Goal: Transaction & Acquisition: Purchase product/service

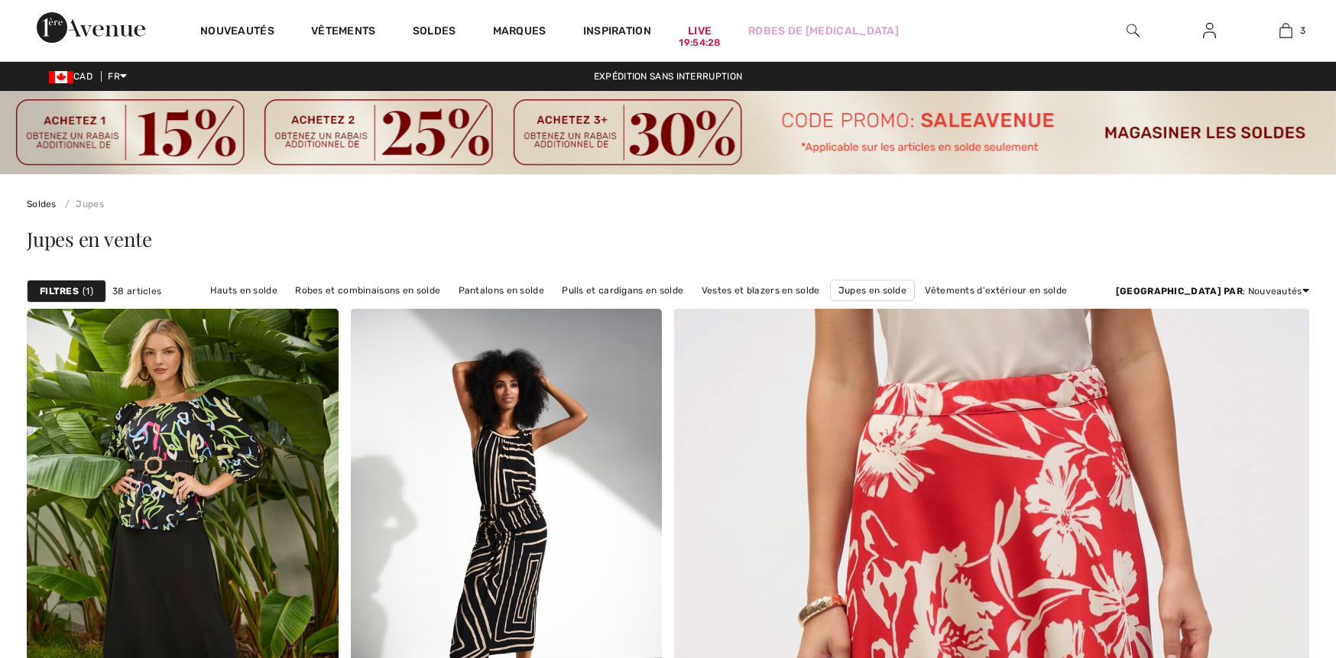
checkbox input "true"
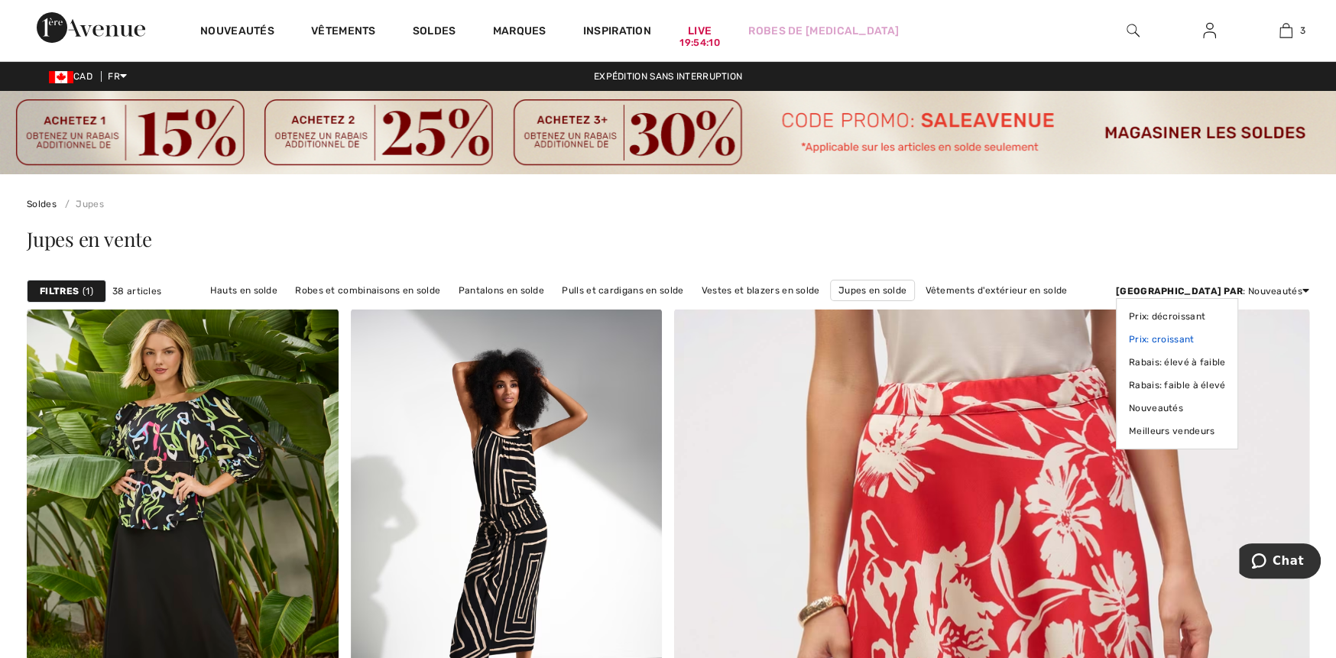
click at [1226, 338] on link "Prix: croissant" at bounding box center [1177, 339] width 97 height 23
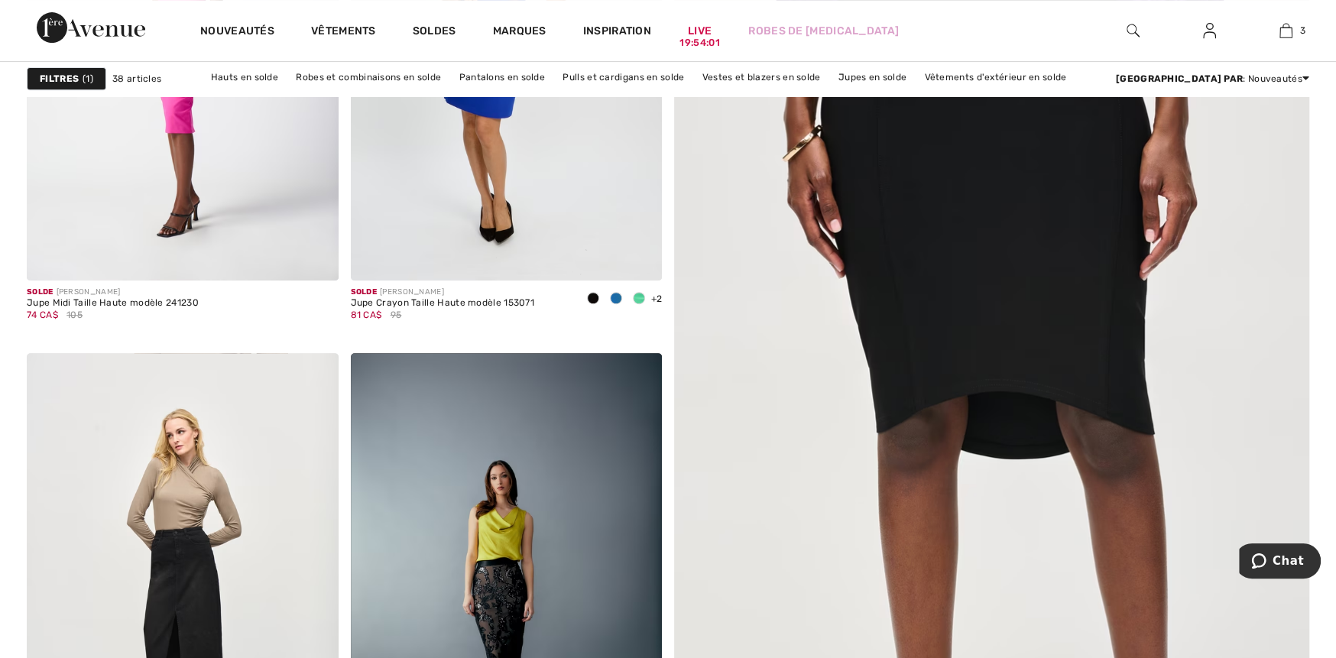
scroll to position [459, 0]
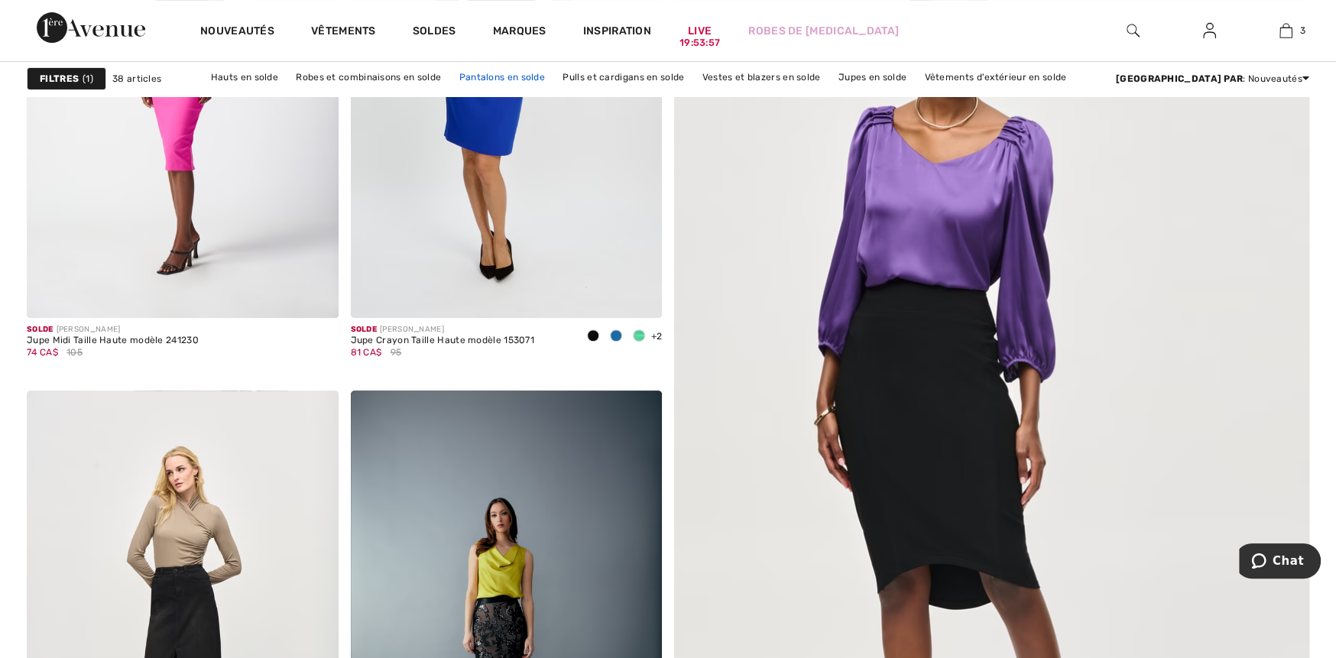
click at [534, 71] on link "Pantalons en solde" at bounding box center [502, 77] width 101 height 20
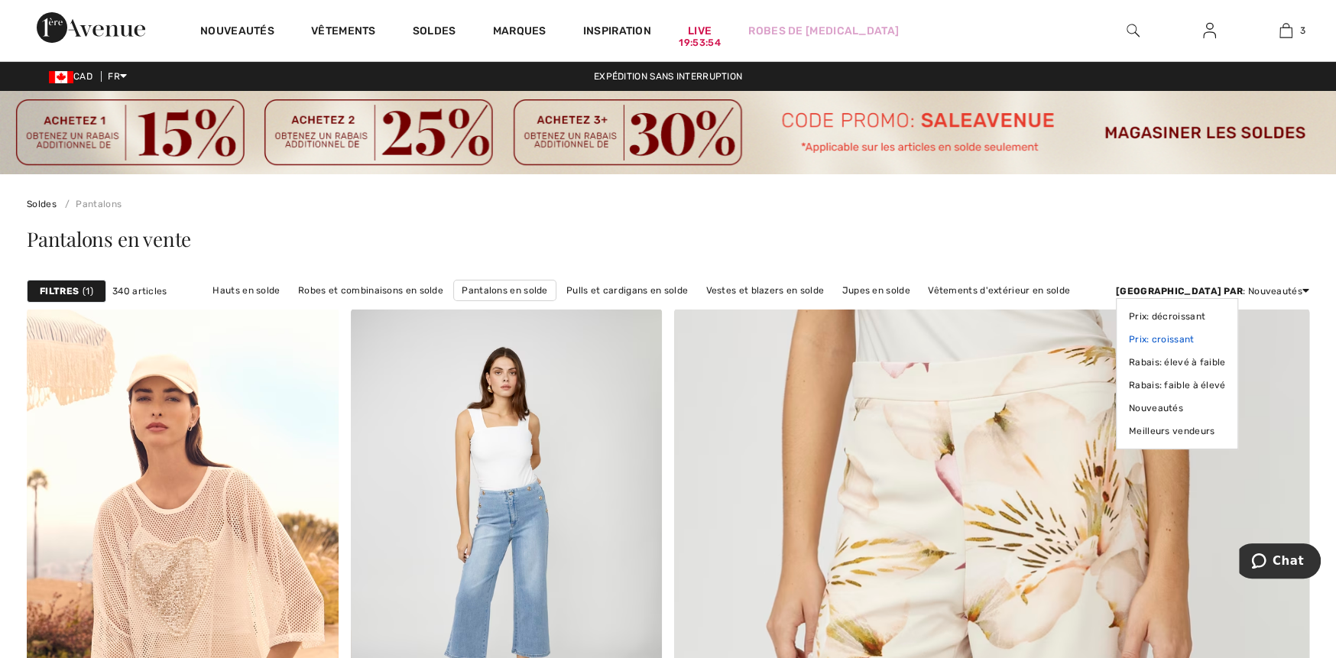
click at [1226, 339] on link "Prix: croissant" at bounding box center [1177, 339] width 97 height 23
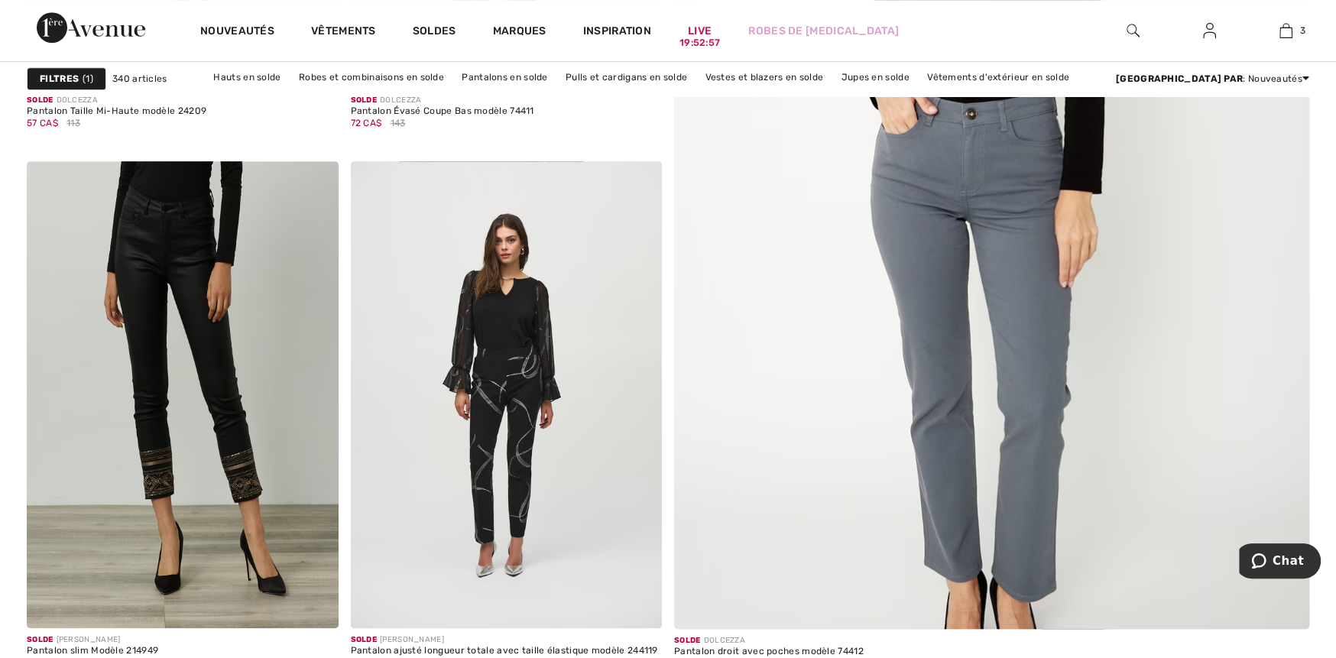
scroll to position [688, 0]
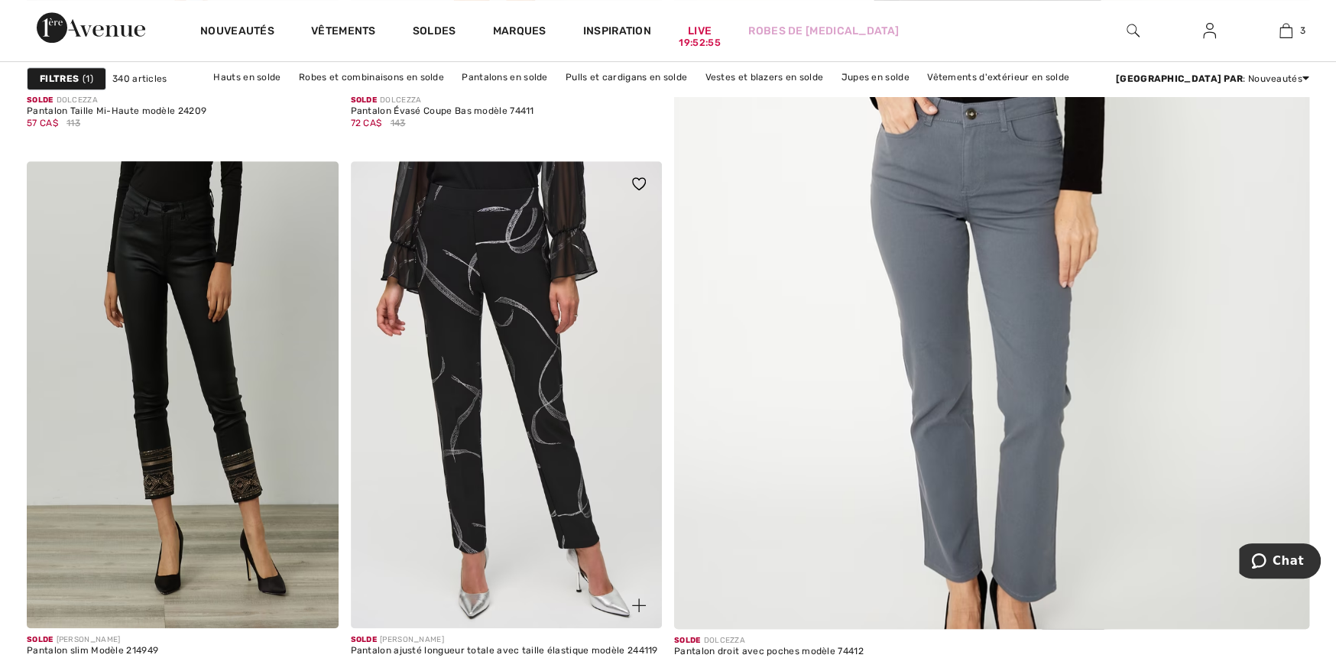
click at [543, 451] on img at bounding box center [507, 394] width 312 height 467
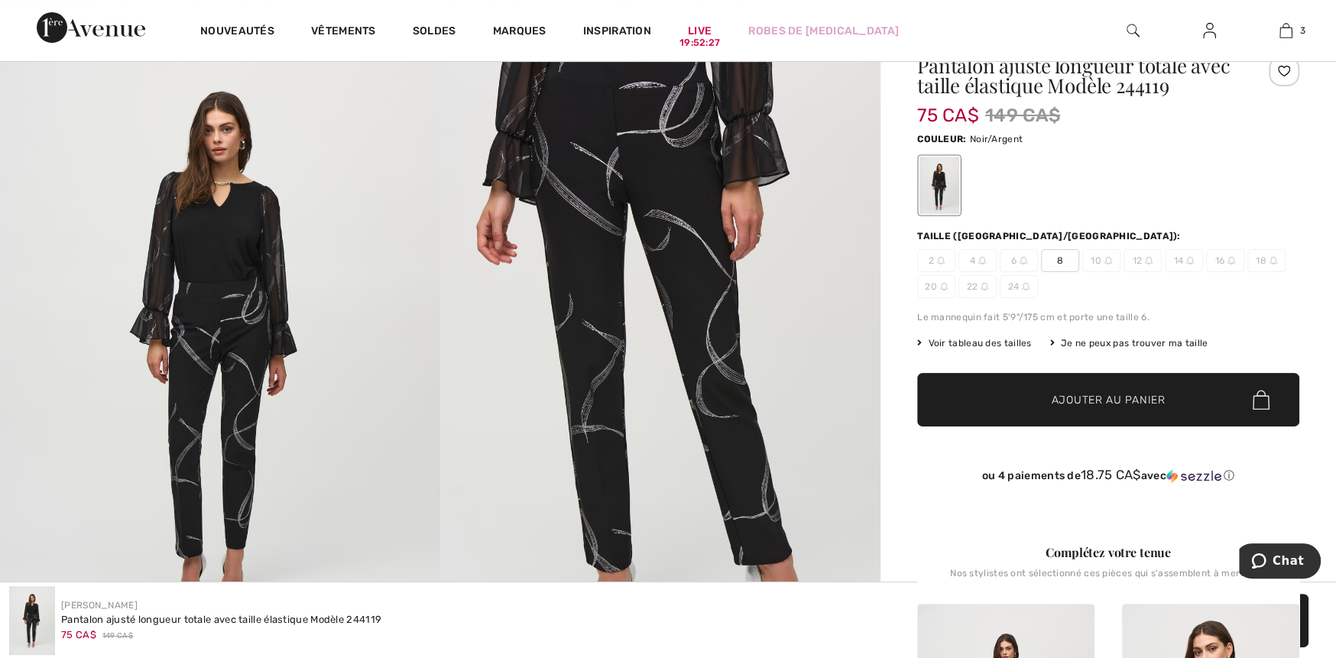
scroll to position [153, 0]
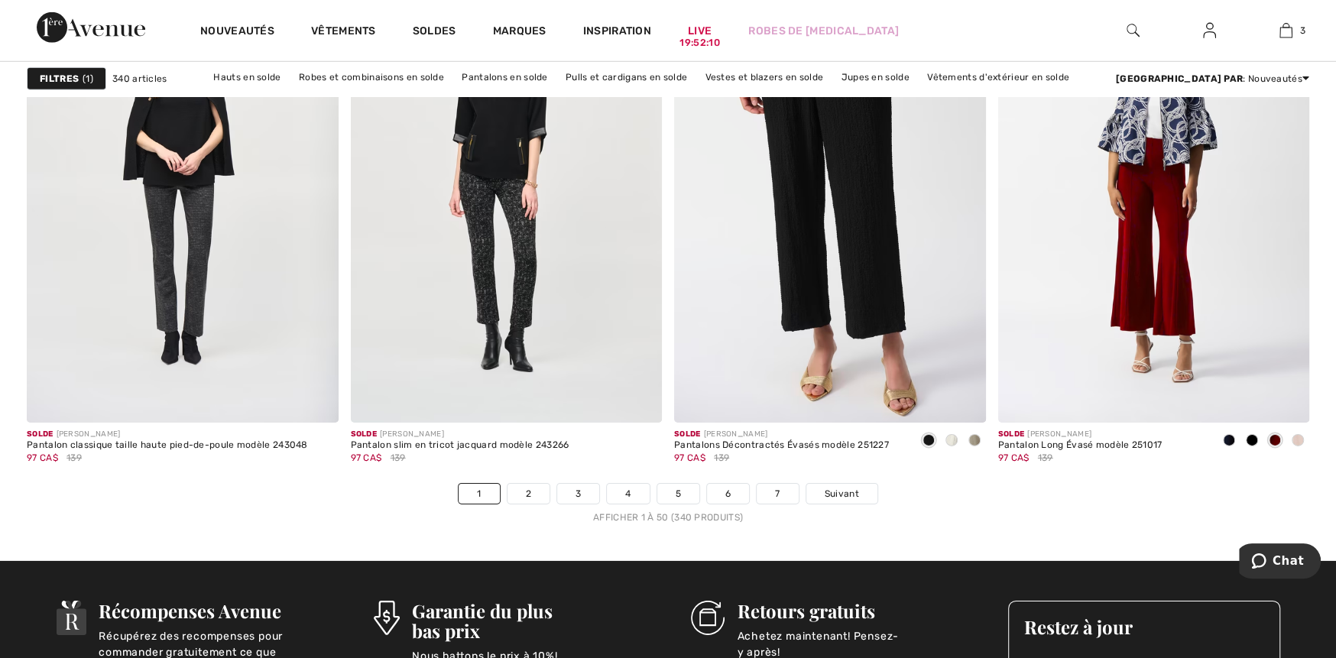
scroll to position [8188, 0]
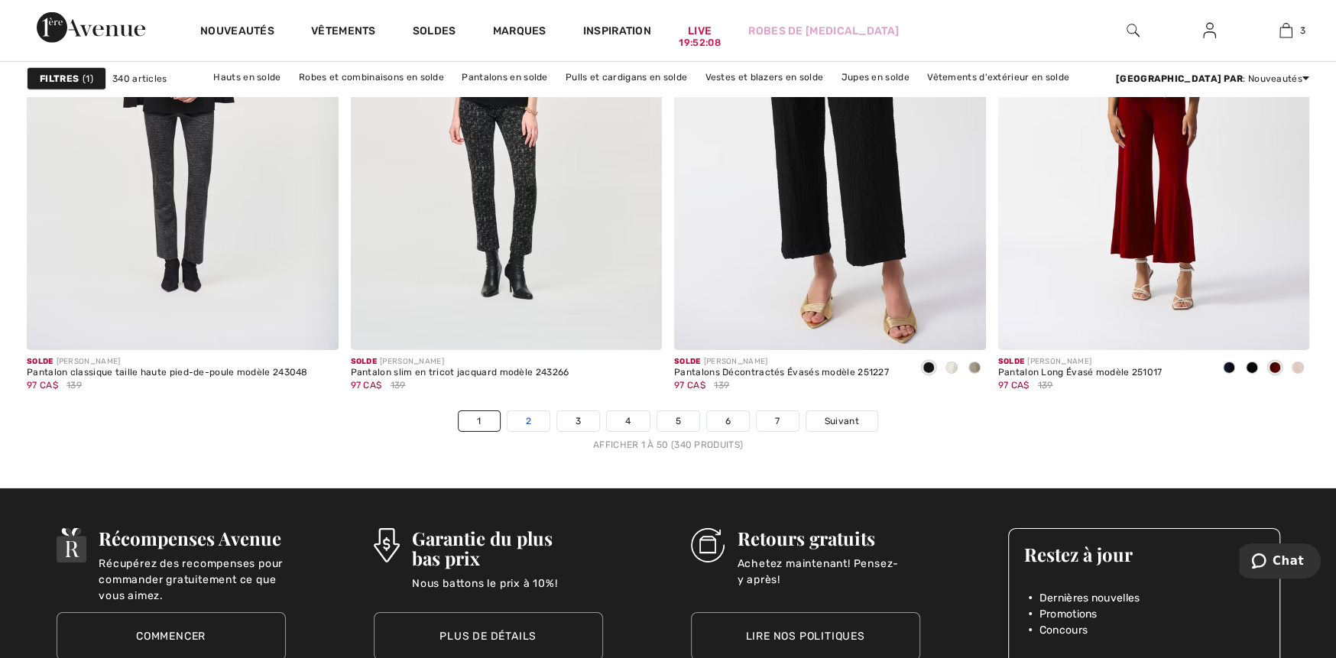
click at [535, 418] on link "2" at bounding box center [529, 421] width 42 height 20
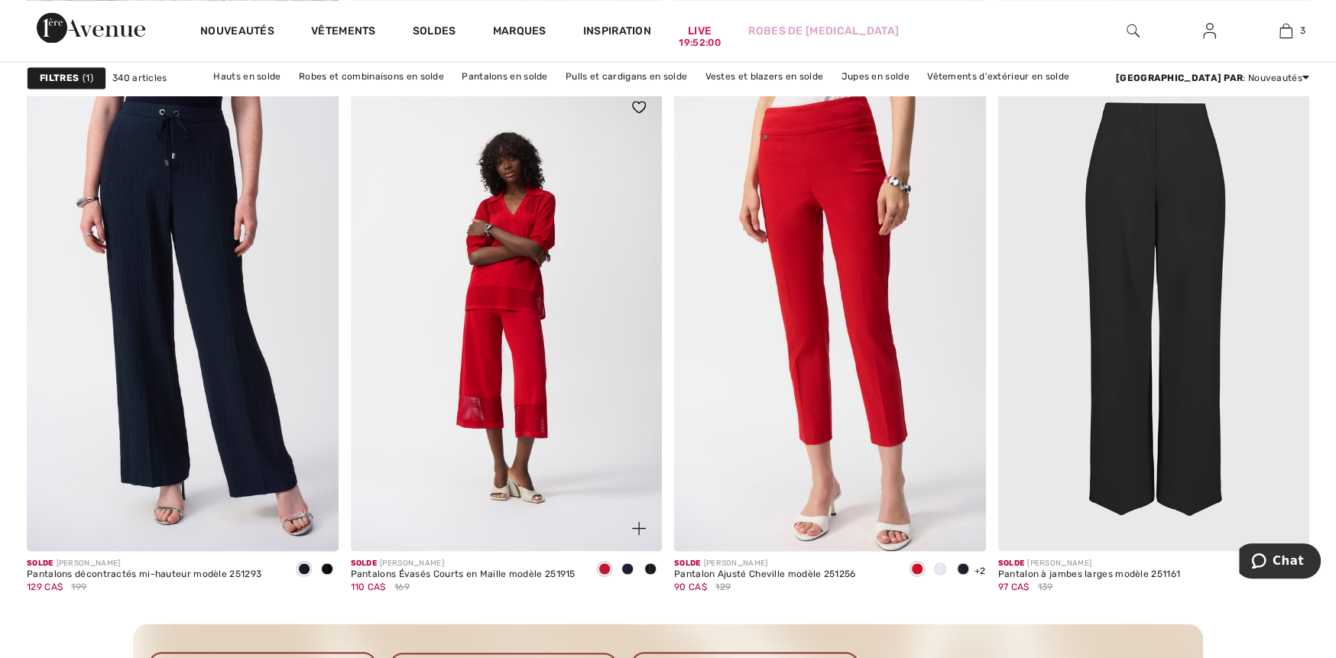
scroll to position [1987, 0]
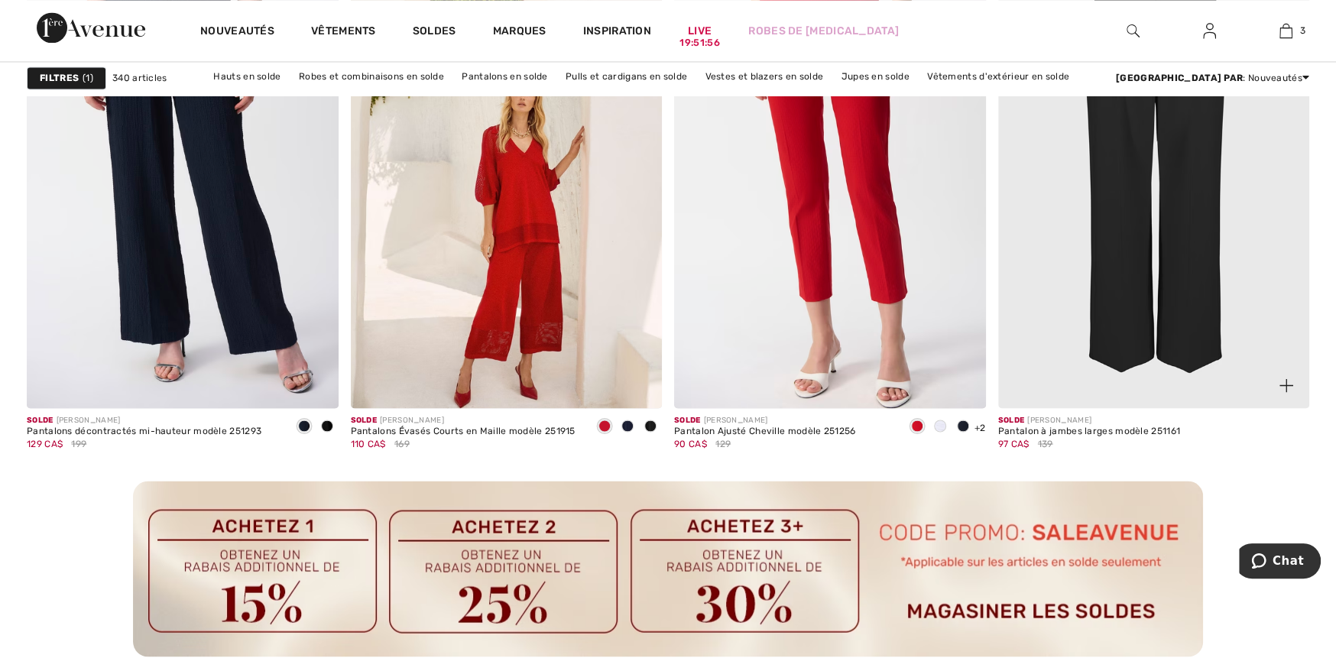
click at [1175, 305] on img at bounding box center [1154, 174] width 312 height 467
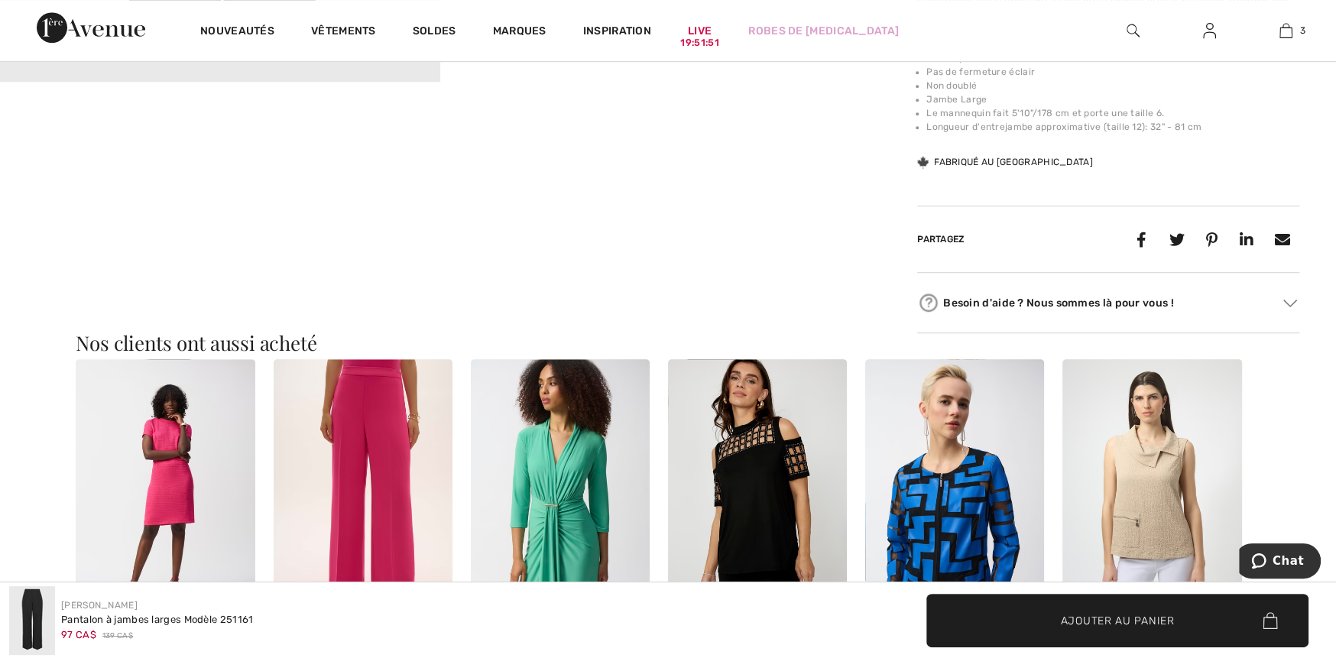
scroll to position [459, 0]
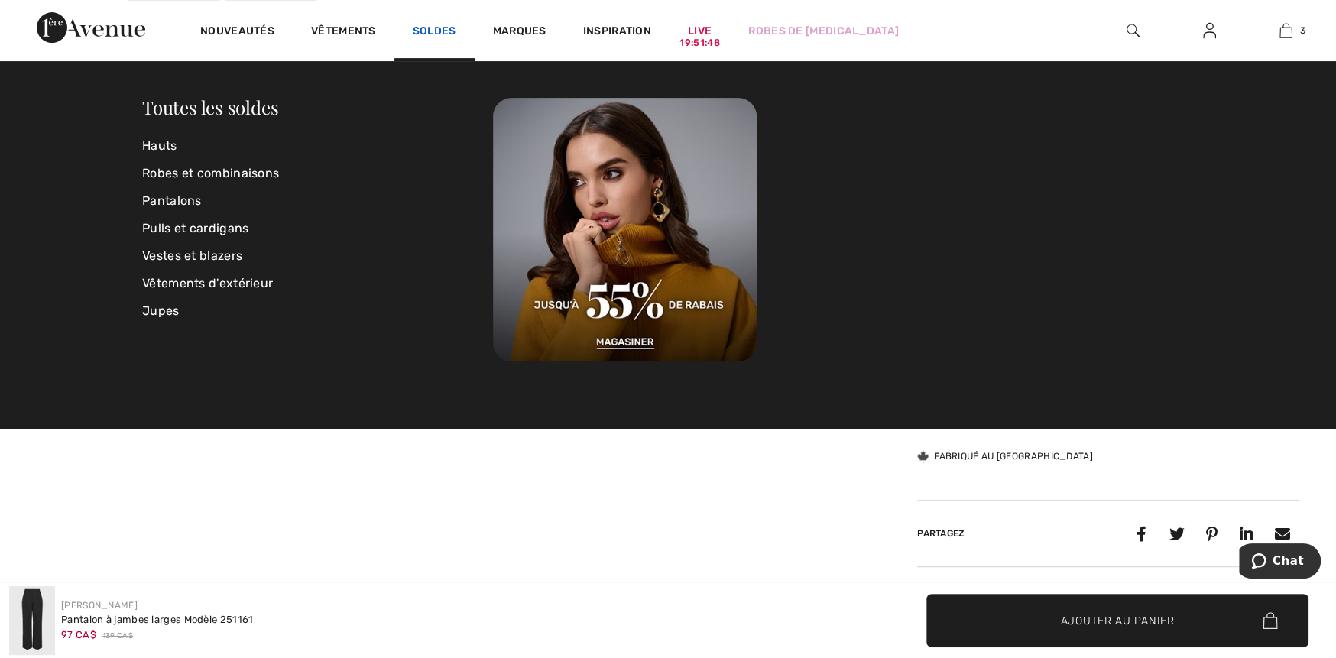
click at [420, 31] on link "Soldes" at bounding box center [435, 32] width 44 height 16
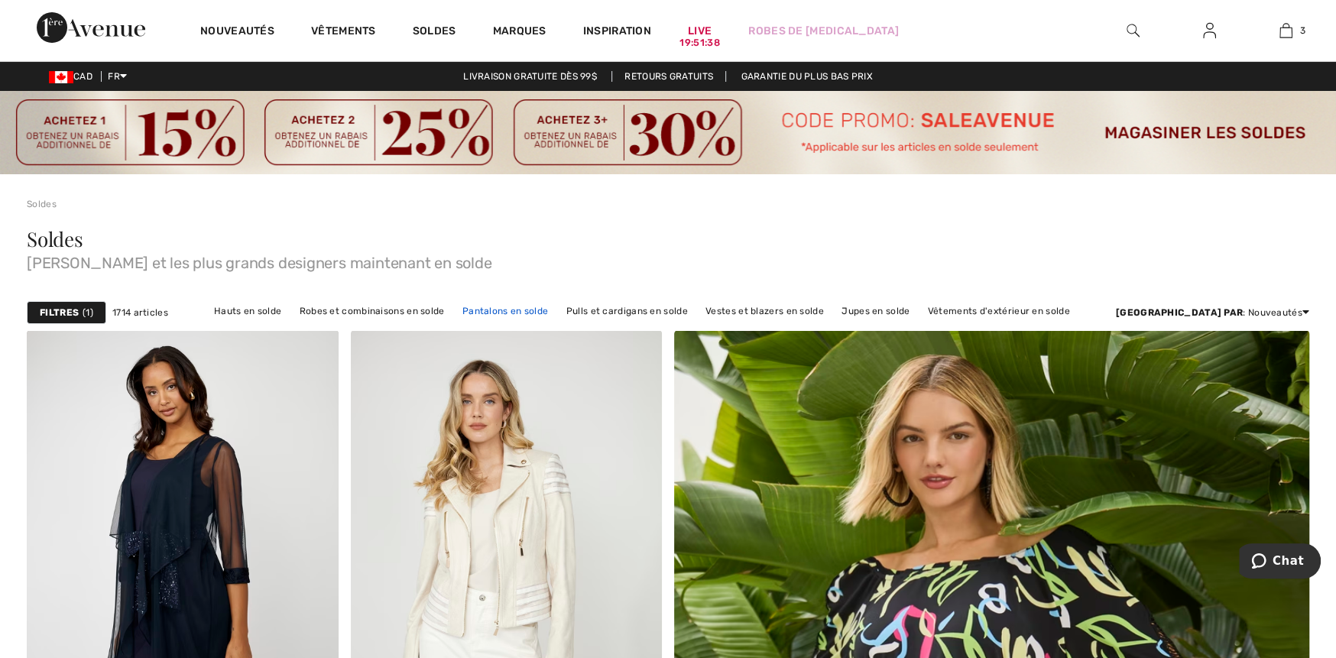
click at [544, 313] on link "Pantalons en solde" at bounding box center [505, 311] width 101 height 20
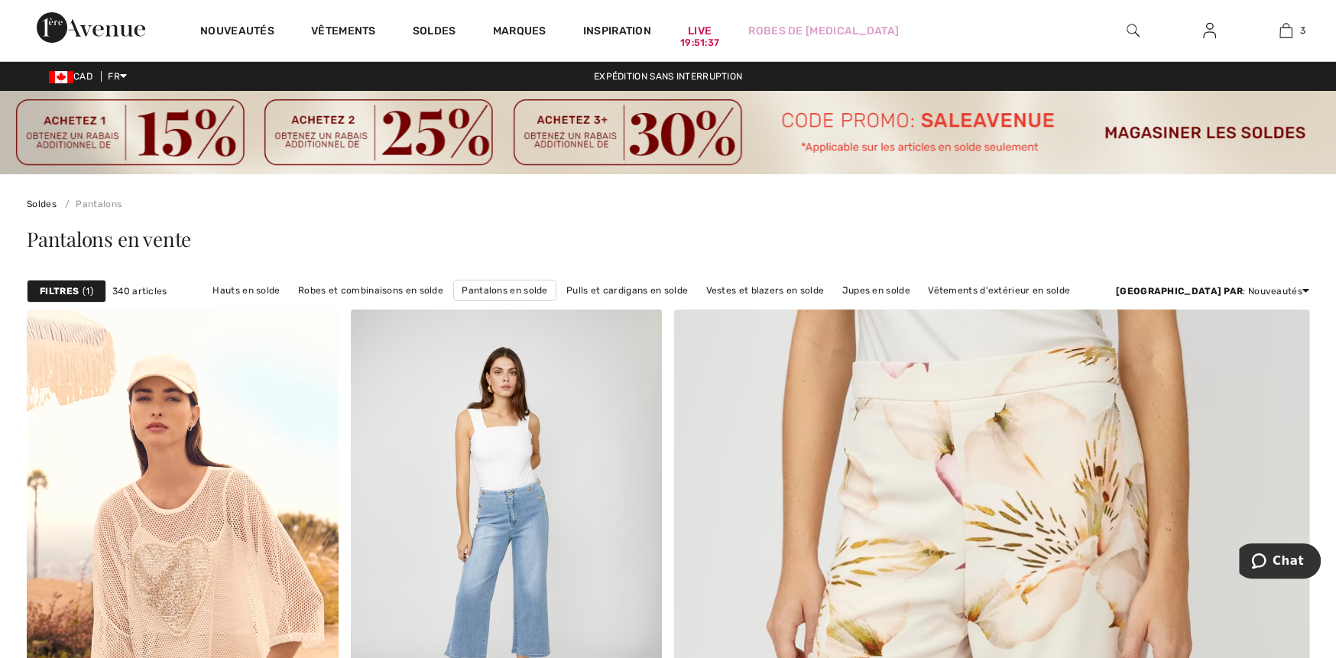
click at [411, 284] on link "Robes et combinaisons en solde" at bounding box center [370, 291] width 161 height 20
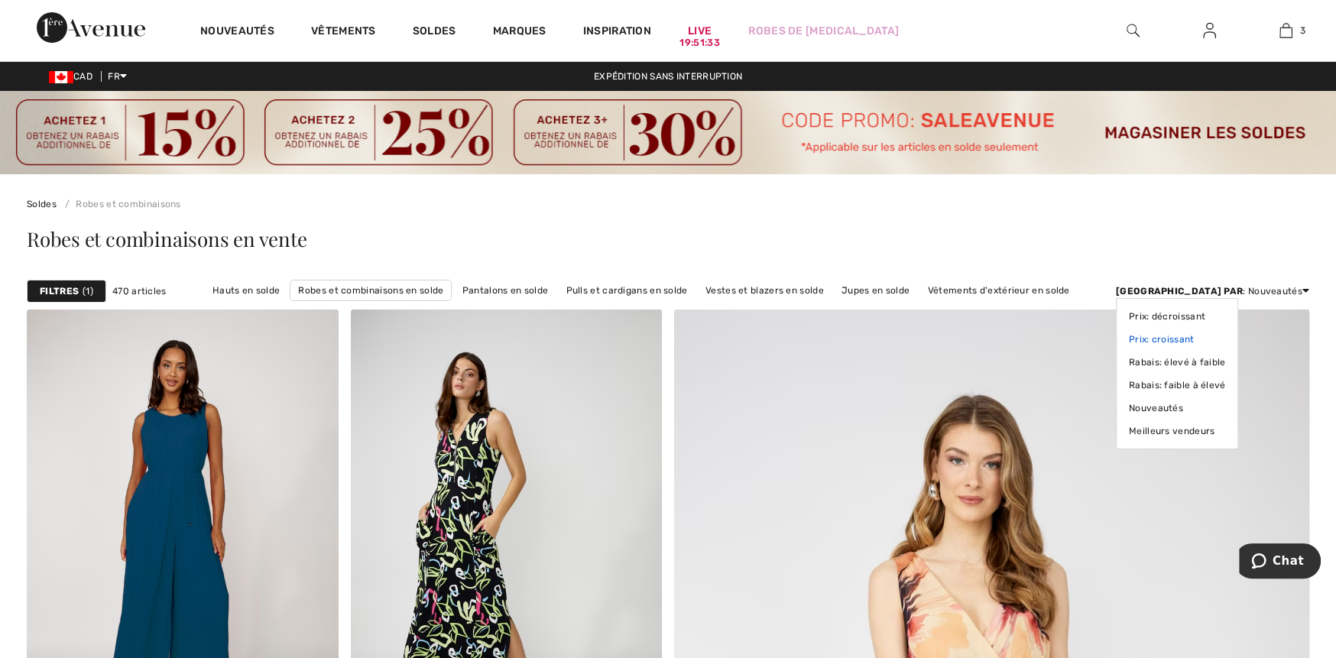
click at [1226, 340] on link "Prix: croissant" at bounding box center [1177, 339] width 97 height 23
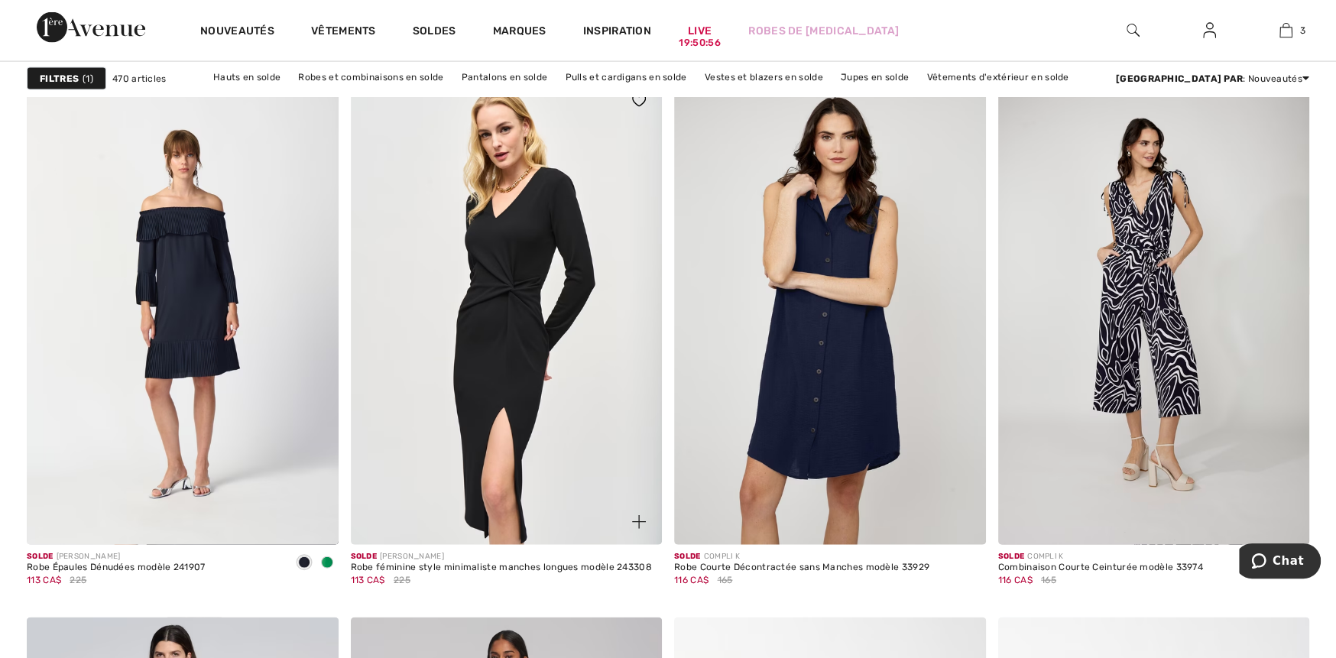
scroll to position [2675, 0]
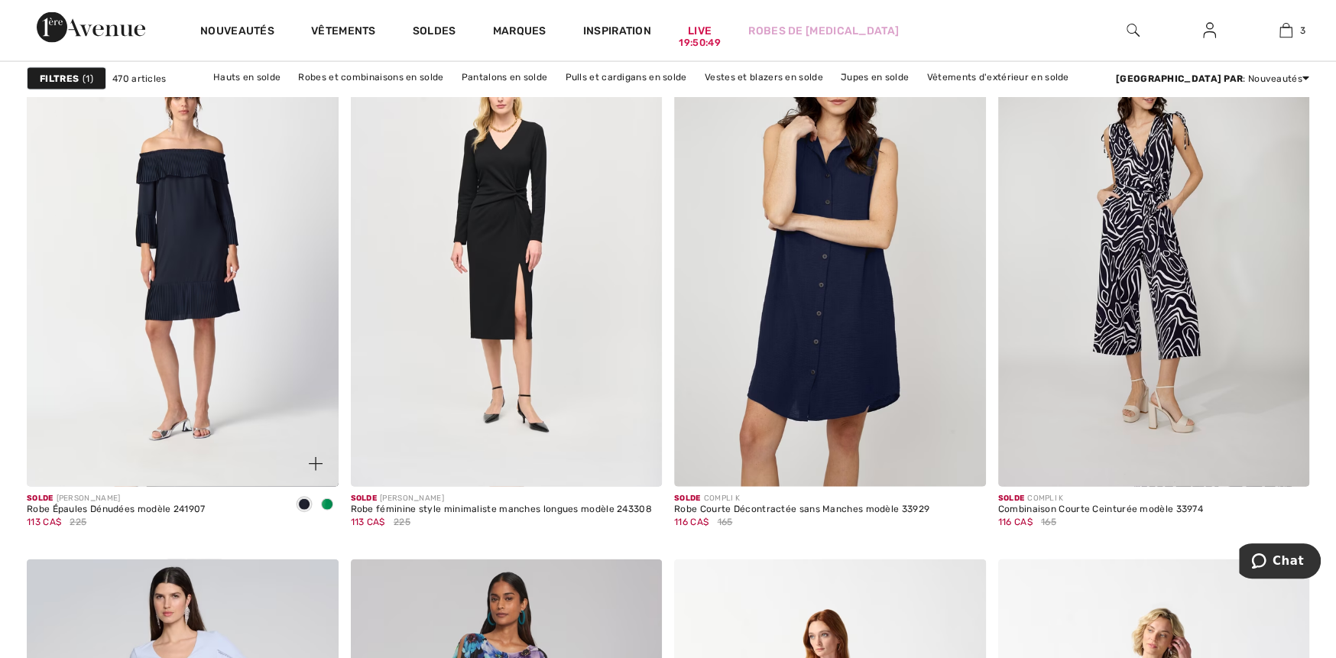
click at [325, 505] on span at bounding box center [327, 504] width 12 height 12
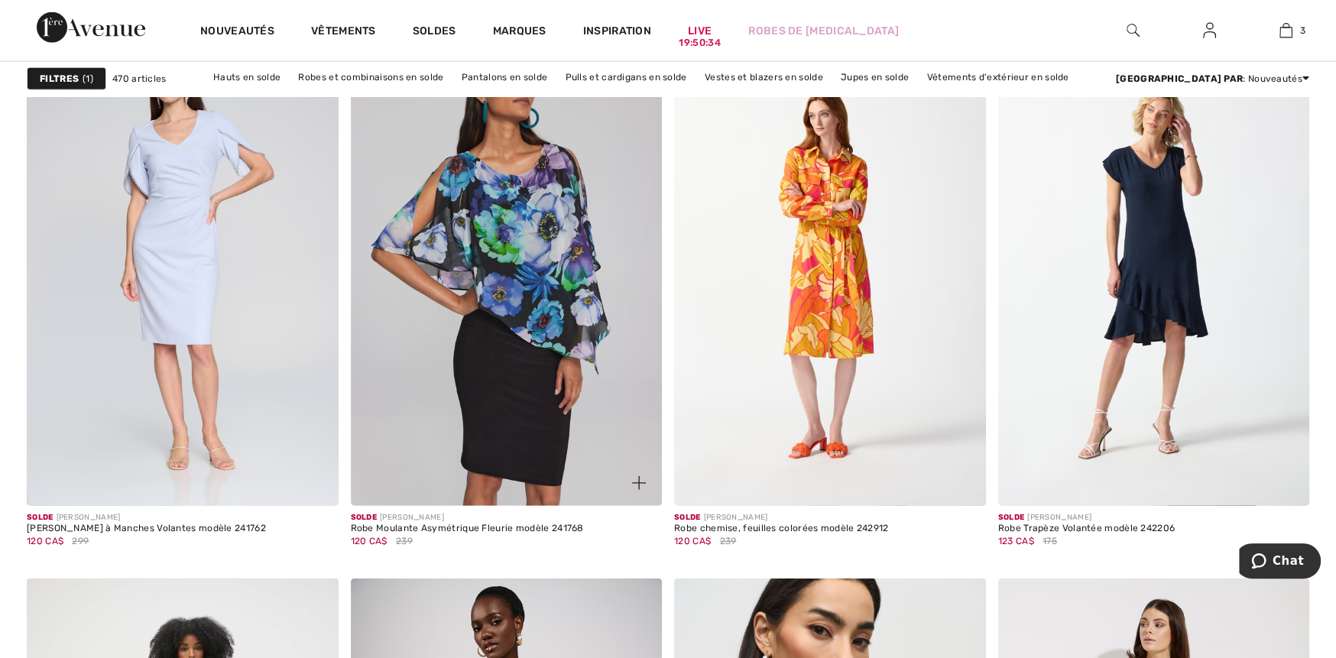
scroll to position [3134, 0]
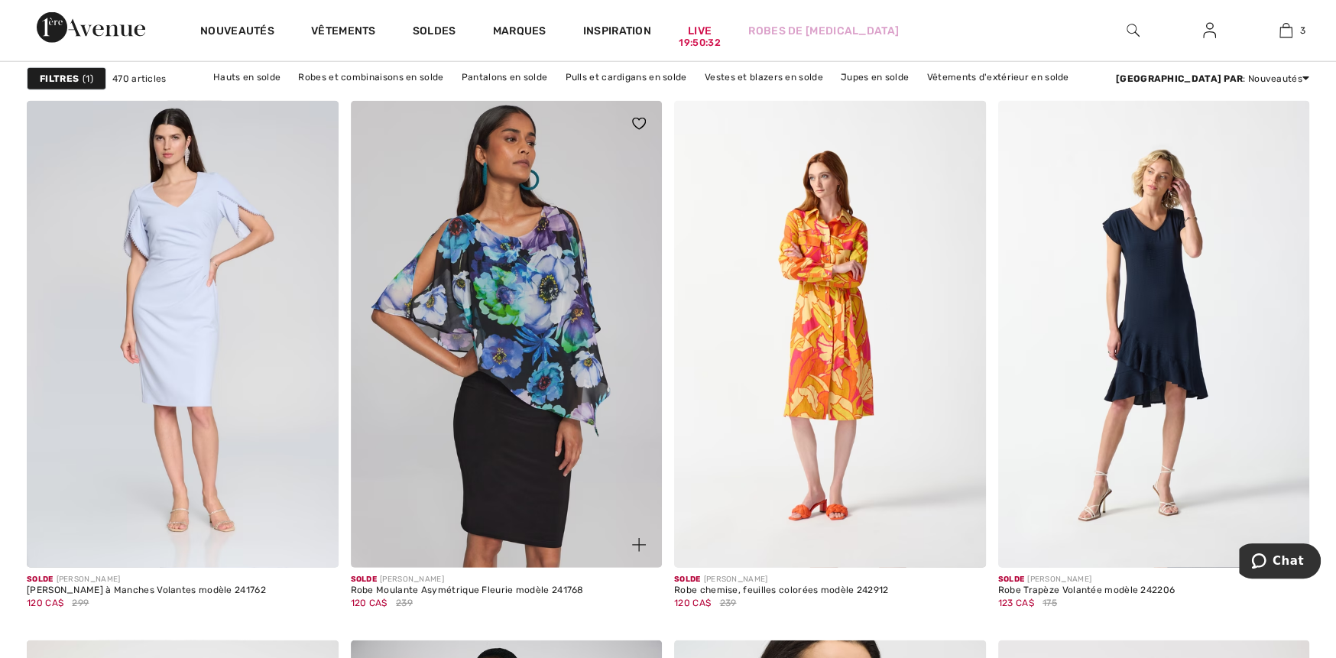
click at [561, 435] on img at bounding box center [507, 334] width 312 height 467
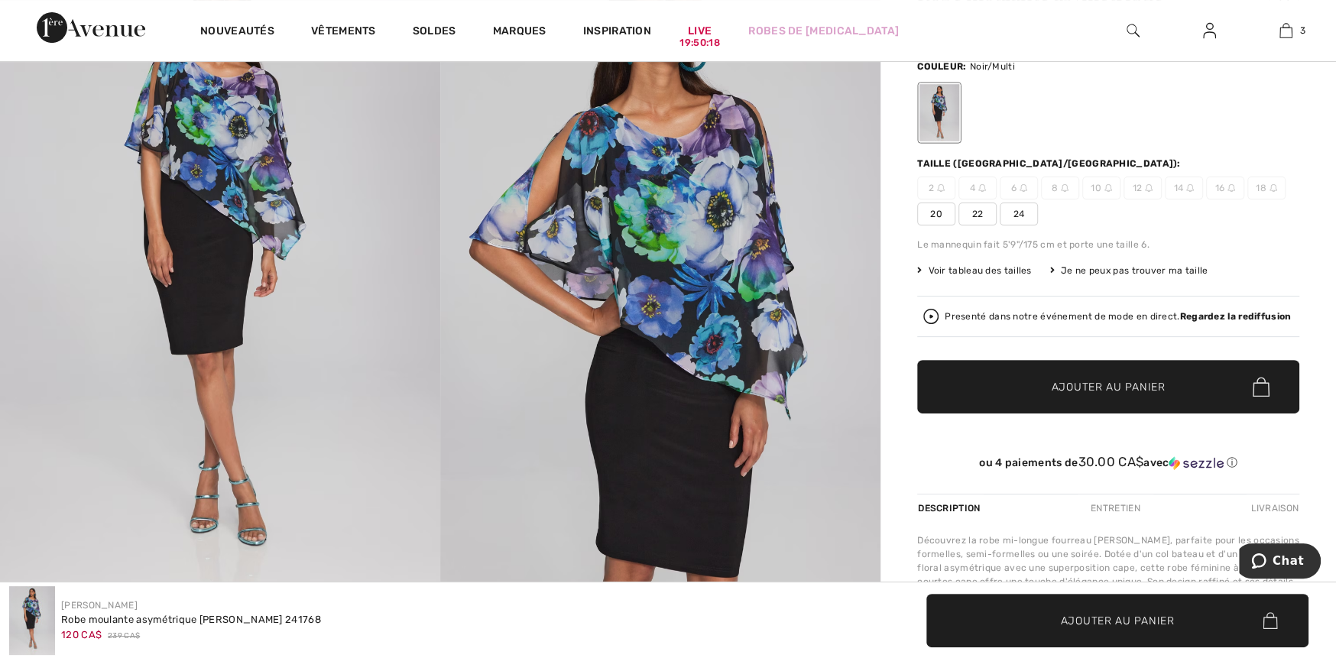
scroll to position [229, 0]
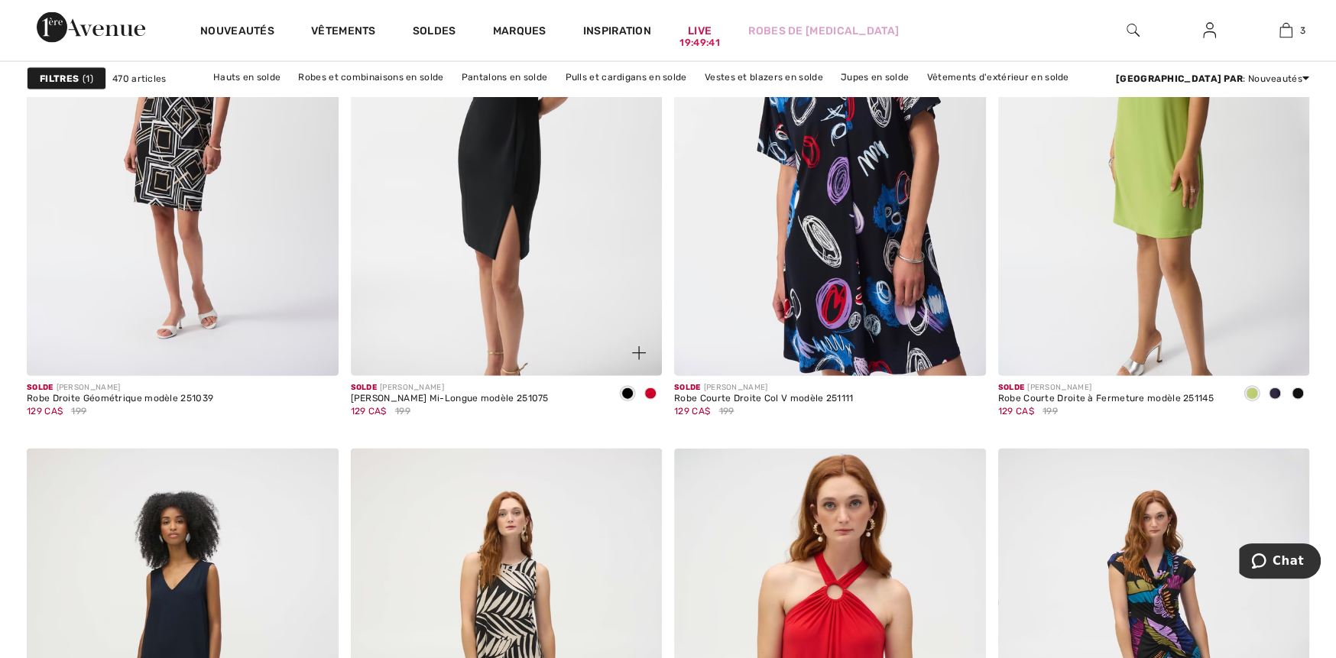
scroll to position [7033, 0]
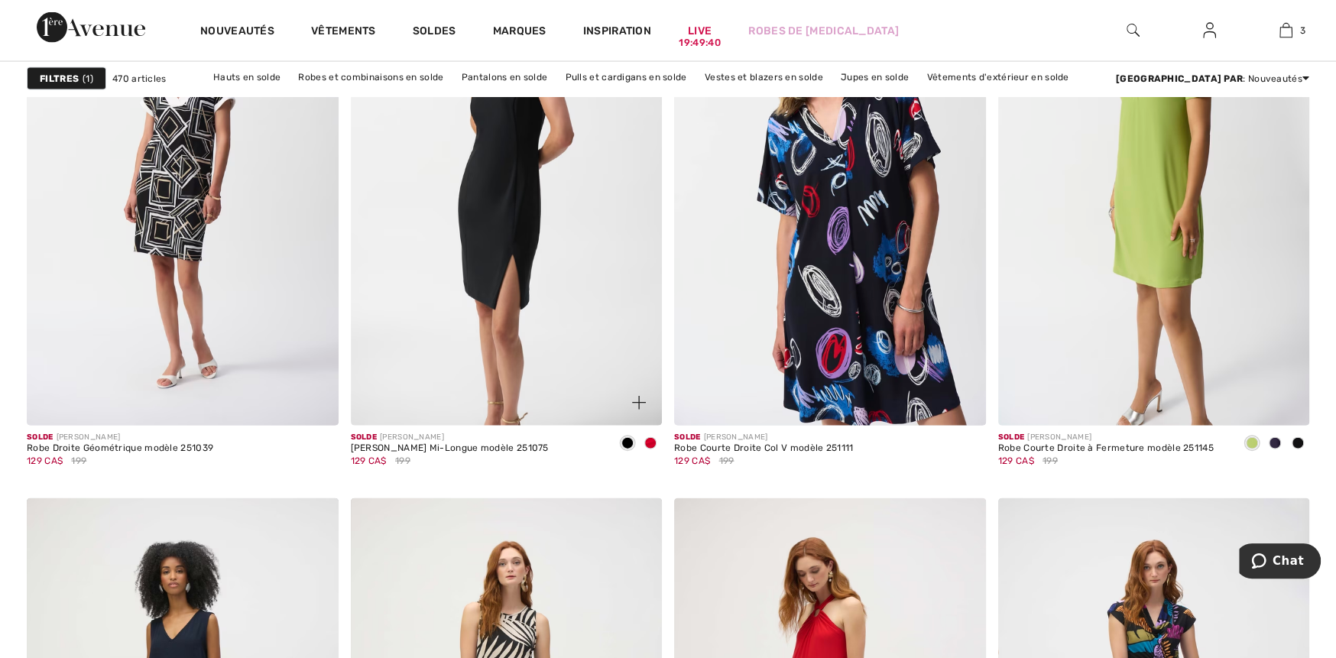
click at [527, 310] on img at bounding box center [507, 192] width 312 height 467
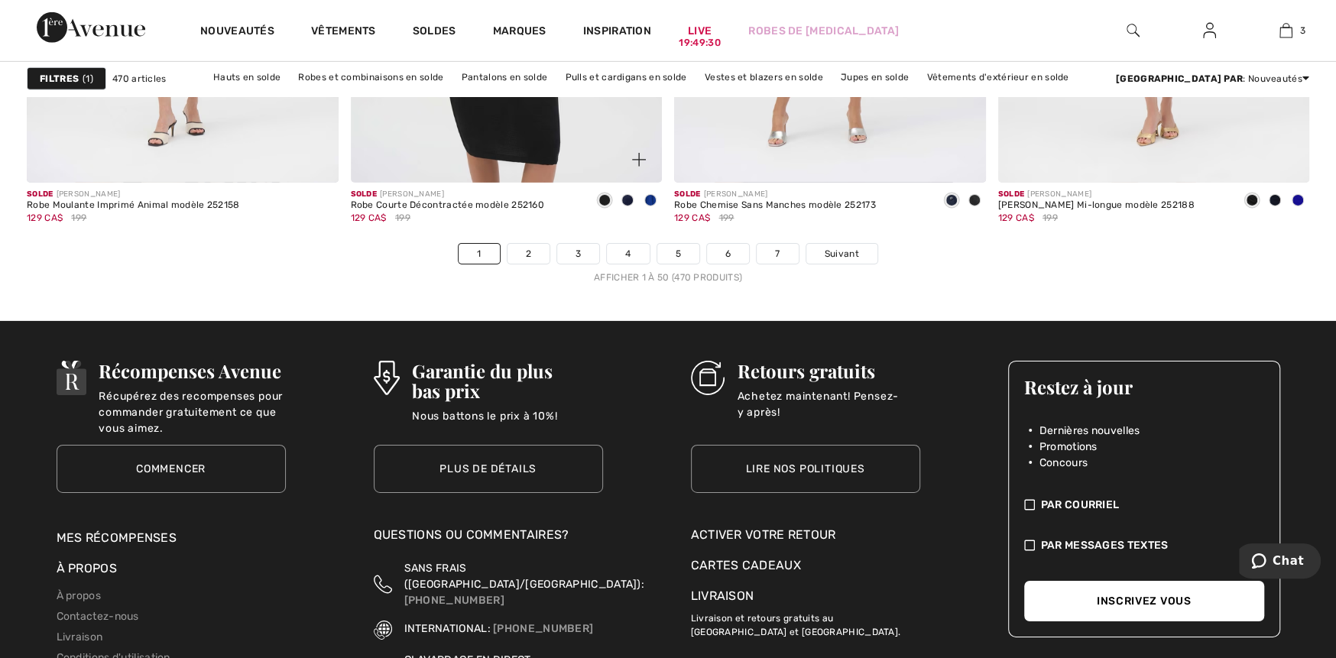
scroll to position [8409, 0]
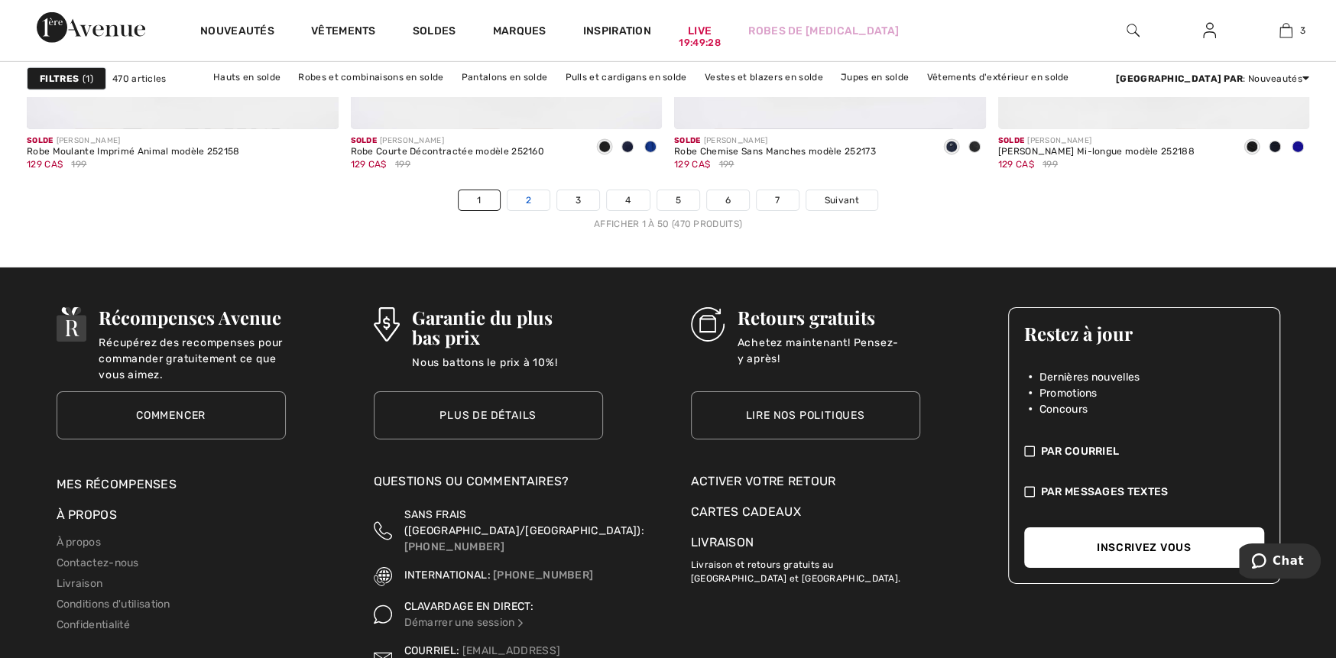
click at [533, 198] on link "2" at bounding box center [529, 200] width 42 height 20
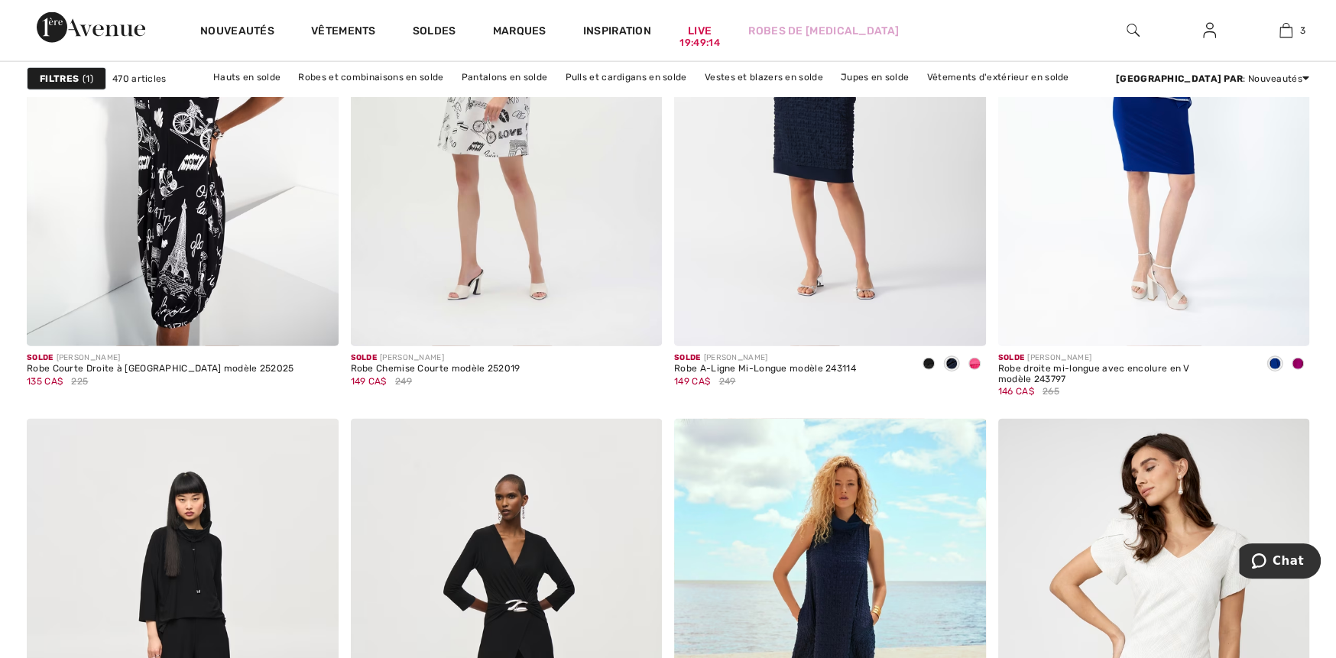
scroll to position [2828, 0]
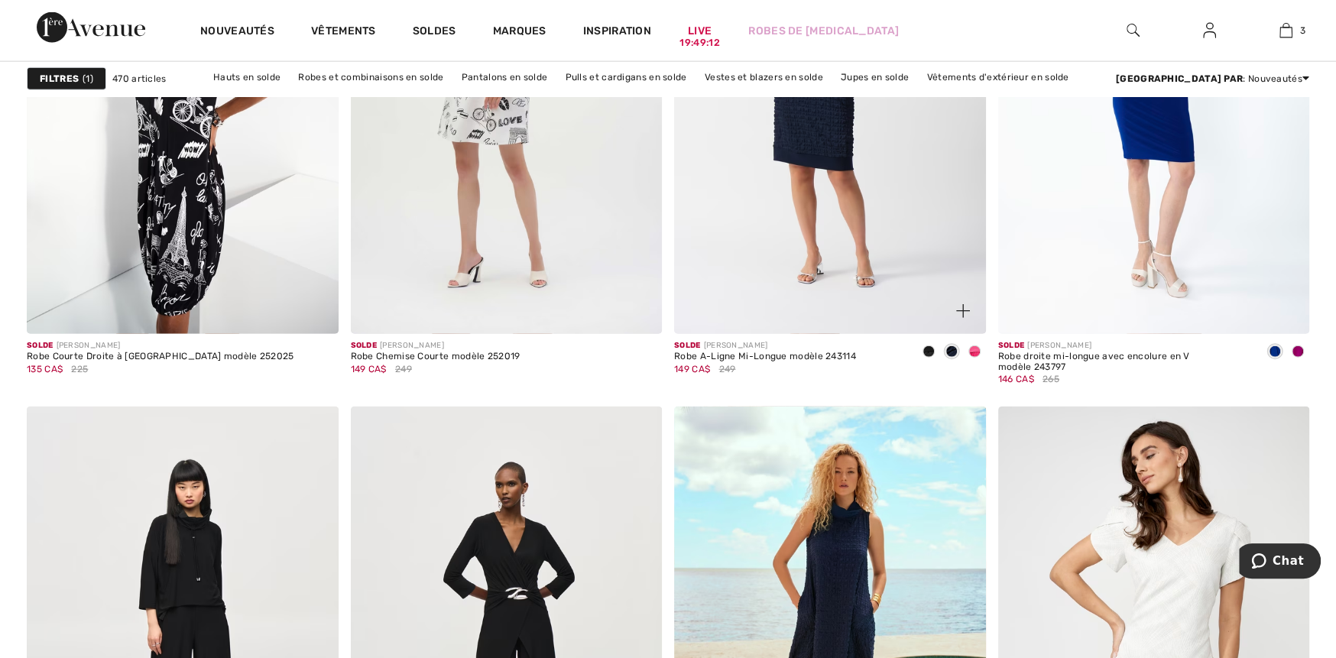
click at [969, 350] on span at bounding box center [975, 352] width 12 height 12
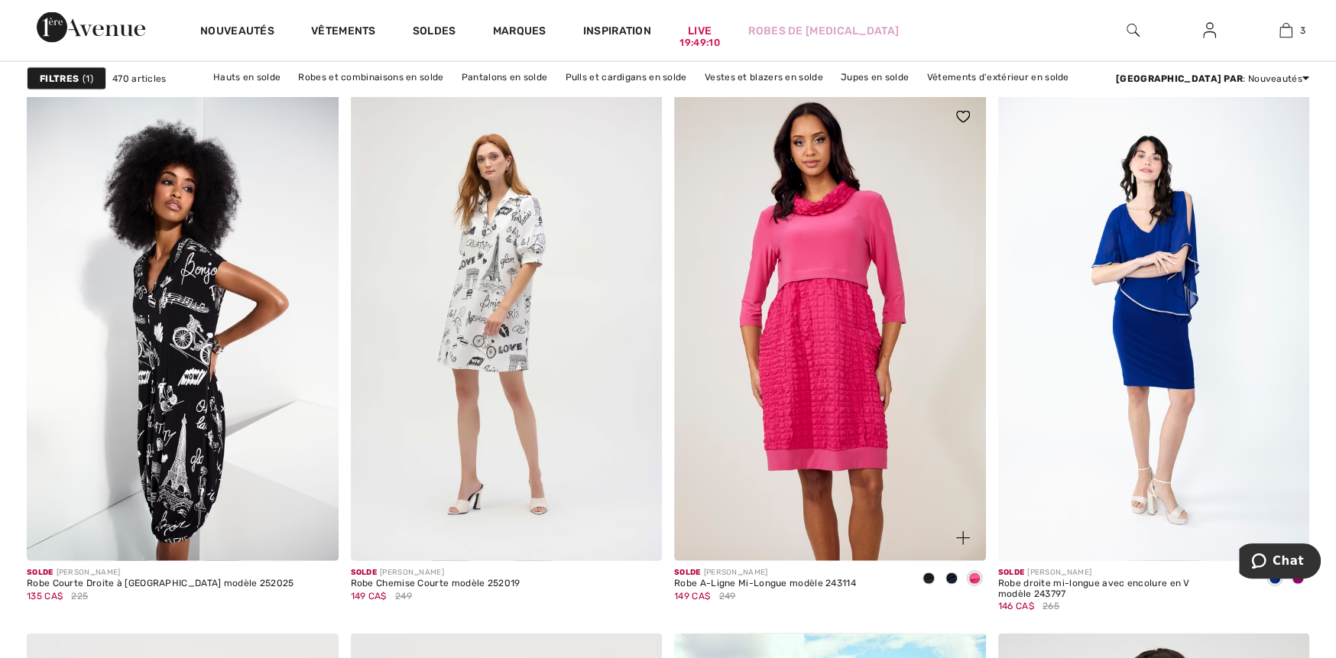
scroll to position [2599, 0]
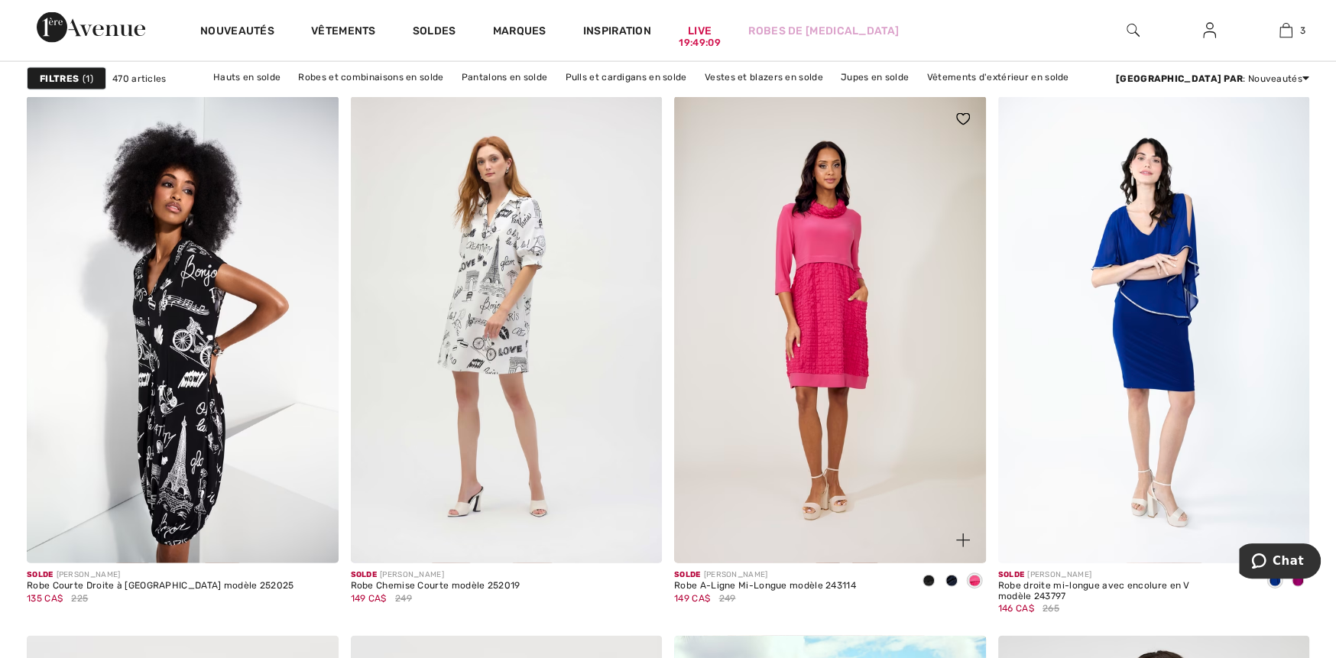
click at [952, 582] on span at bounding box center [952, 581] width 12 height 12
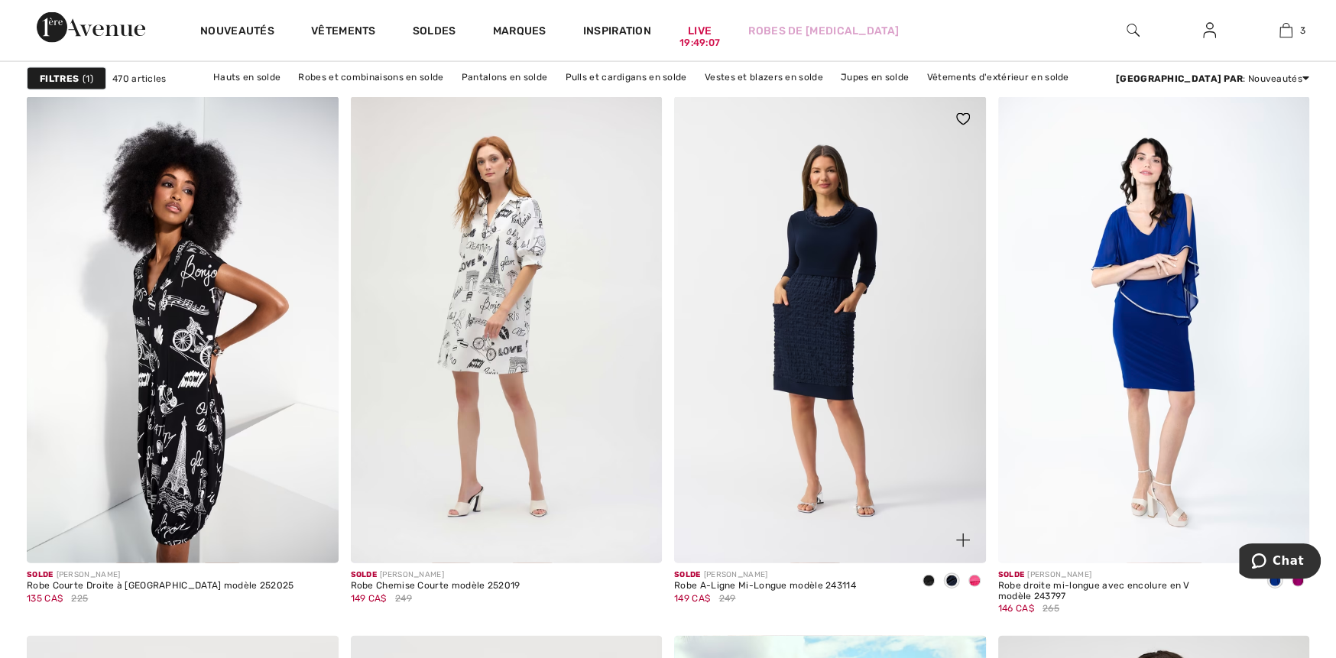
click at [925, 576] on span at bounding box center [929, 581] width 12 height 12
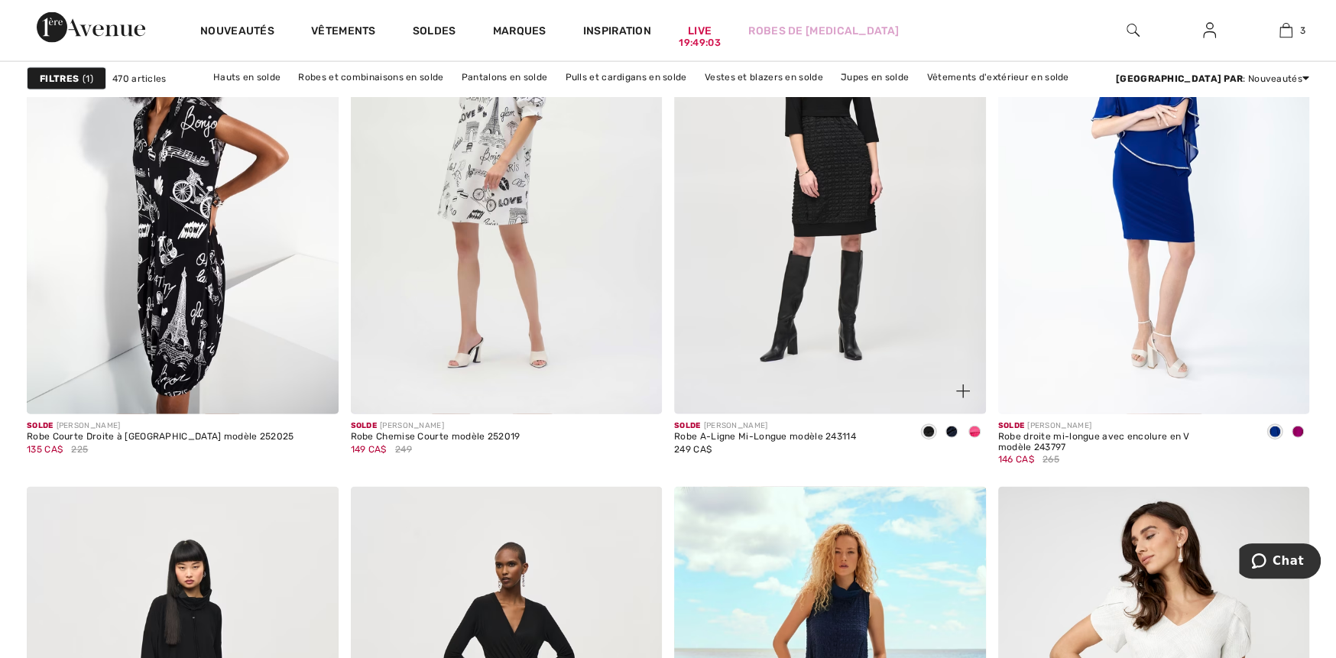
scroll to position [2752, 0]
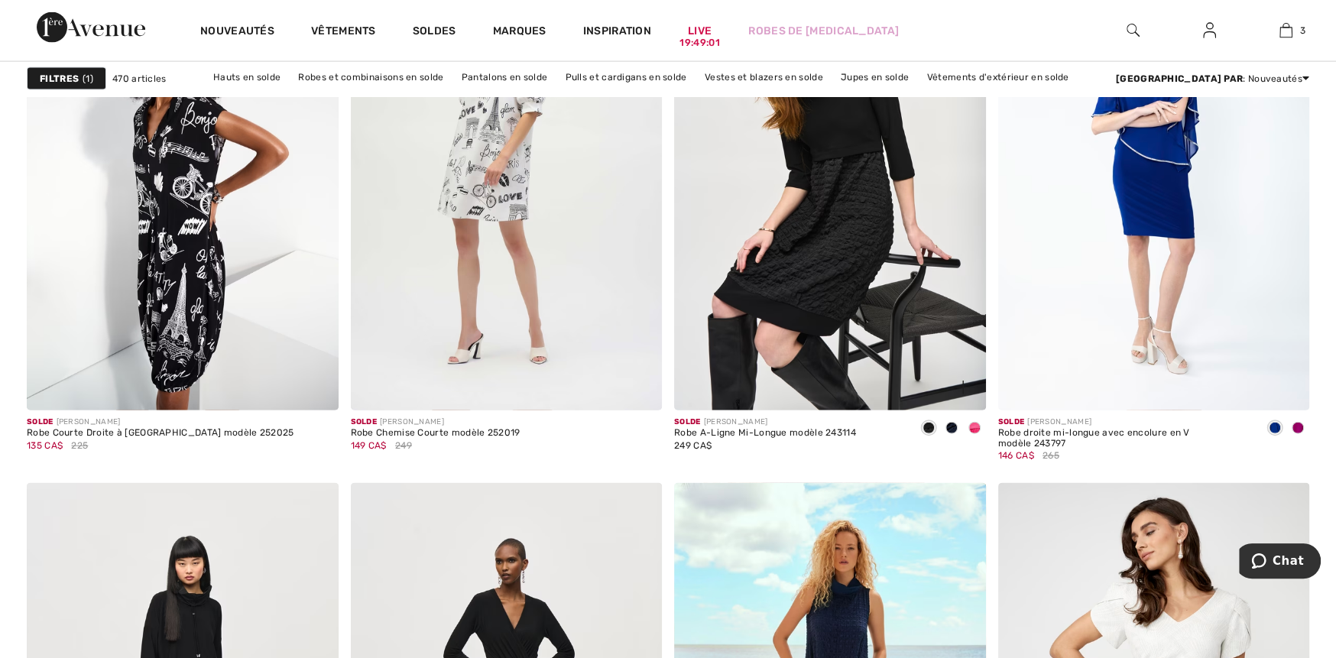
click at [946, 426] on span at bounding box center [952, 428] width 12 height 12
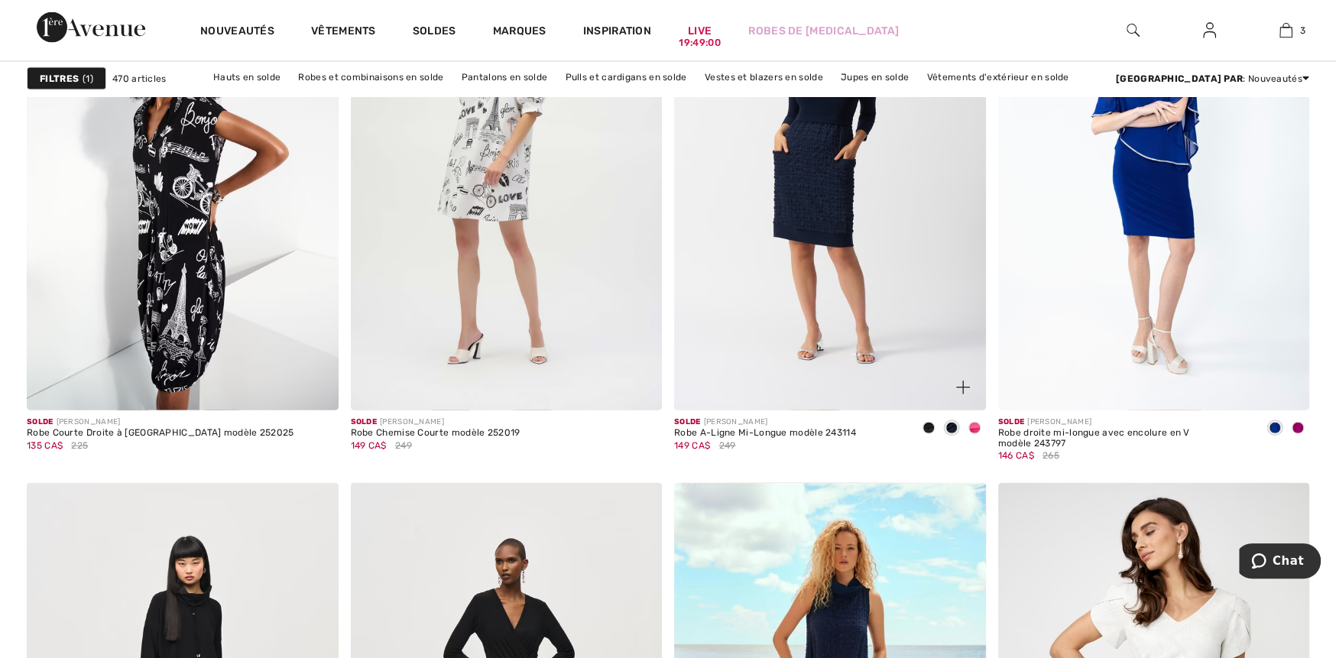
click at [969, 428] on span at bounding box center [975, 428] width 12 height 12
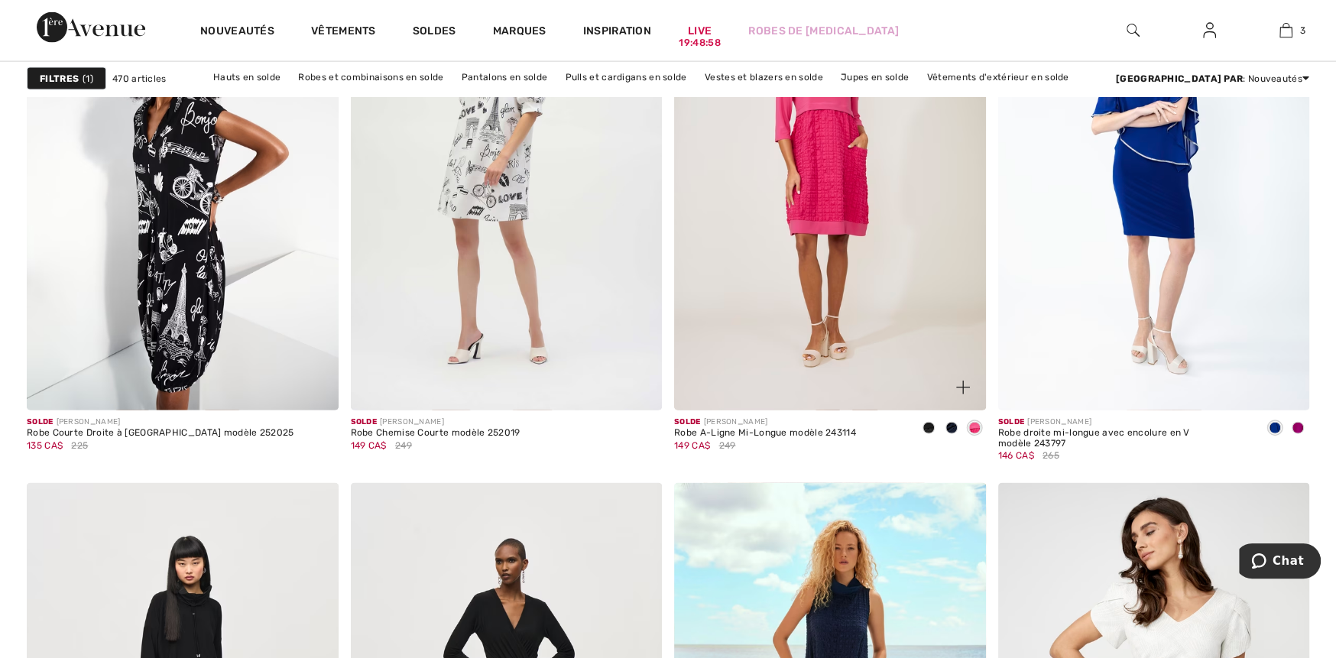
click at [947, 428] on span at bounding box center [952, 428] width 12 height 12
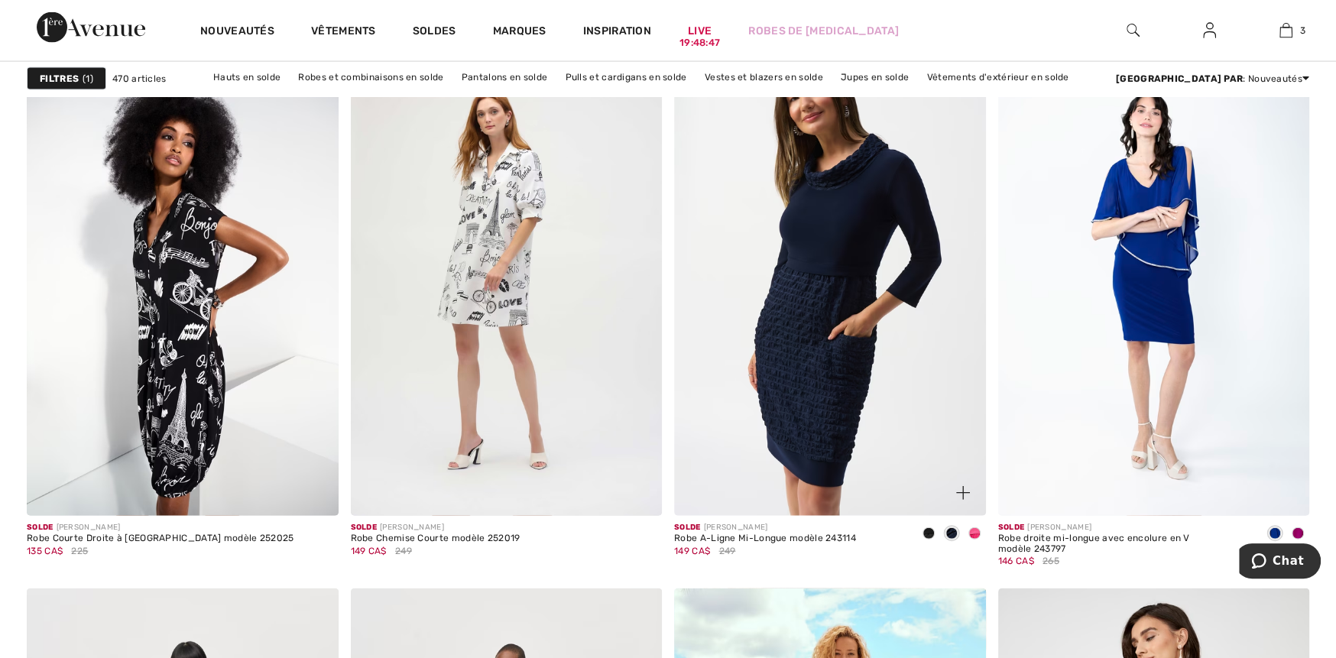
scroll to position [2675, 0]
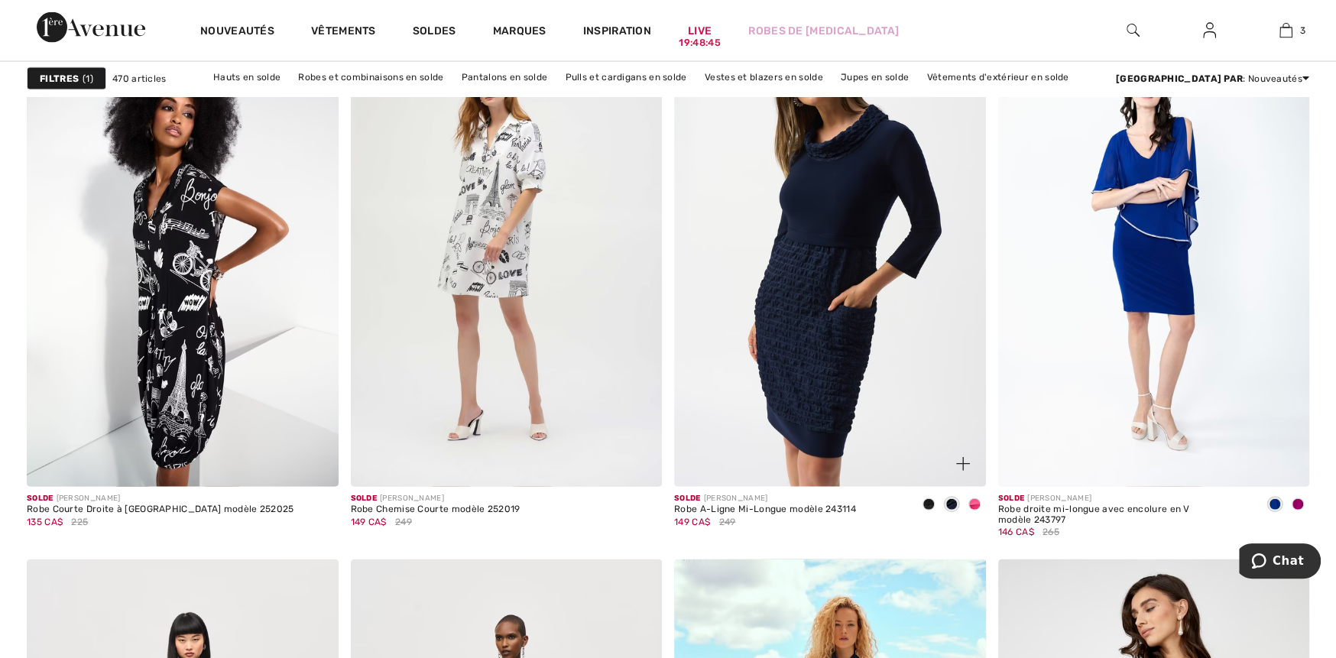
click at [891, 371] on img at bounding box center [830, 253] width 312 height 467
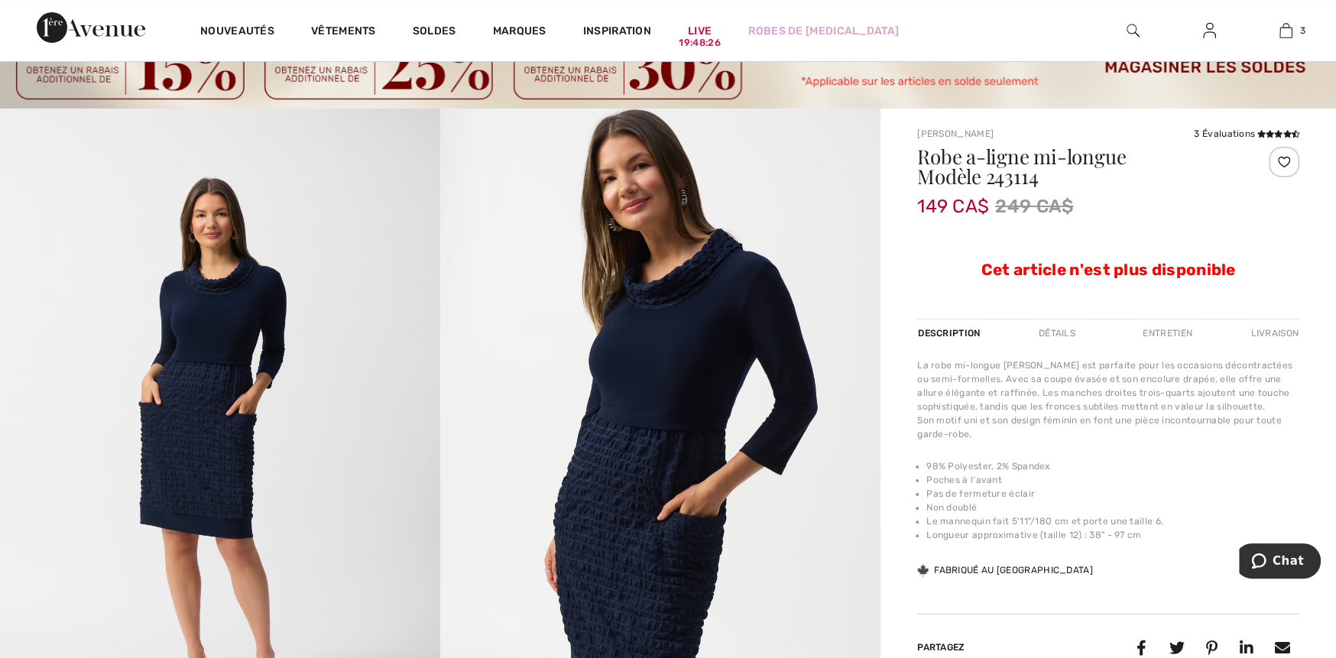
scroll to position [229, 0]
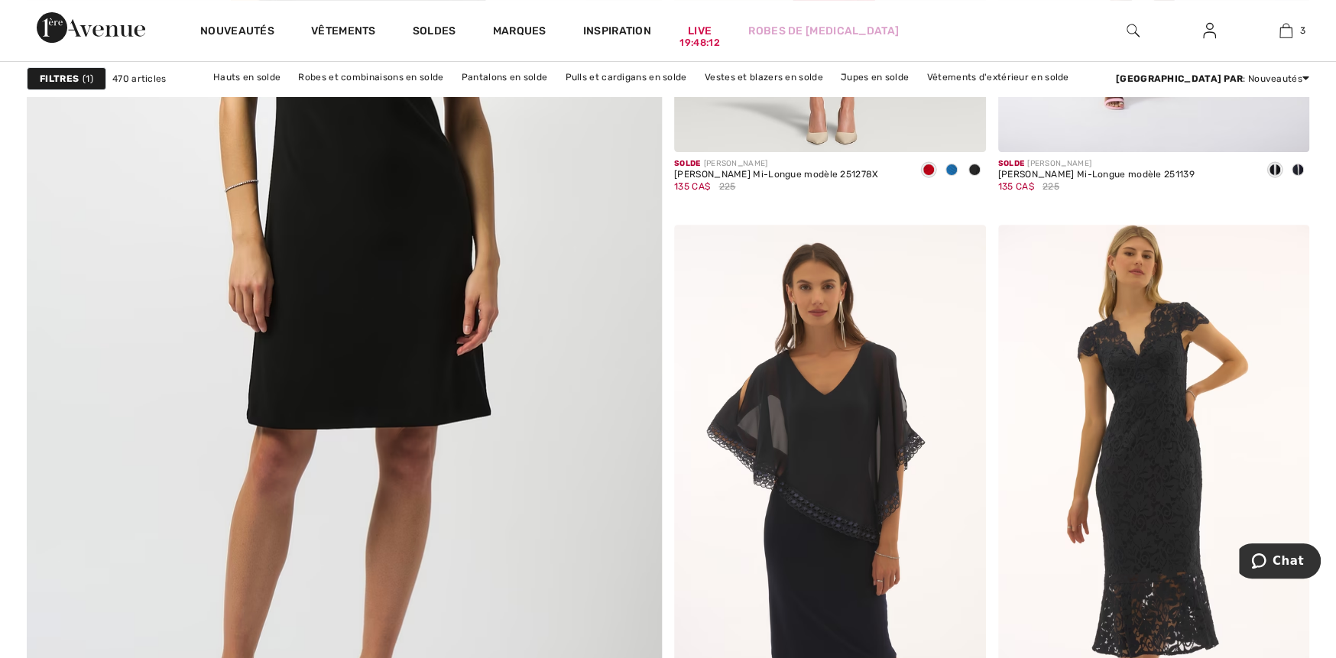
scroll to position [5122, 0]
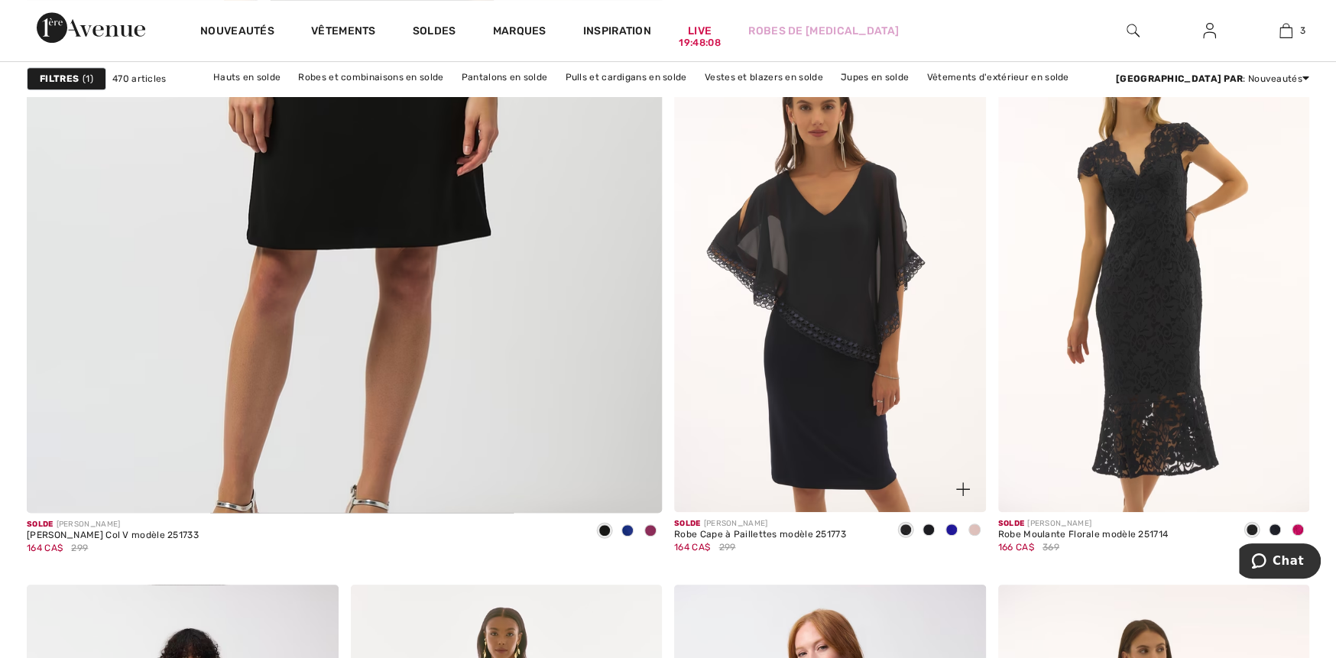
click at [921, 531] on div at bounding box center [928, 530] width 23 height 25
click at [947, 527] on span at bounding box center [952, 530] width 12 height 12
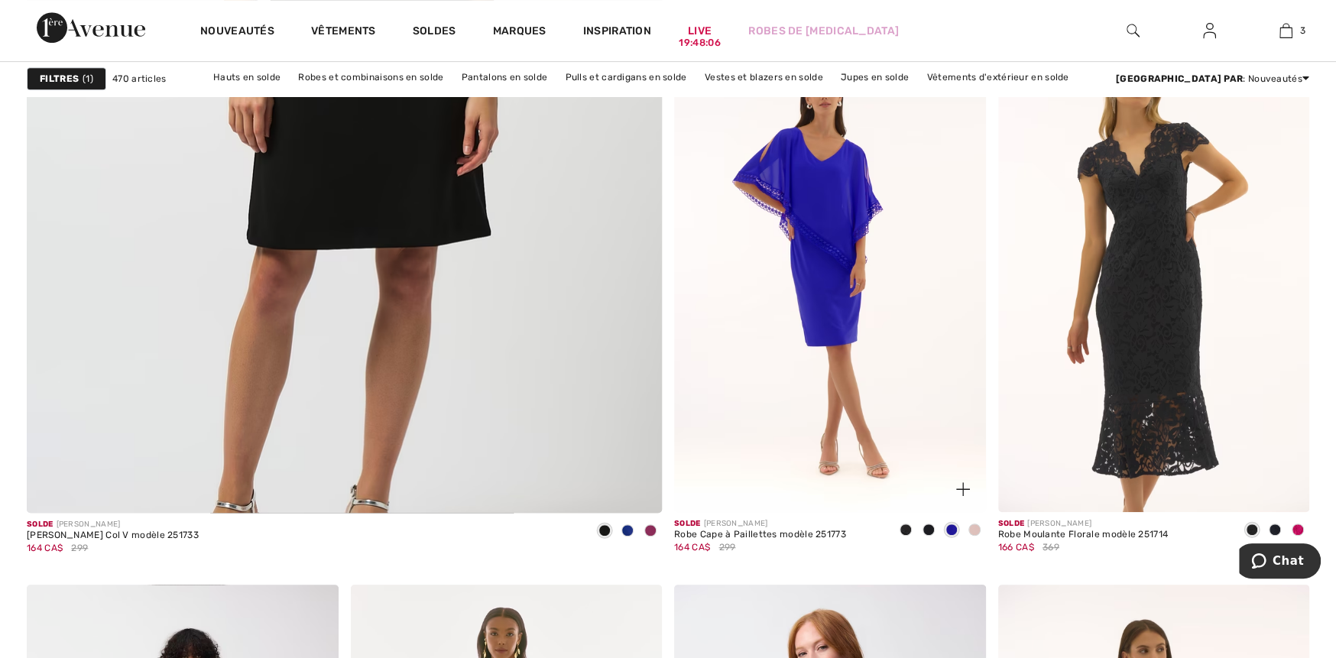
click at [967, 527] on div at bounding box center [974, 530] width 23 height 25
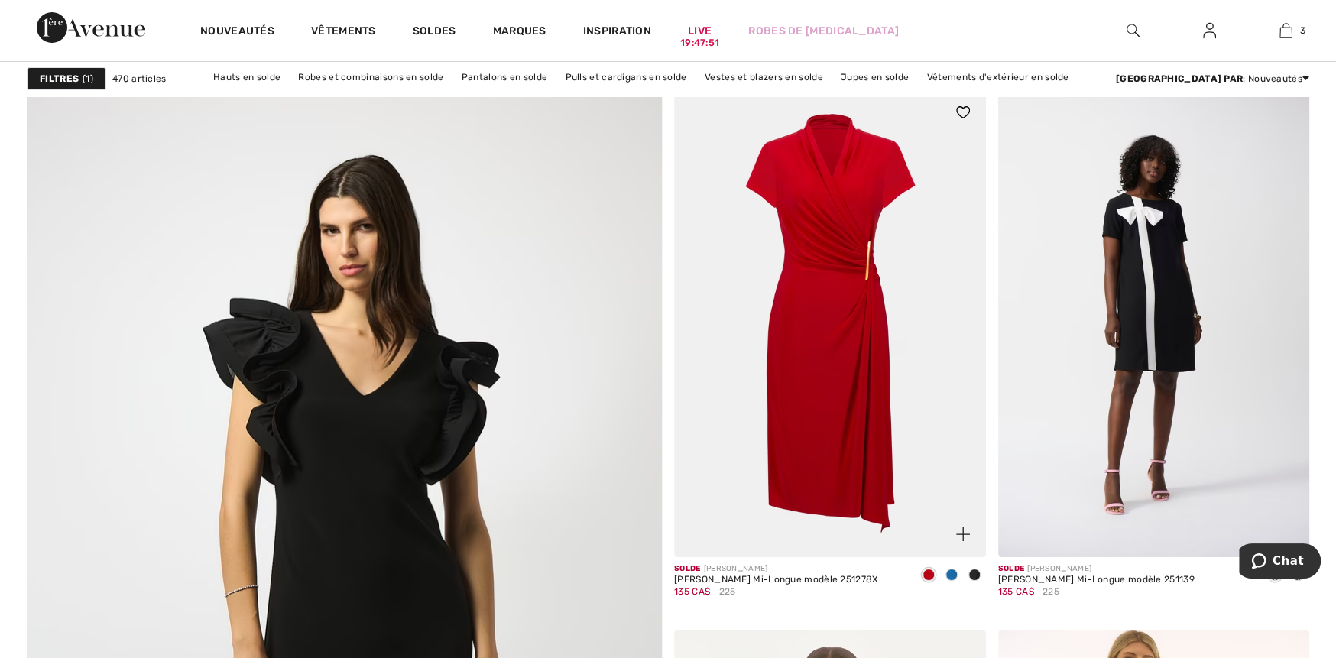
scroll to position [4510, 0]
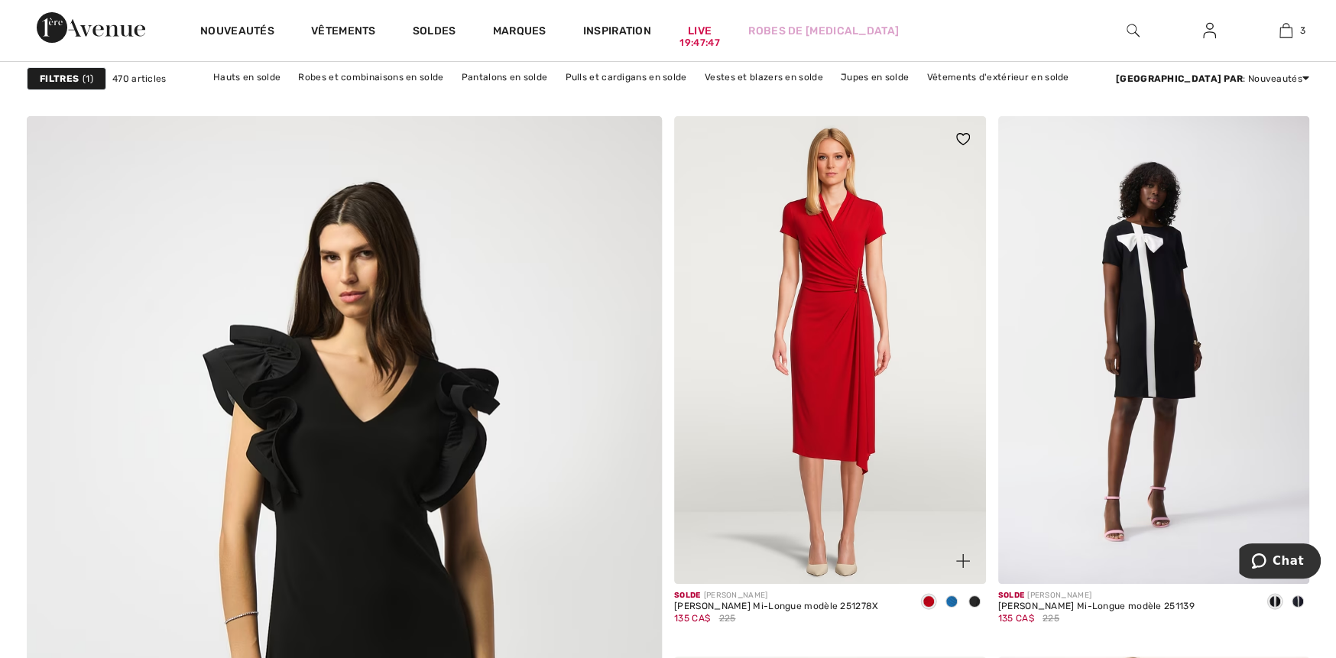
click at [929, 602] on span at bounding box center [929, 601] width 12 height 12
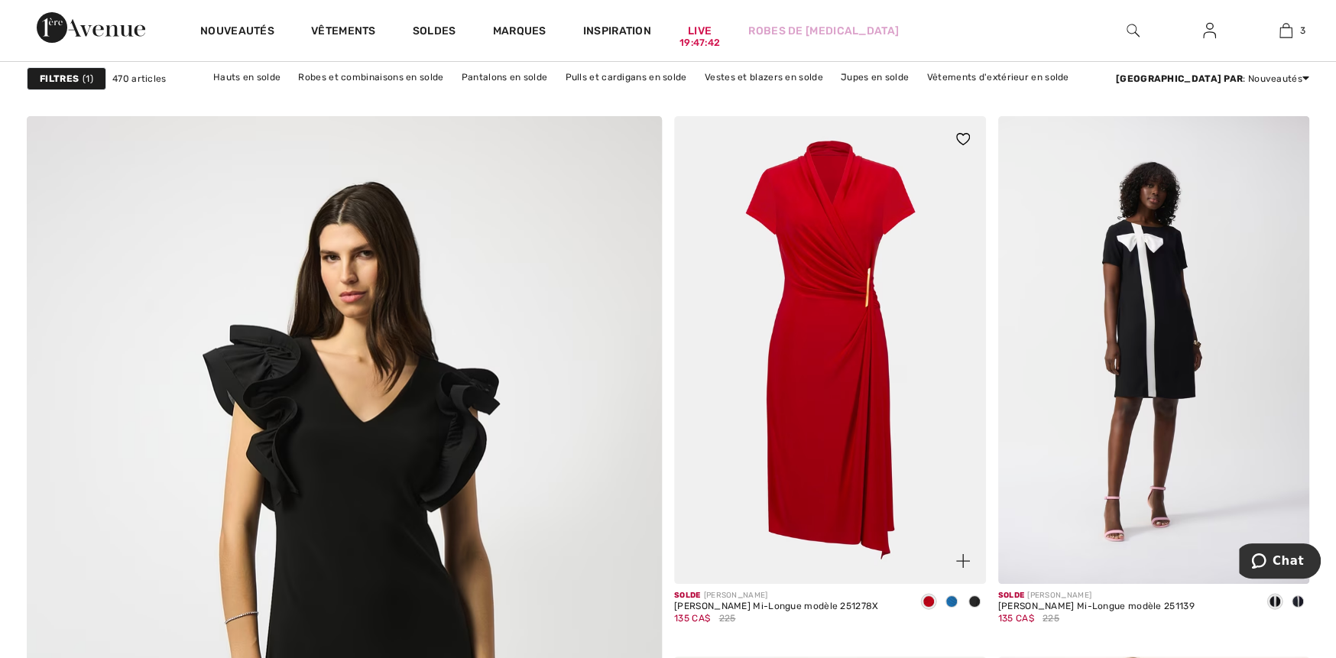
click at [881, 515] on img at bounding box center [830, 349] width 312 height 467
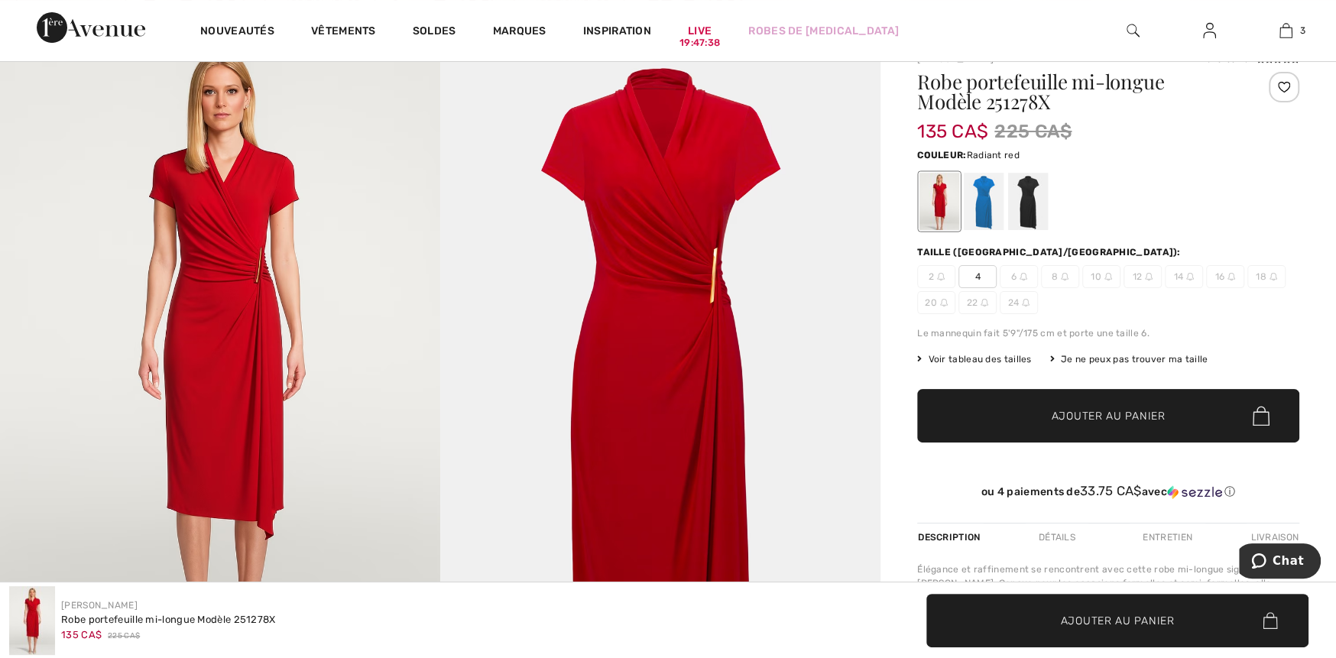
scroll to position [153, 0]
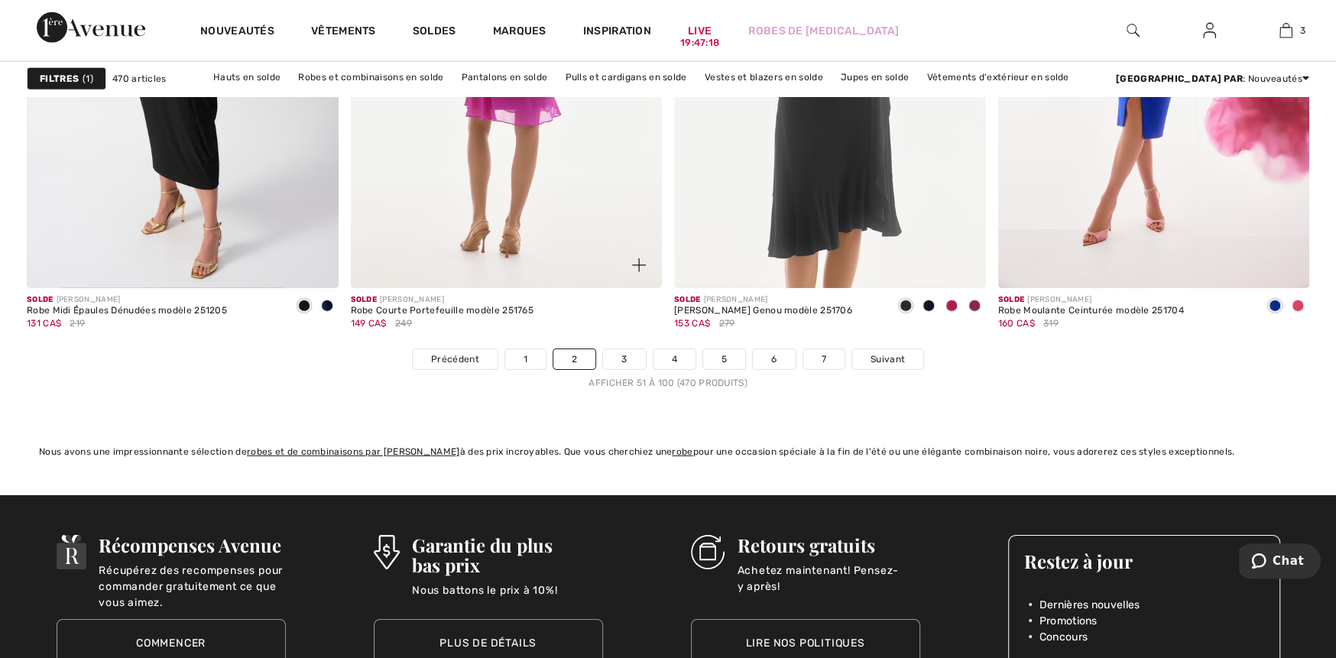
scroll to position [8409, 0]
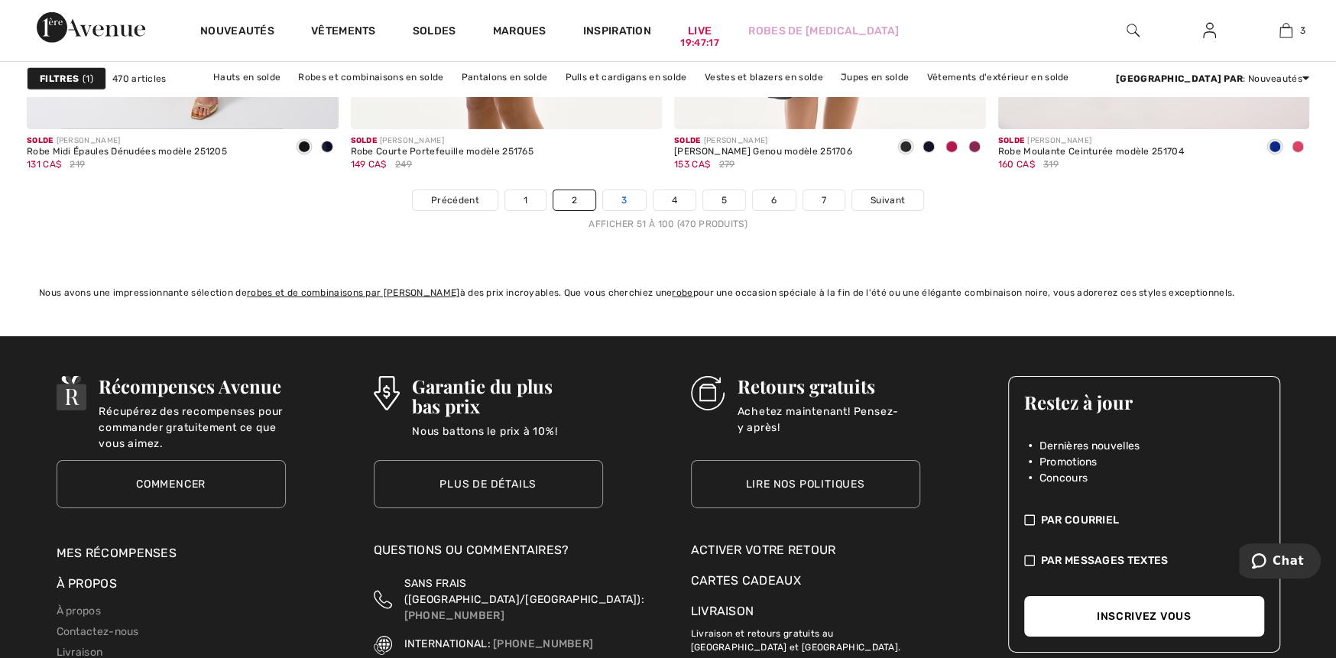
click at [619, 200] on link "3" at bounding box center [624, 200] width 42 height 20
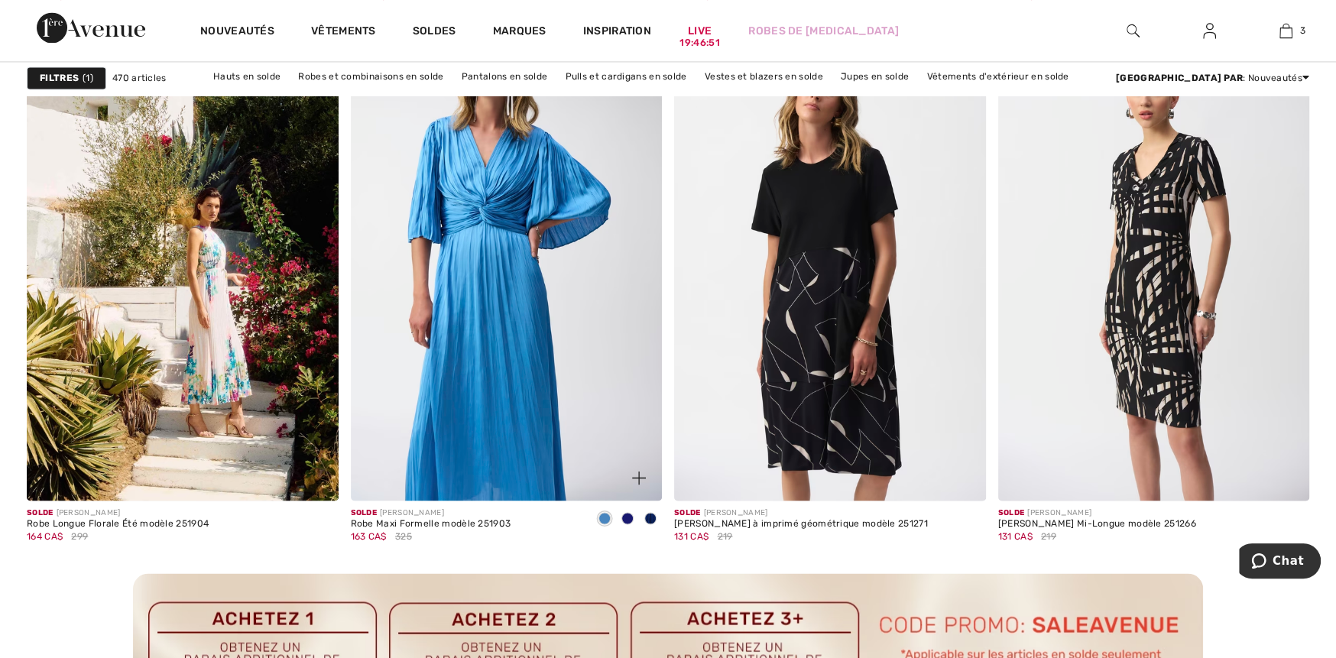
scroll to position [1987, 0]
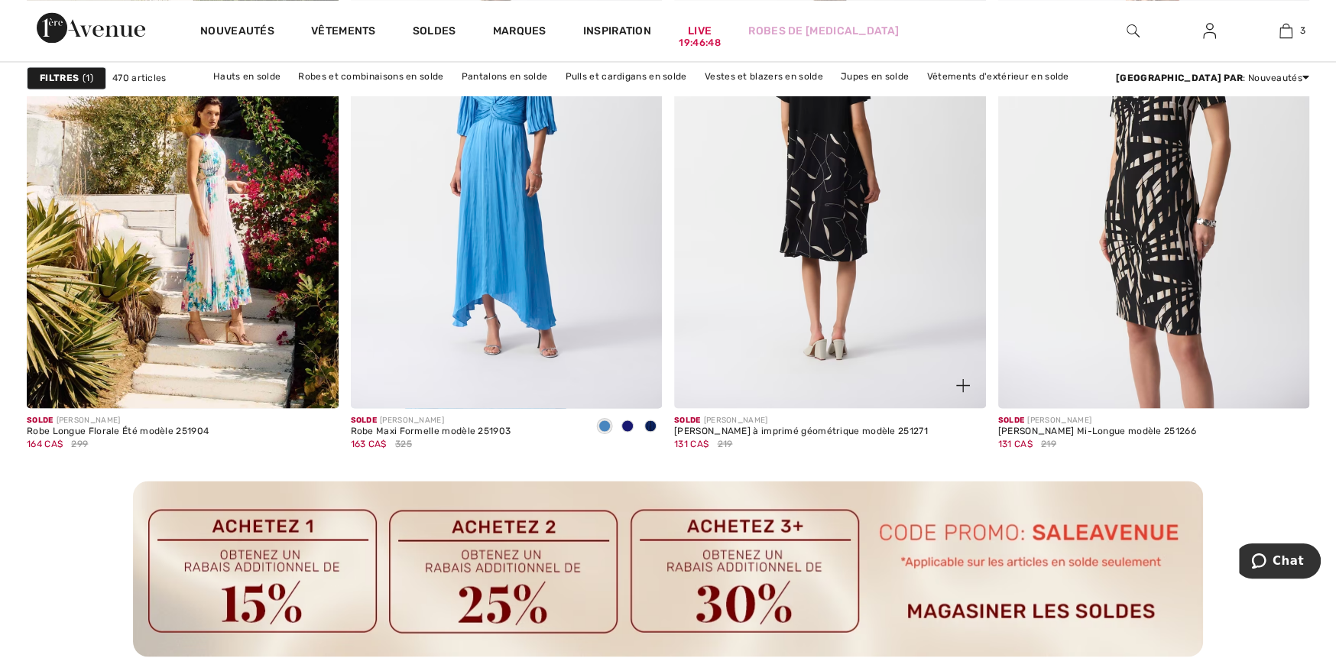
click at [823, 311] on img at bounding box center [830, 174] width 312 height 467
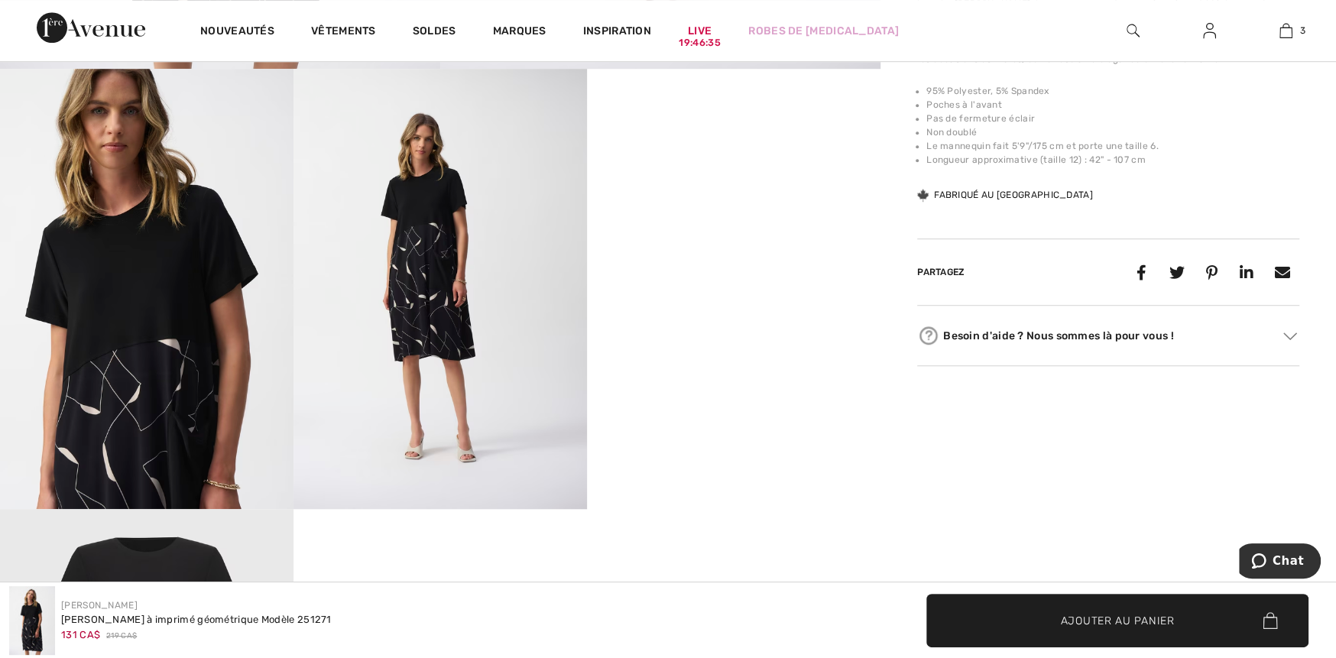
scroll to position [764, 0]
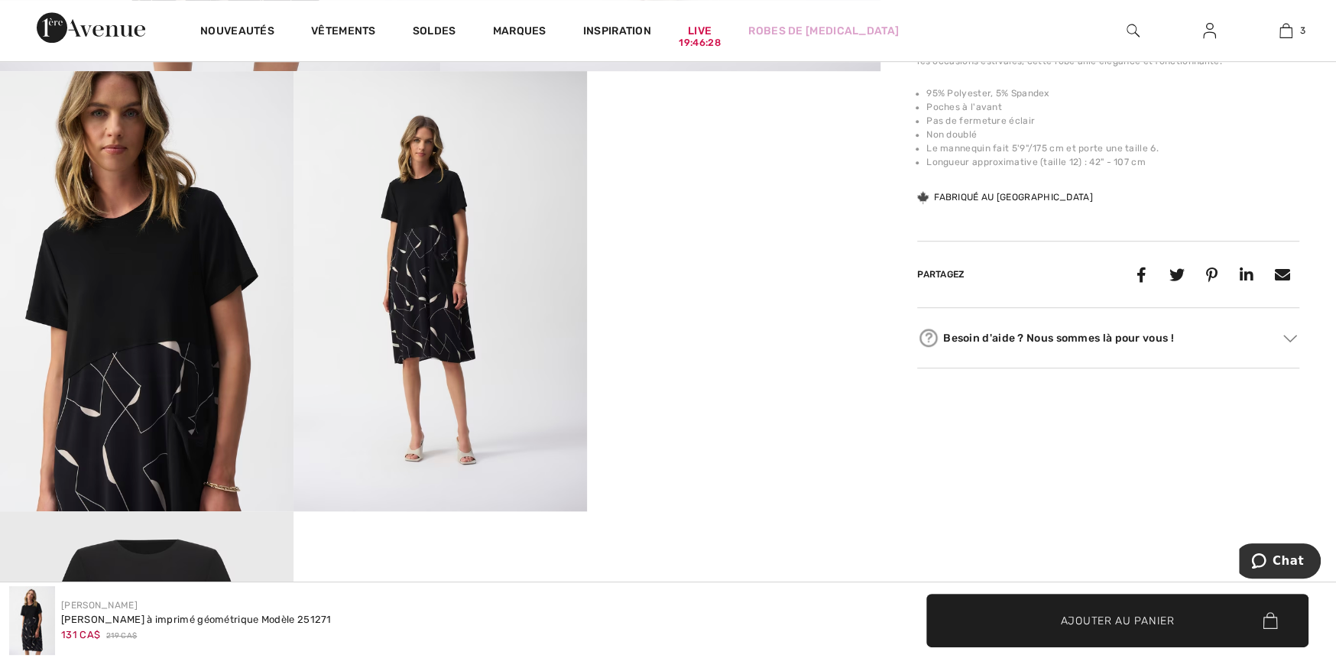
click at [116, 378] on img at bounding box center [147, 291] width 294 height 440
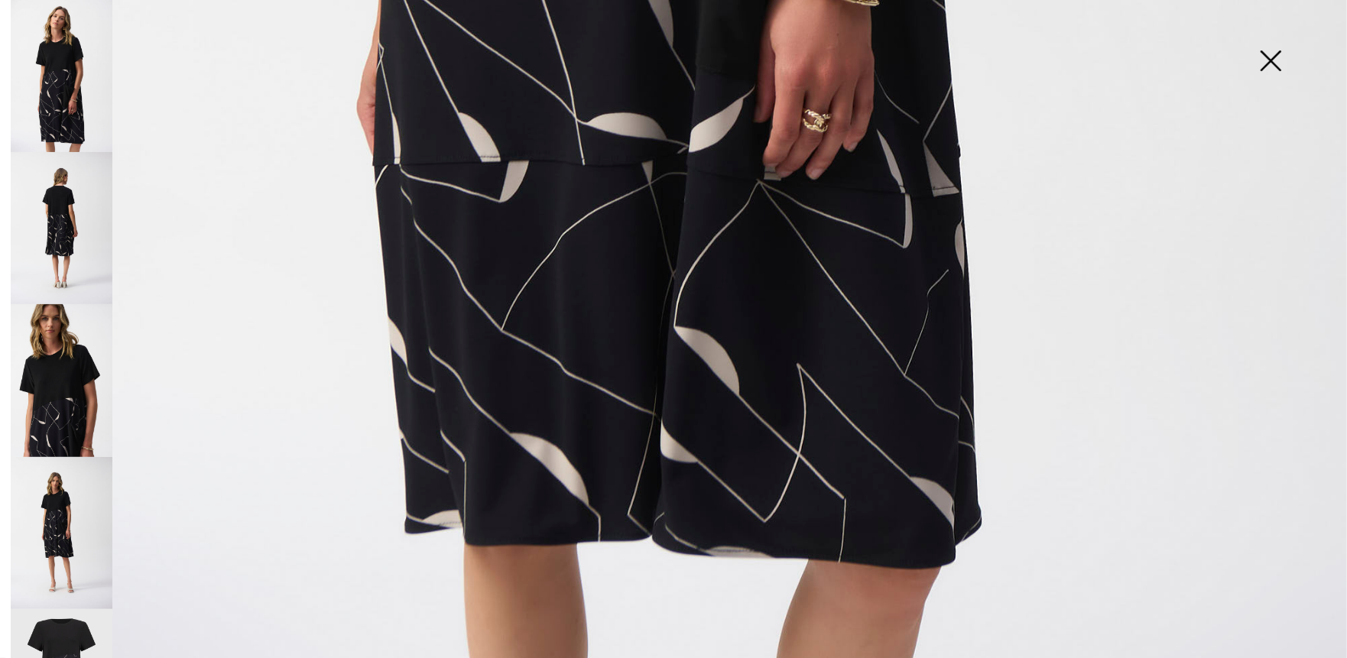
scroll to position [1344, 0]
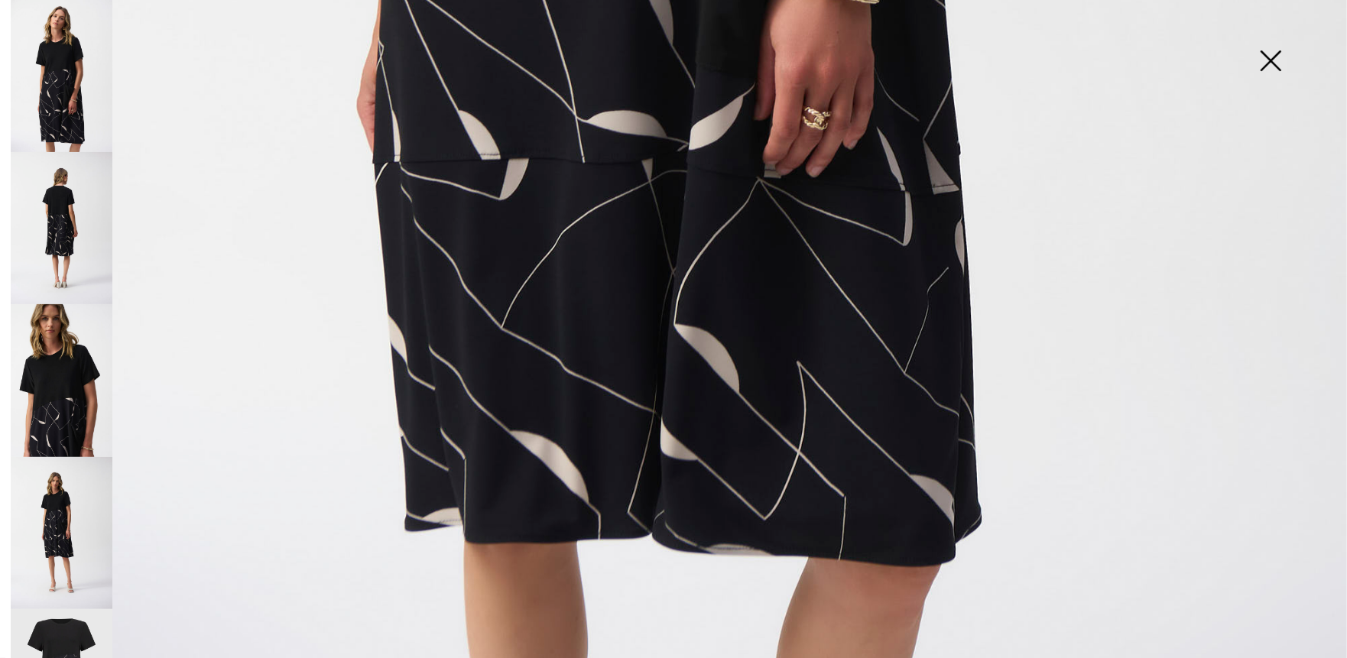
click at [46, 399] on img at bounding box center [62, 380] width 102 height 152
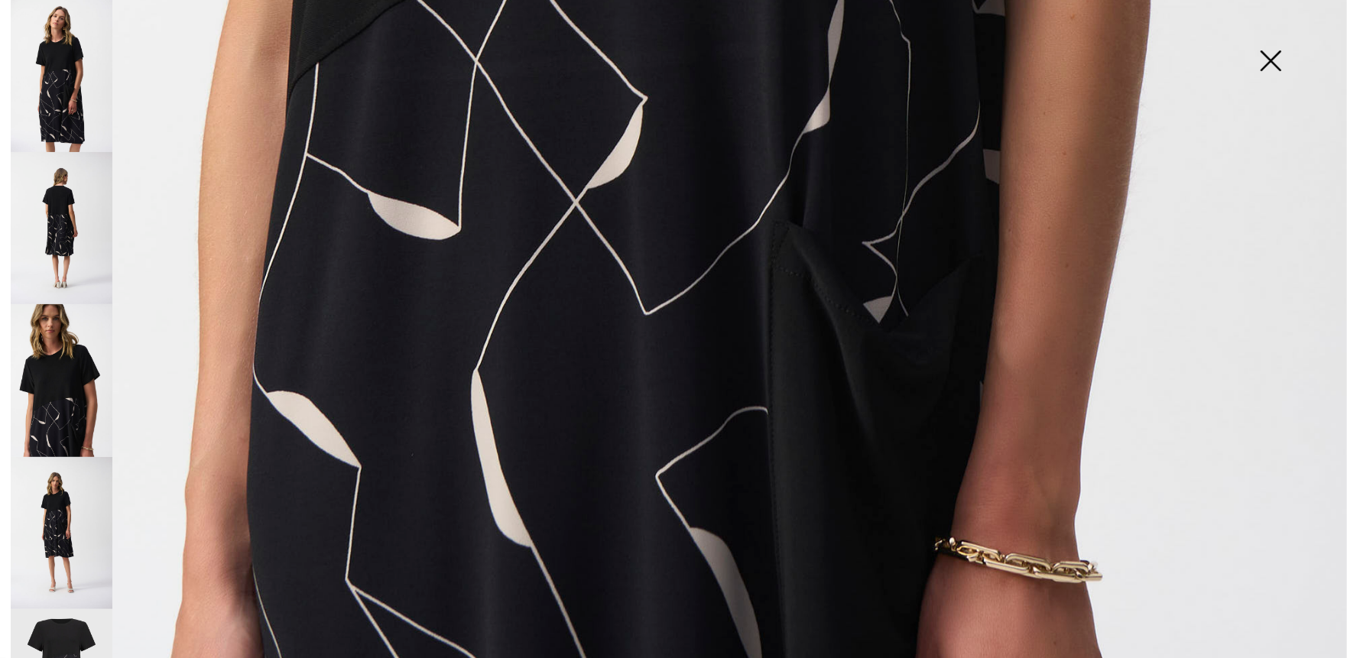
click at [64, 503] on img at bounding box center [62, 533] width 102 height 152
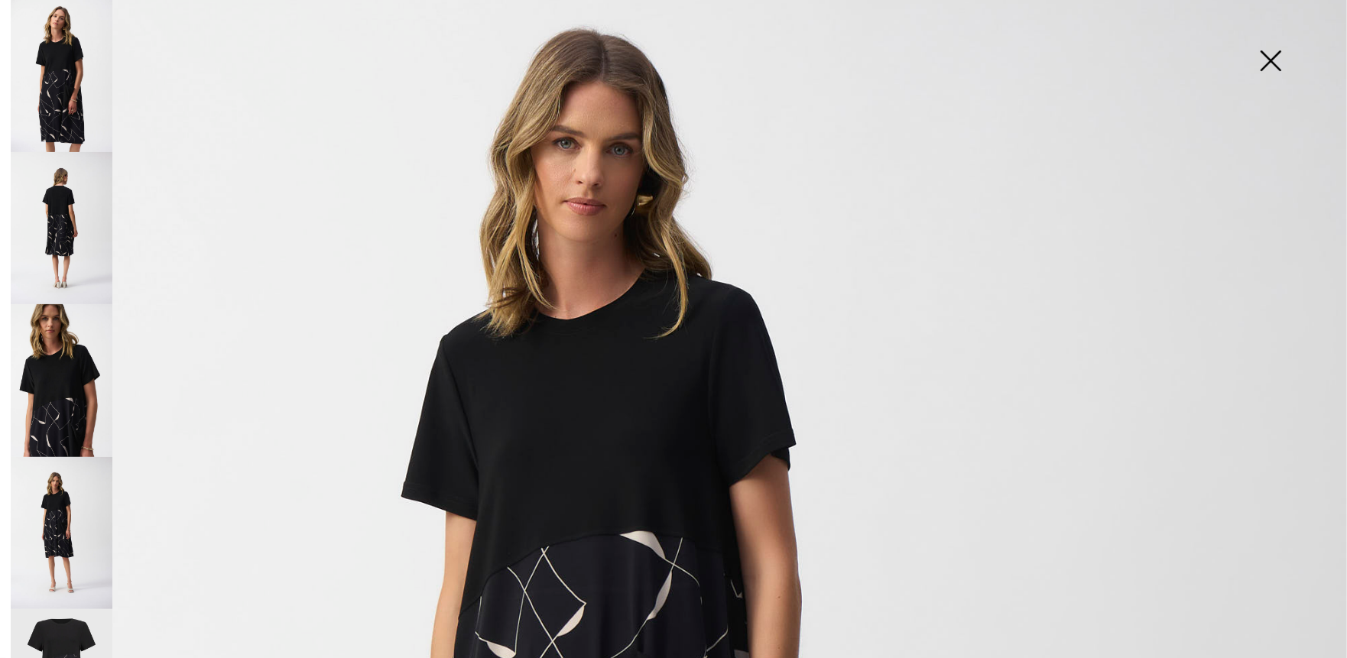
scroll to position [121, 0]
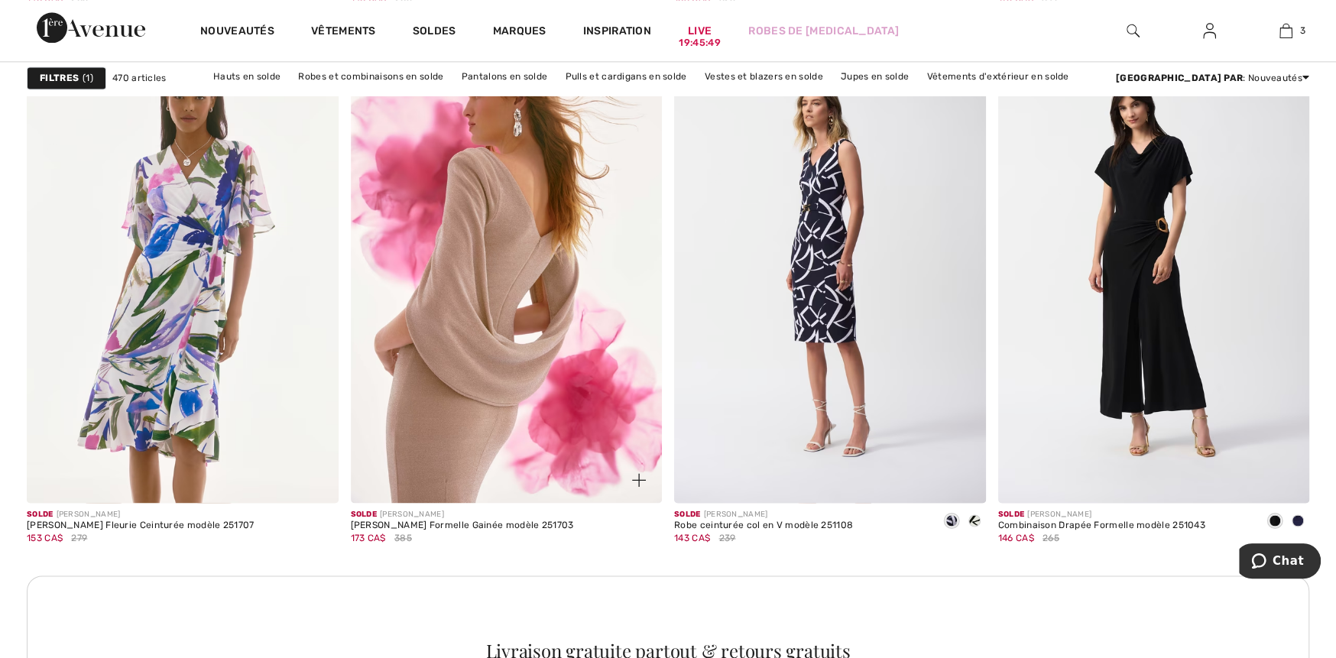
scroll to position [6268, 0]
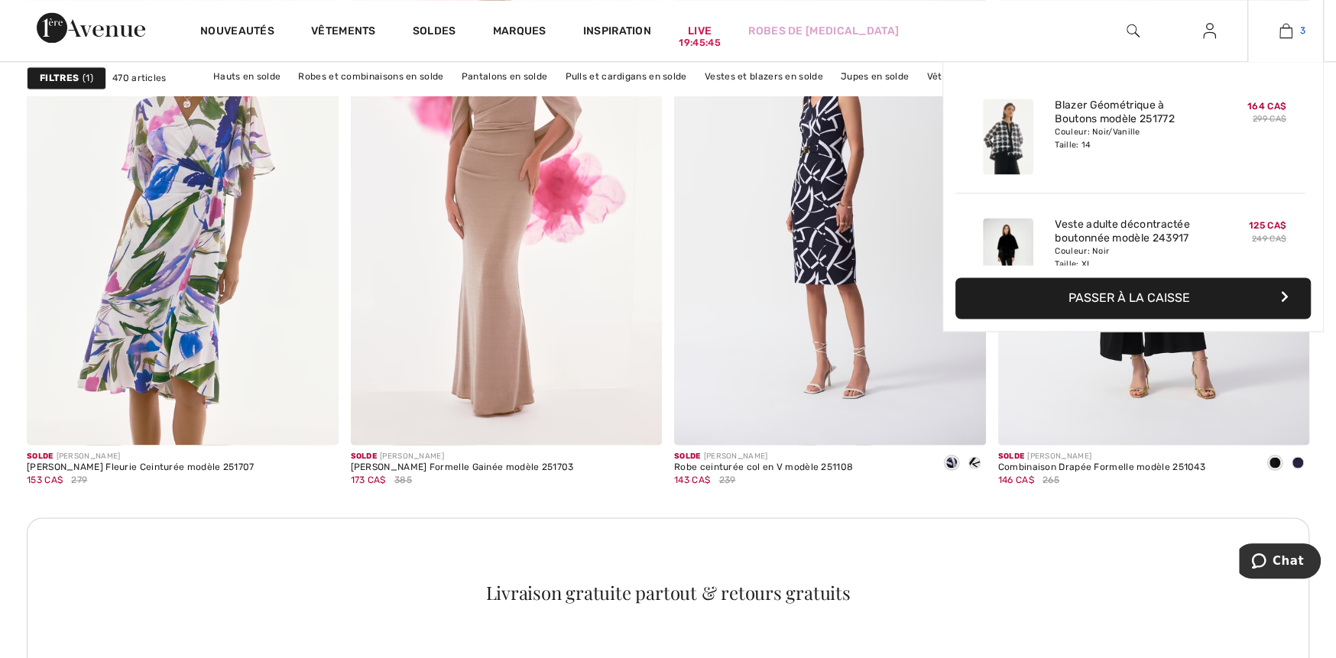
click at [1281, 32] on img at bounding box center [1286, 30] width 13 height 18
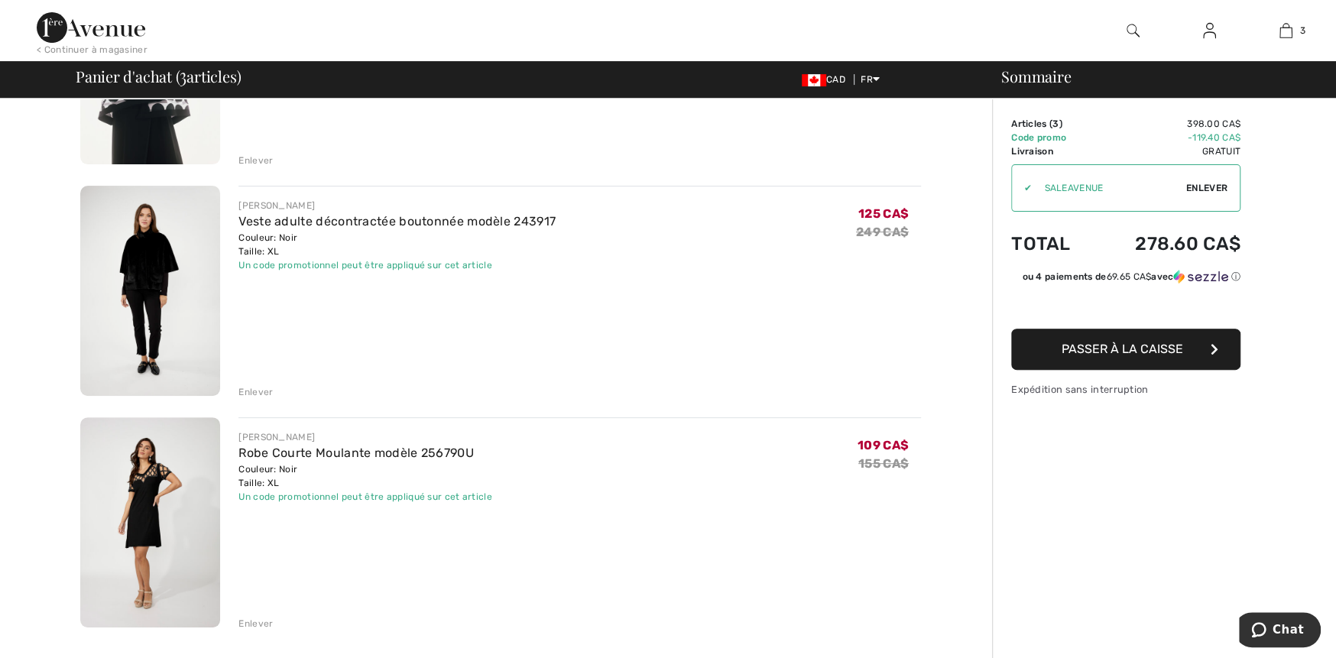
scroll to position [306, 0]
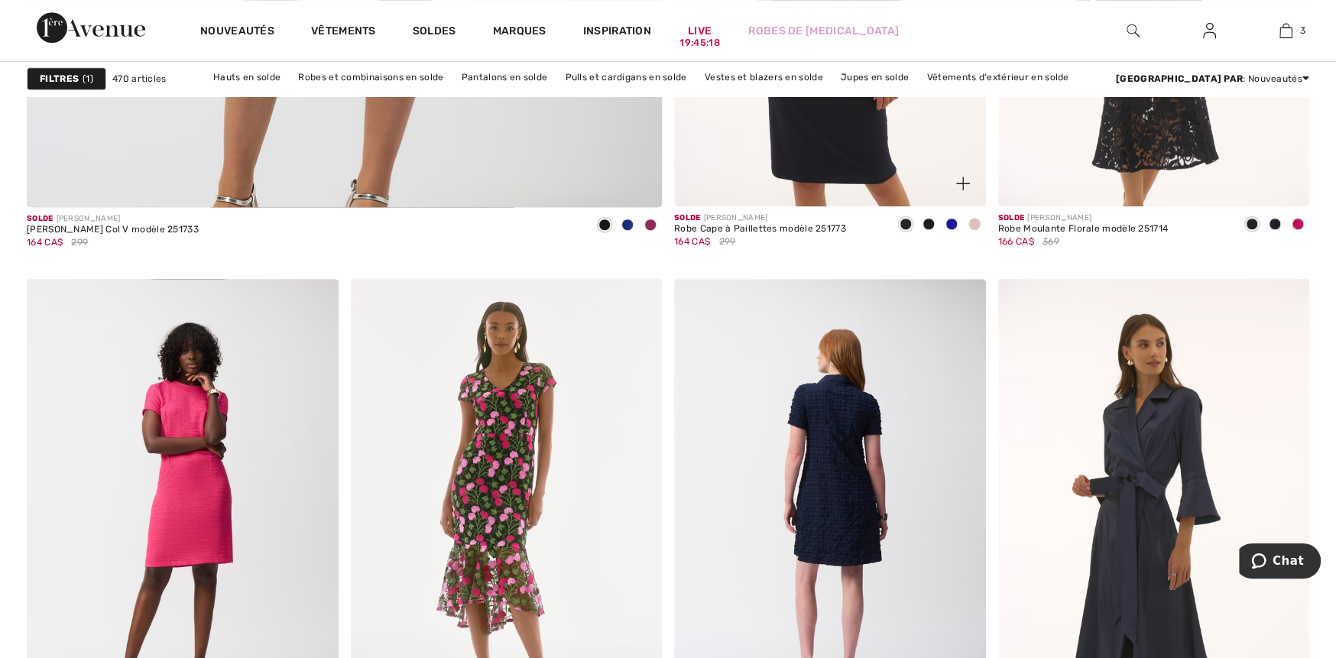
scroll to position [4892, 0]
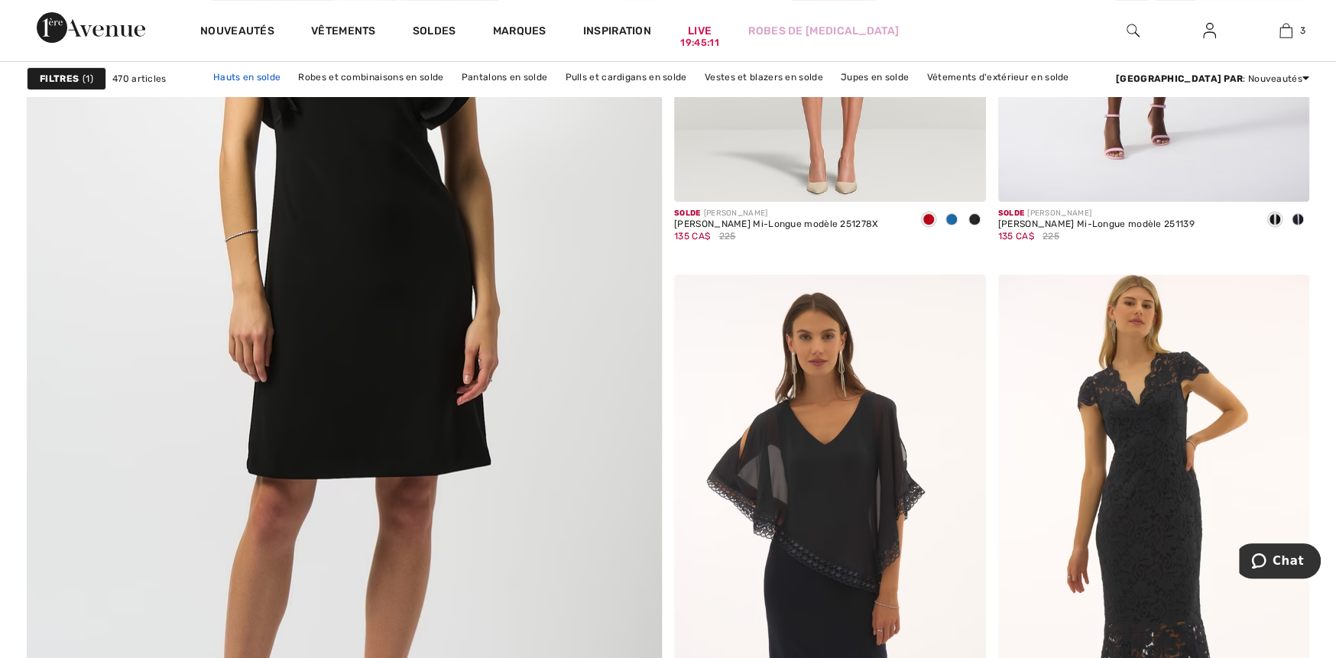
click at [288, 78] on link "Hauts en solde" at bounding box center [247, 77] width 83 height 20
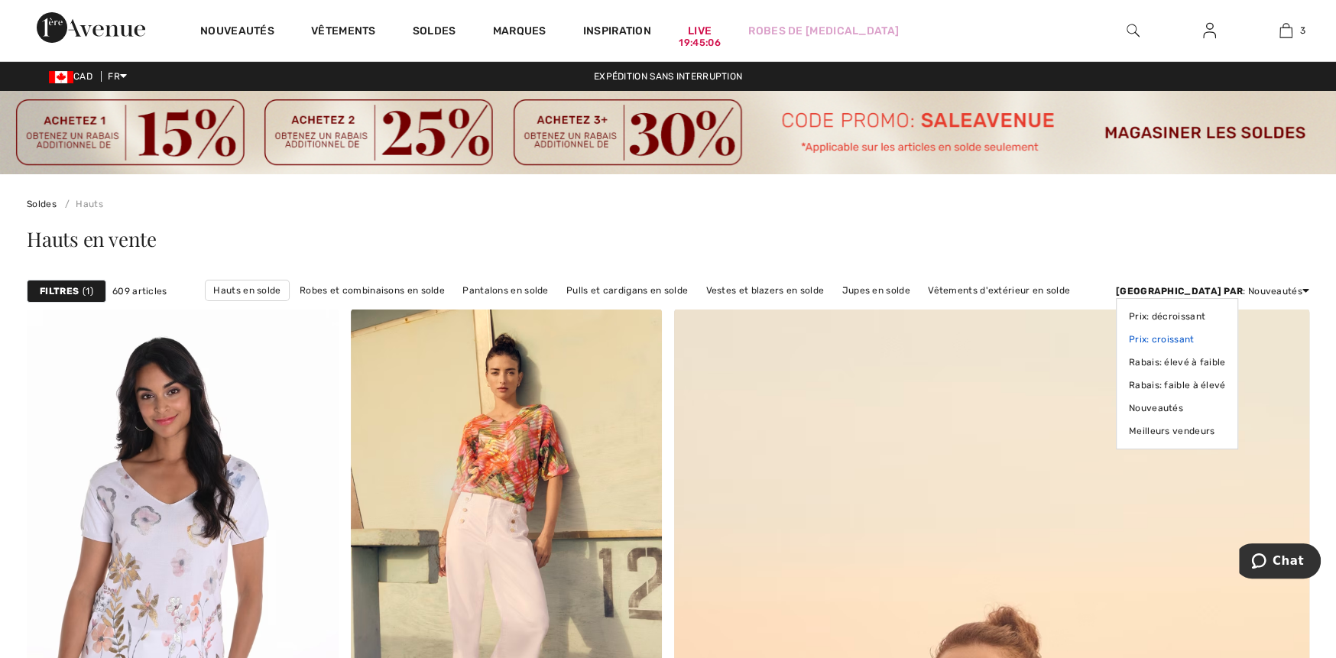
click at [1226, 340] on link "Prix: croissant" at bounding box center [1177, 339] width 97 height 23
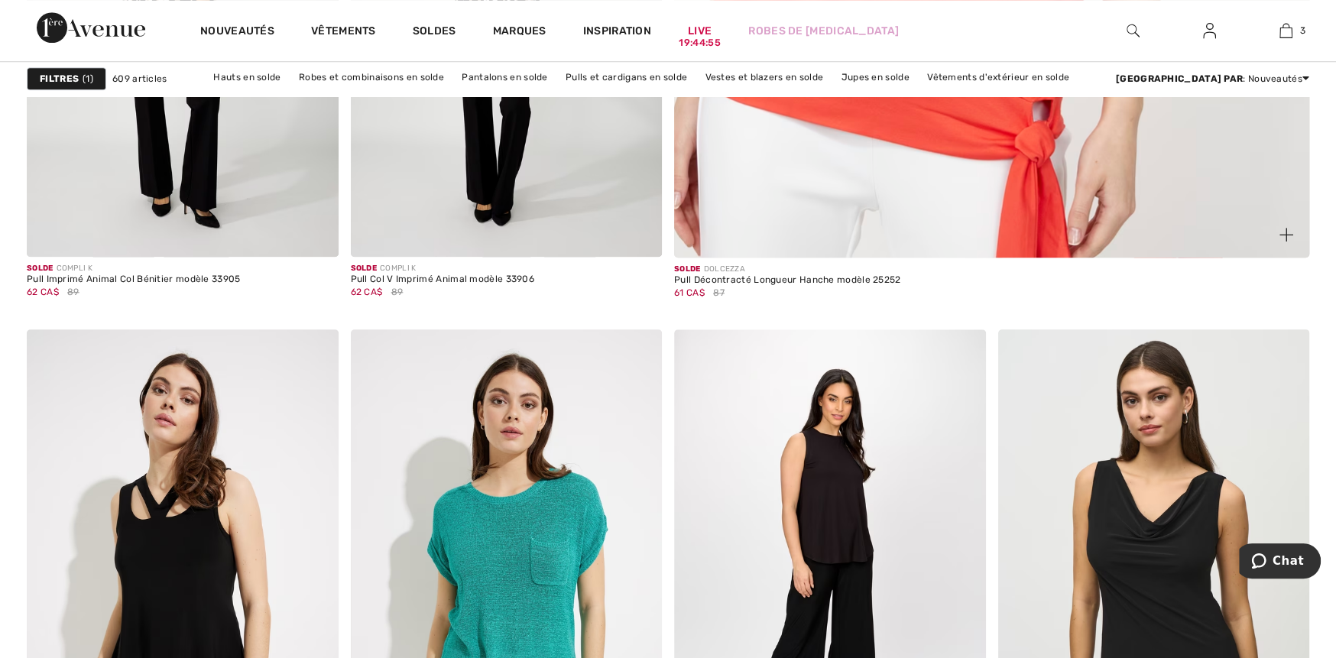
scroll to position [841, 0]
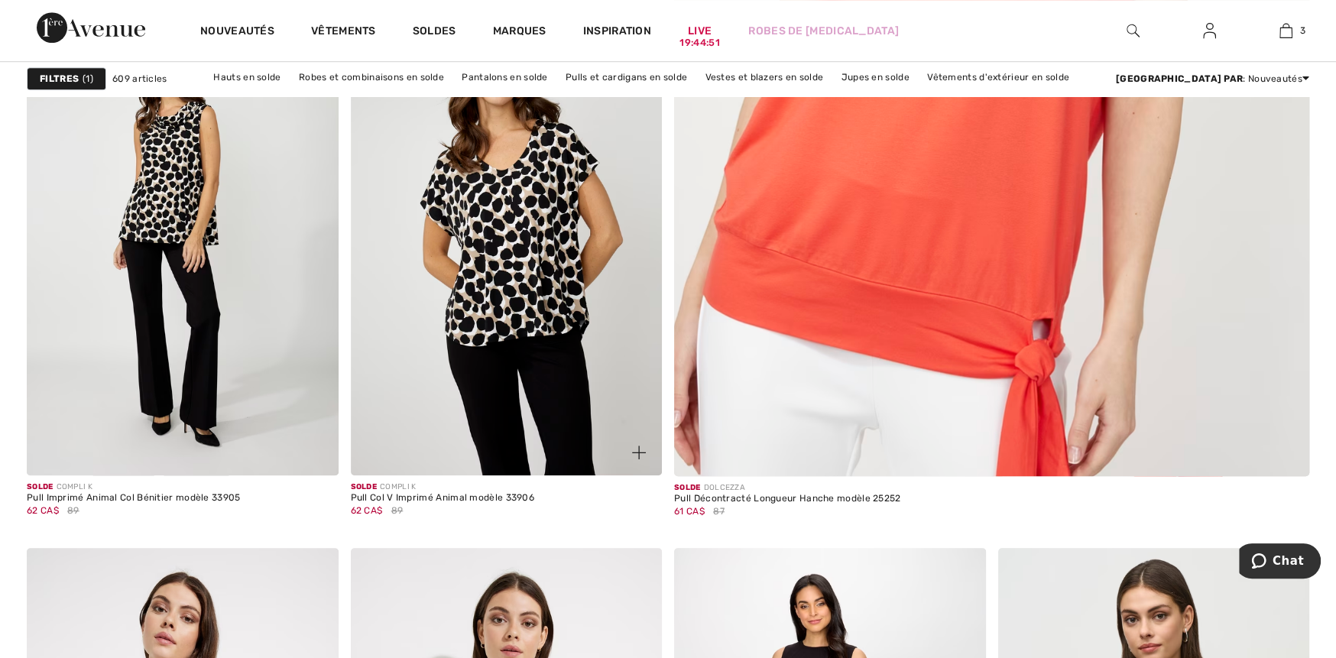
click at [569, 286] on img at bounding box center [507, 241] width 312 height 467
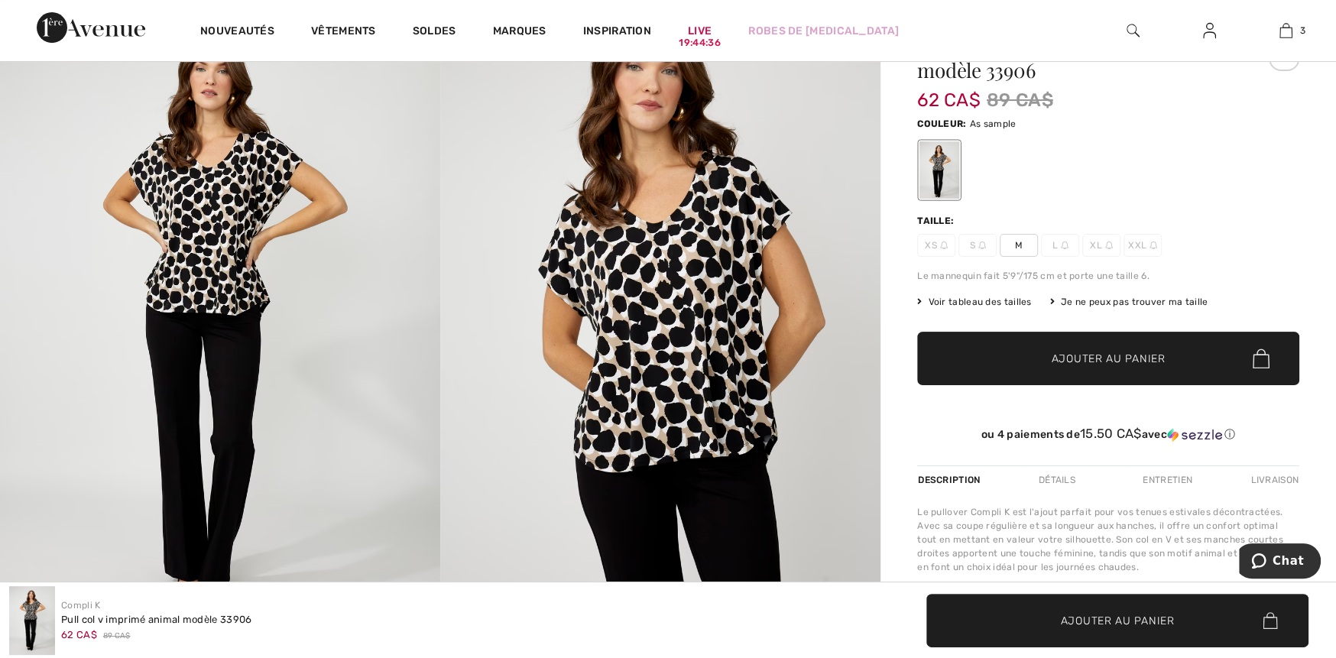
scroll to position [153, 0]
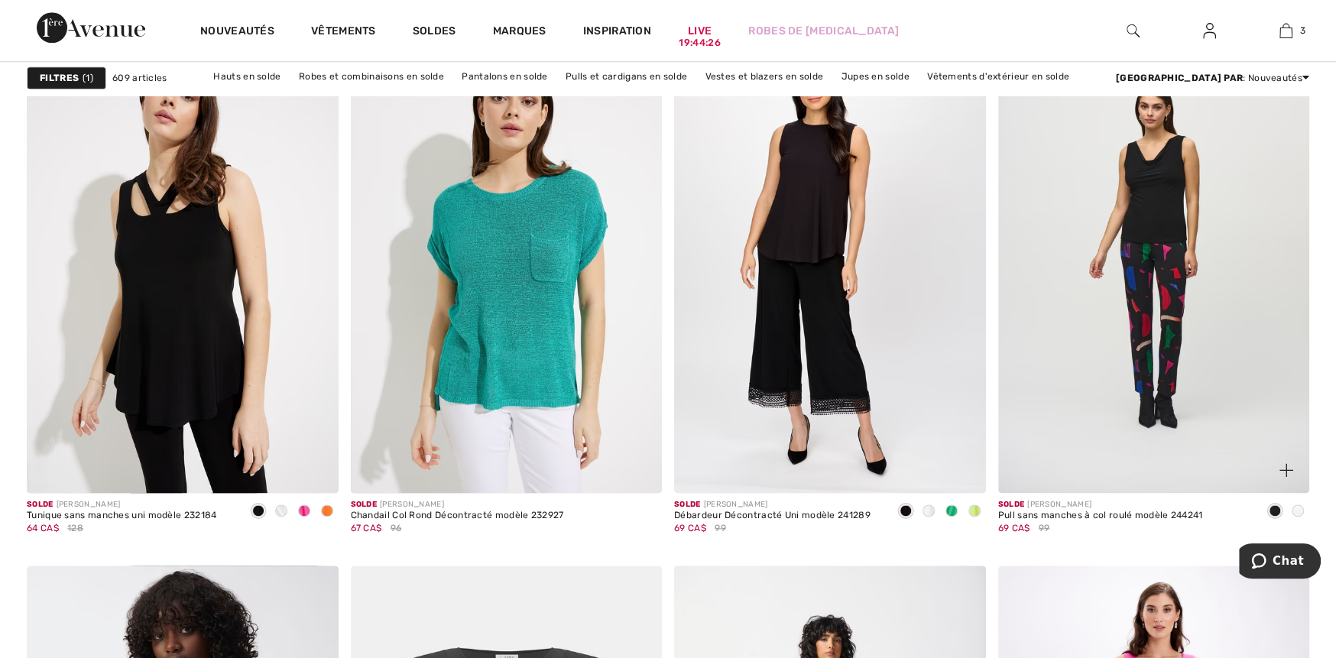
scroll to position [1300, 0]
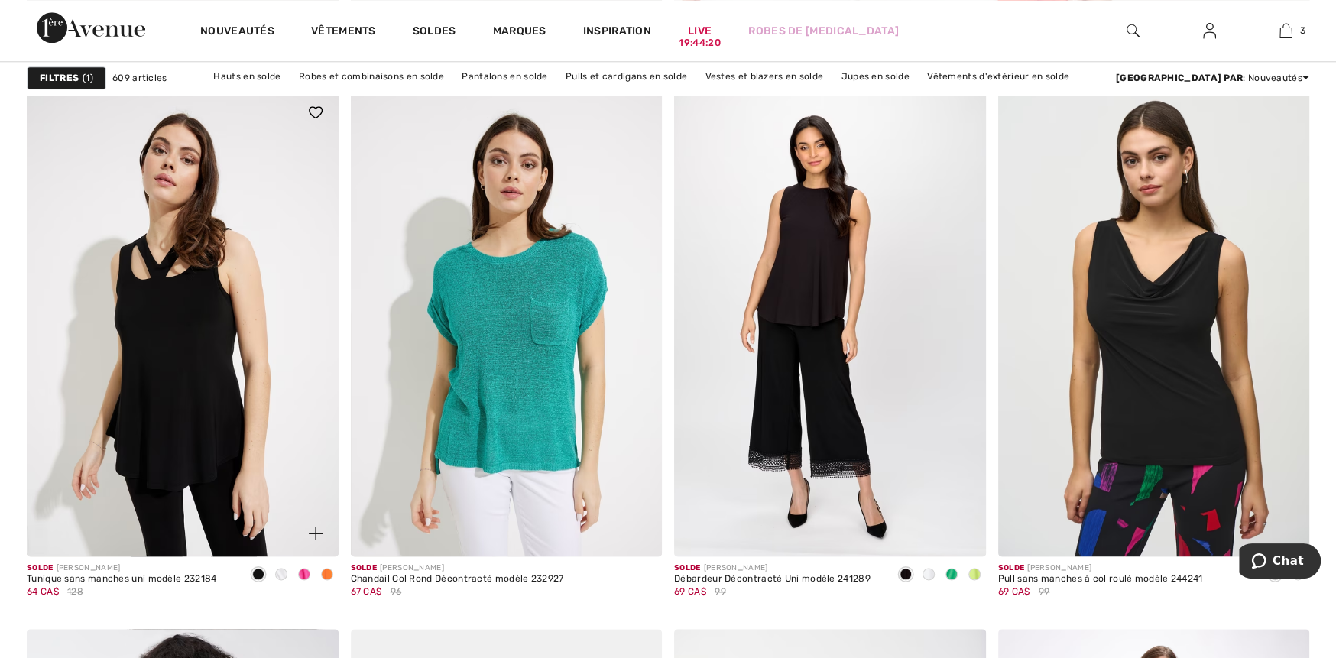
click at [255, 573] on span at bounding box center [258, 574] width 12 height 12
click at [280, 574] on span at bounding box center [281, 574] width 12 height 12
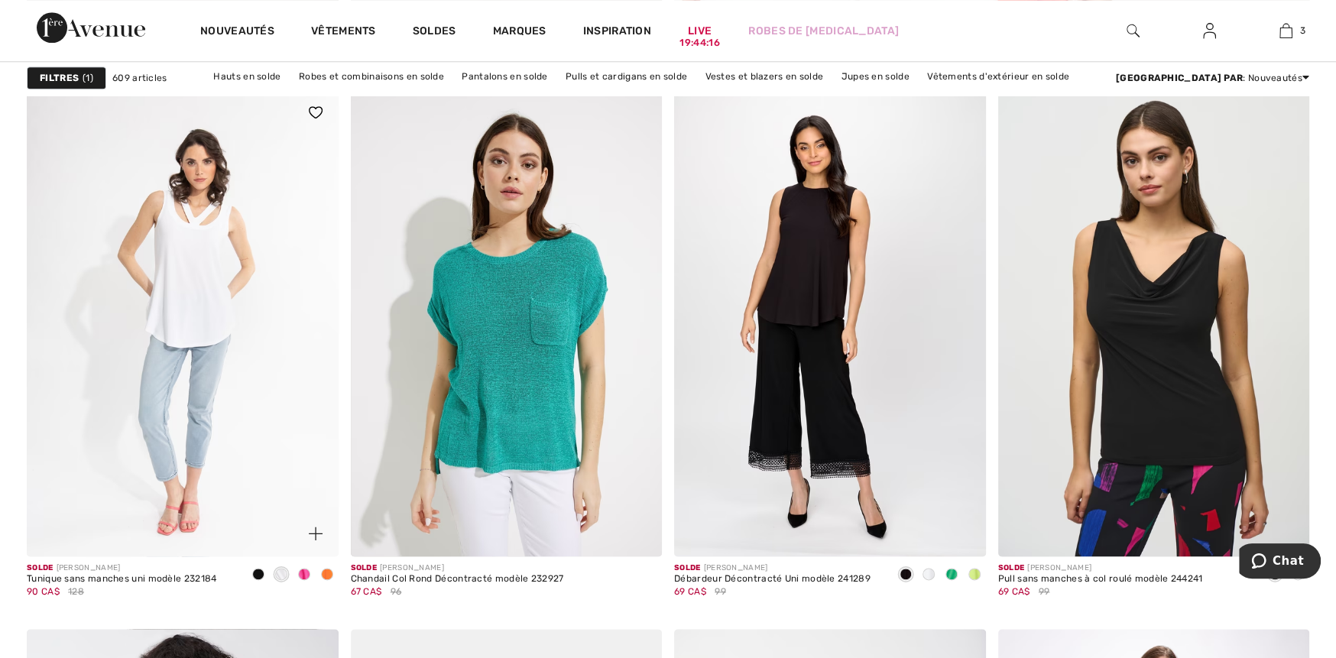
click at [302, 578] on span at bounding box center [304, 574] width 12 height 12
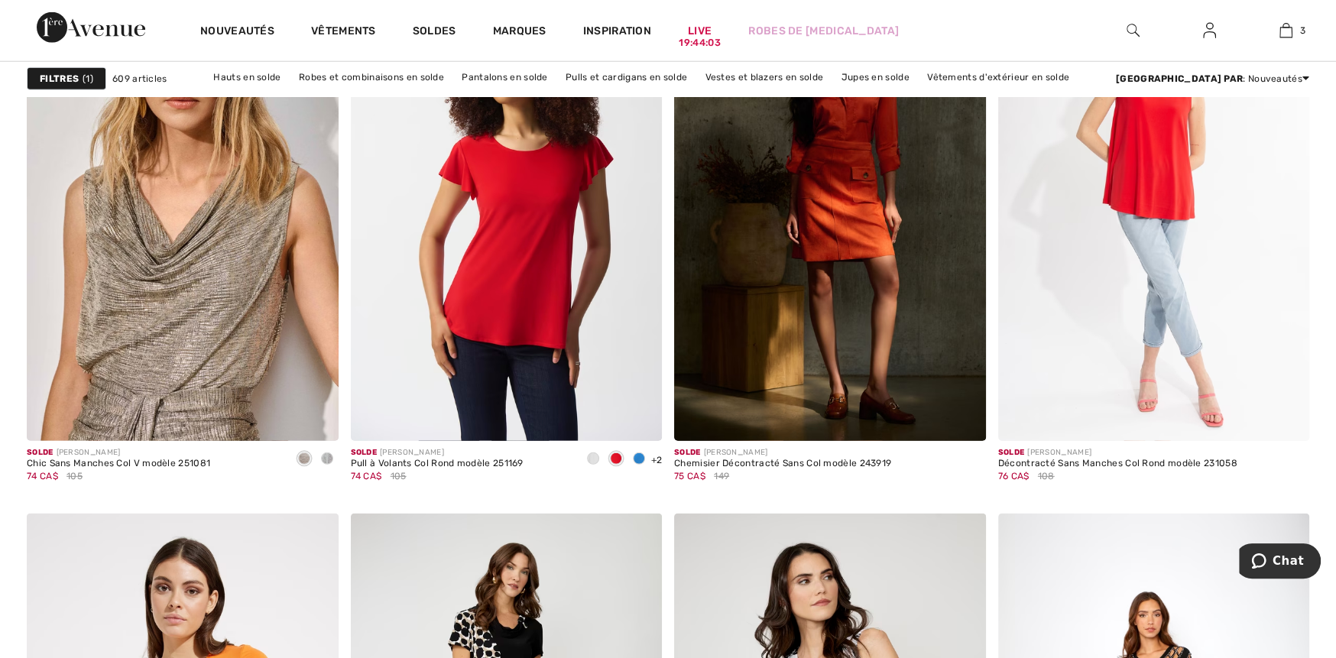
scroll to position [3287, 0]
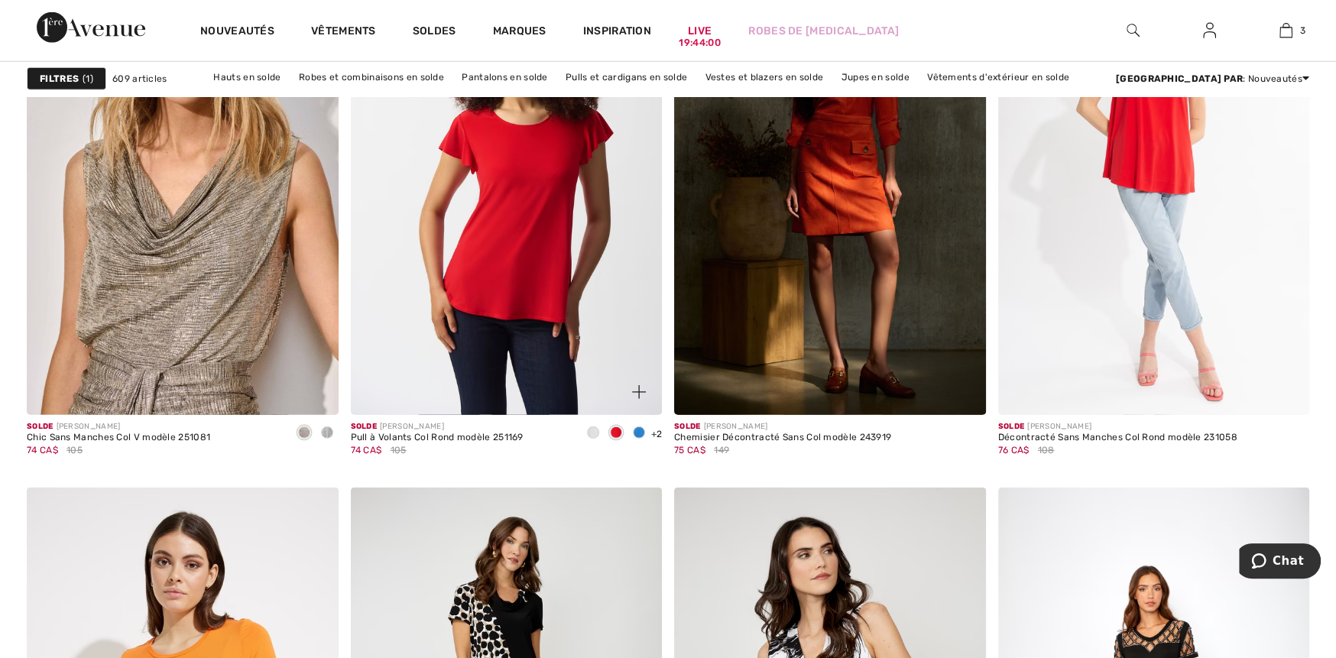
click at [592, 431] on span at bounding box center [593, 433] width 12 height 12
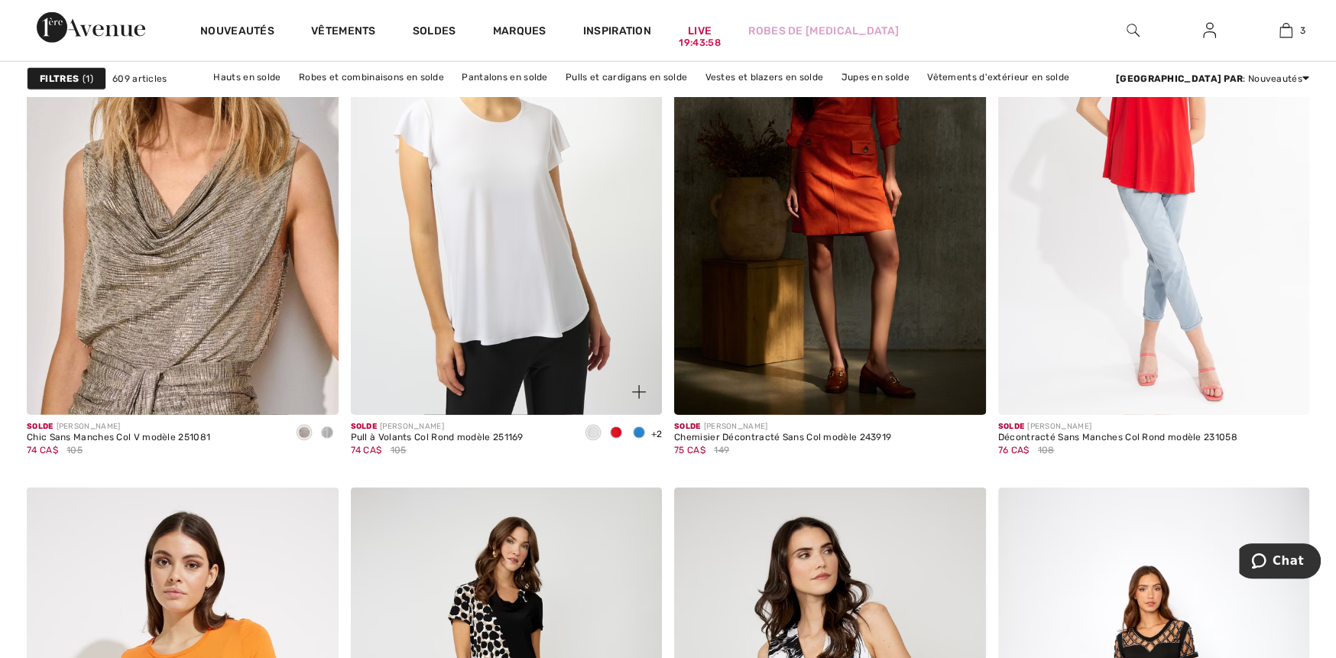
click at [636, 433] on span at bounding box center [639, 433] width 12 height 12
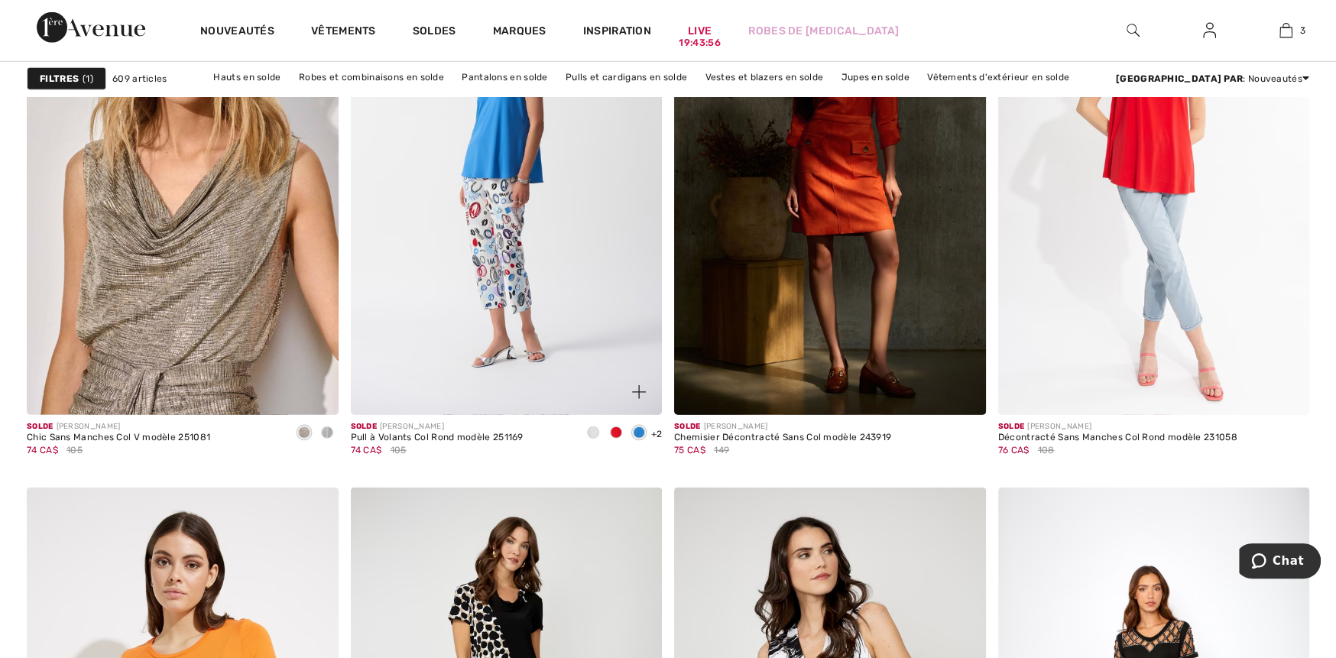
click at [654, 434] on span "+2" at bounding box center [656, 434] width 11 height 11
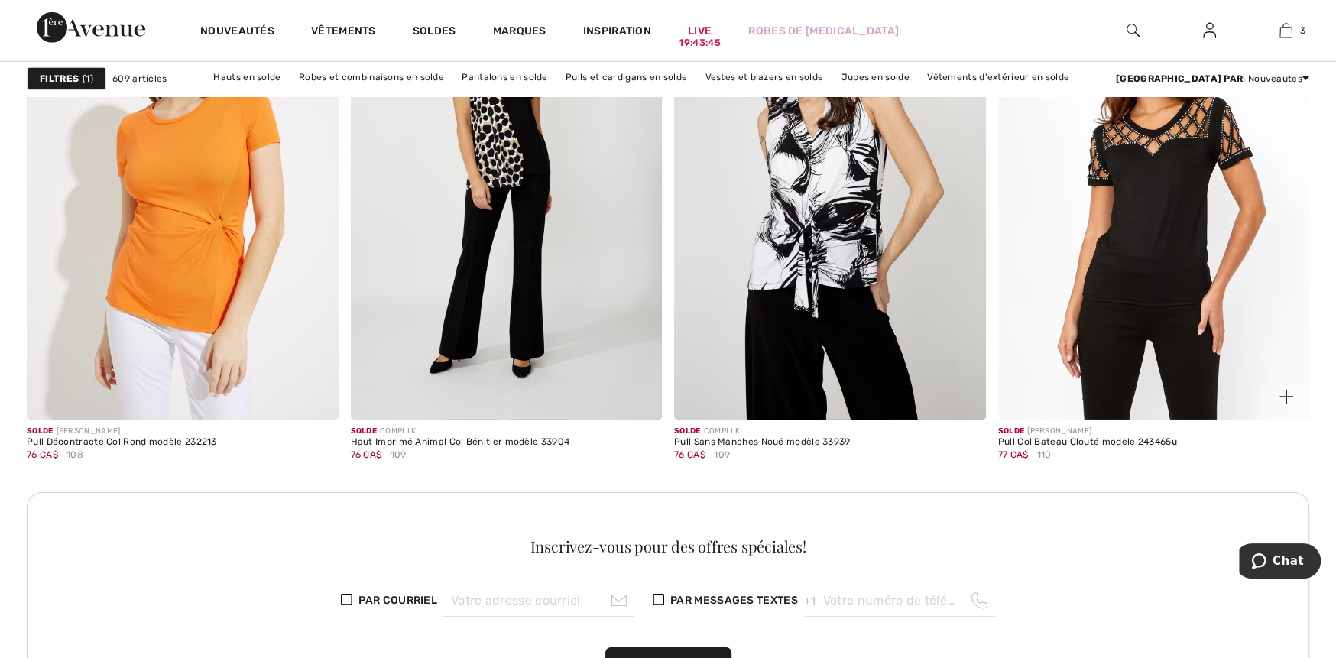
scroll to position [3746, 0]
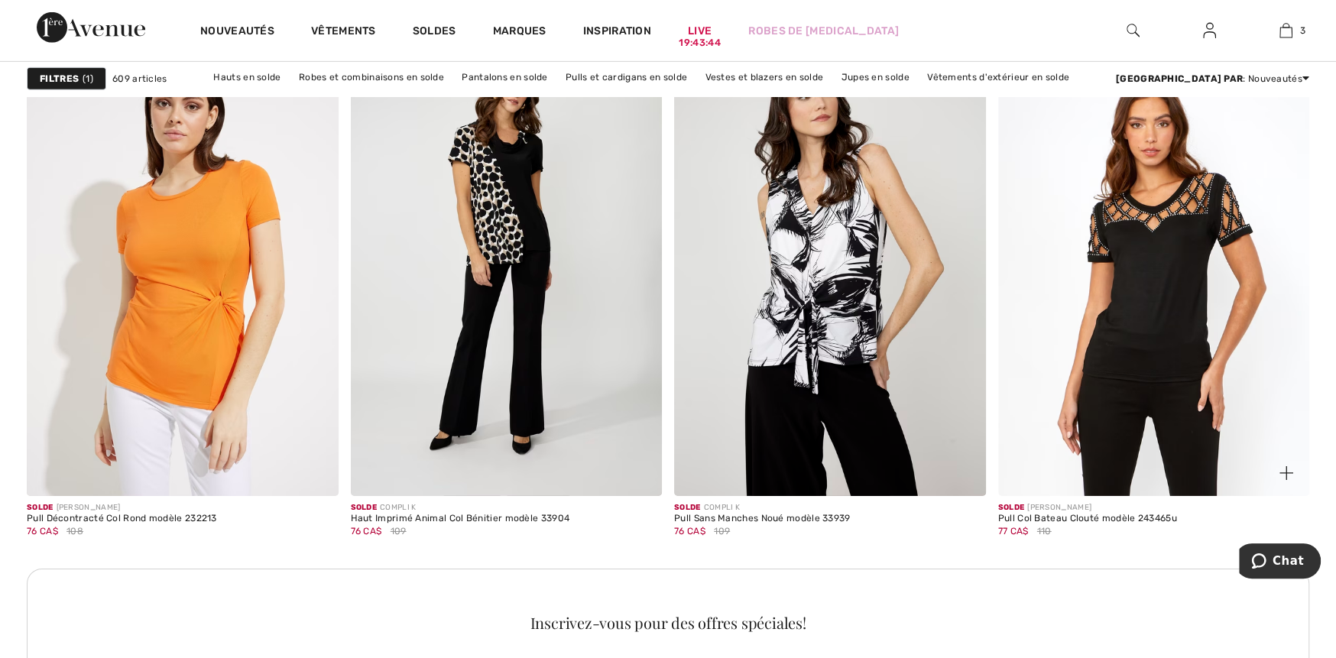
click at [1160, 360] on img at bounding box center [1154, 262] width 312 height 467
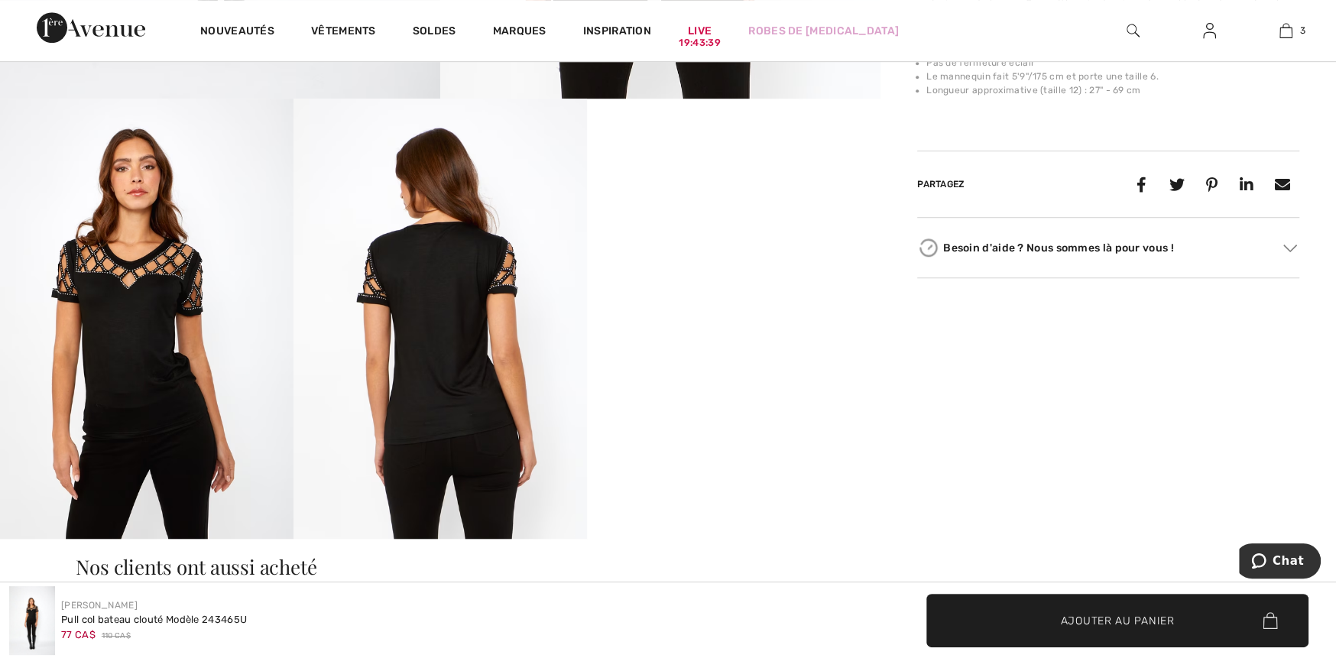
scroll to position [764, 0]
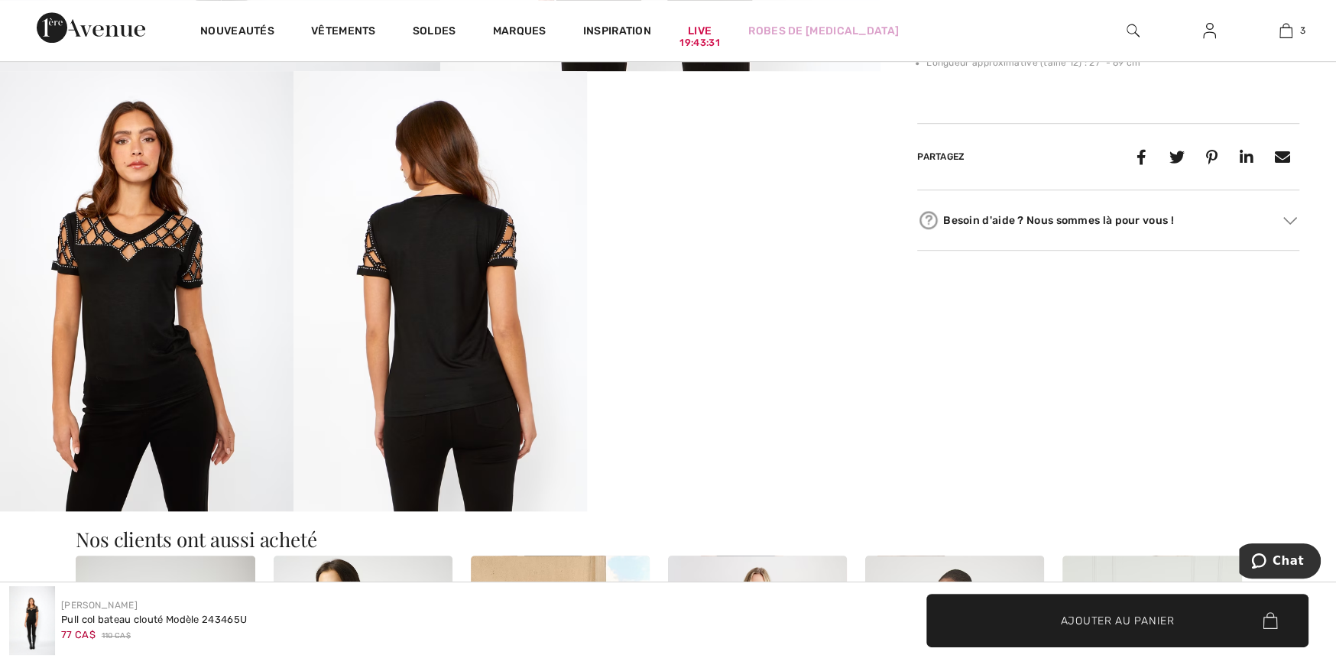
click at [131, 365] on img at bounding box center [147, 291] width 294 height 440
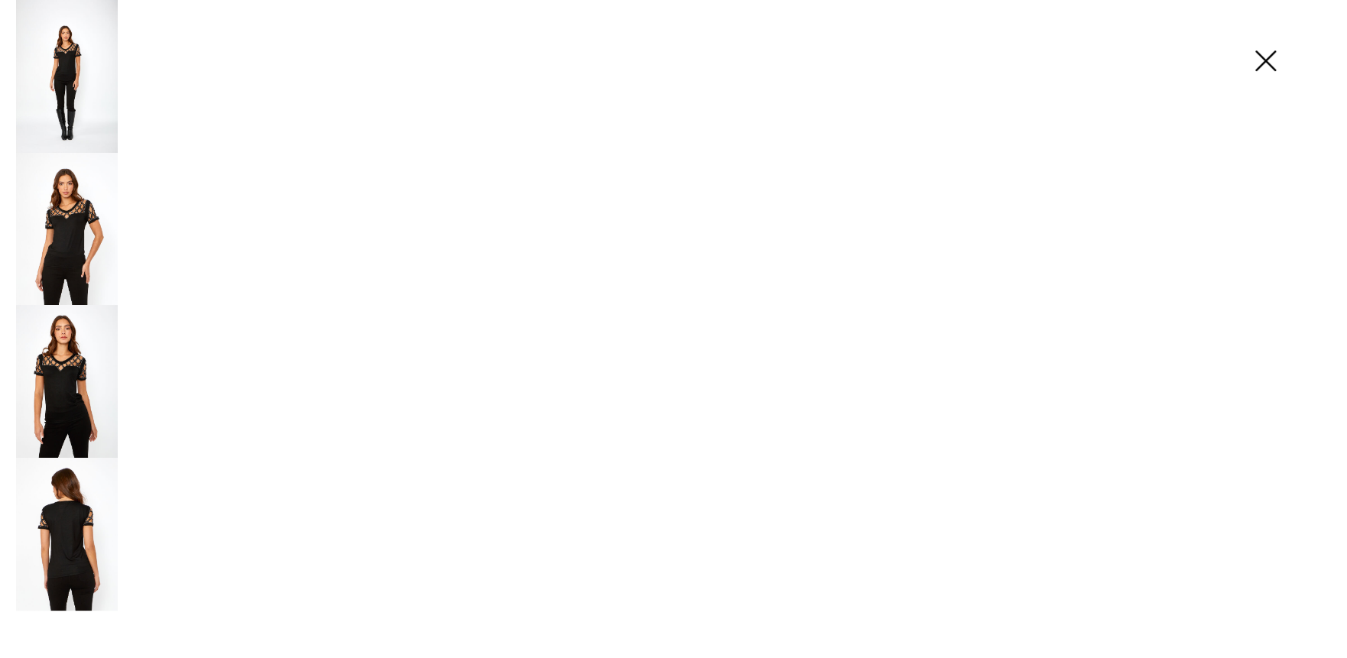
scroll to position [764, 0]
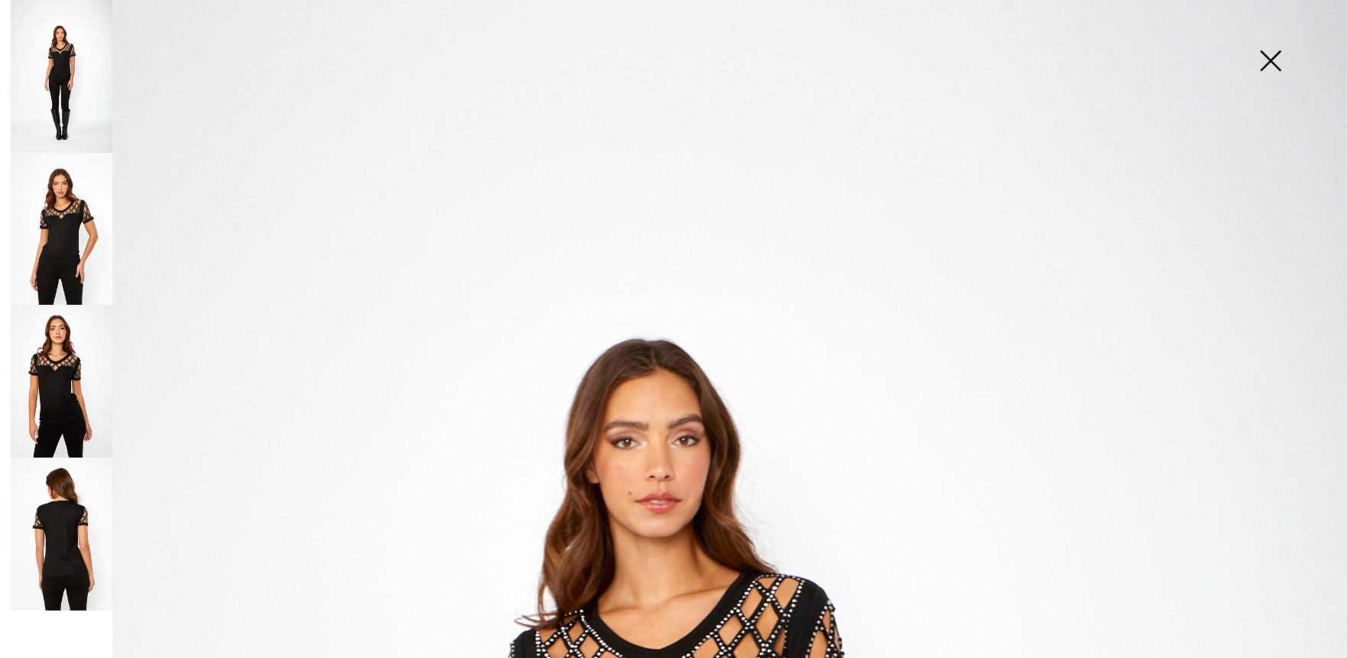
click at [81, 407] on img at bounding box center [62, 381] width 102 height 153
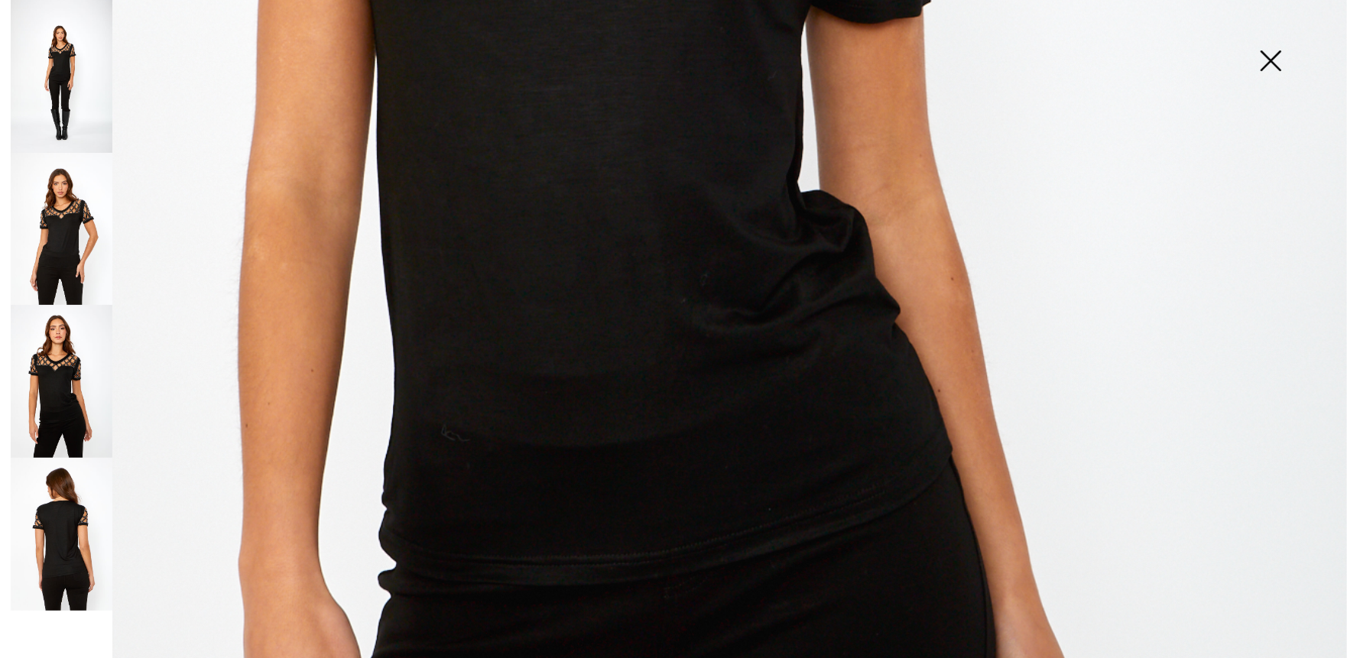
scroll to position [1070, 0]
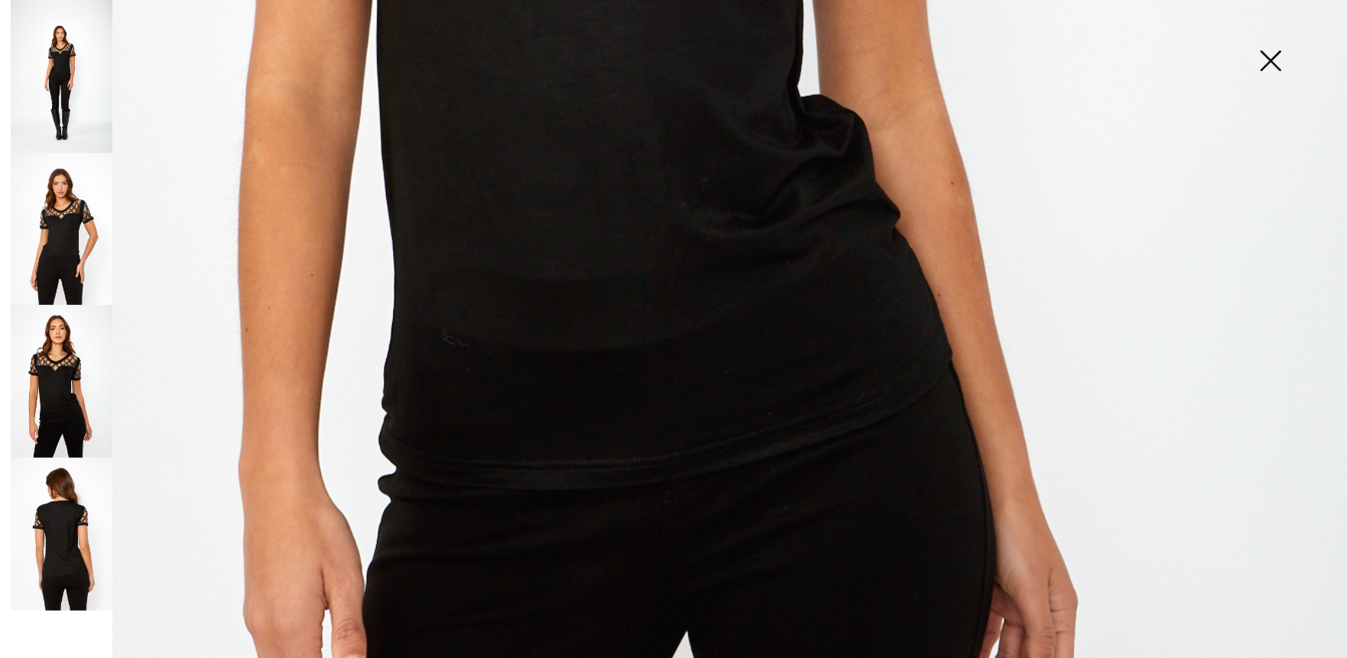
click at [69, 420] on img at bounding box center [62, 381] width 102 height 153
click at [70, 545] on img at bounding box center [62, 534] width 102 height 153
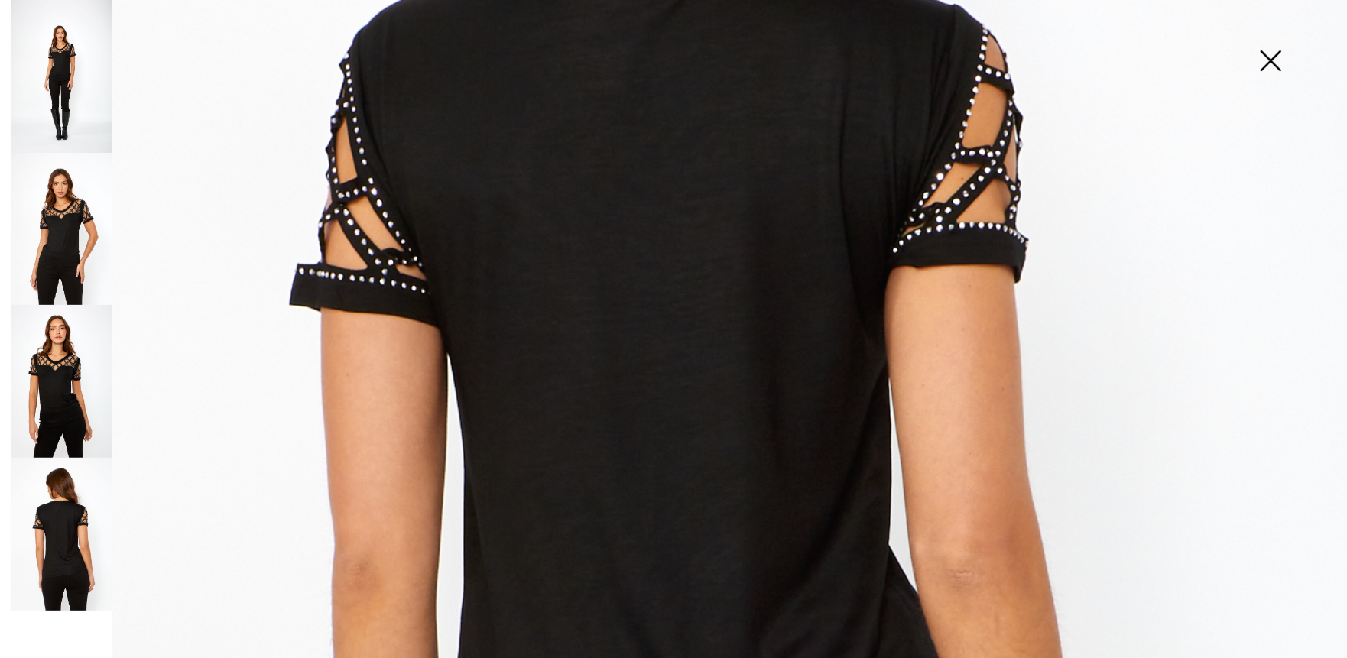
scroll to position [535, 0]
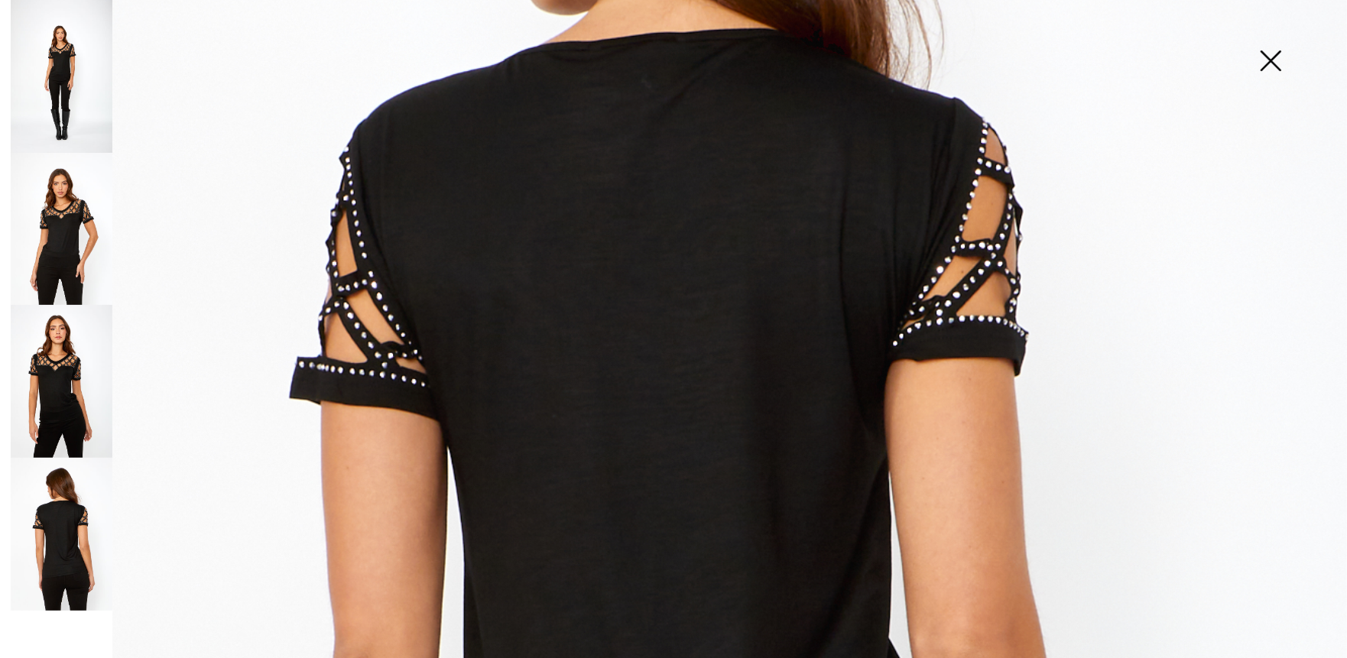
drag, startPoint x: 73, startPoint y: 102, endPoint x: 65, endPoint y: 167, distance: 64.7
click at [73, 103] on img at bounding box center [62, 76] width 102 height 153
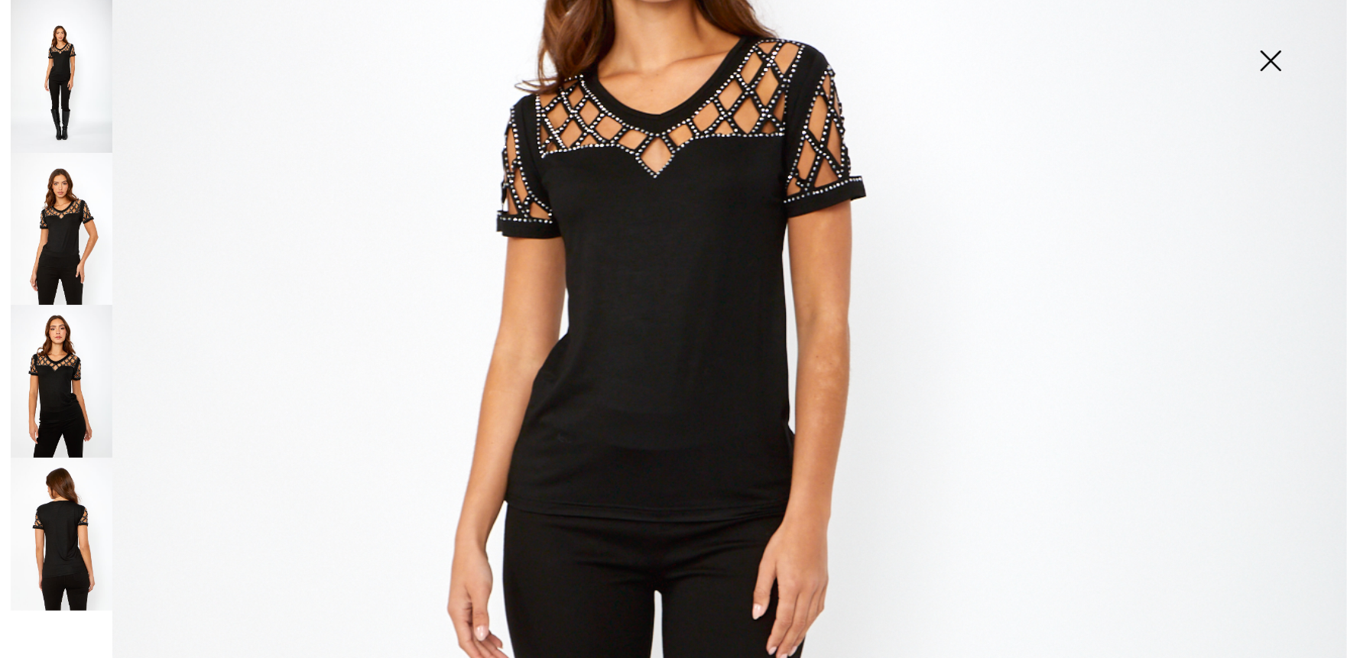
click at [60, 258] on img at bounding box center [62, 229] width 102 height 153
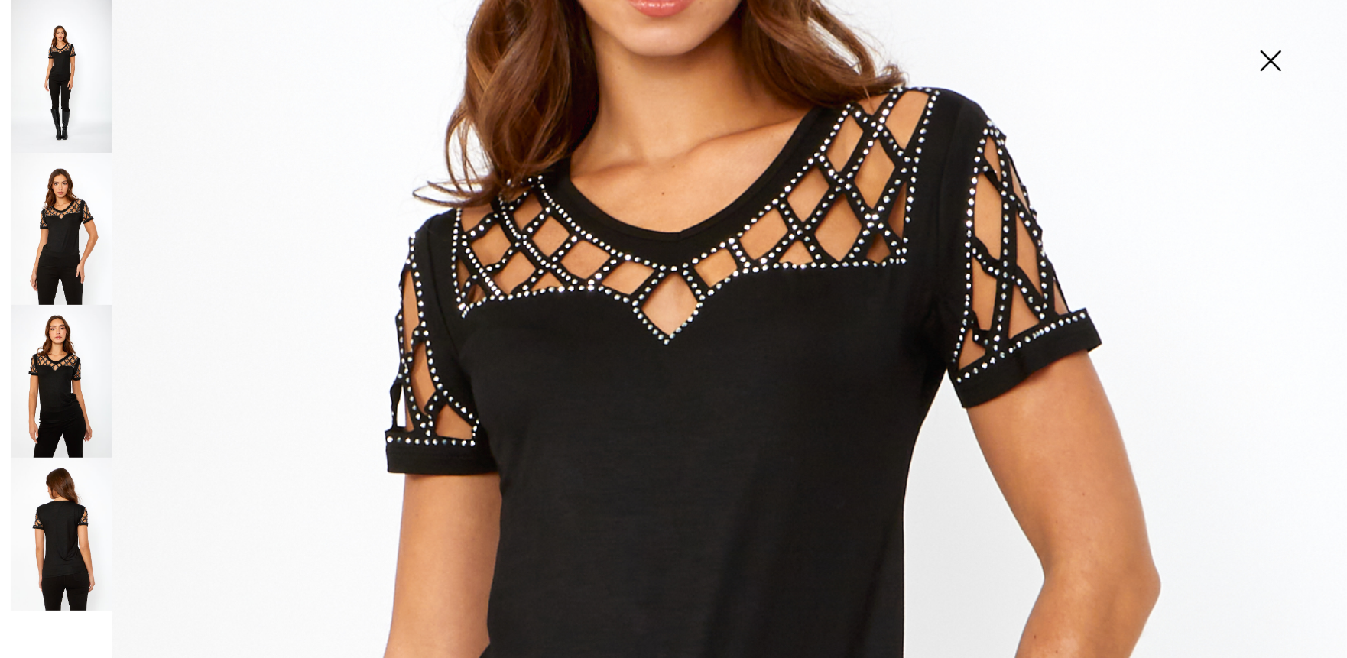
click at [1271, 68] on img at bounding box center [1270, 62] width 76 height 79
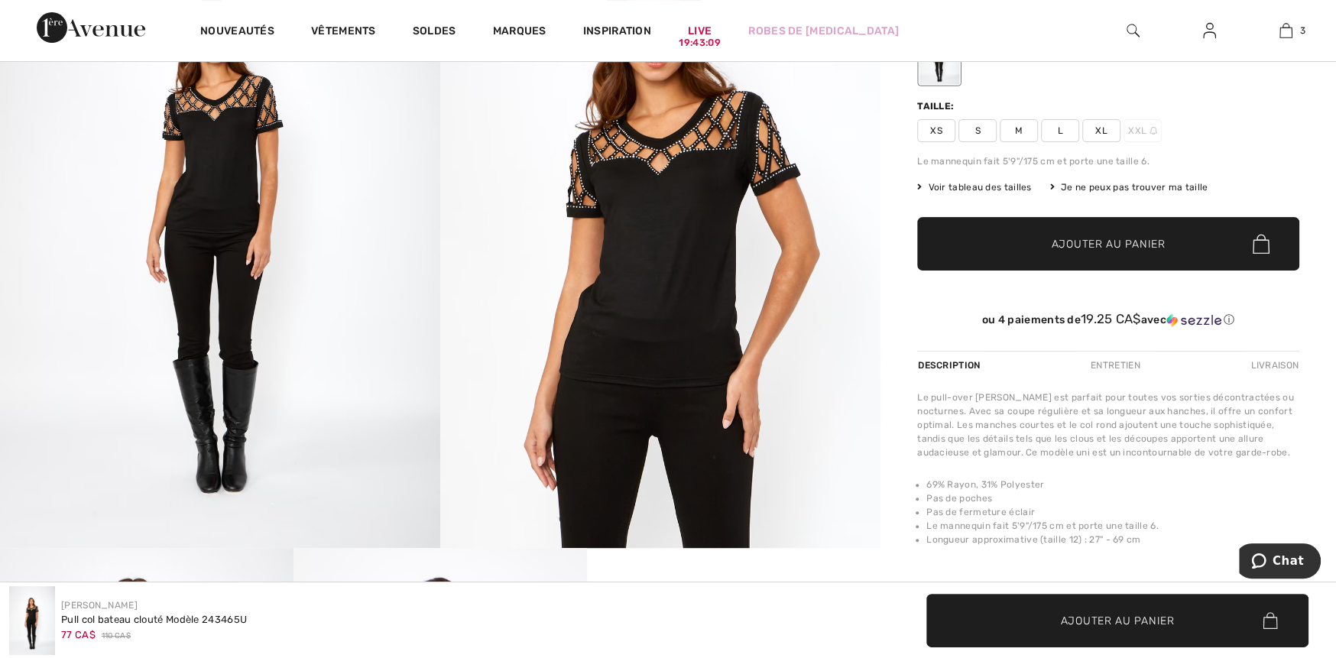
scroll to position [76, 0]
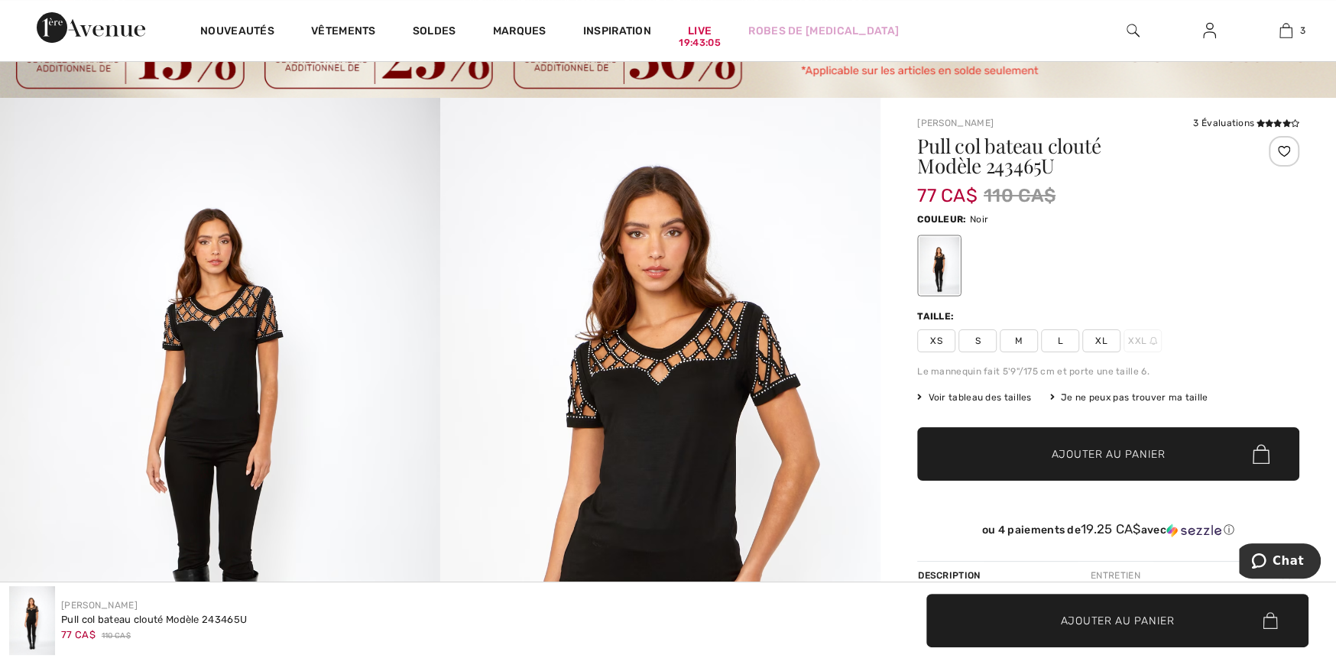
click at [1103, 342] on span "XL" at bounding box center [1101, 340] width 38 height 23
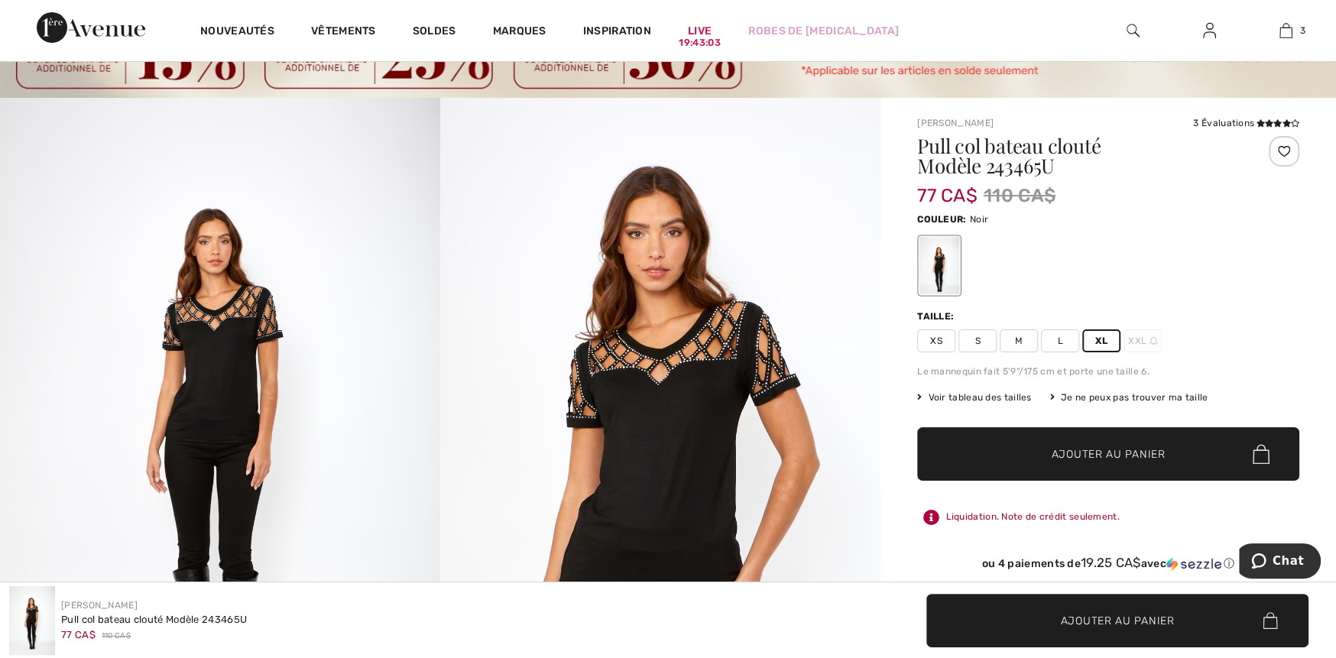
click at [1138, 459] on span "Ajouter au panier" at bounding box center [1109, 454] width 114 height 16
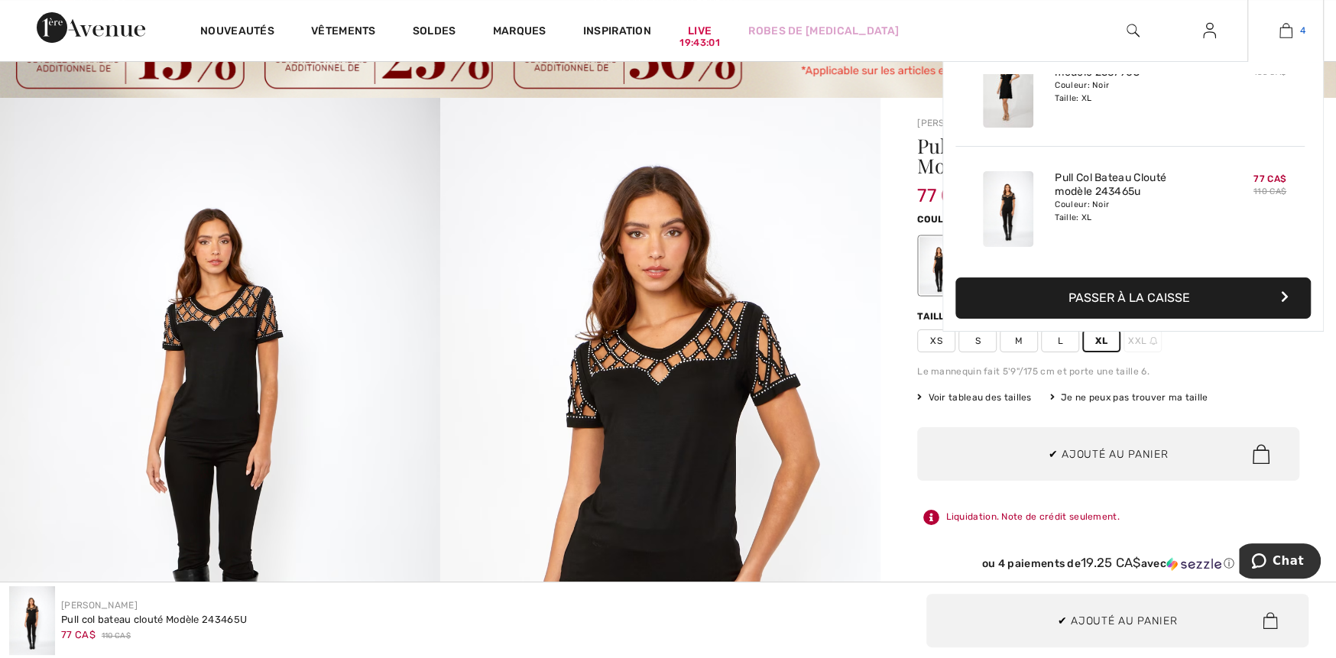
scroll to position [285, 0]
click at [1285, 37] on img at bounding box center [1286, 30] width 13 height 18
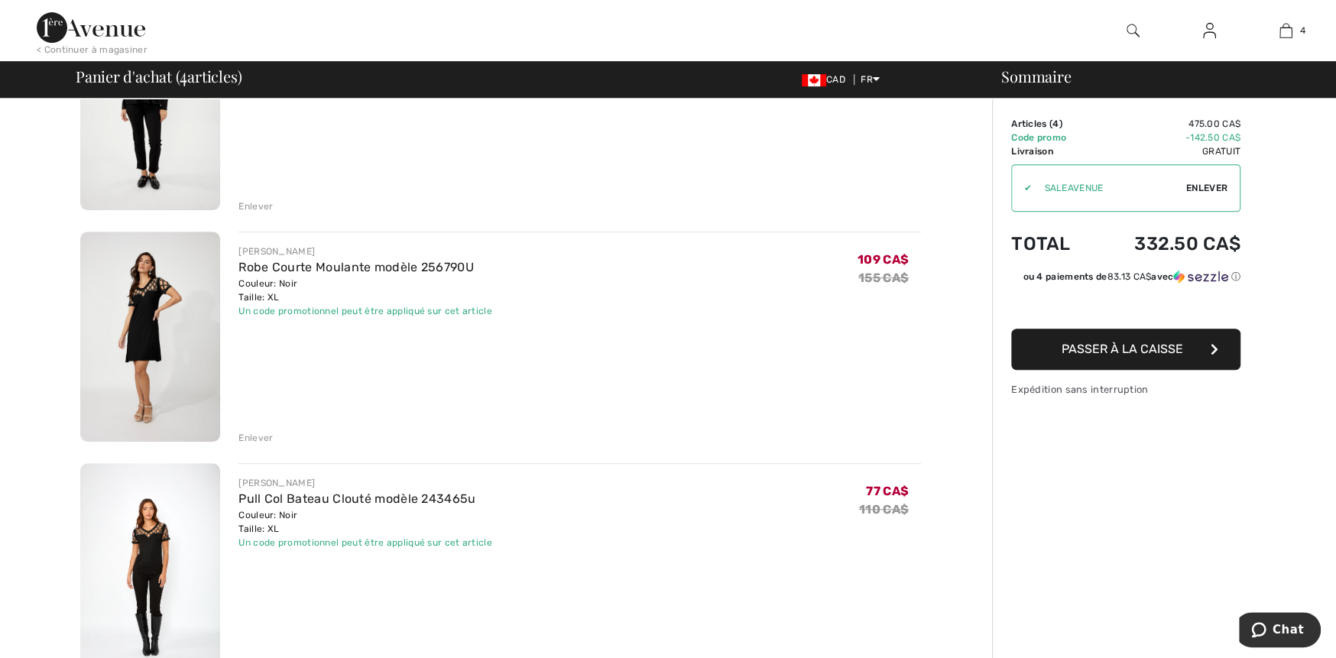
scroll to position [459, 0]
click at [263, 432] on div "Enlever" at bounding box center [255, 435] width 34 height 14
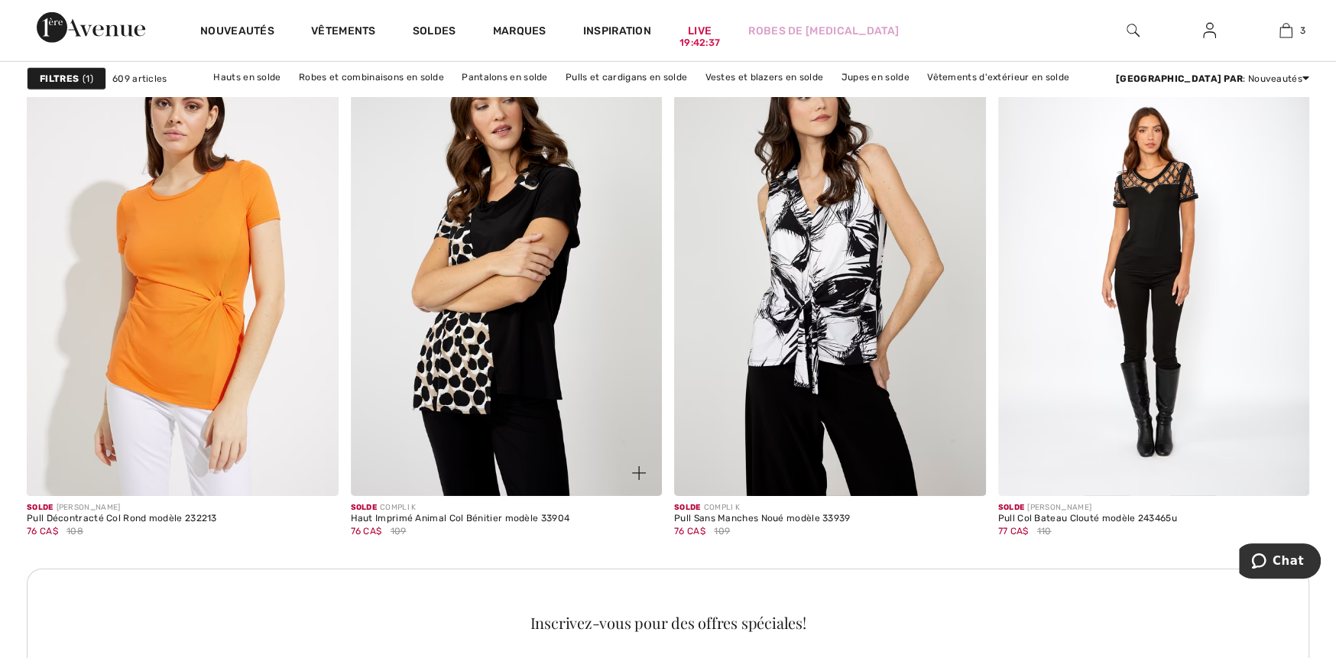
click at [553, 352] on img at bounding box center [507, 262] width 312 height 467
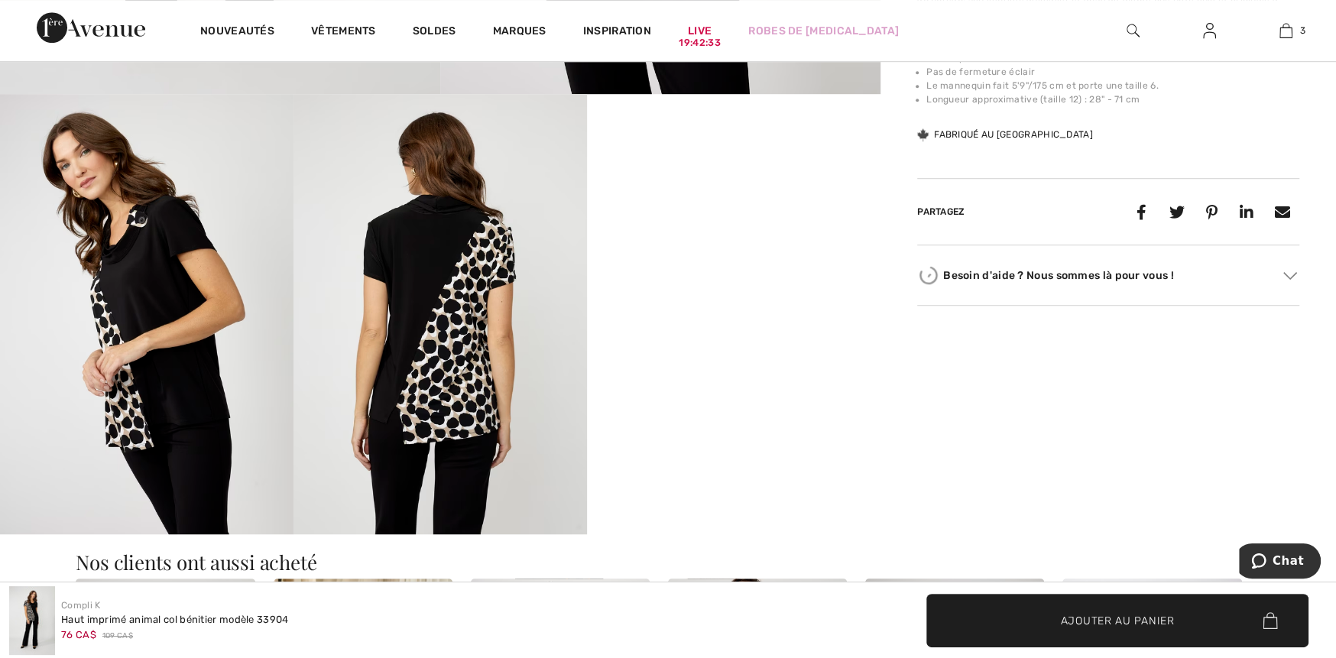
scroll to position [764, 0]
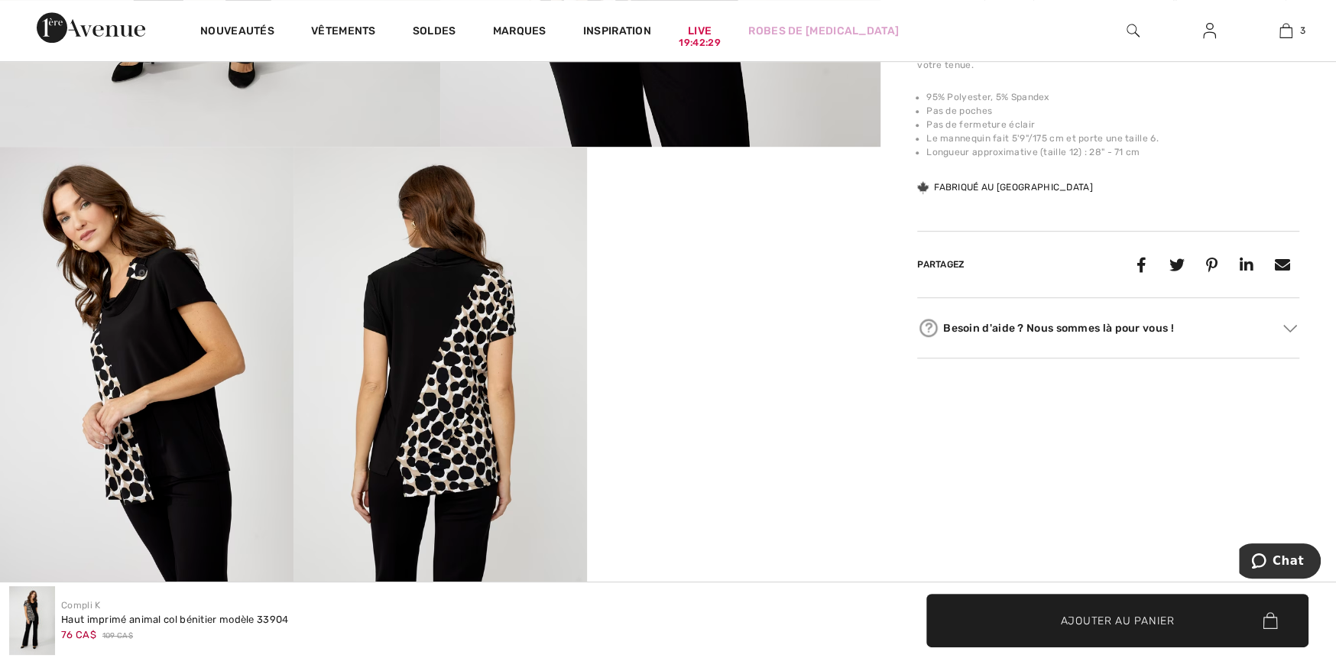
click at [141, 375] on img at bounding box center [147, 367] width 294 height 440
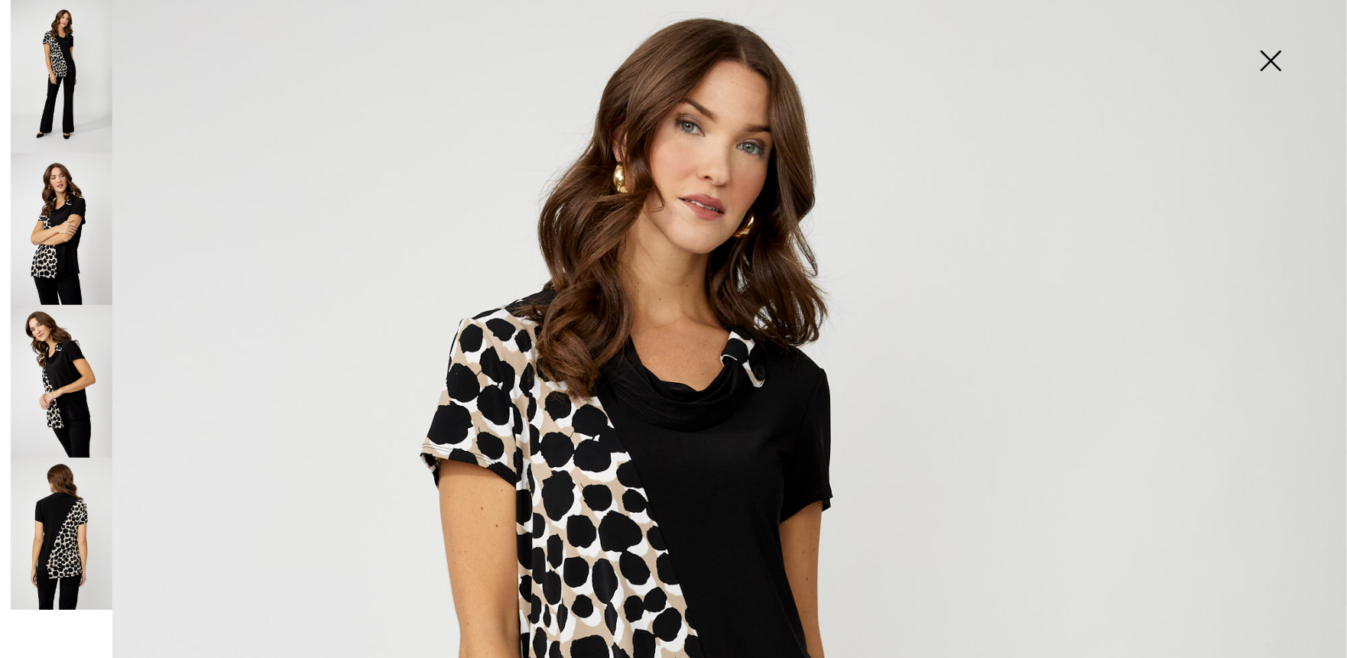
scroll to position [153, 0]
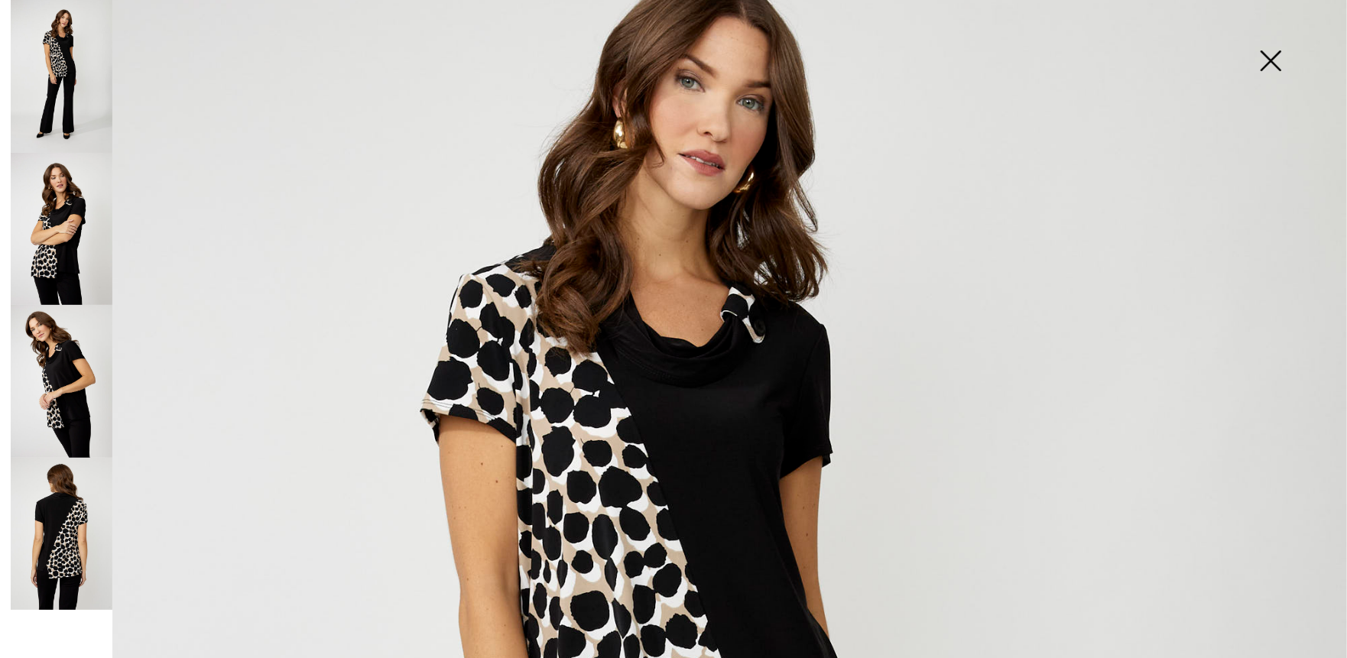
click at [78, 232] on img at bounding box center [62, 229] width 102 height 153
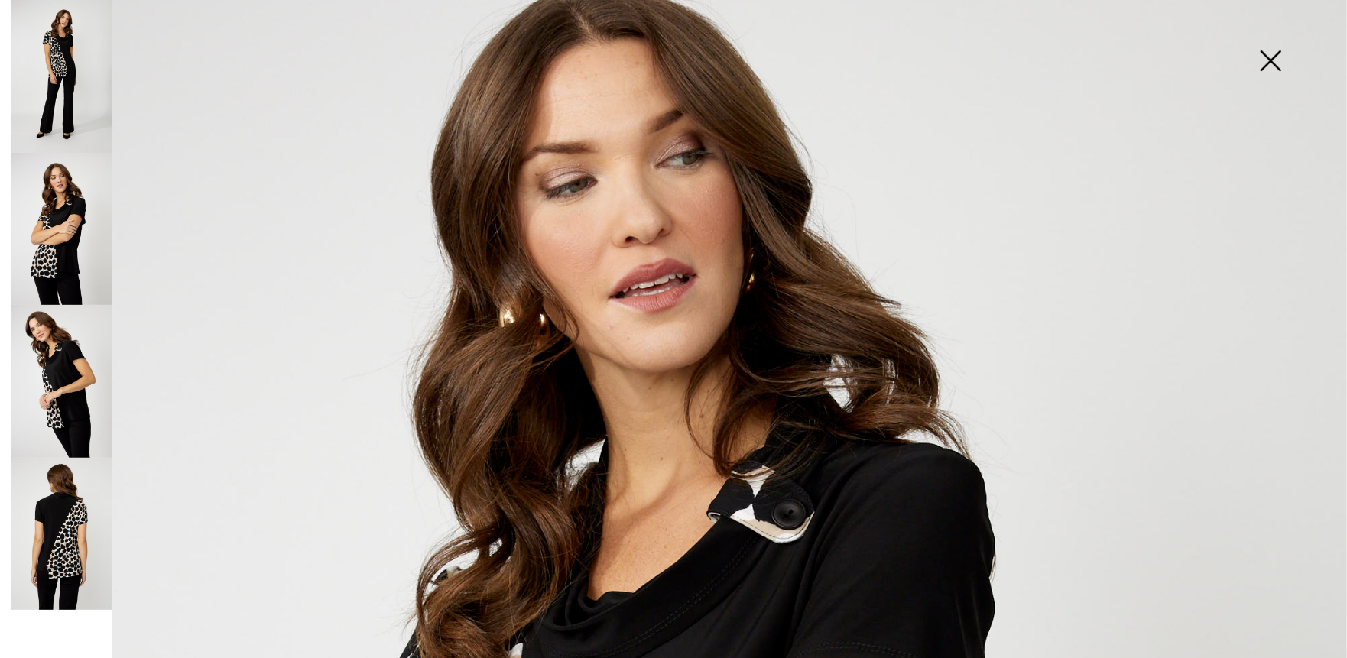
click at [68, 362] on img at bounding box center [62, 381] width 102 height 153
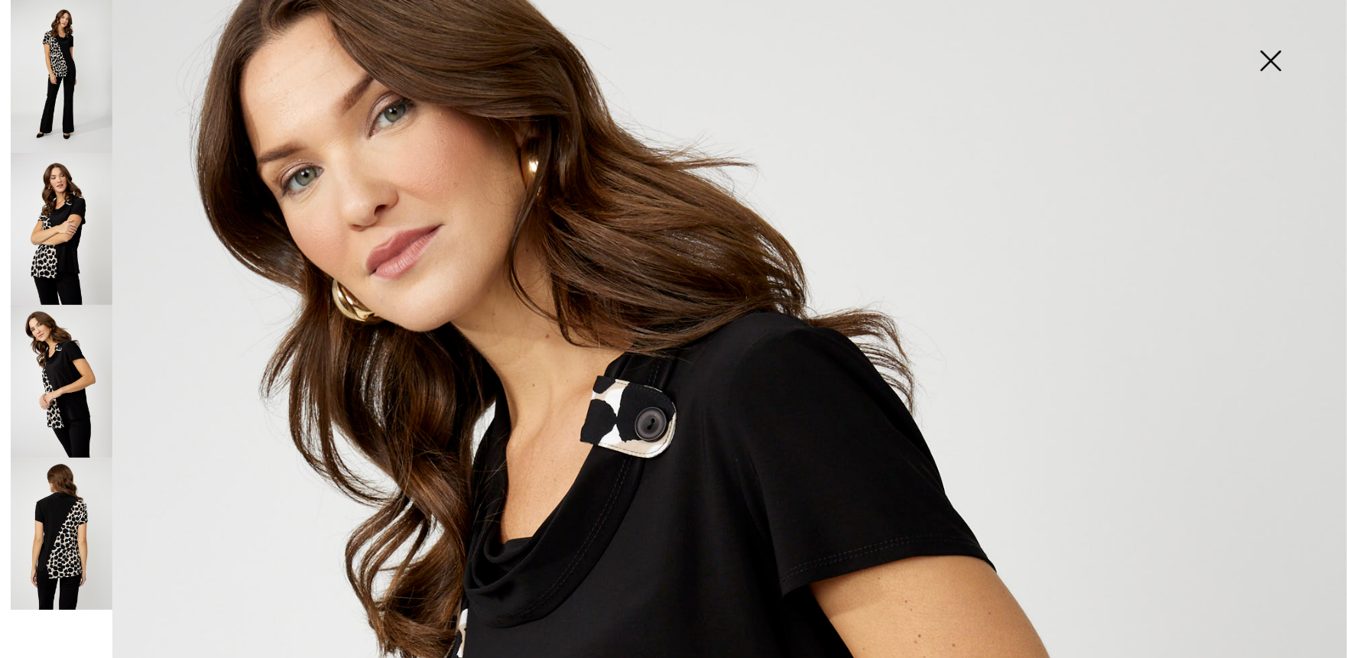
click at [65, 536] on img at bounding box center [62, 534] width 102 height 153
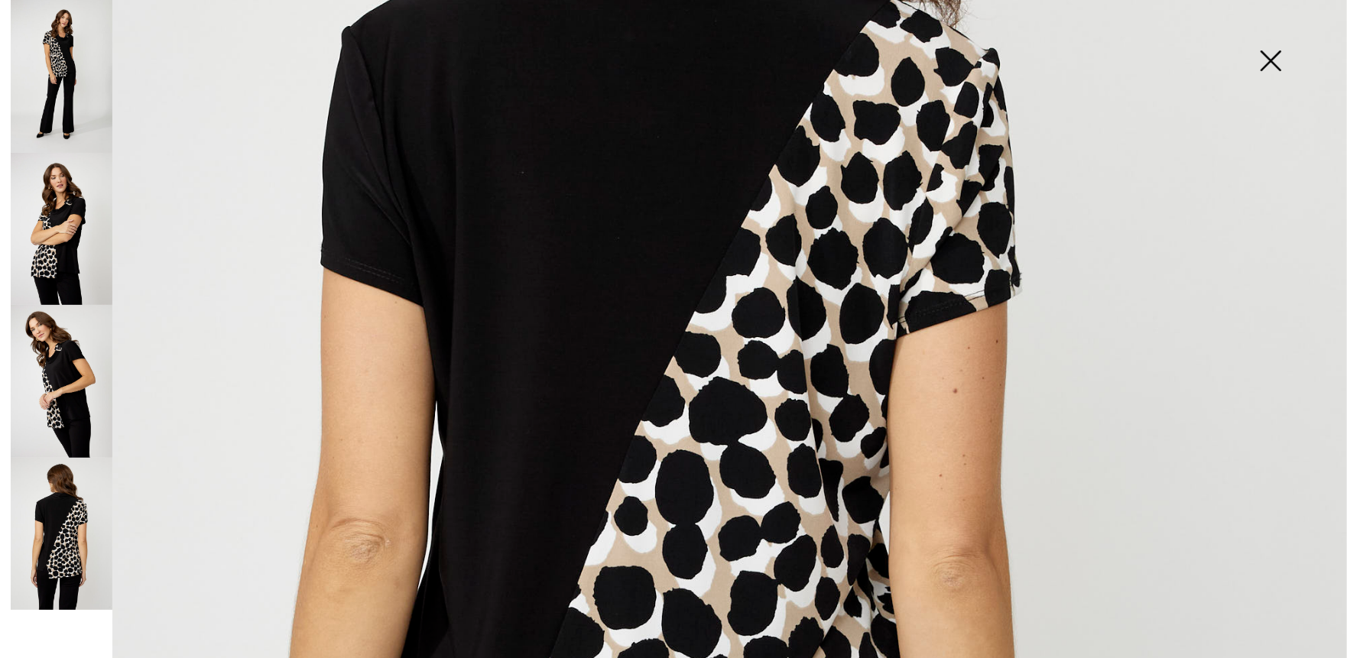
scroll to position [535, 0]
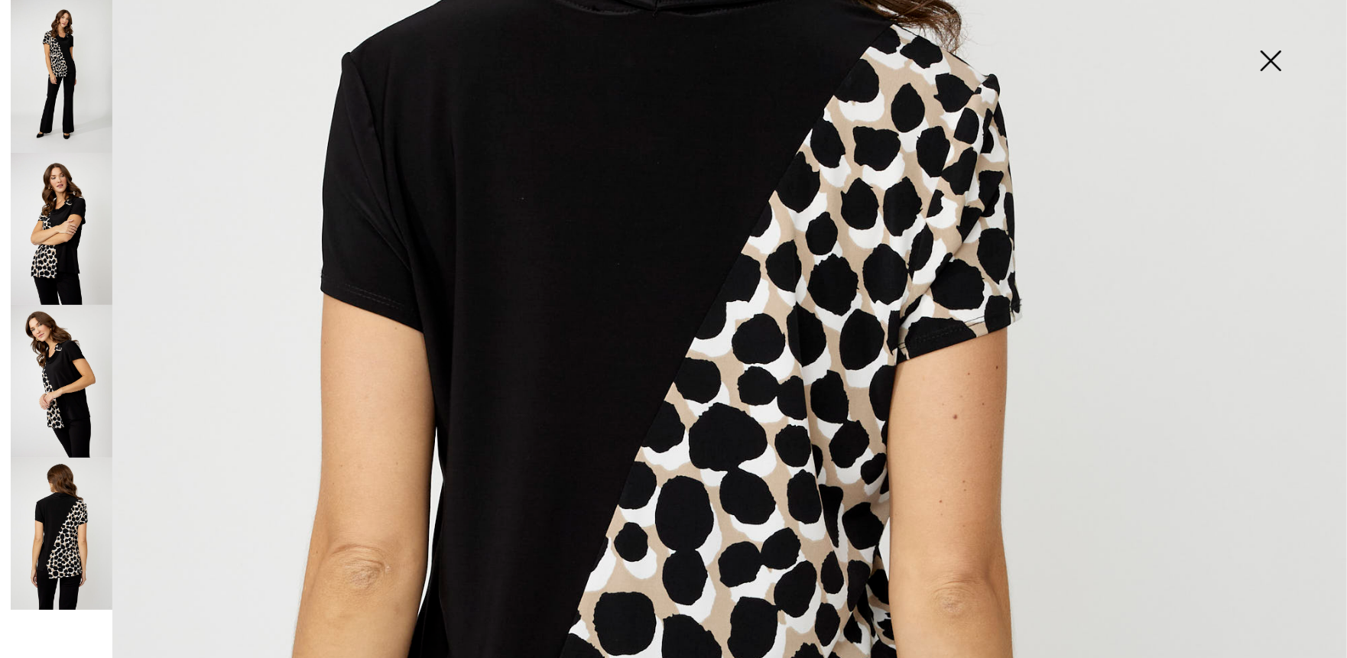
click at [61, 248] on img at bounding box center [62, 229] width 102 height 153
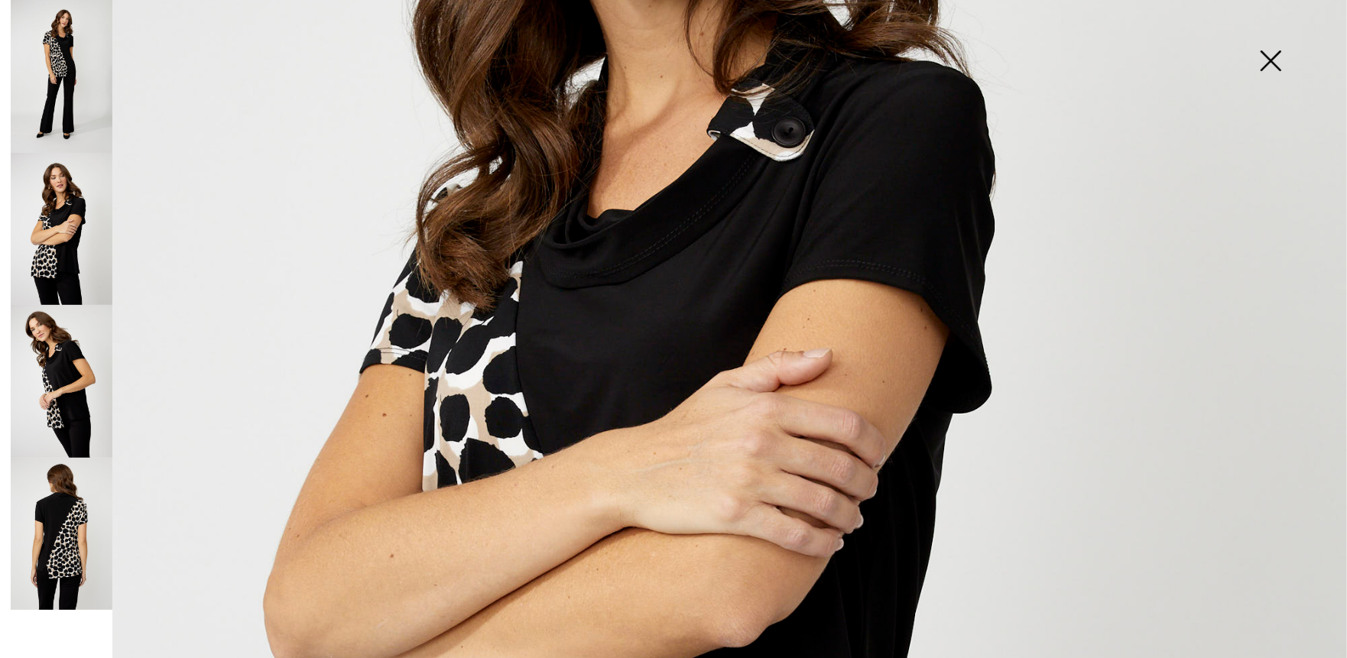
click at [57, 108] on img at bounding box center [62, 76] width 102 height 153
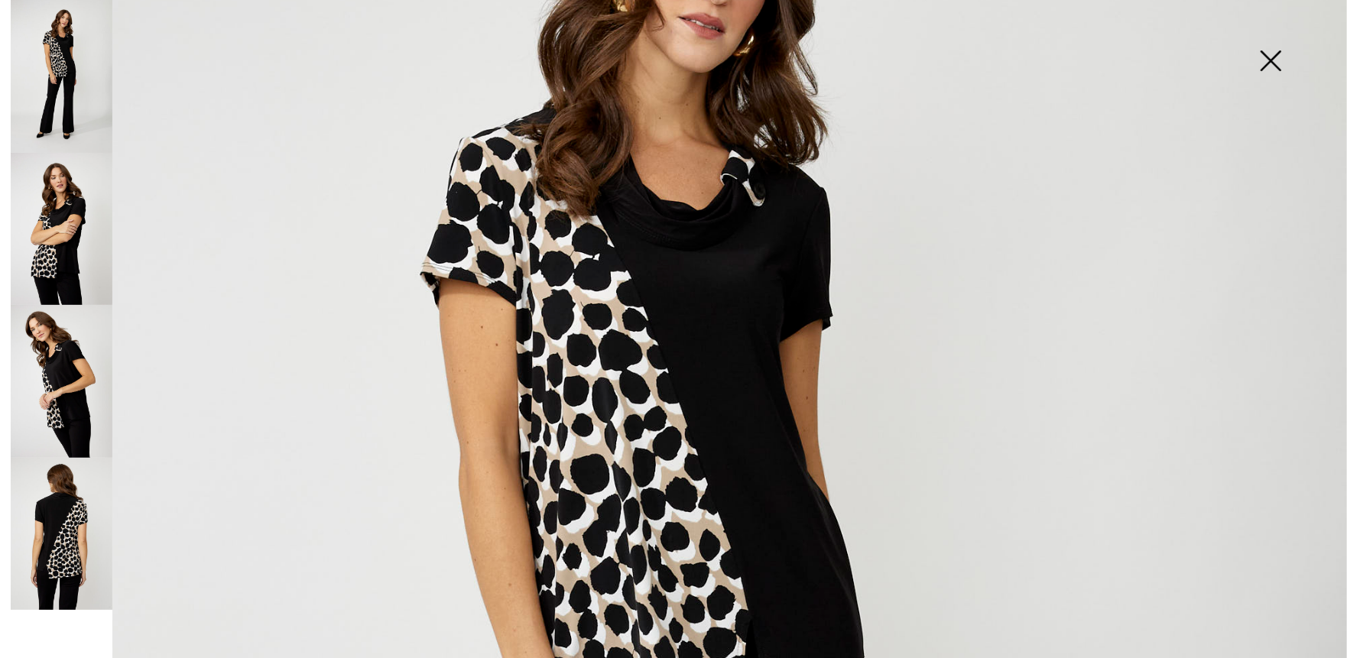
scroll to position [229, 0]
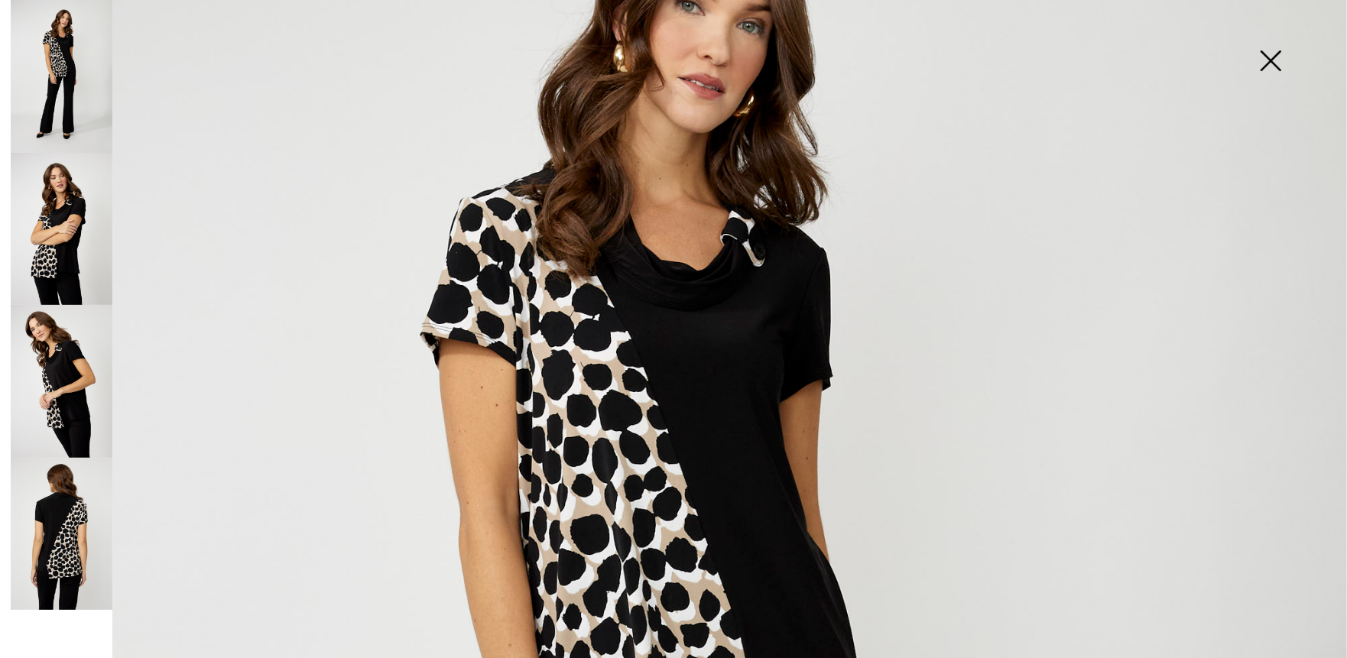
click at [1274, 66] on img at bounding box center [1270, 62] width 76 height 79
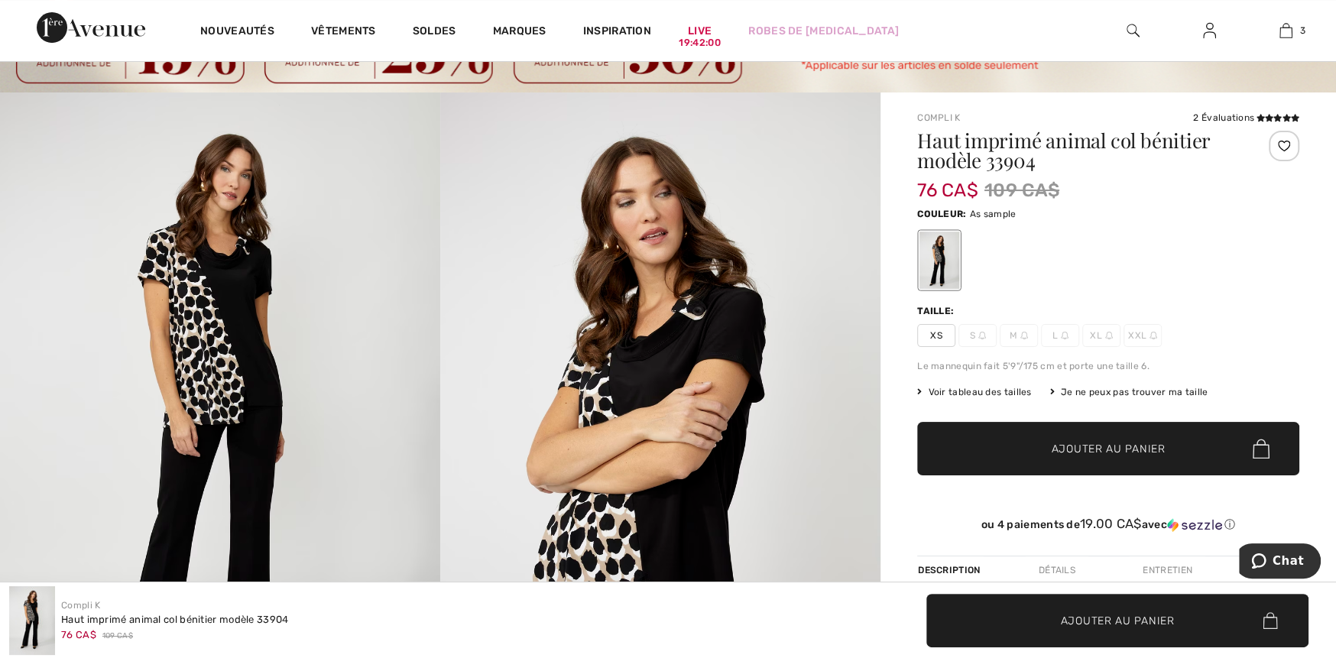
scroll to position [76, 0]
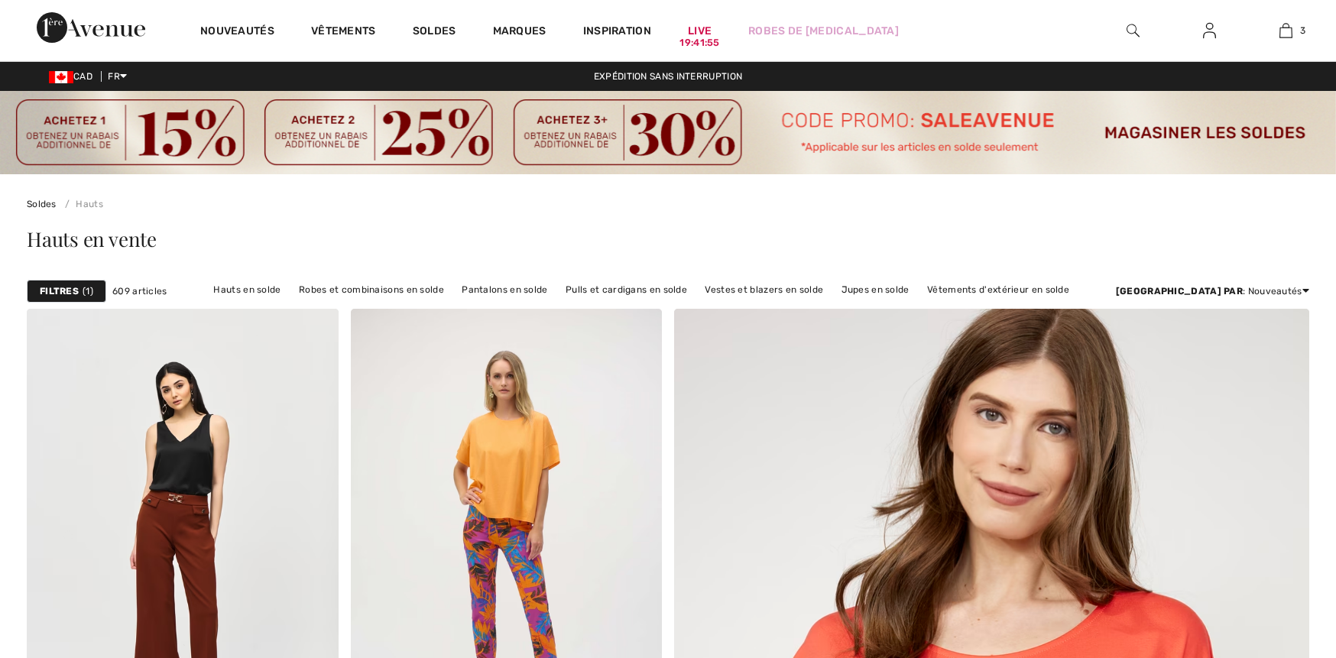
checkbox input "true"
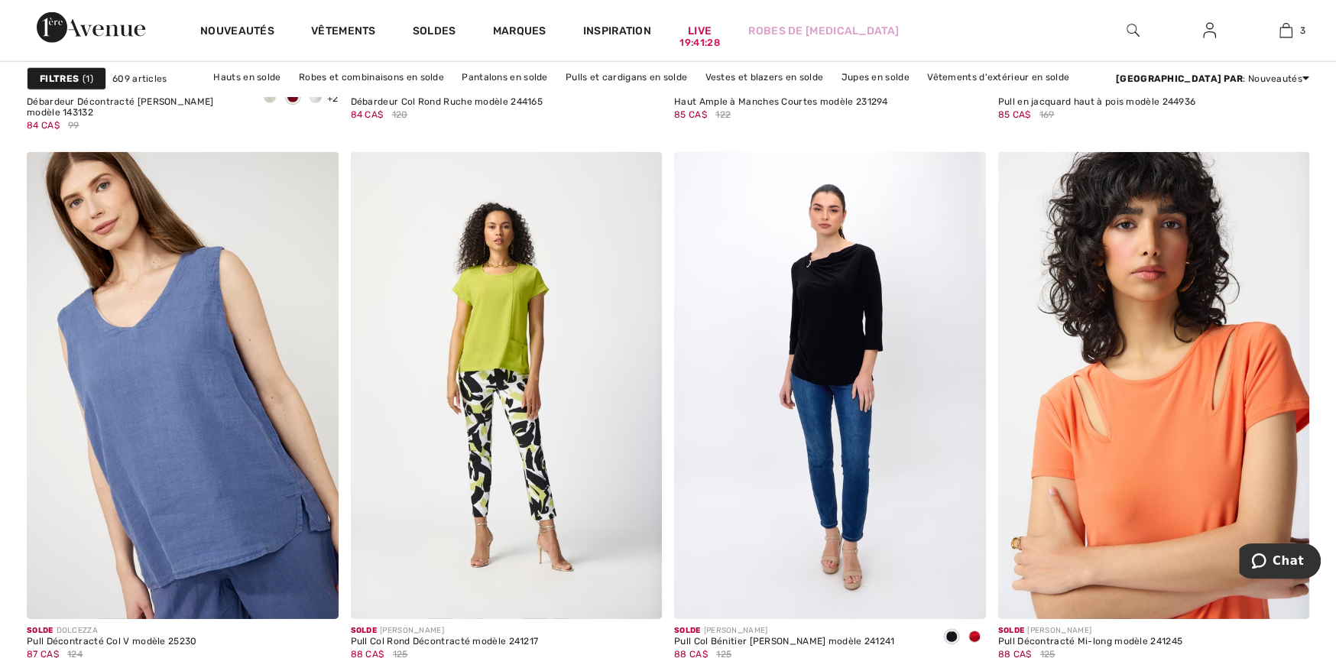
scroll to position [7950, 0]
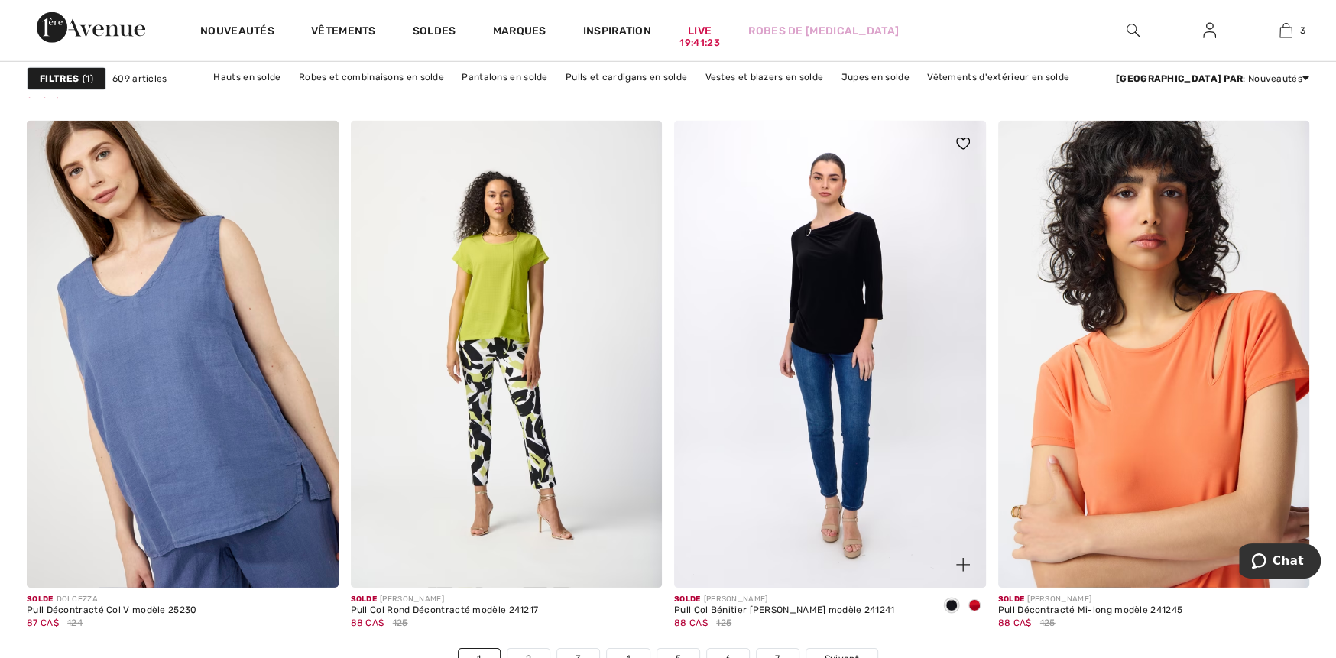
click at [975, 602] on span at bounding box center [975, 605] width 12 height 12
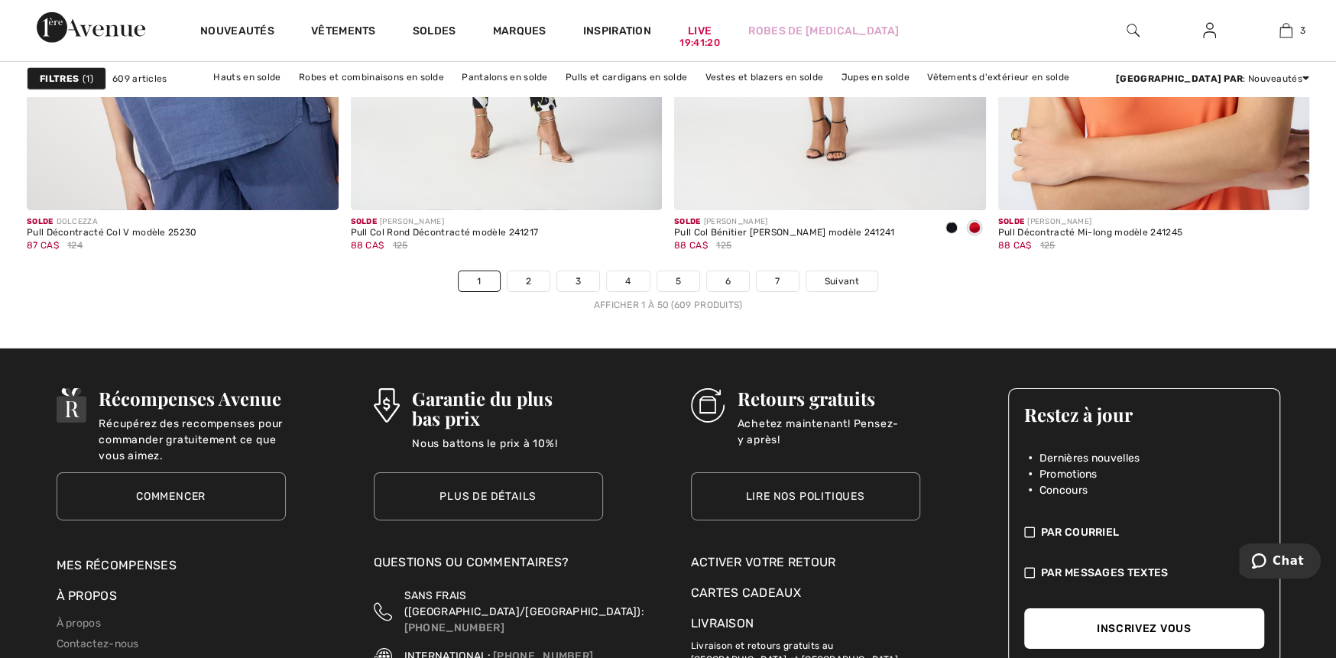
scroll to position [8332, 0]
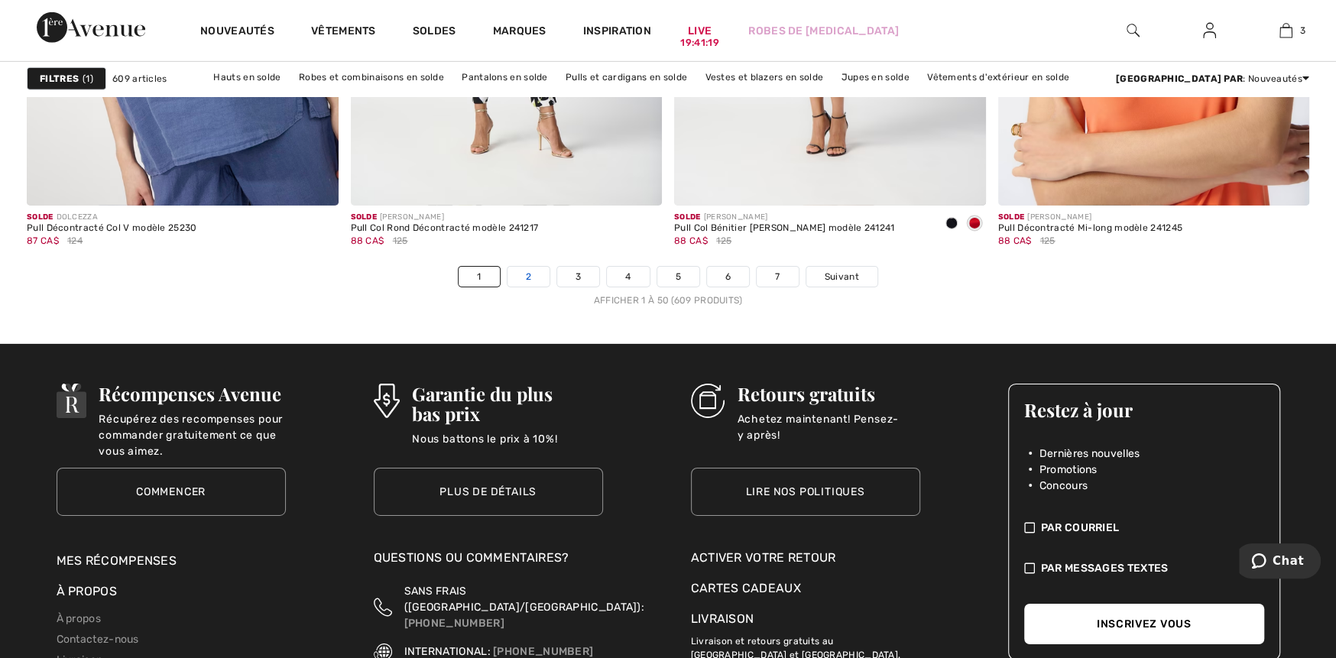
click at [528, 276] on link "2" at bounding box center [529, 277] width 42 height 20
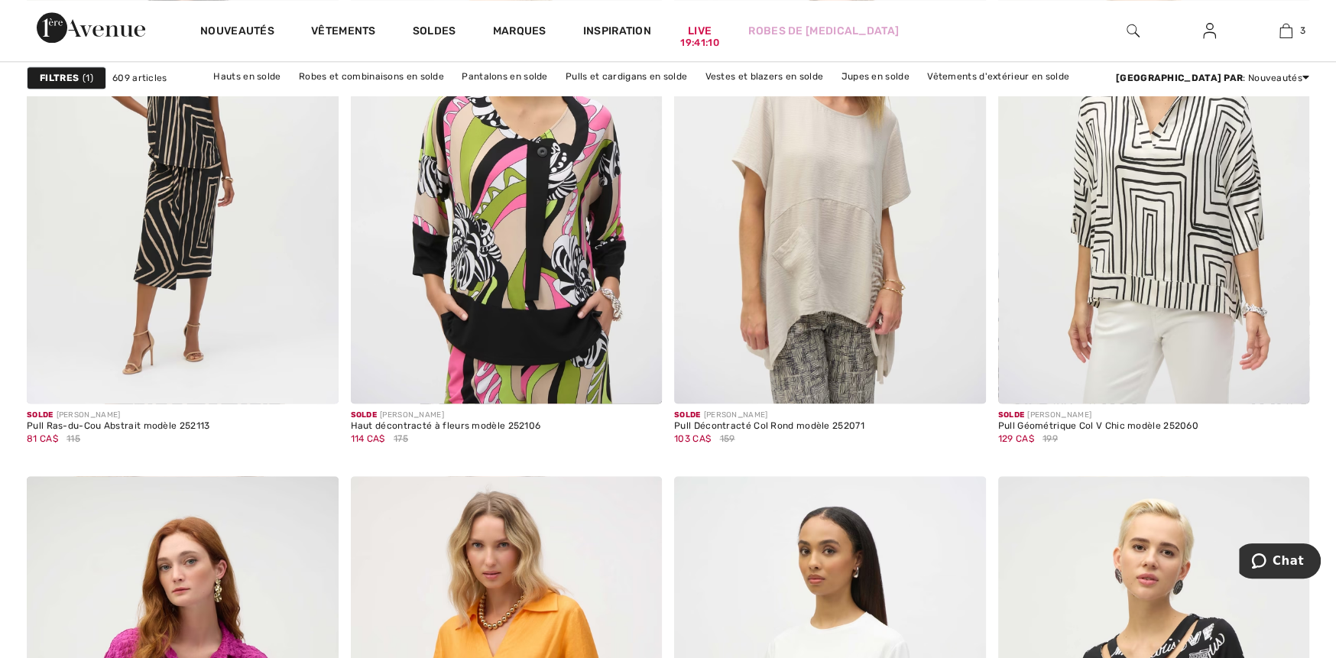
scroll to position [1376, 0]
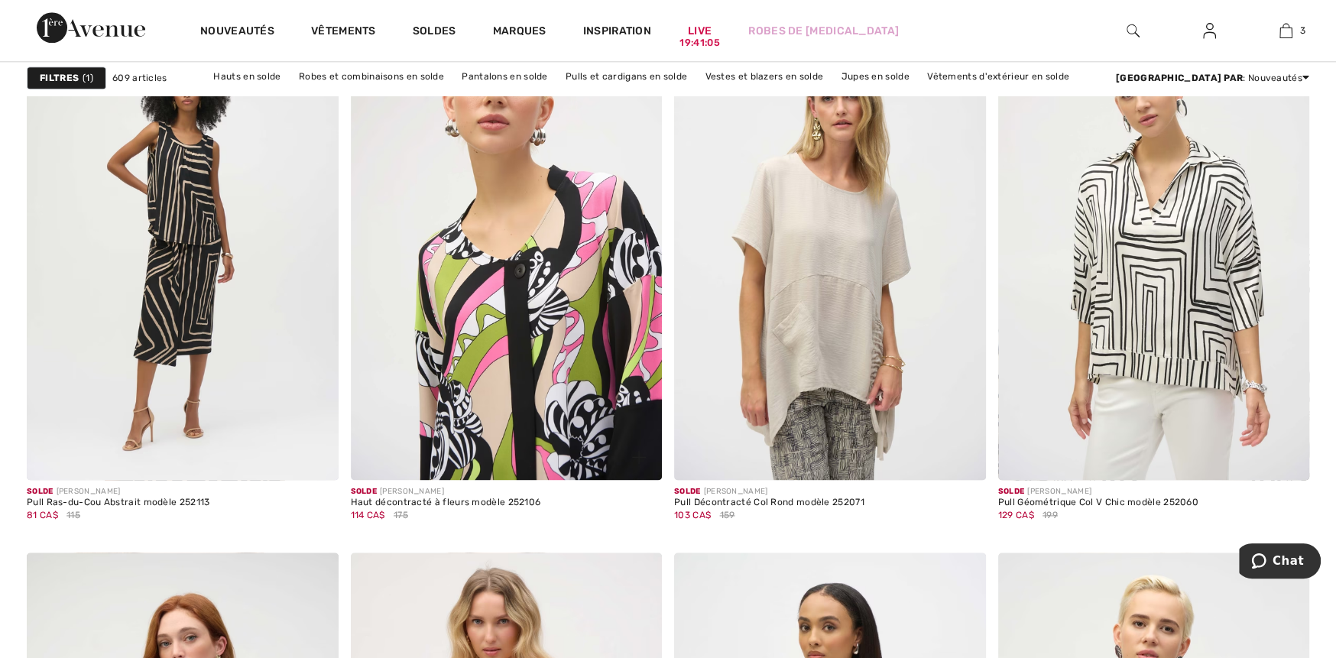
click at [583, 349] on img at bounding box center [507, 246] width 312 height 467
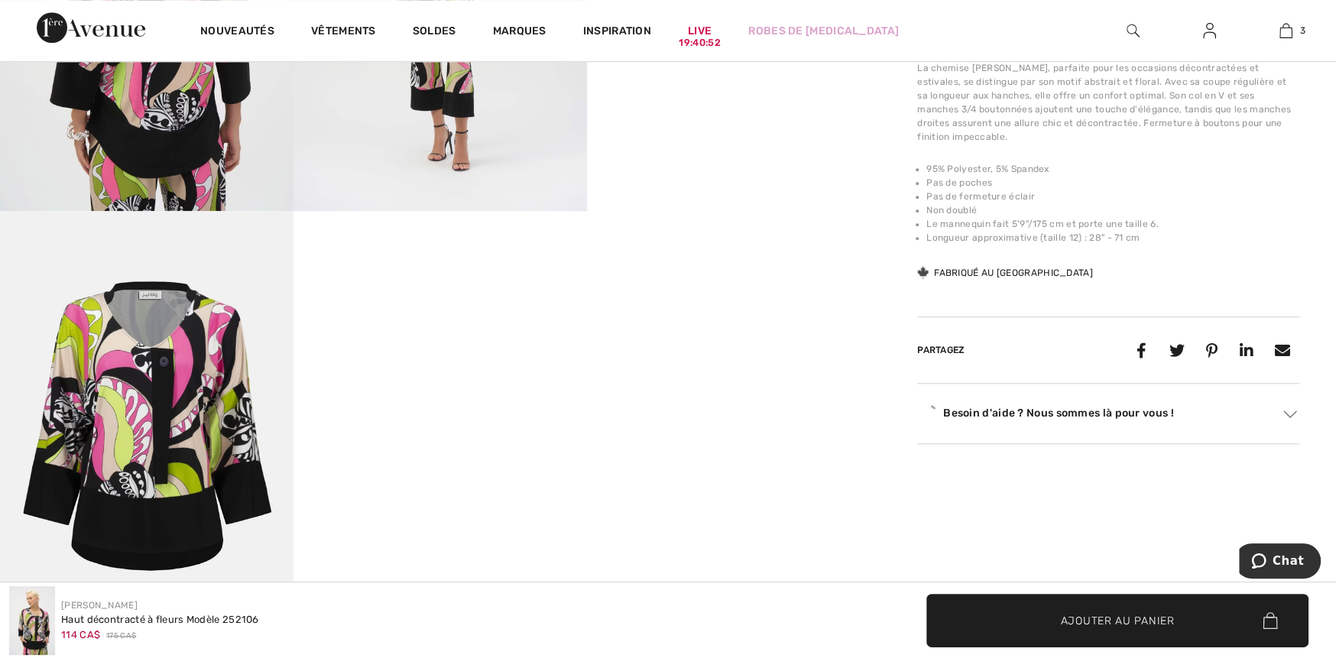
scroll to position [1070, 0]
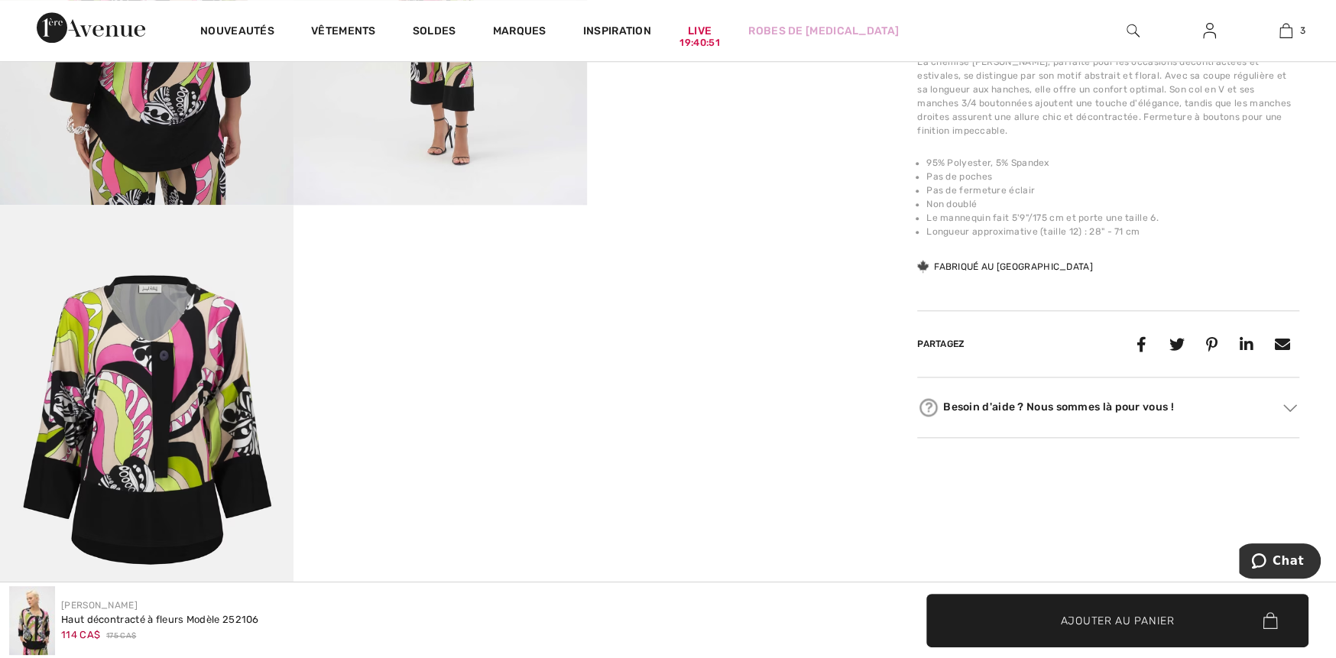
click at [203, 433] on img at bounding box center [147, 425] width 294 height 440
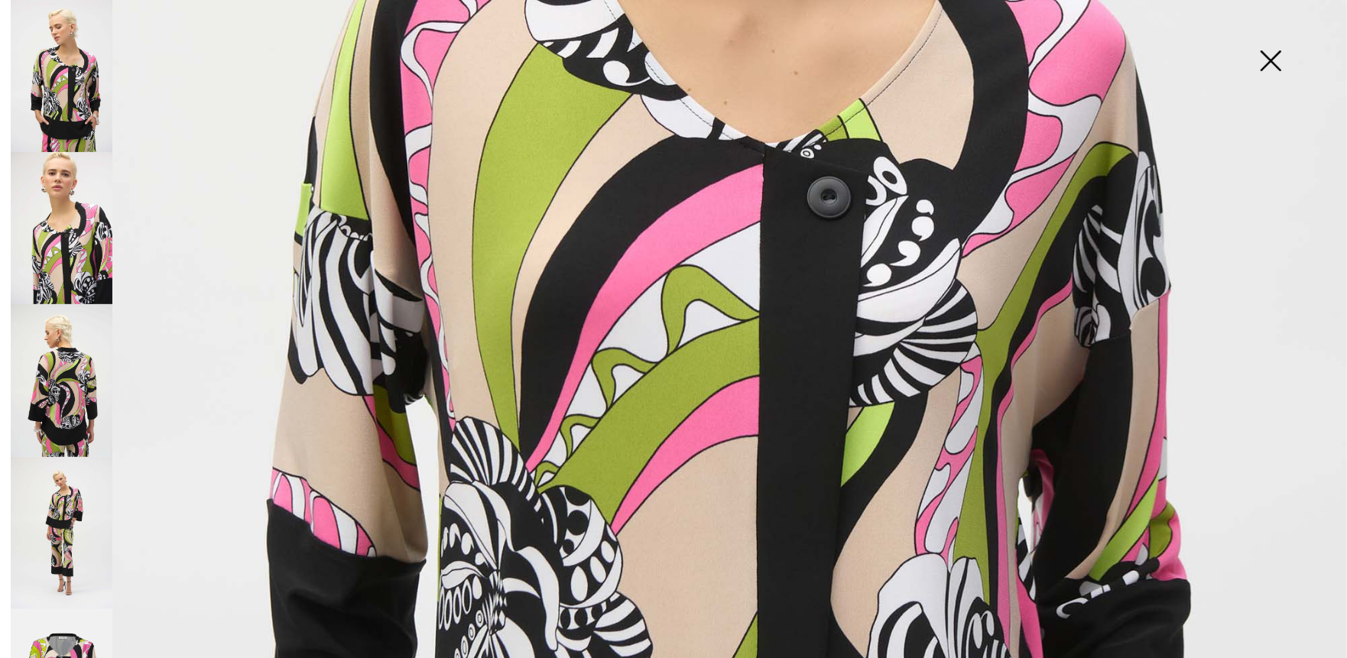
scroll to position [503, 0]
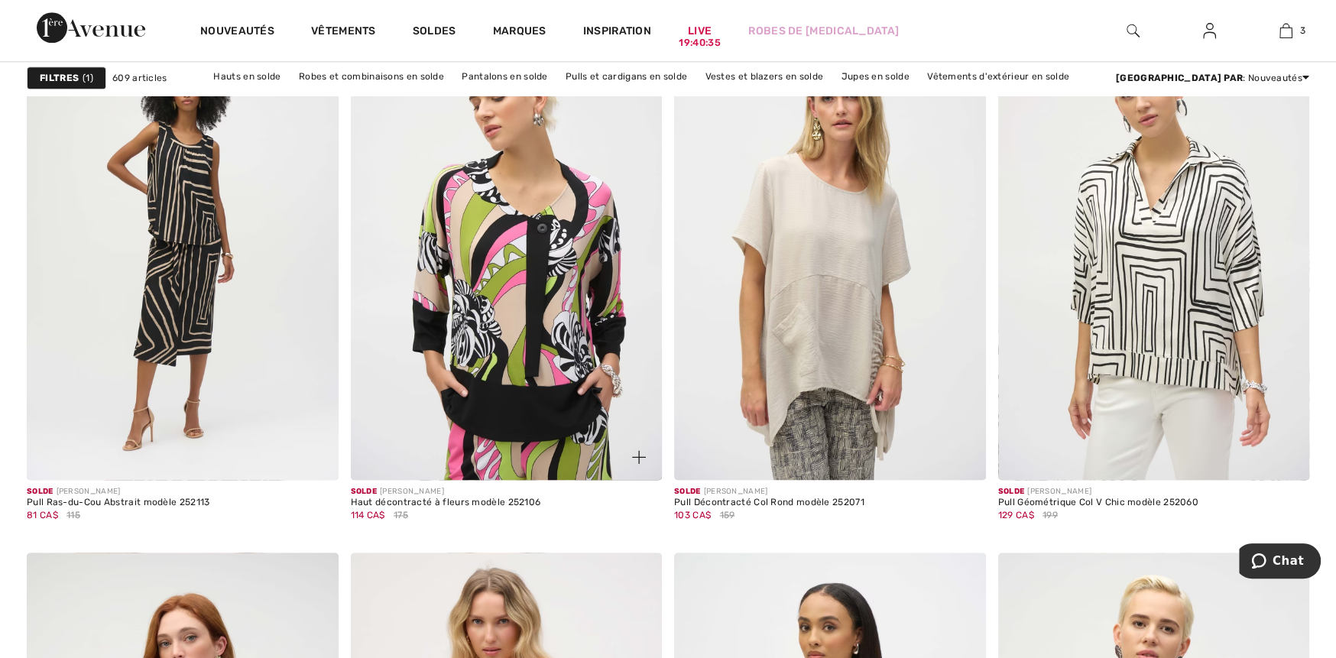
click at [635, 457] on img at bounding box center [639, 457] width 14 height 14
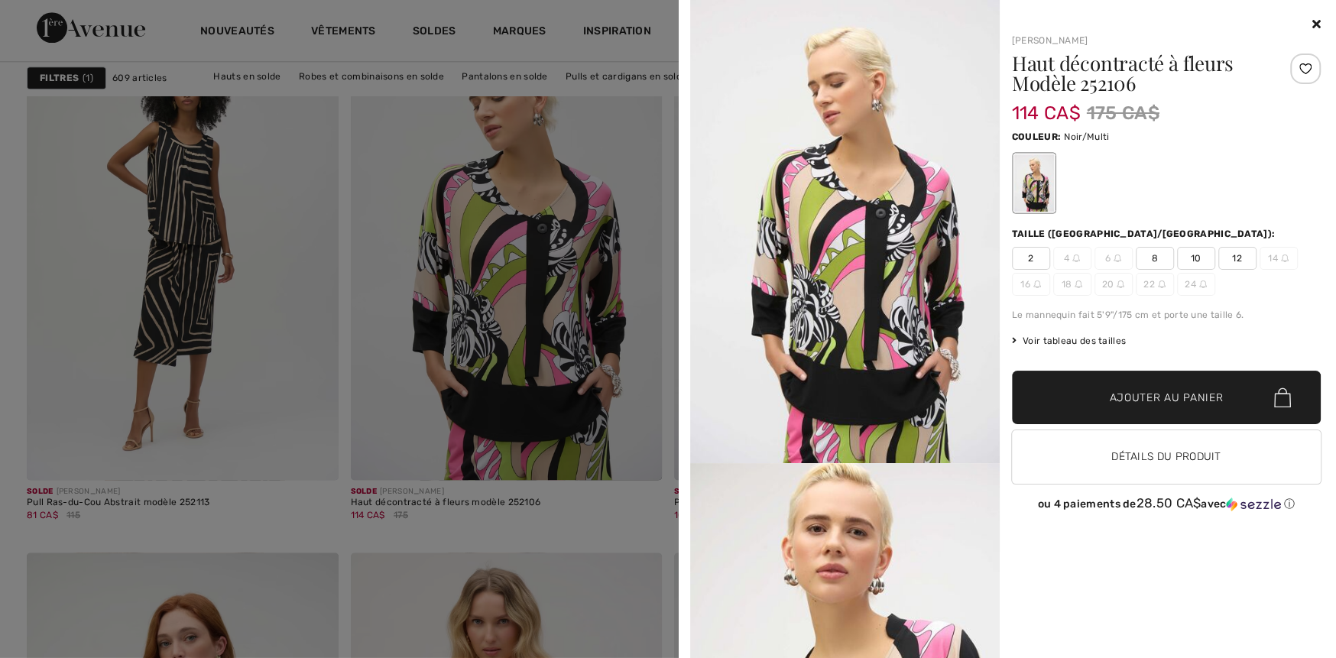
click at [1241, 255] on span "12" at bounding box center [1237, 258] width 38 height 23
click at [1138, 406] on span "✔ Ajouté au panier Ajouter au panier" at bounding box center [1167, 398] width 310 height 54
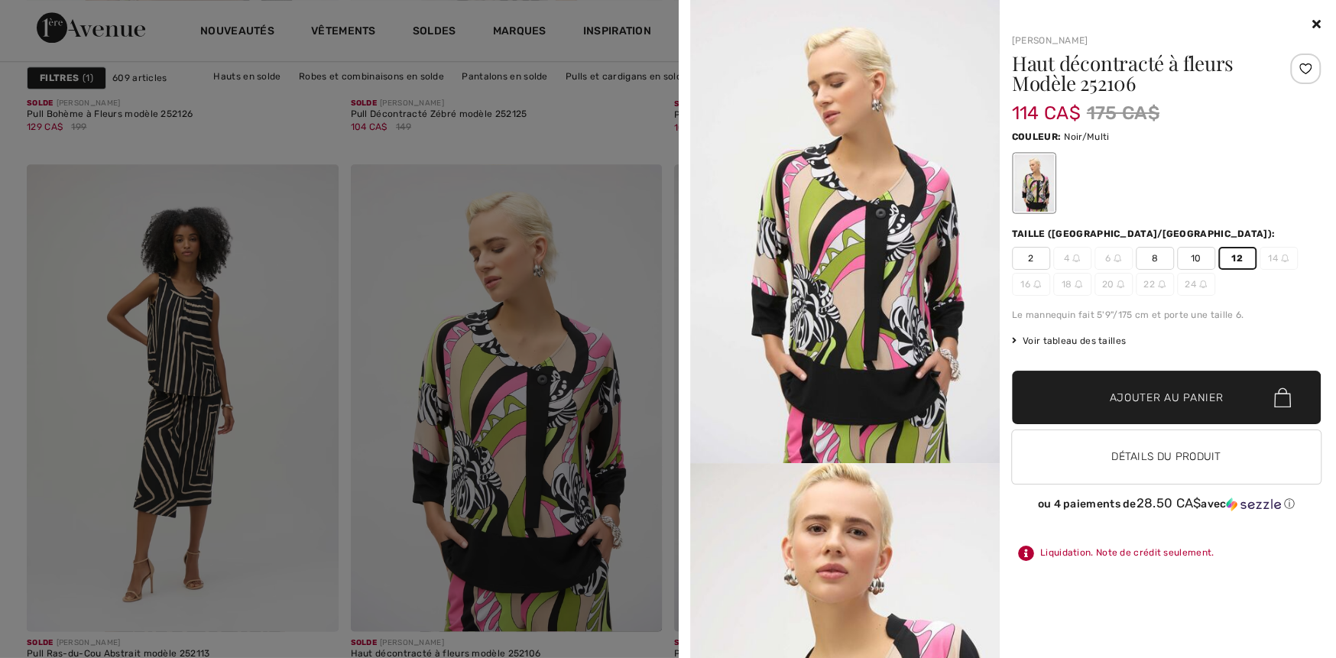
scroll to position [994, 0]
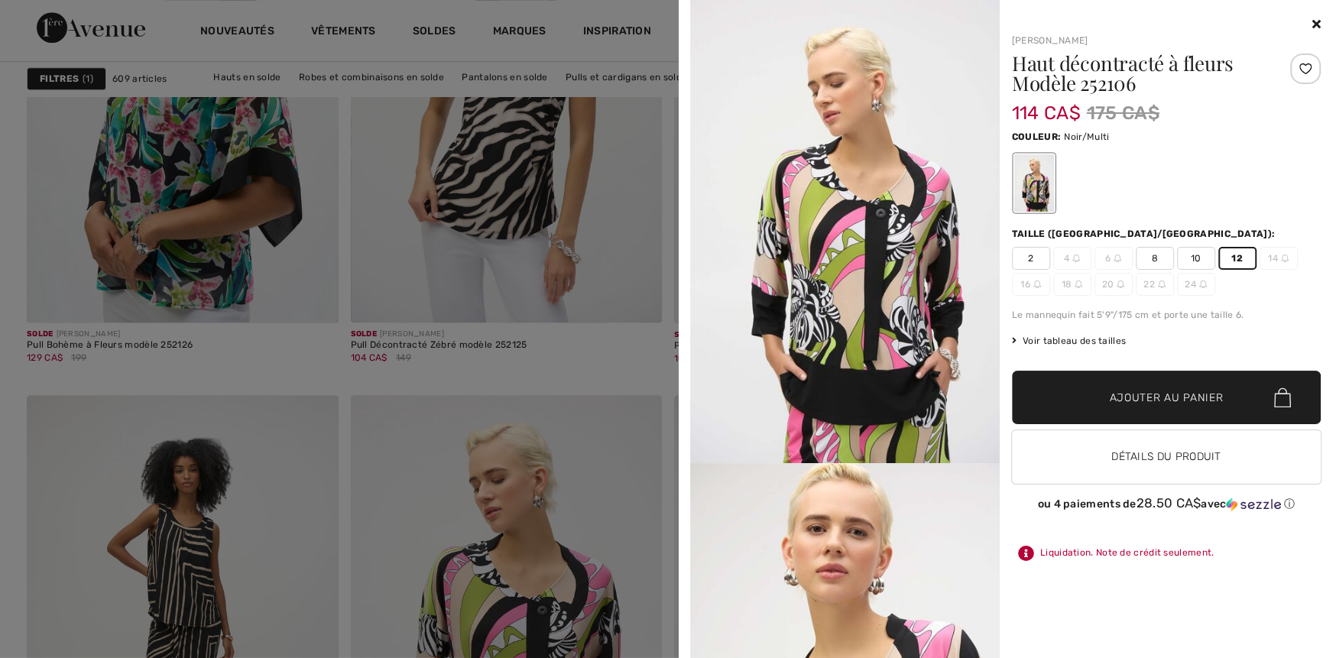
click at [1316, 22] on icon at bounding box center [1317, 24] width 8 height 12
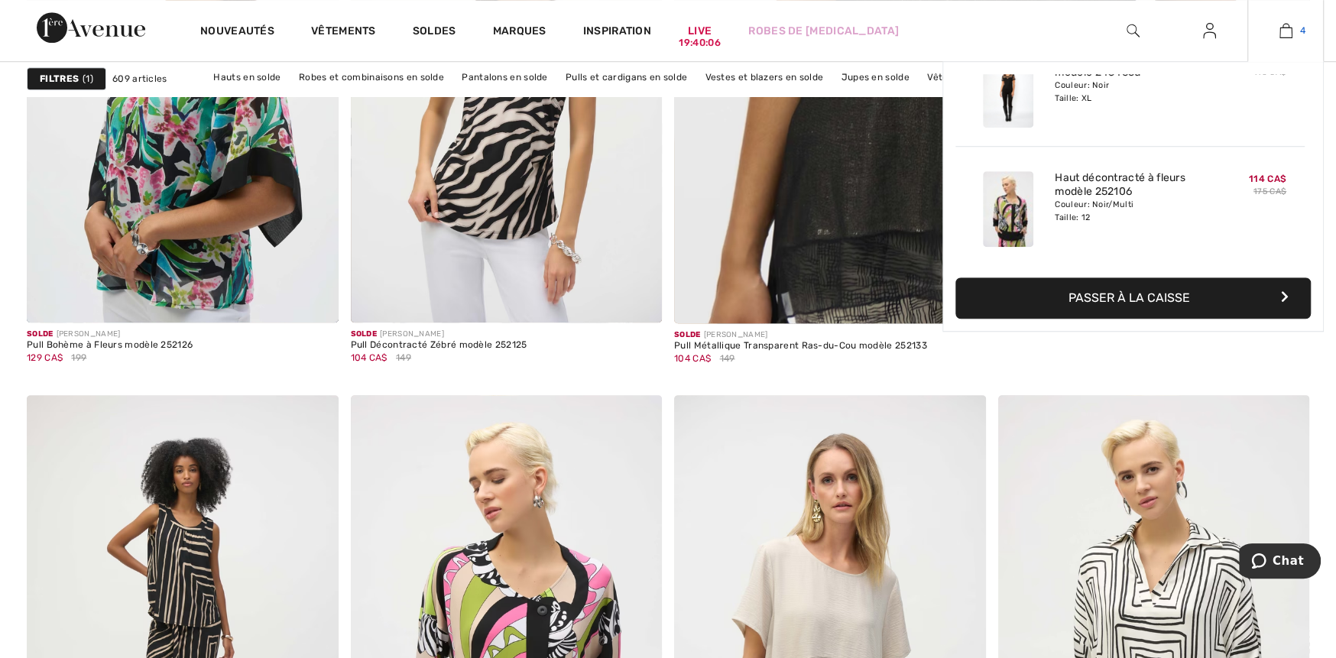
click at [1289, 34] on img at bounding box center [1286, 30] width 13 height 18
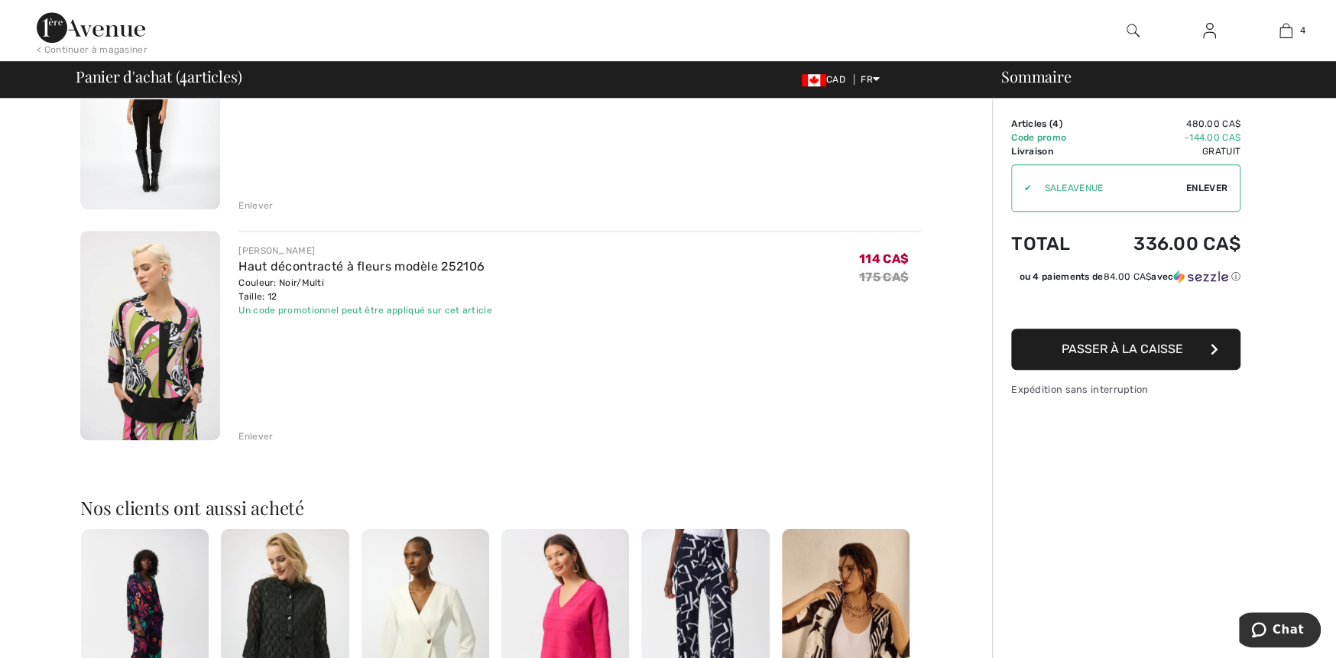
scroll to position [306, 0]
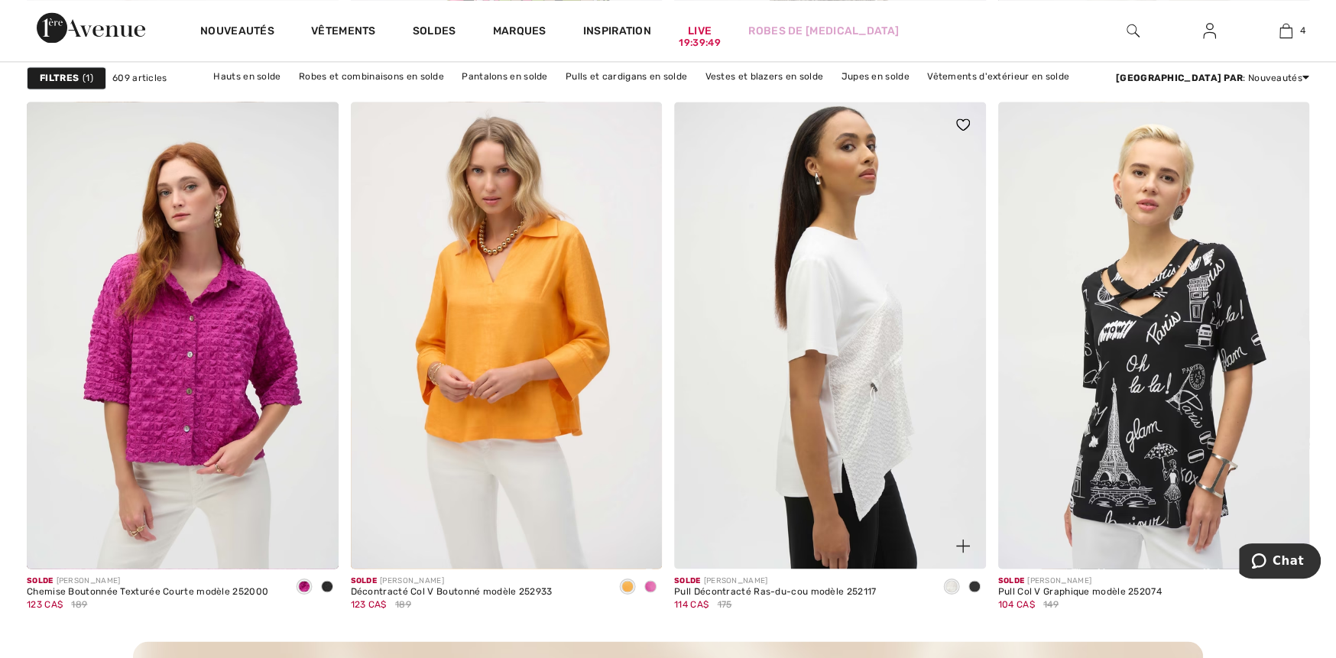
scroll to position [1835, 0]
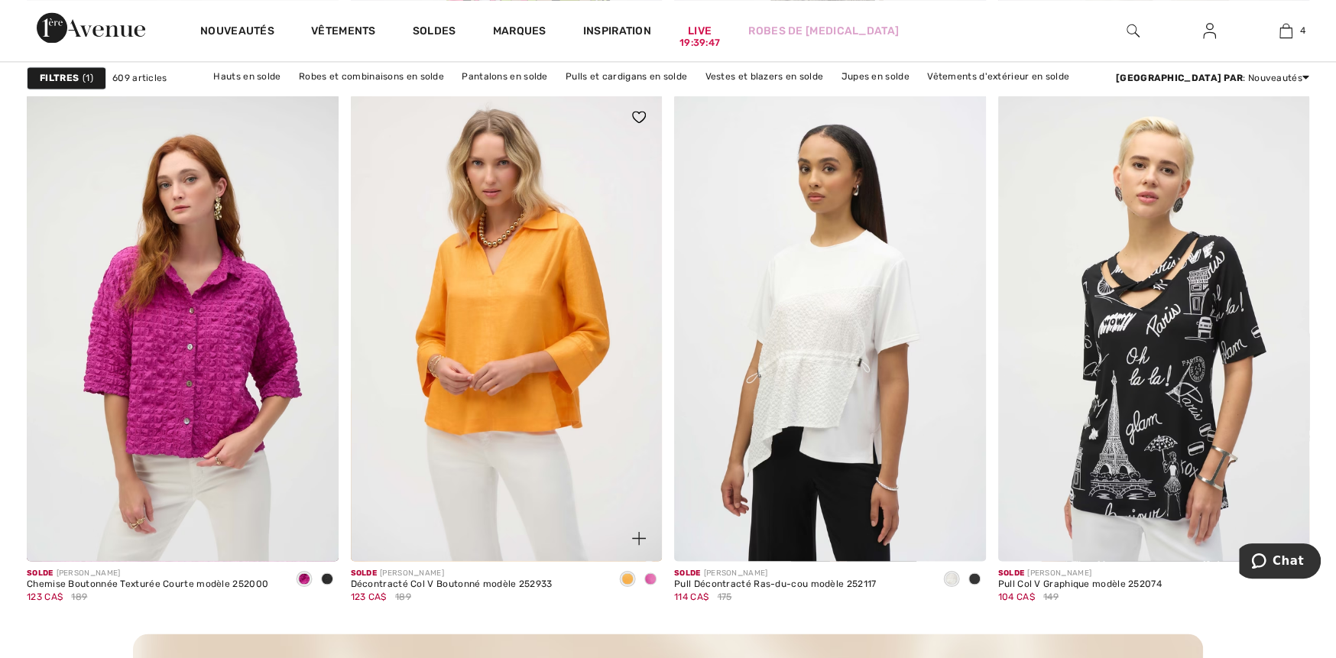
click at [650, 576] on span at bounding box center [650, 579] width 12 height 12
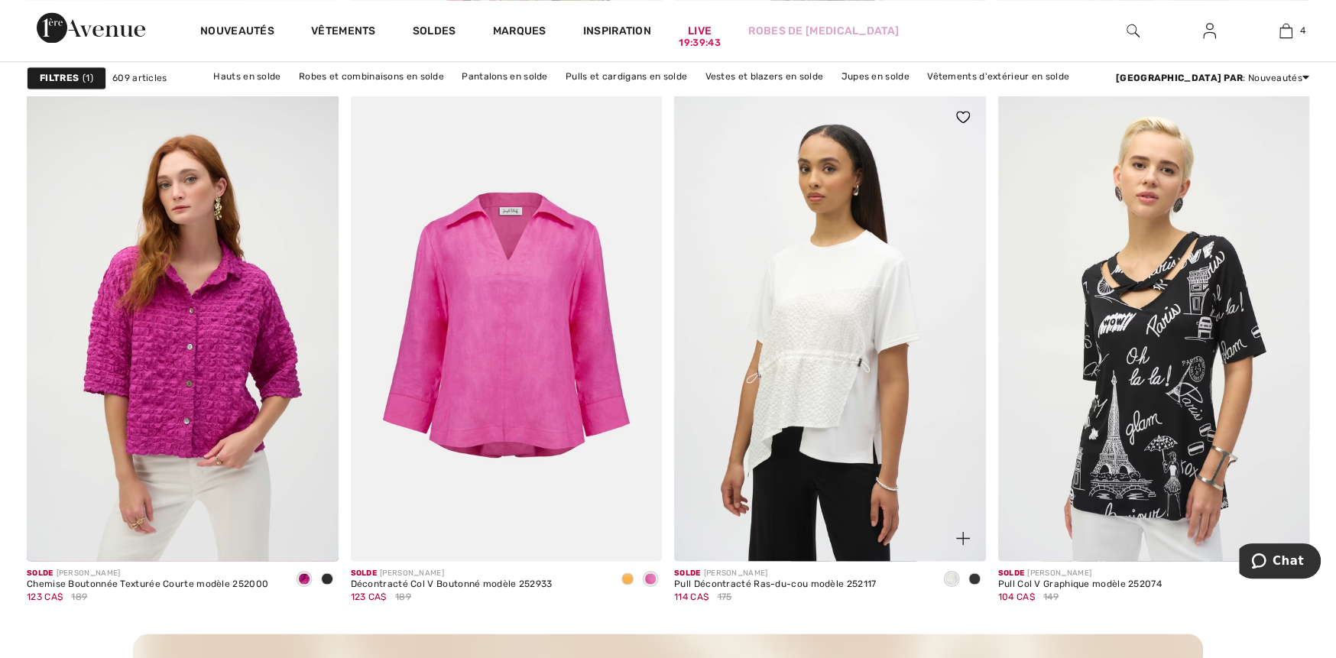
click at [973, 577] on span at bounding box center [975, 579] width 12 height 12
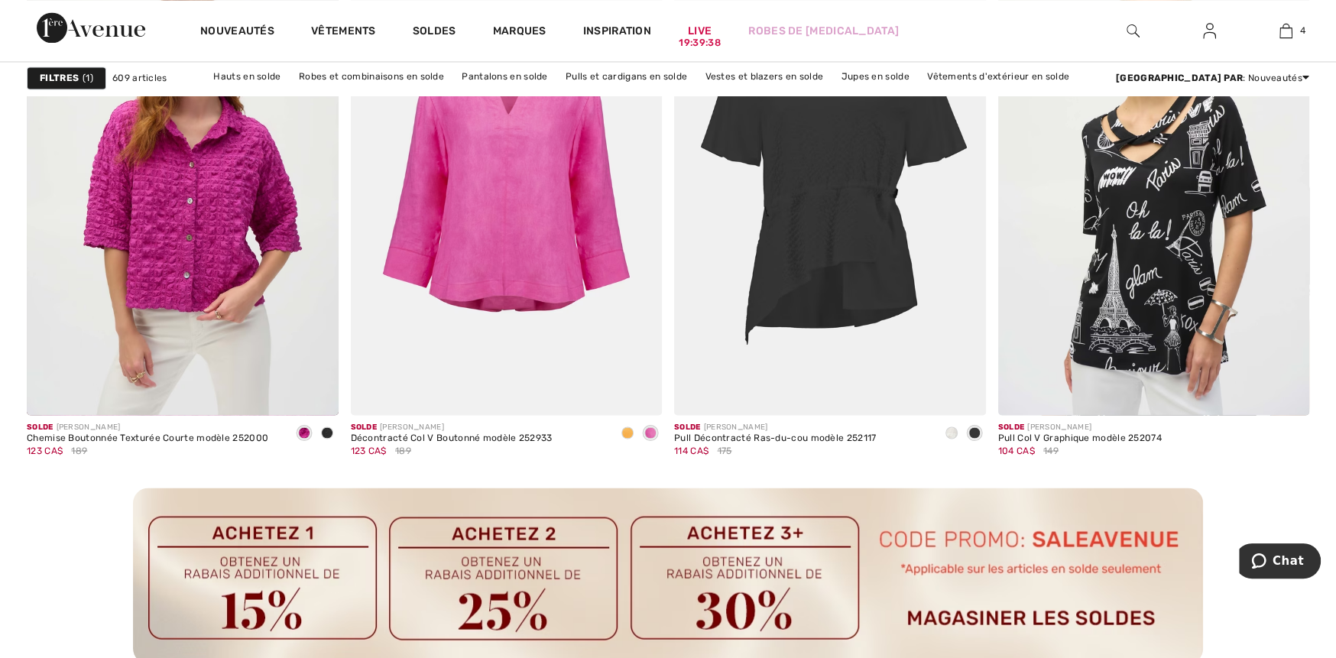
scroll to position [1911, 0]
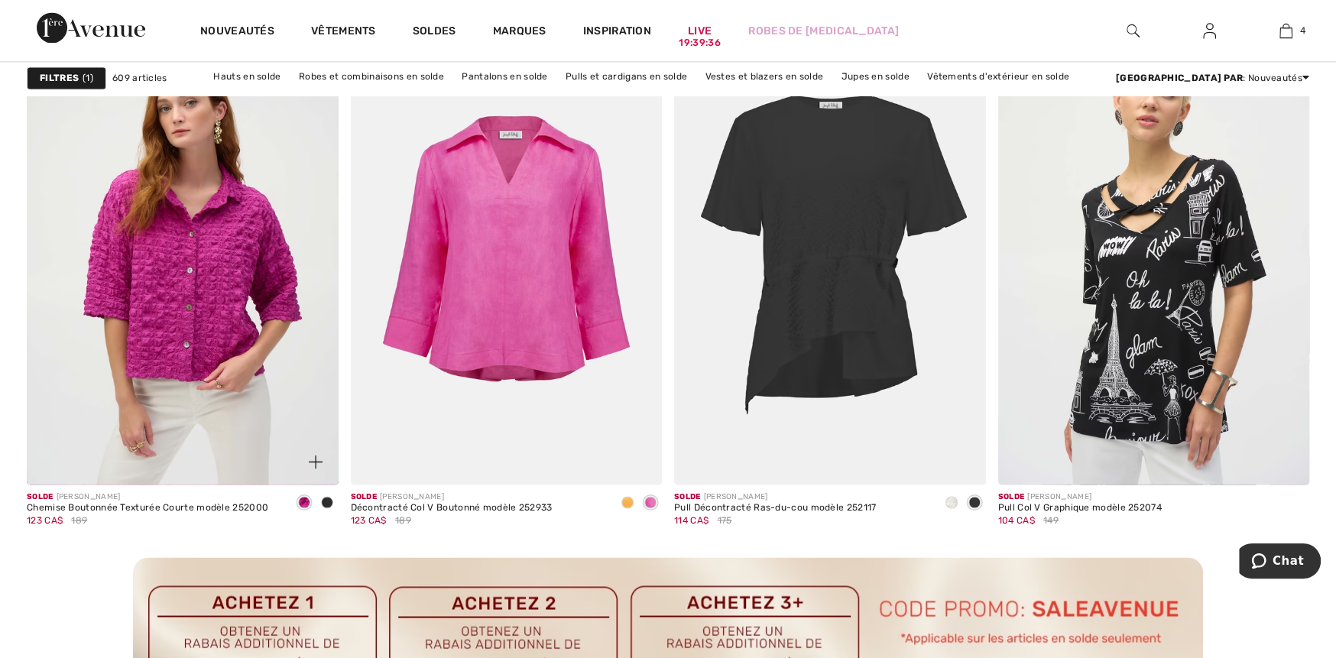
click at [327, 502] on span at bounding box center [327, 502] width 12 height 12
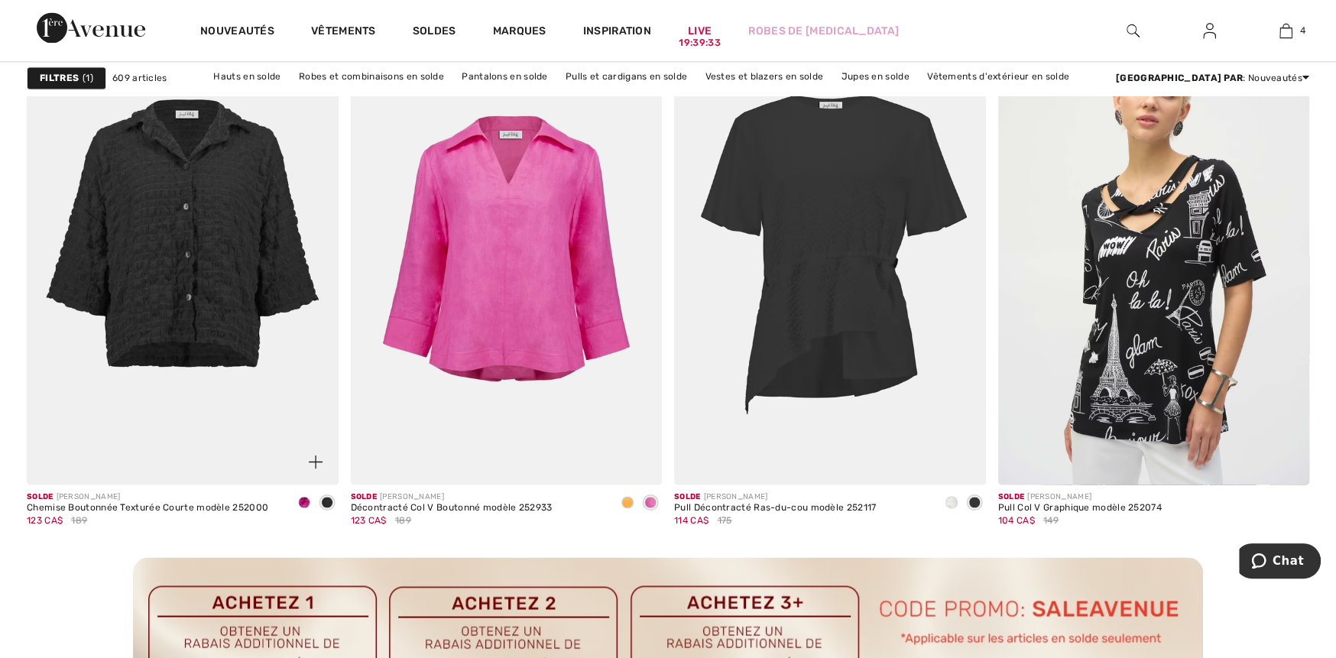
click at [304, 502] on span at bounding box center [304, 502] width 12 height 12
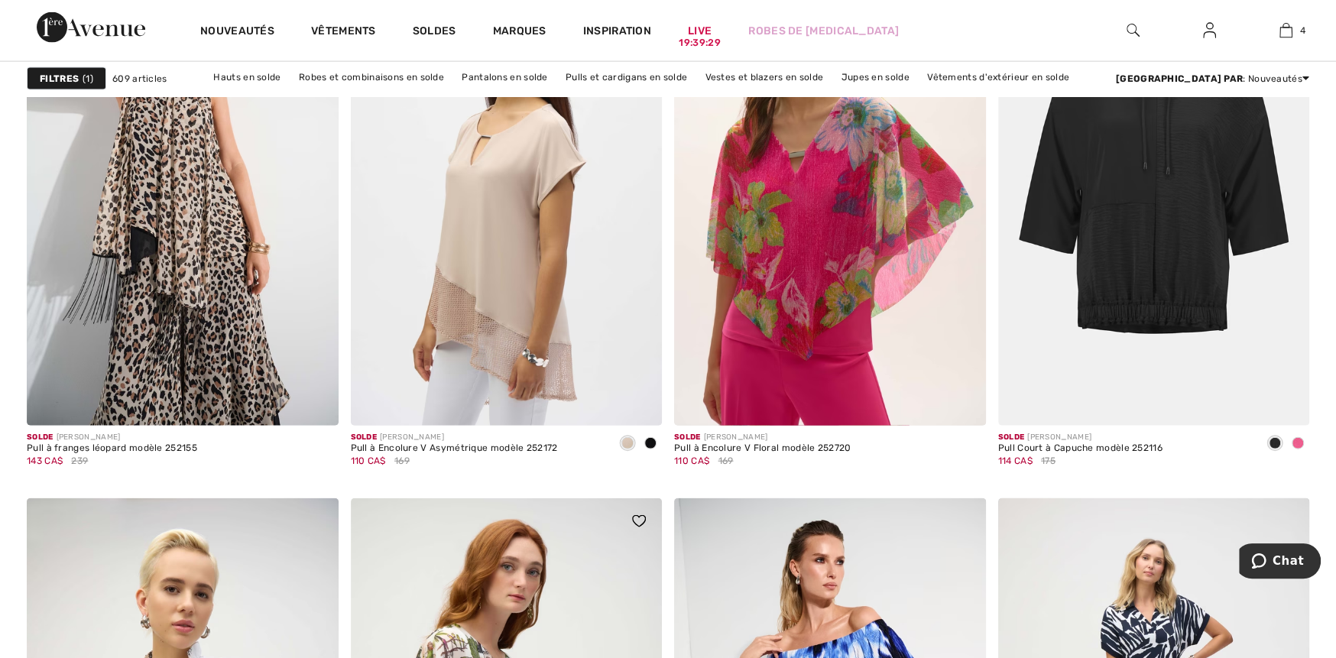
scroll to position [2752, 0]
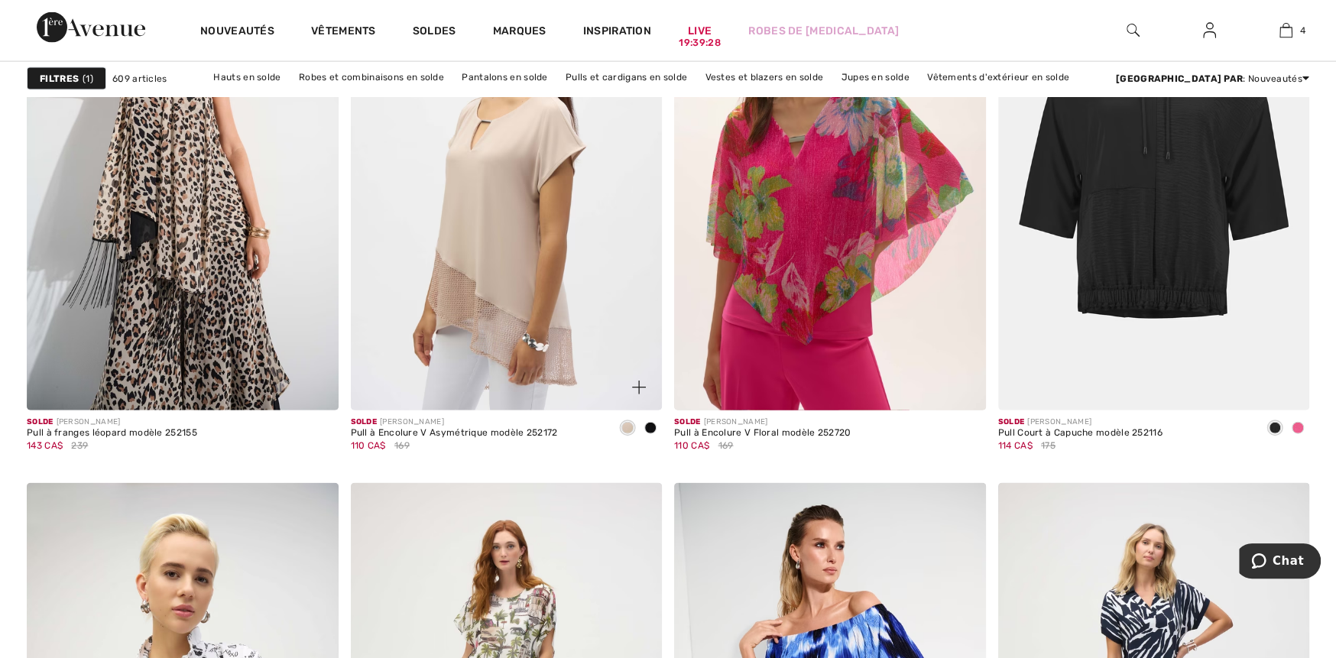
click at [649, 429] on span at bounding box center [650, 428] width 12 height 12
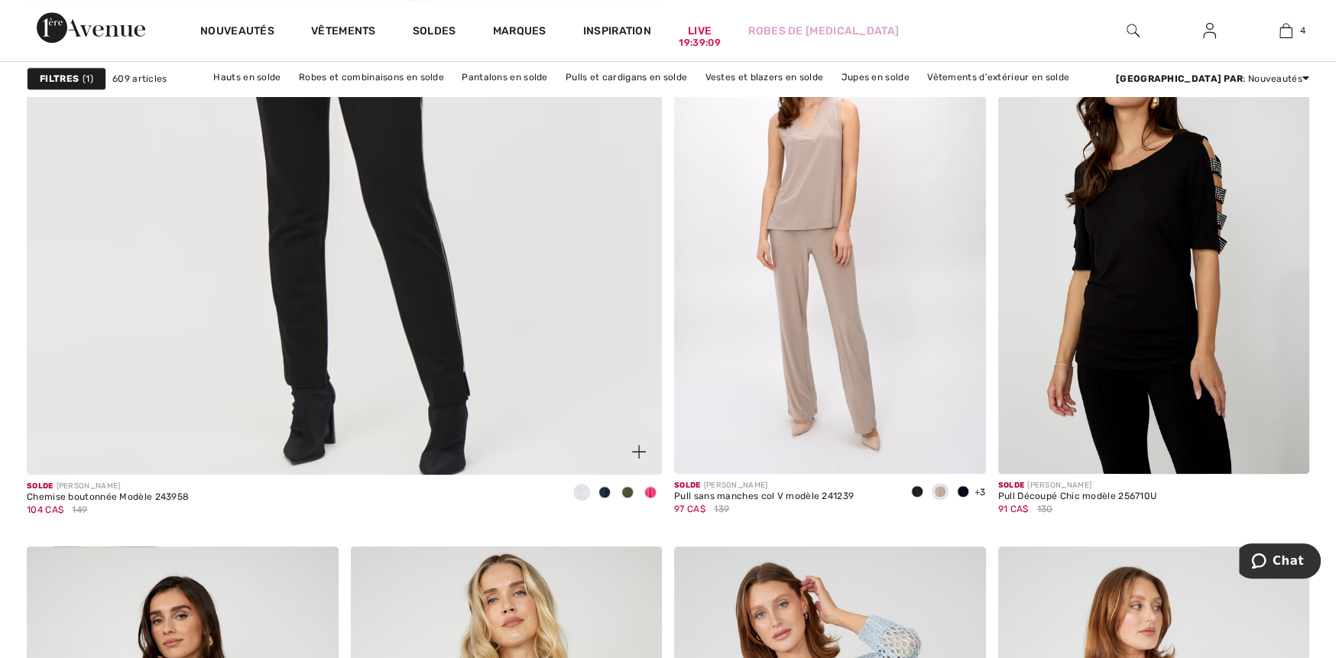
scroll to position [5198, 0]
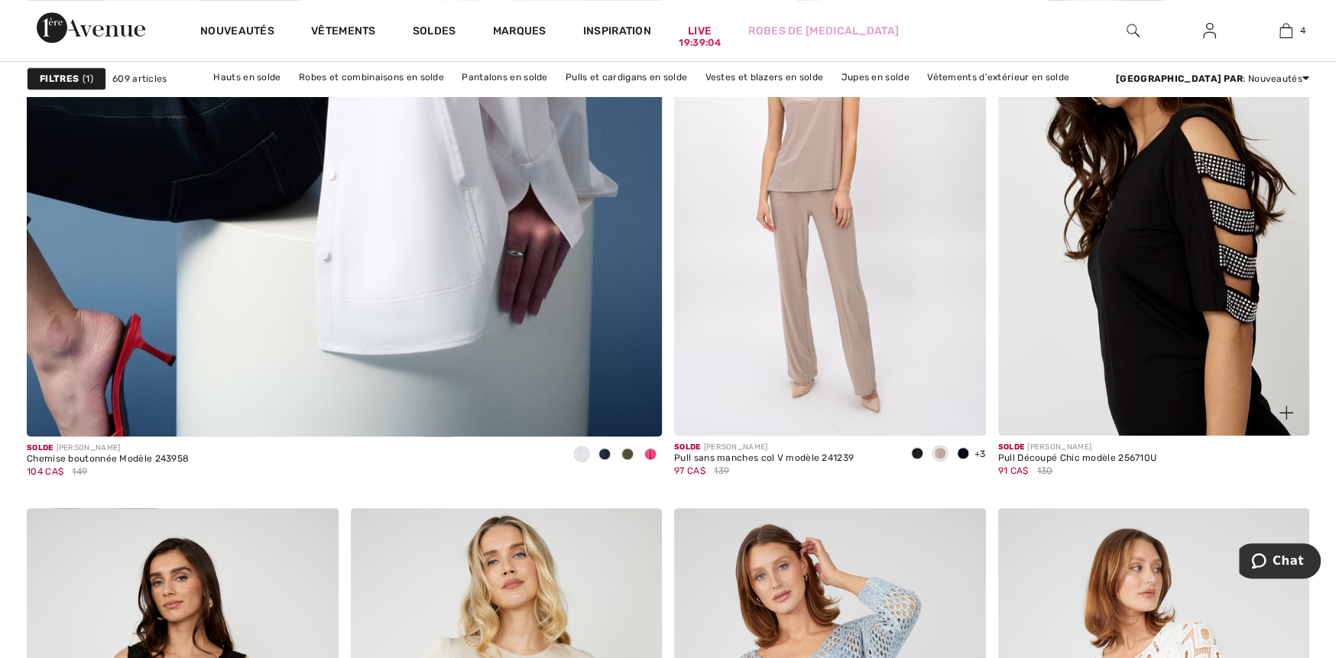
click at [1215, 375] on img at bounding box center [1154, 202] width 312 height 467
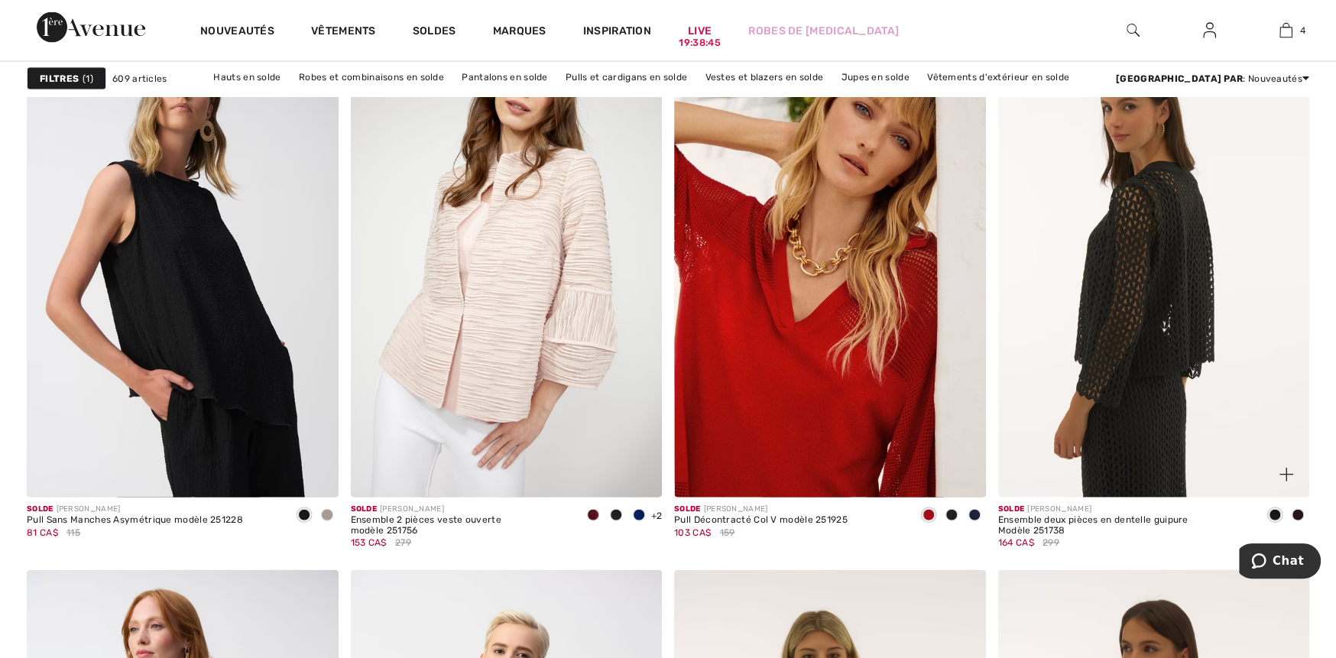
scroll to position [6956, 0]
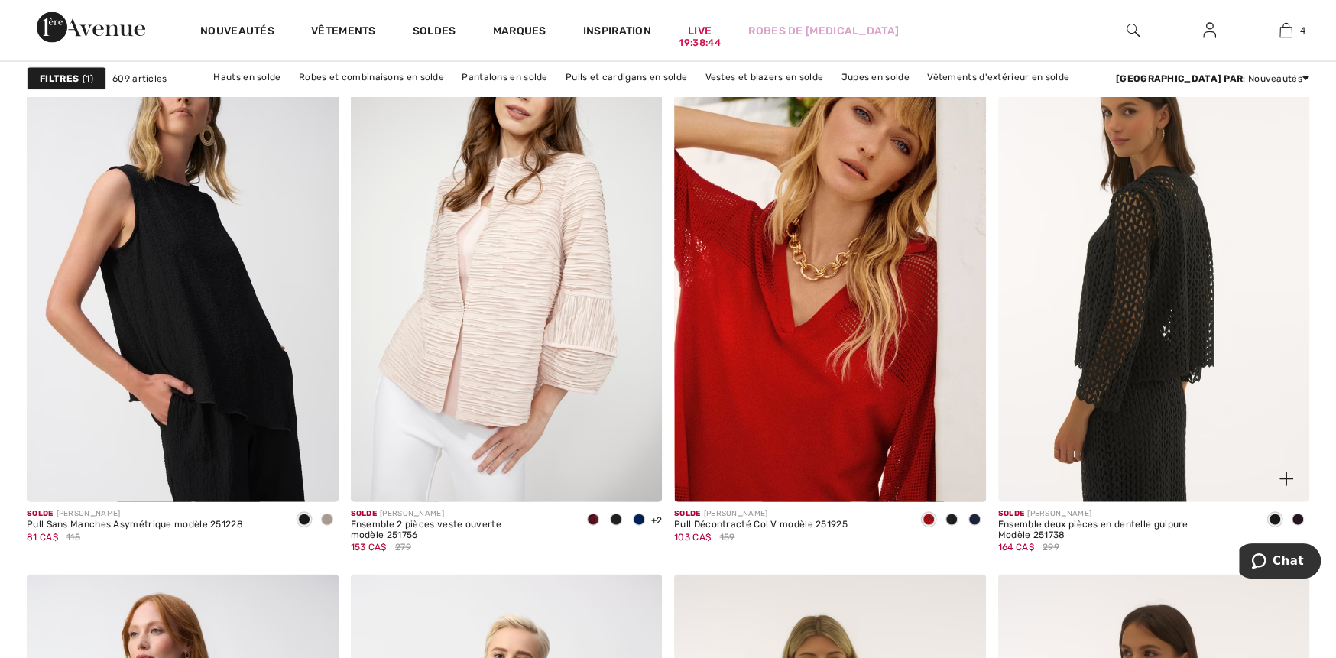
click at [1154, 401] on img at bounding box center [1154, 268] width 312 height 467
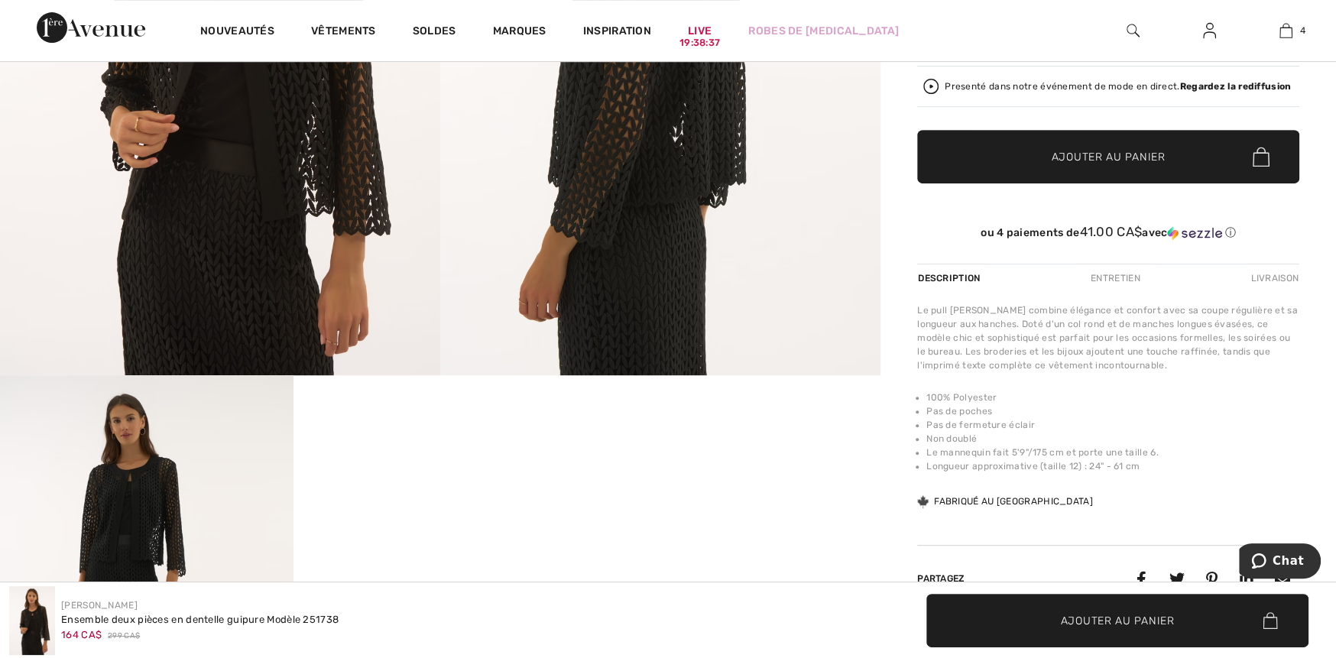
scroll to position [612, 0]
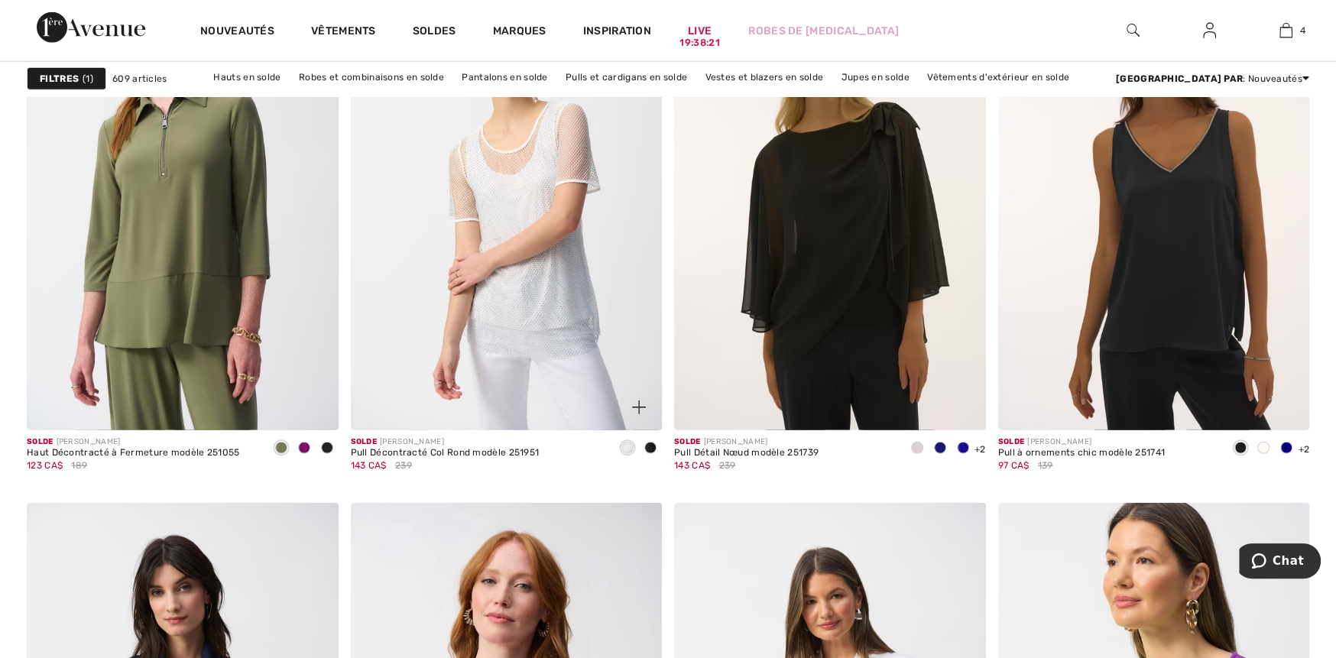
scroll to position [7491, 0]
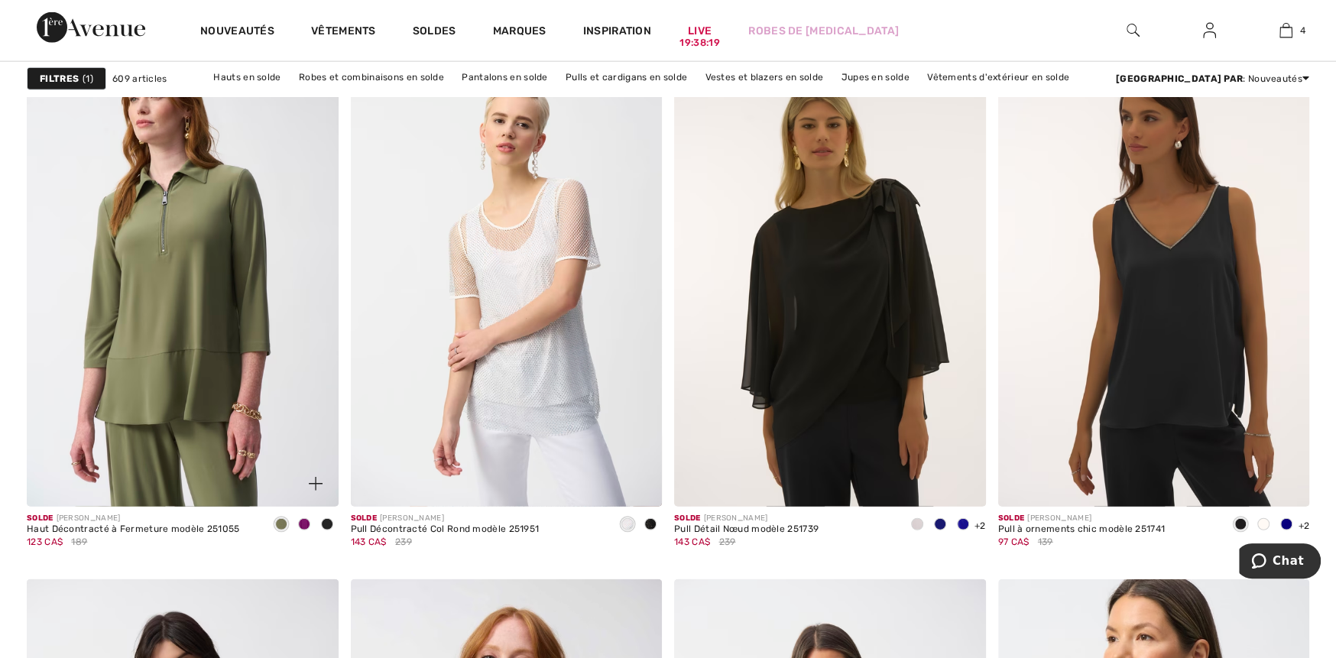
click at [323, 524] on span at bounding box center [327, 524] width 12 height 12
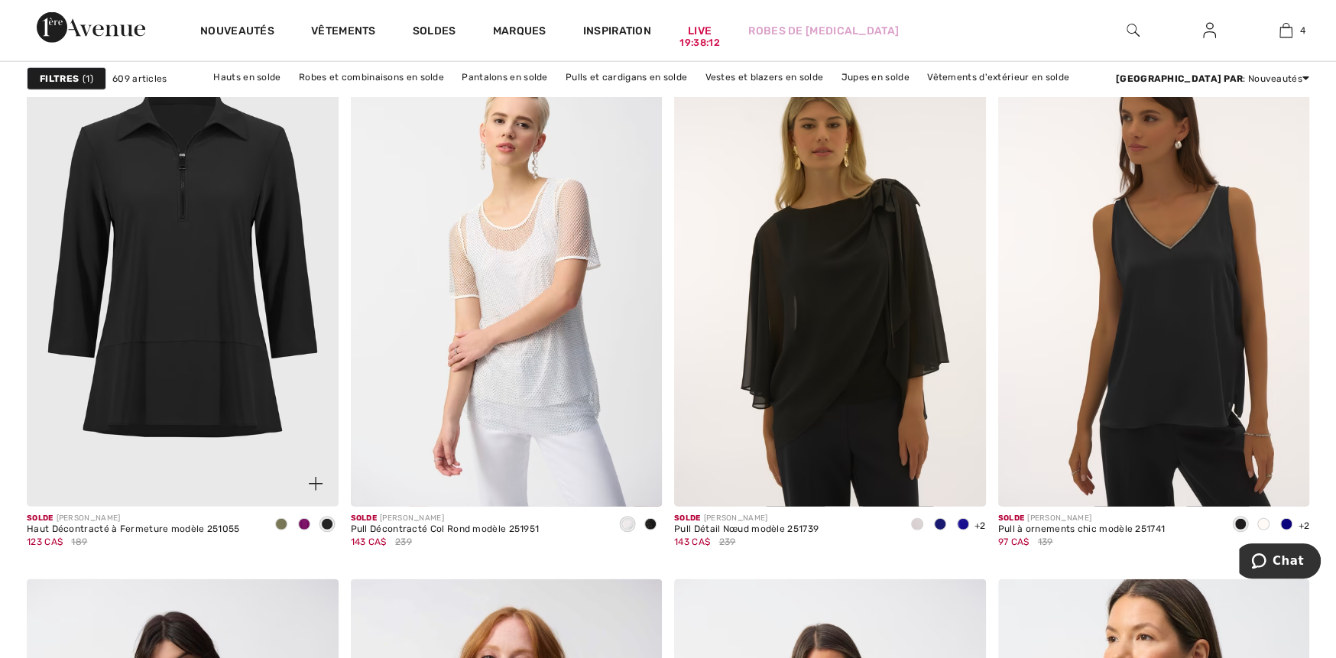
click at [220, 409] on img at bounding box center [183, 273] width 312 height 467
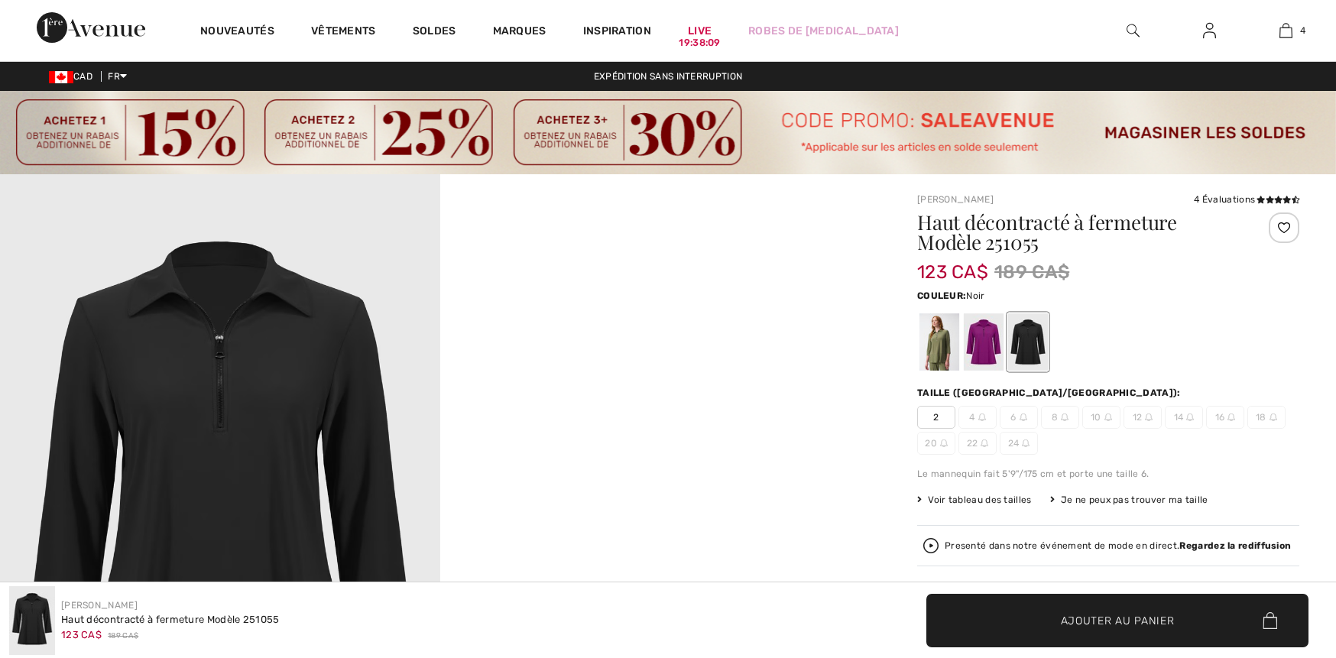
checkbox input "true"
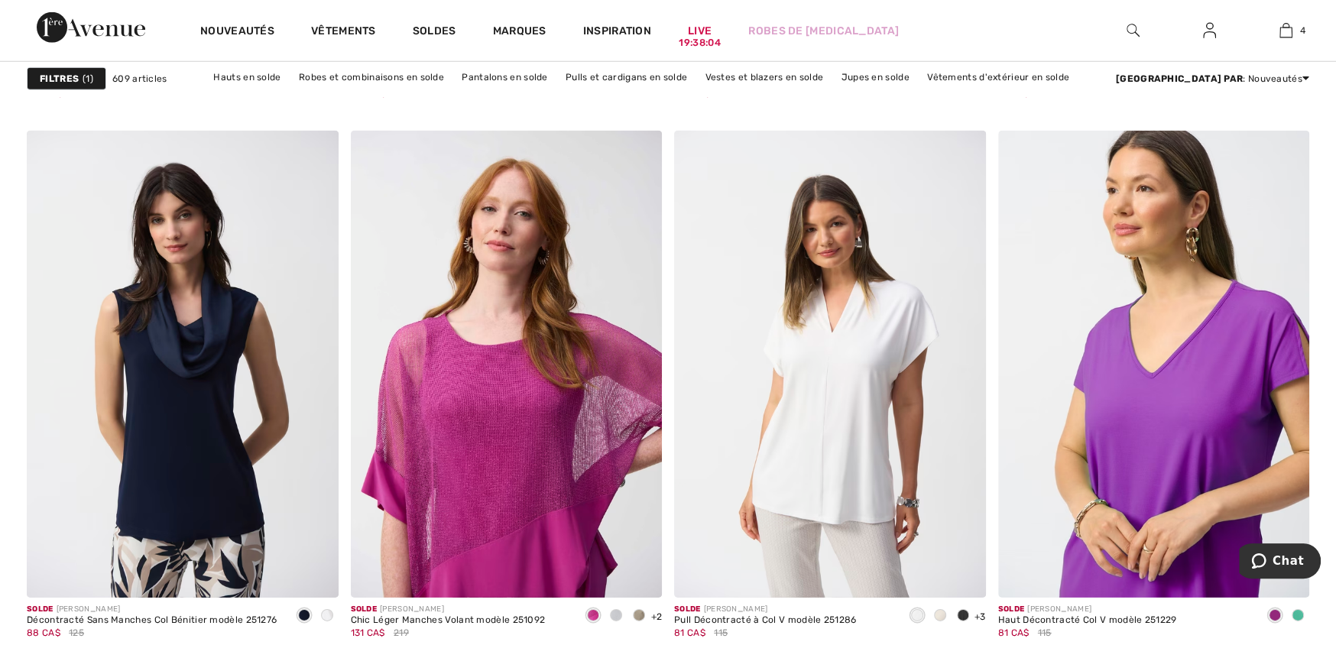
scroll to position [7950, 0]
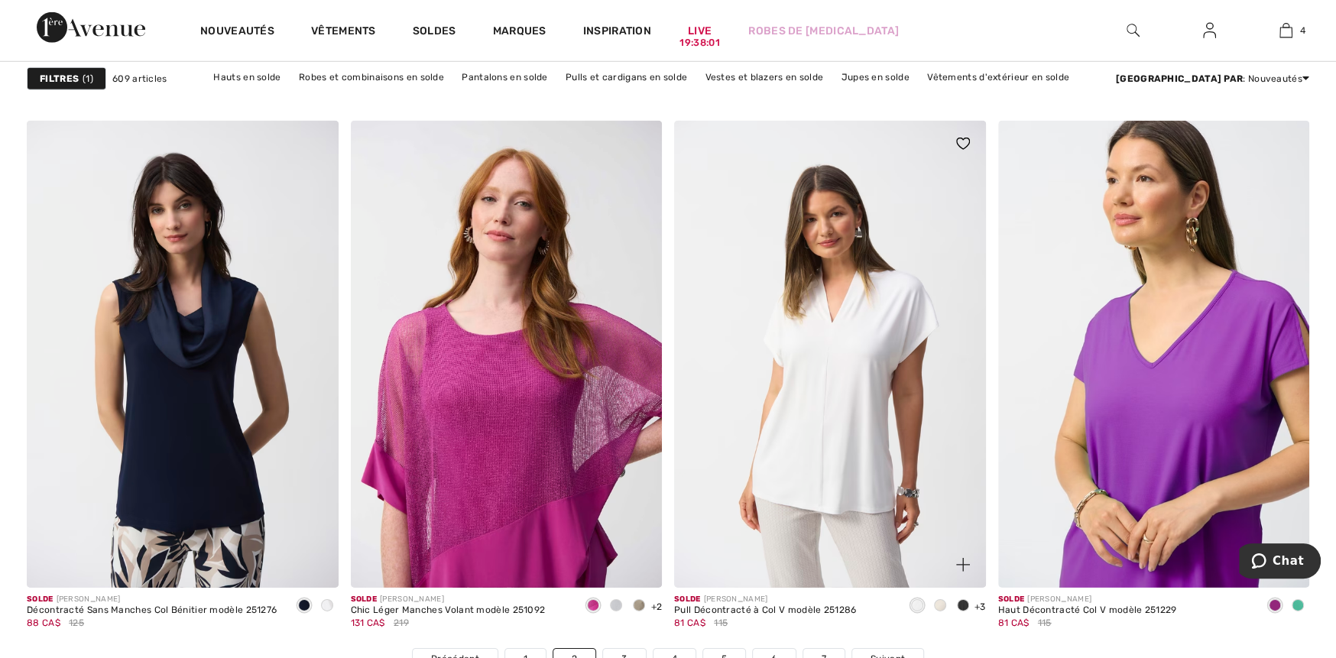
click at [962, 604] on span at bounding box center [963, 605] width 12 height 12
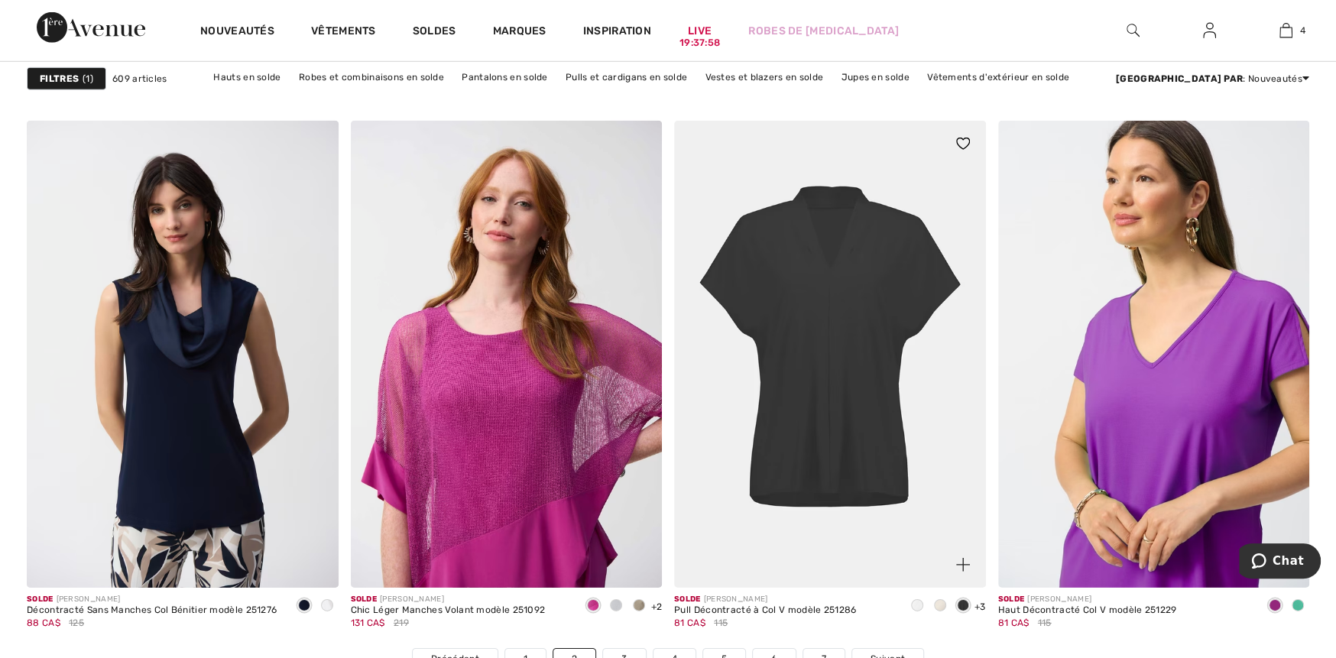
click at [854, 445] on img at bounding box center [830, 354] width 312 height 467
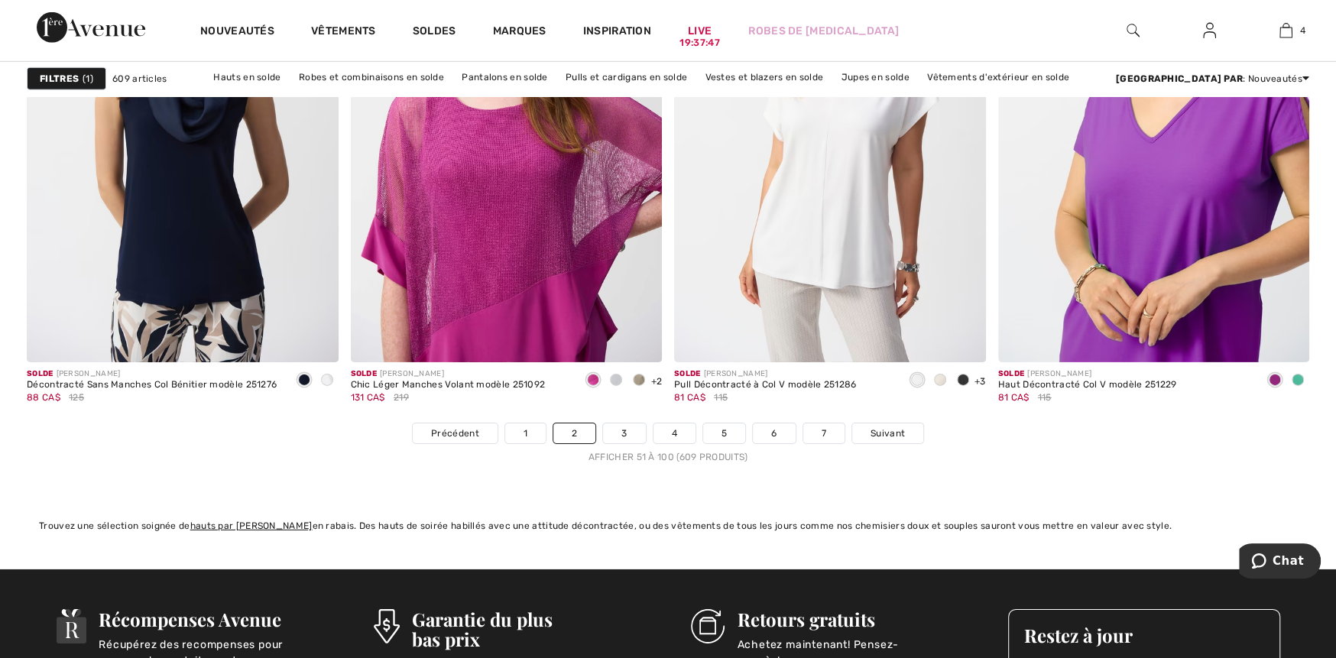
scroll to position [8179, 0]
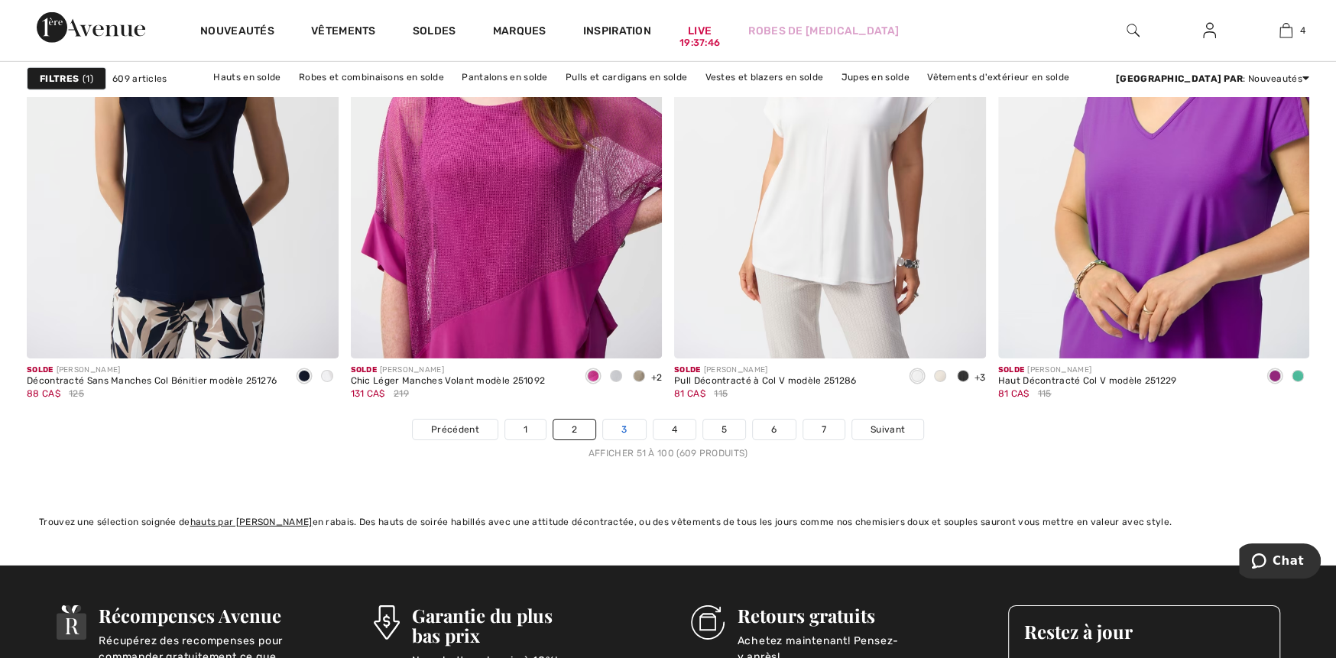
click at [631, 433] on link "3" at bounding box center [624, 430] width 42 height 20
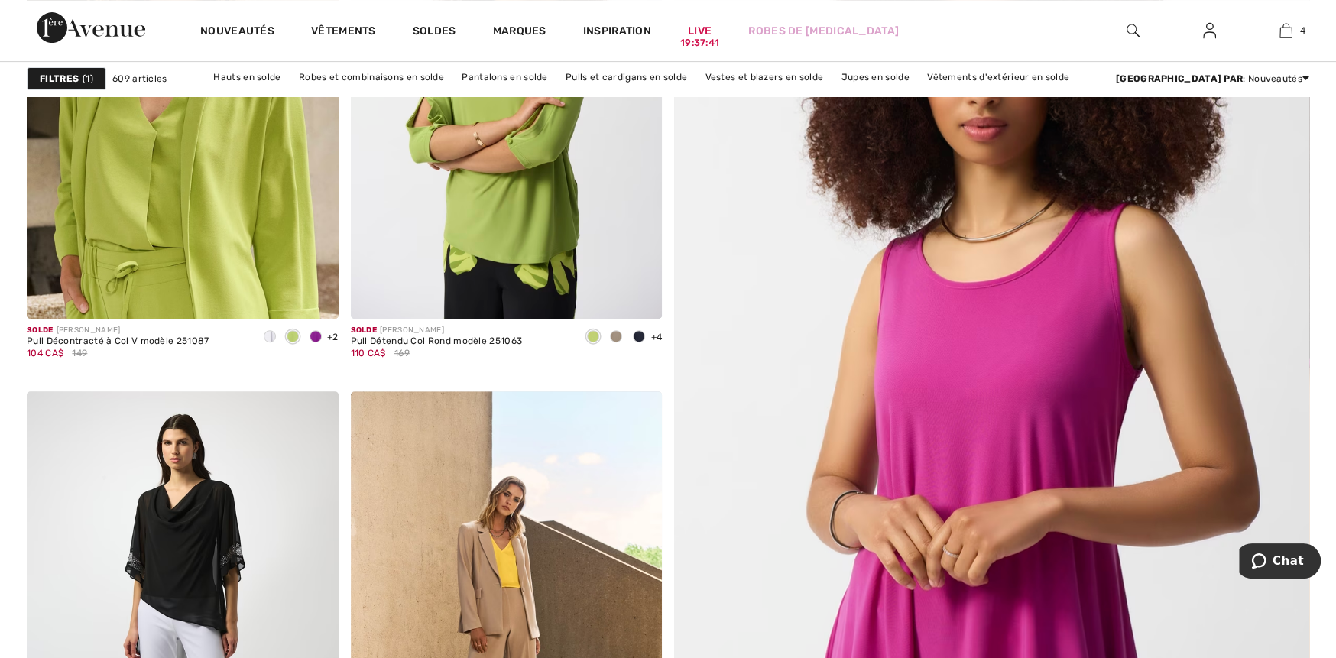
scroll to position [459, 0]
click at [638, 331] on span at bounding box center [639, 335] width 12 height 12
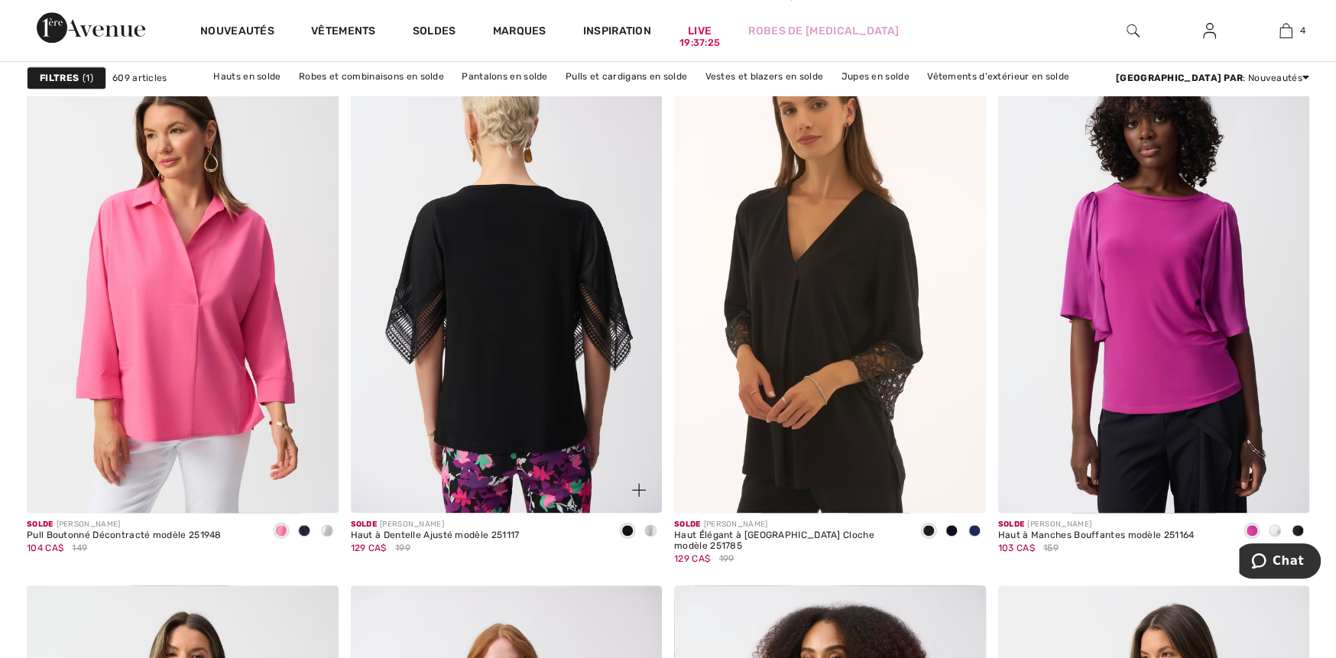
scroll to position [1376, 0]
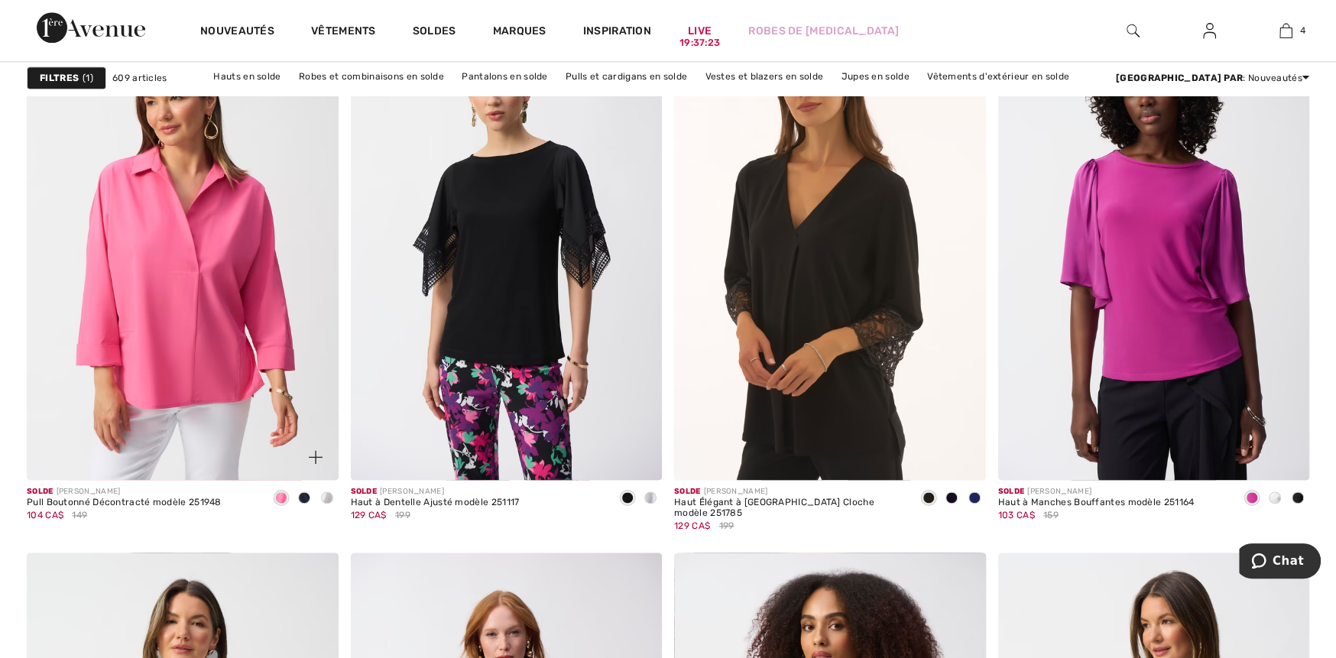
click at [302, 498] on span at bounding box center [304, 498] width 12 height 12
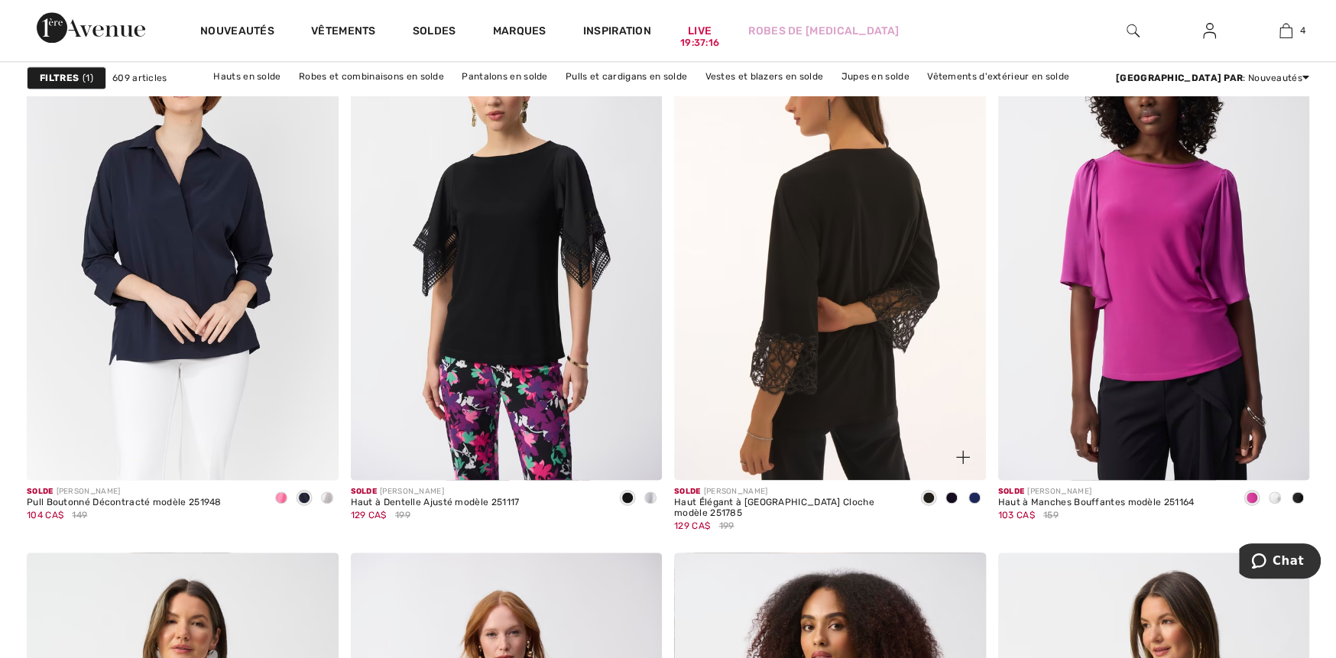
click at [850, 390] on img at bounding box center [830, 246] width 312 height 467
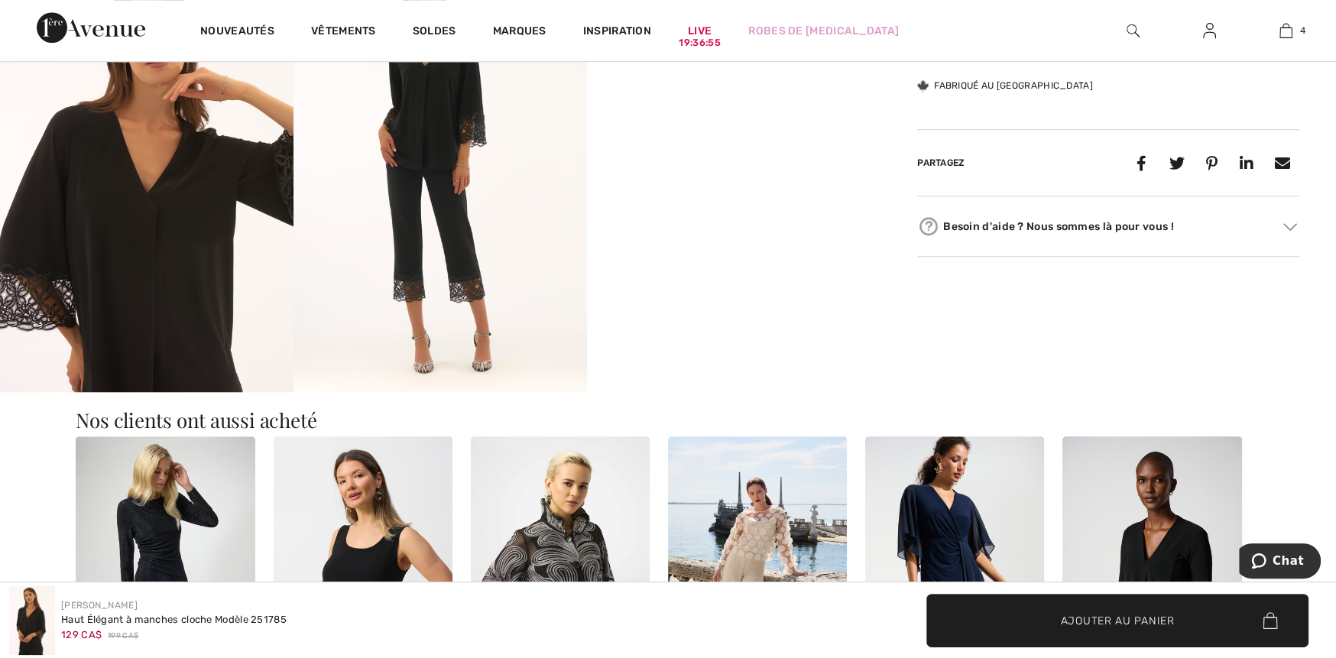
scroll to position [841, 0]
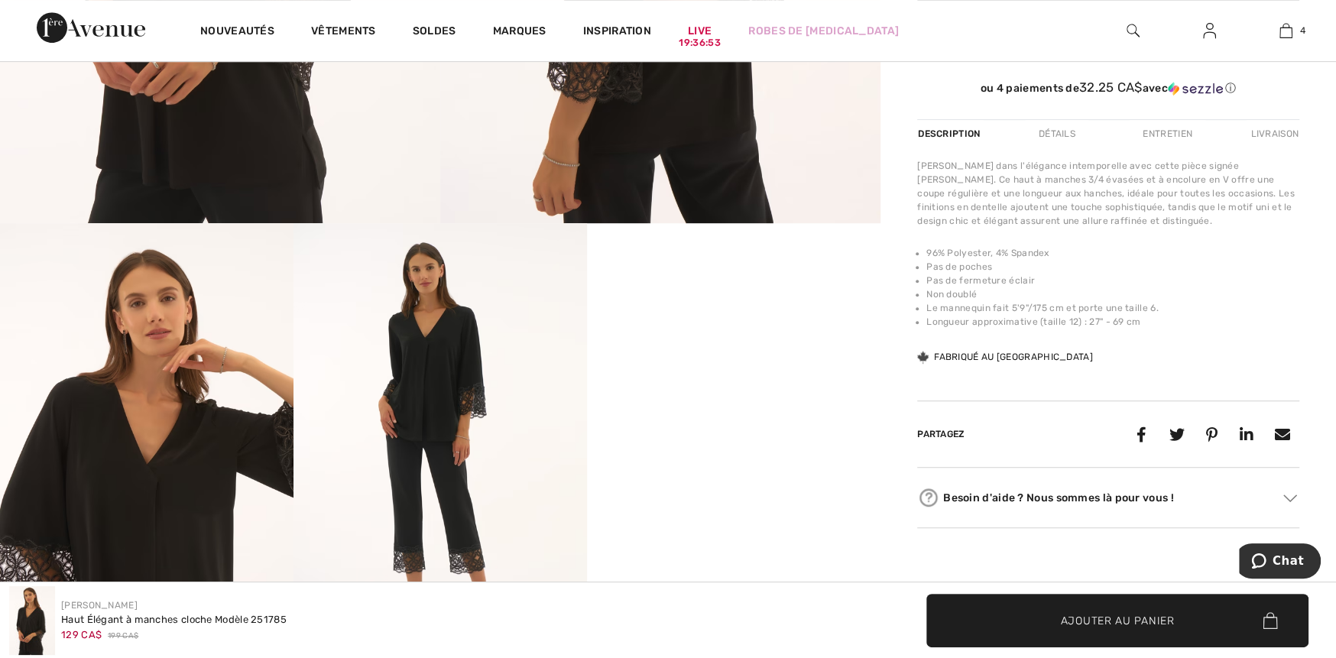
click at [470, 422] on img at bounding box center [441, 443] width 294 height 440
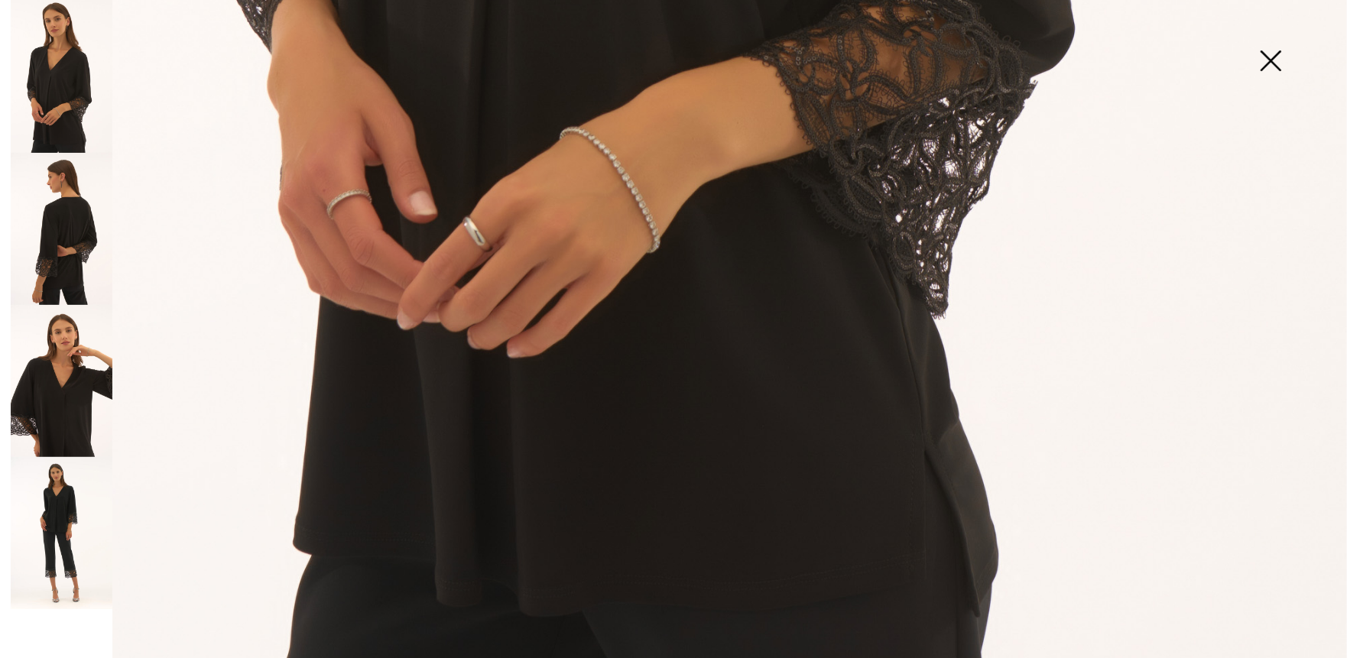
scroll to position [1346, 0]
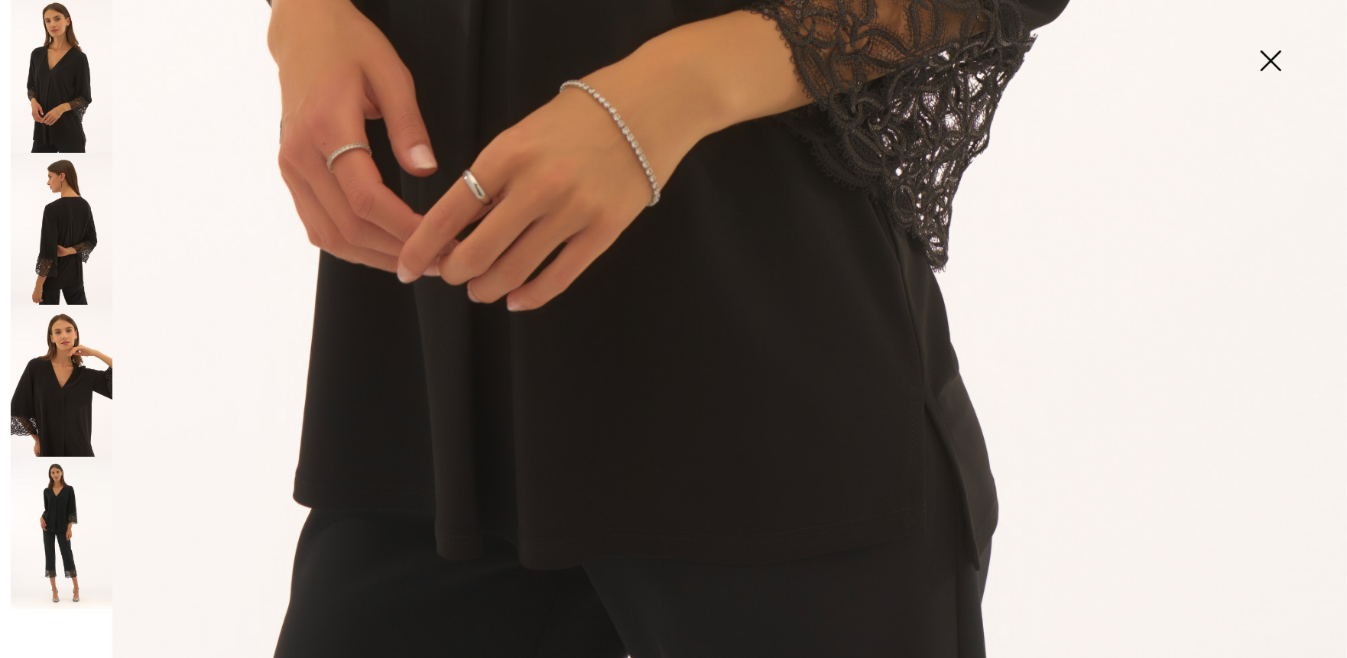
click at [65, 401] on img at bounding box center [62, 381] width 102 height 152
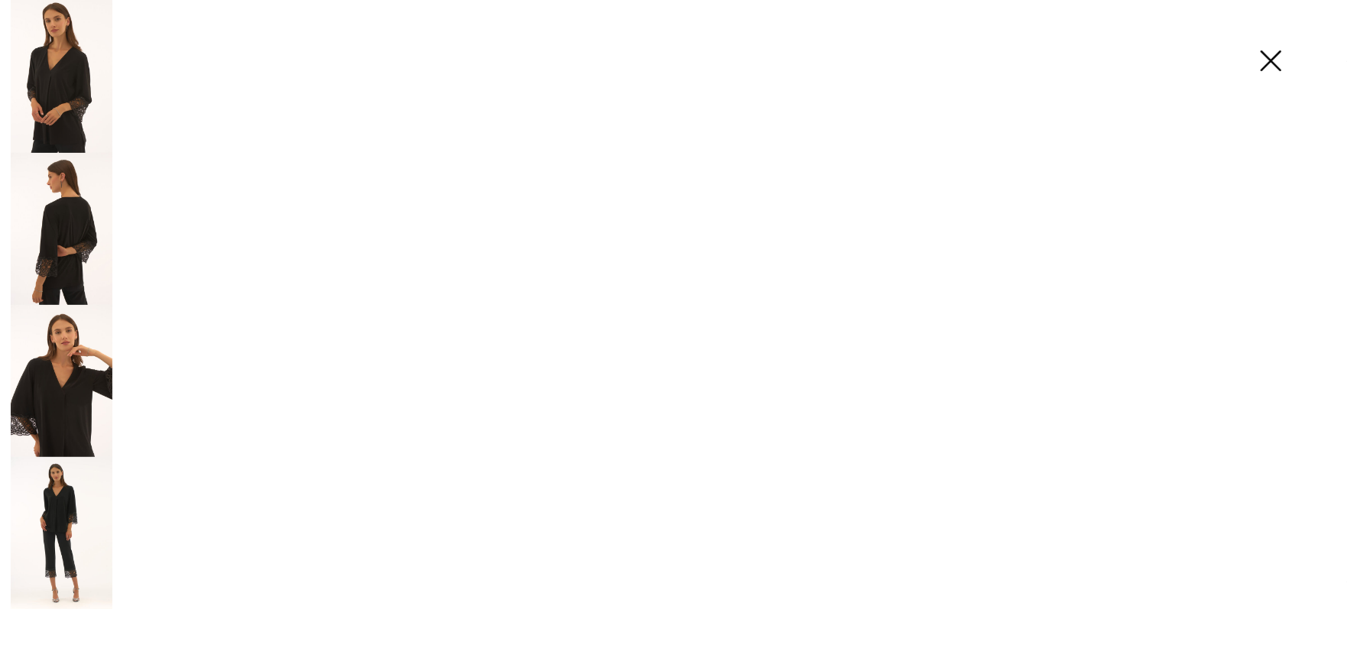
scroll to position [1344, 0]
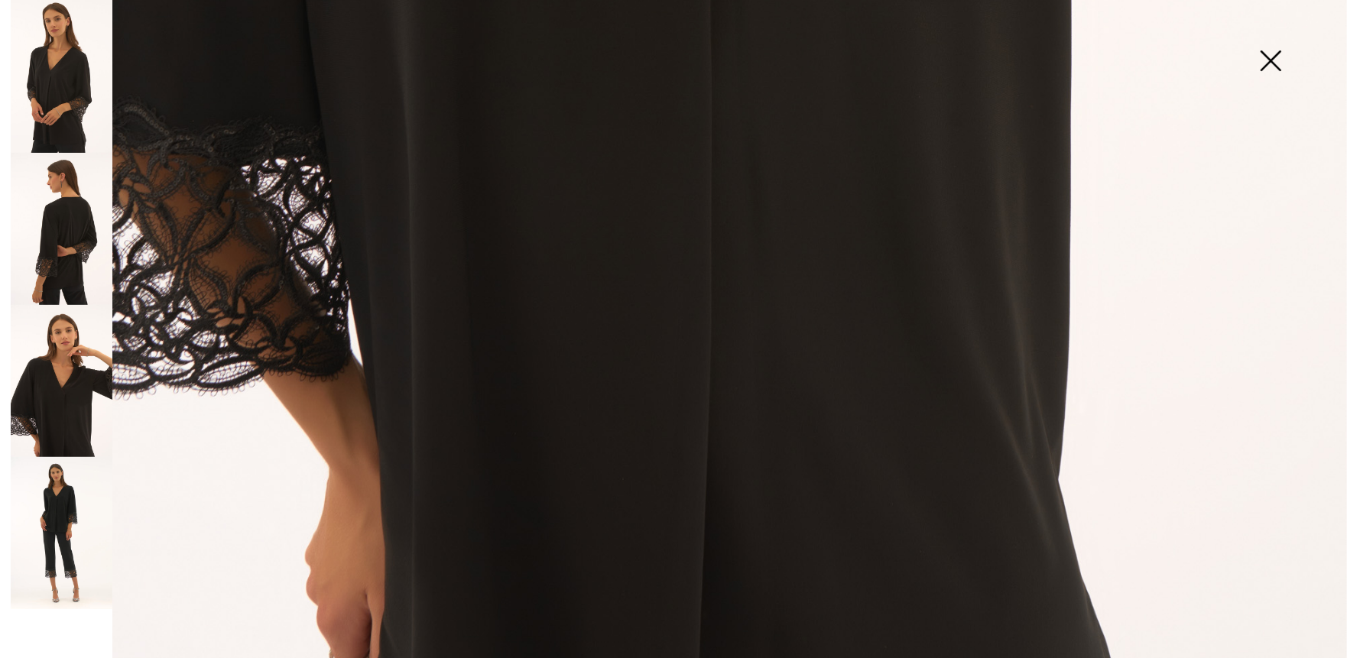
click at [60, 237] on img at bounding box center [62, 229] width 102 height 153
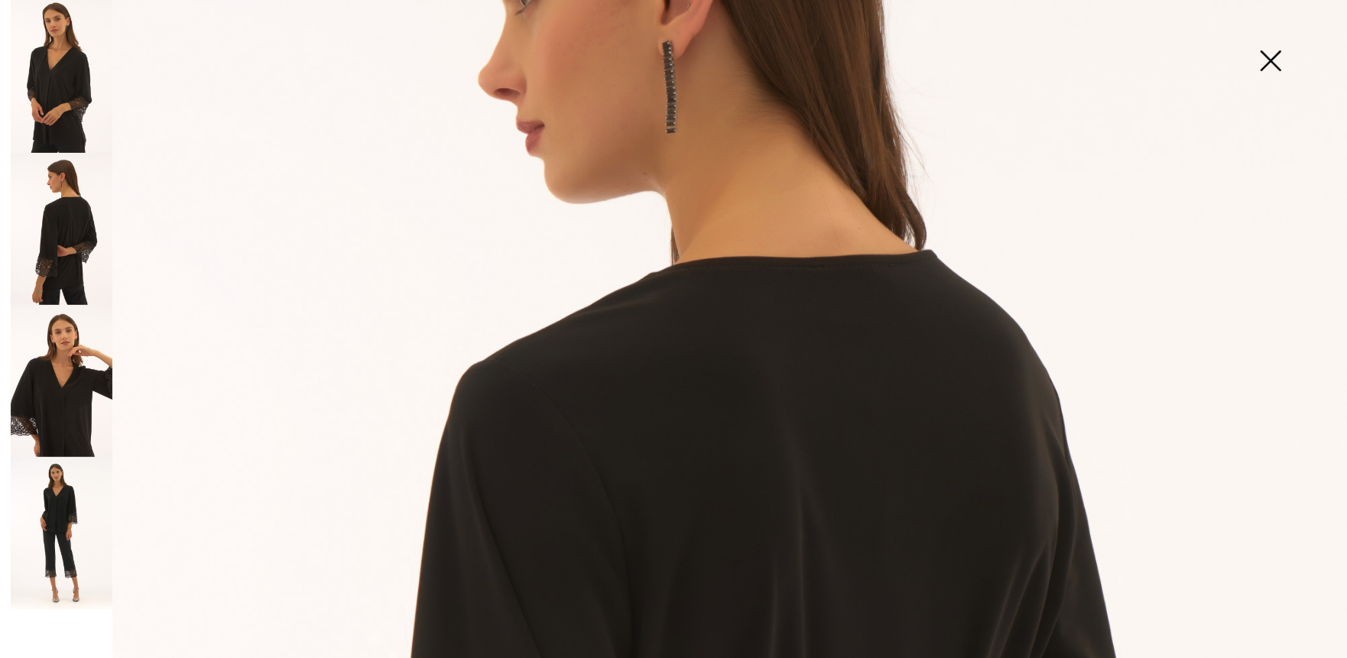
scroll to position [276, 0]
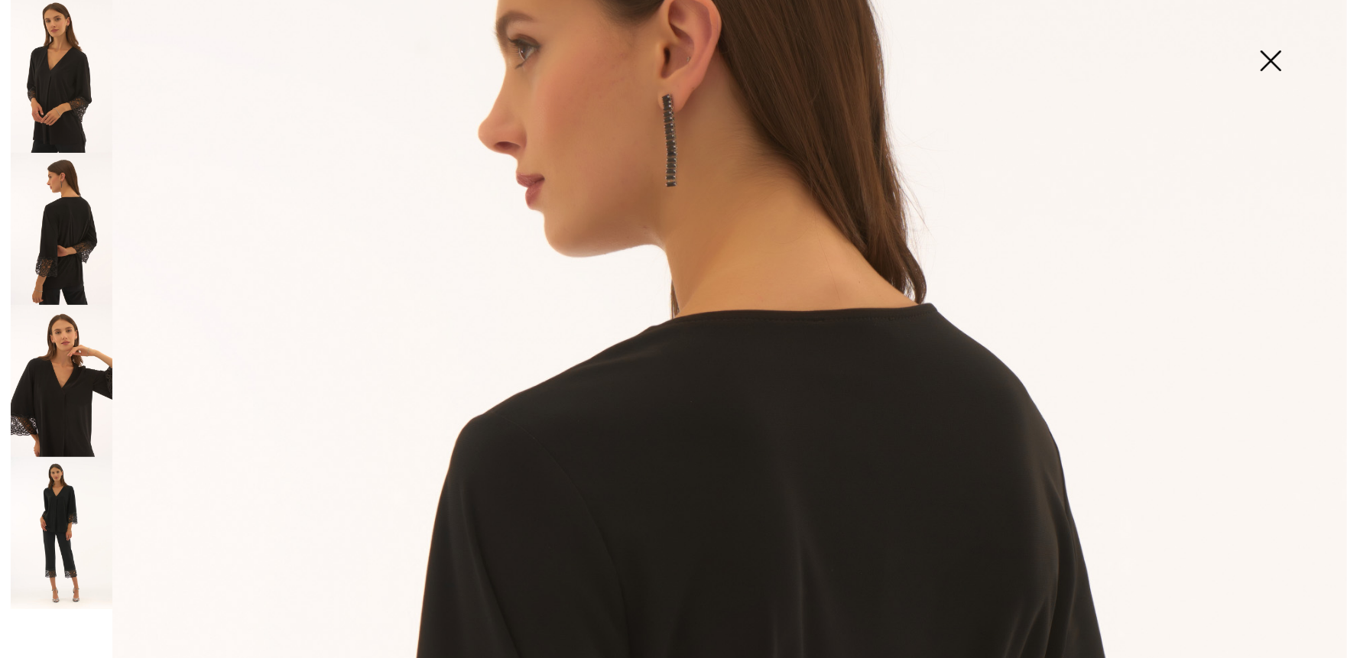
click at [61, 86] on img at bounding box center [62, 76] width 102 height 153
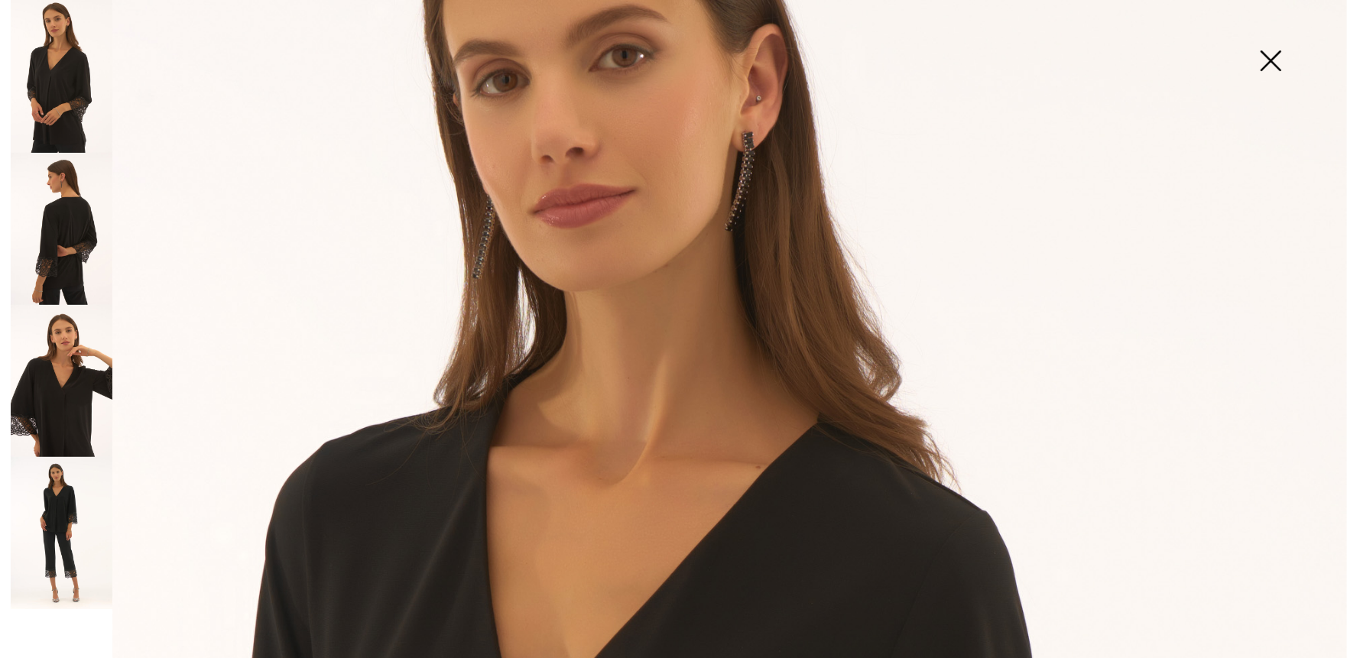
scroll to position [0, 0]
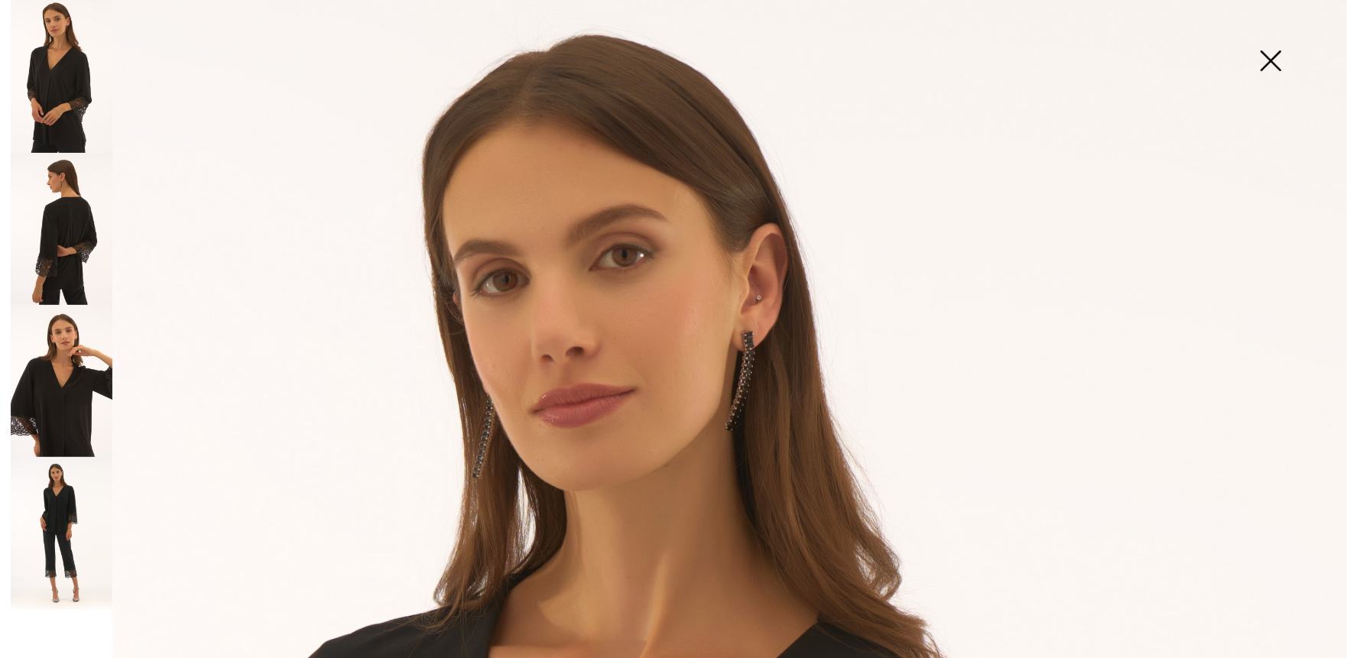
click at [1275, 62] on img at bounding box center [1270, 62] width 76 height 79
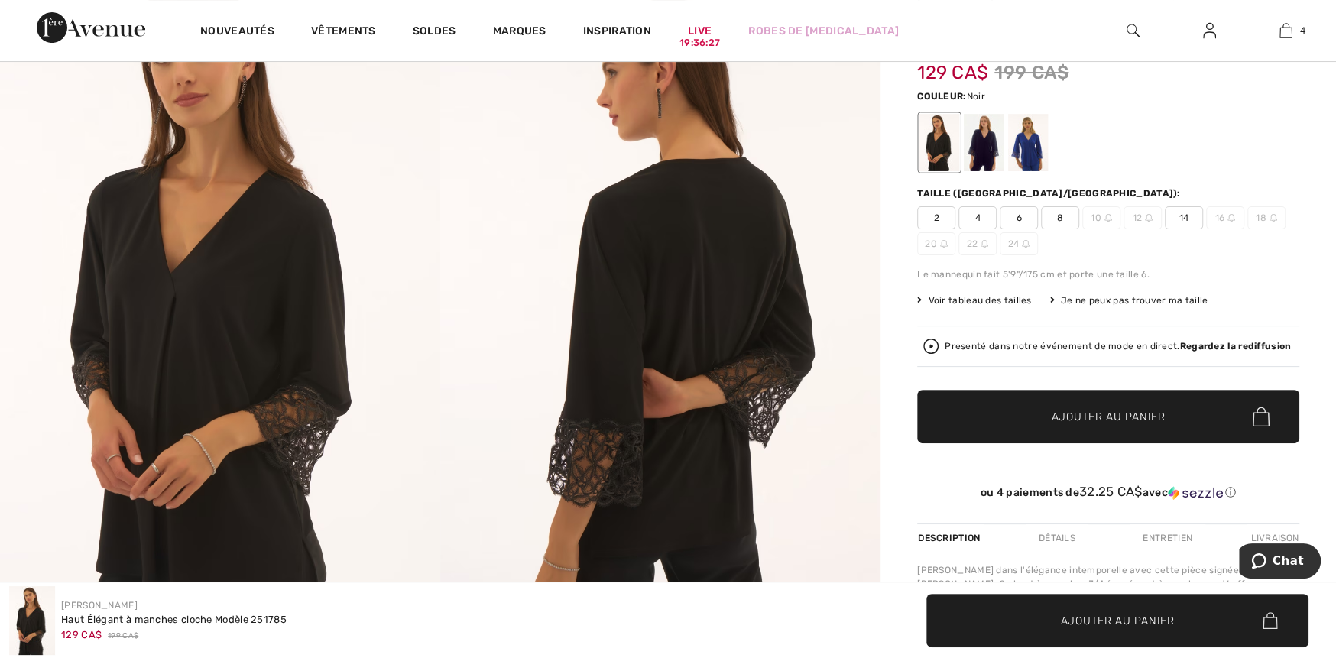
scroll to position [153, 0]
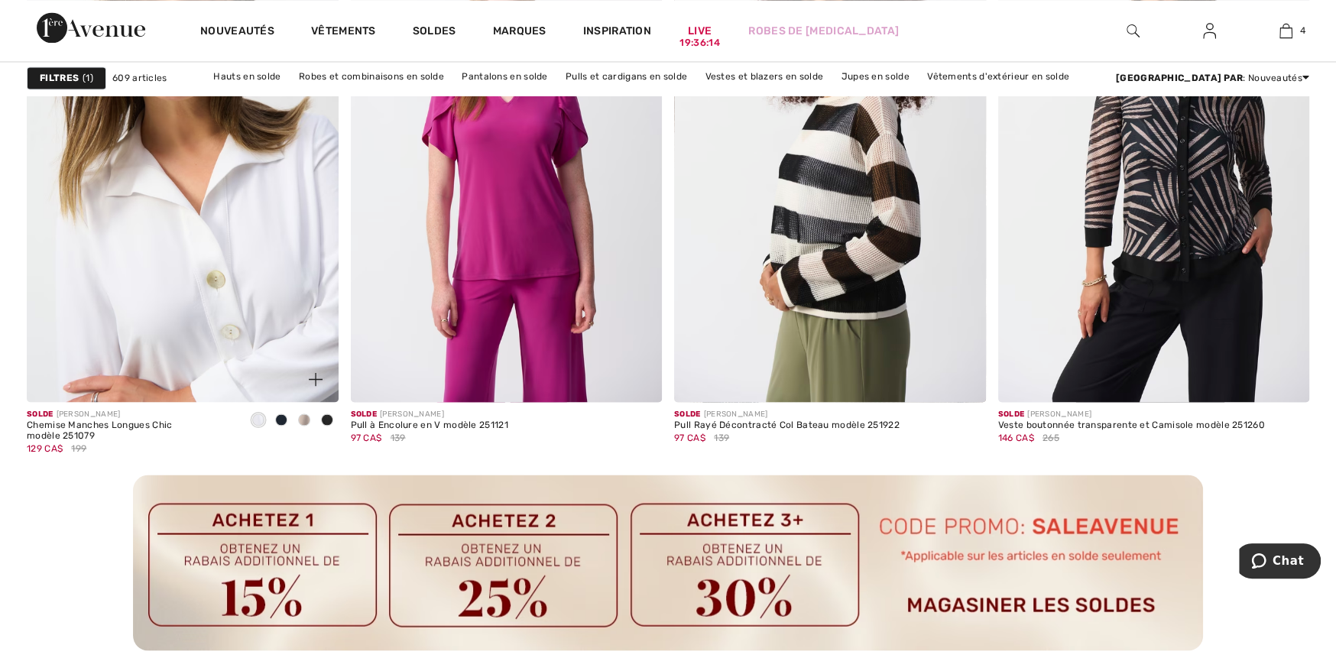
scroll to position [1987, 0]
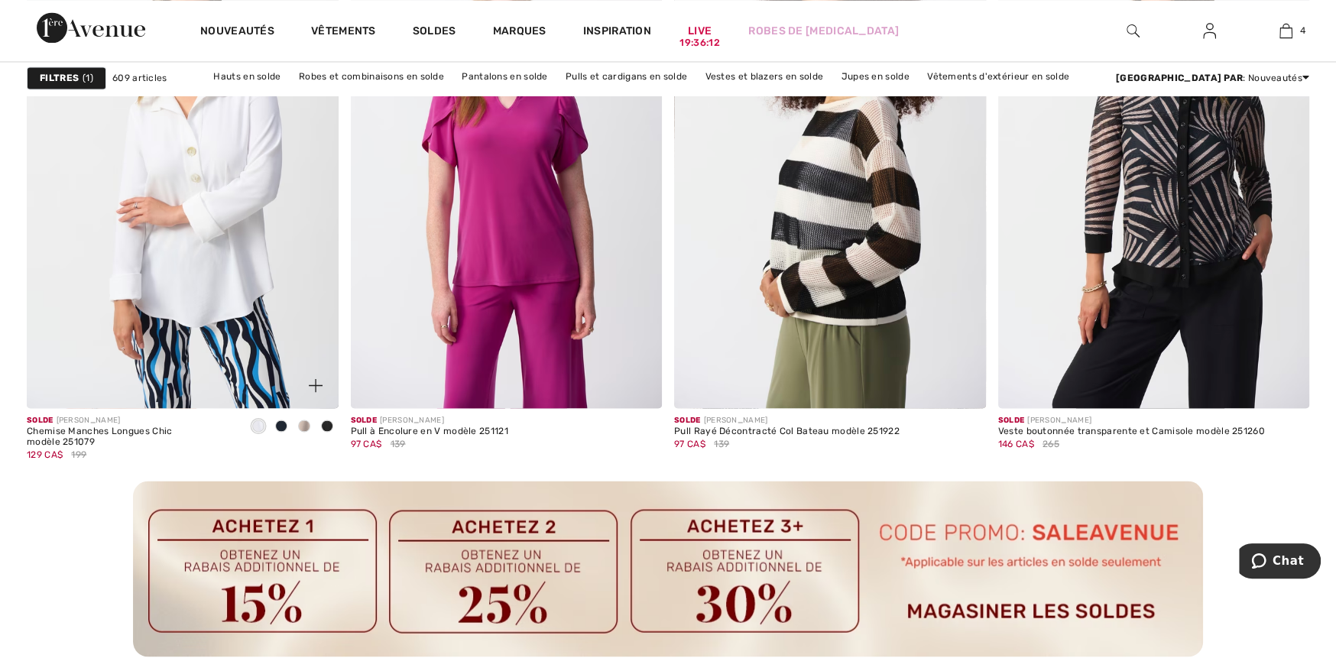
click at [280, 424] on span at bounding box center [281, 426] width 12 height 12
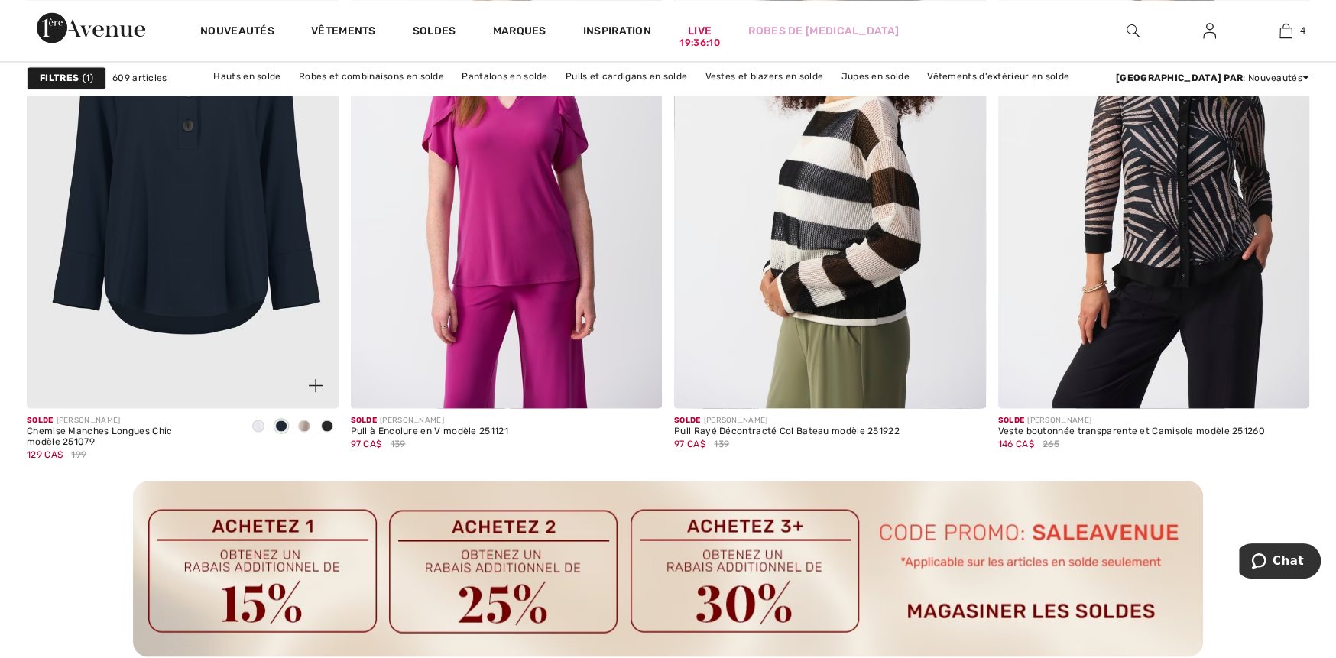
click at [326, 427] on span at bounding box center [327, 426] width 12 height 12
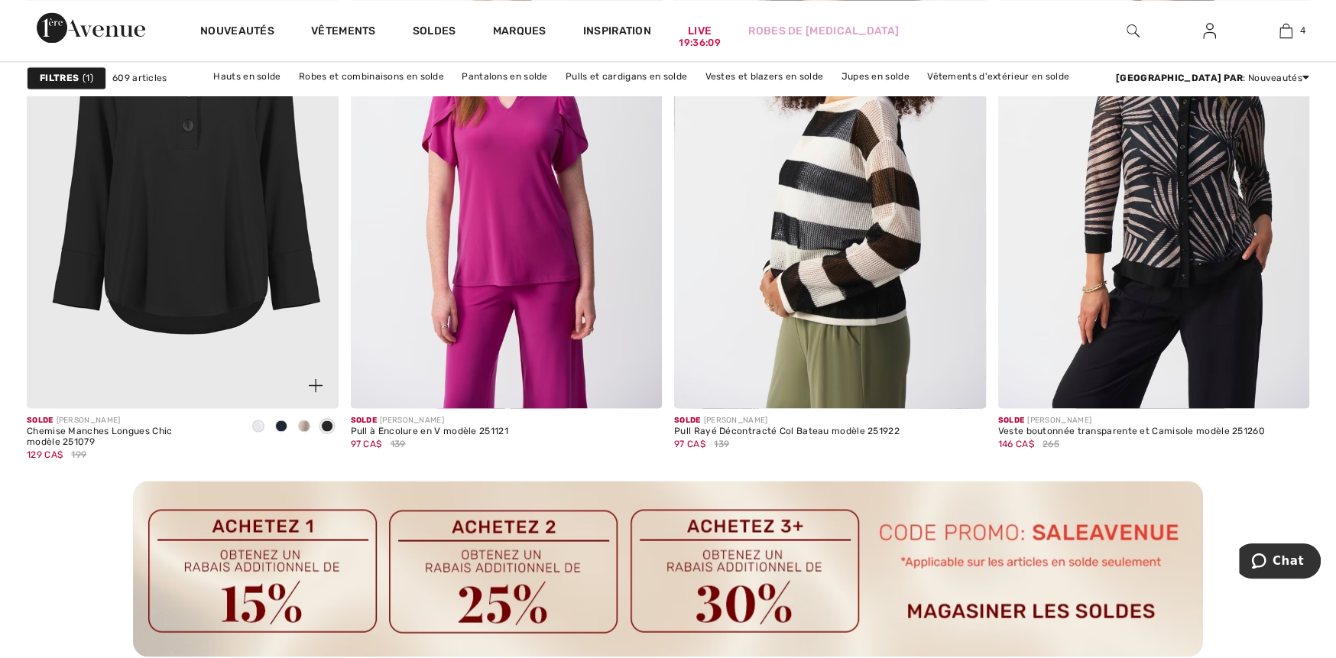
click at [325, 423] on span at bounding box center [327, 426] width 12 height 12
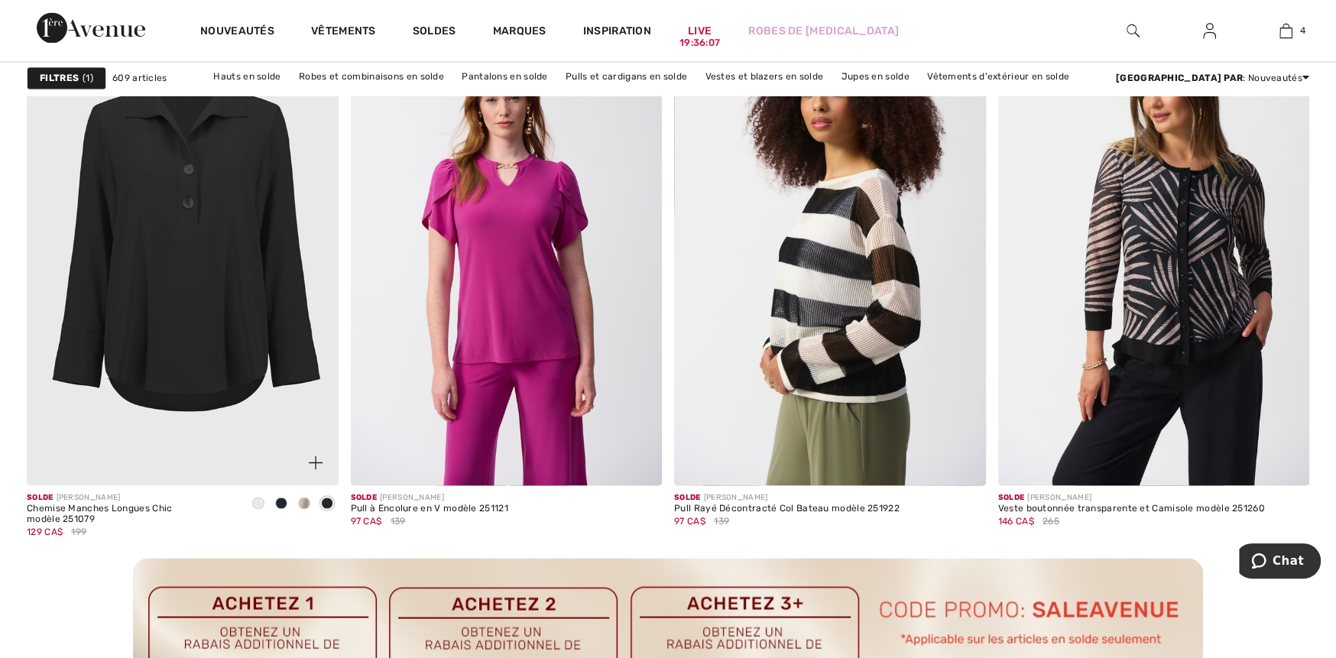
scroll to position [1911, 0]
click at [271, 378] on img at bounding box center [183, 251] width 312 height 467
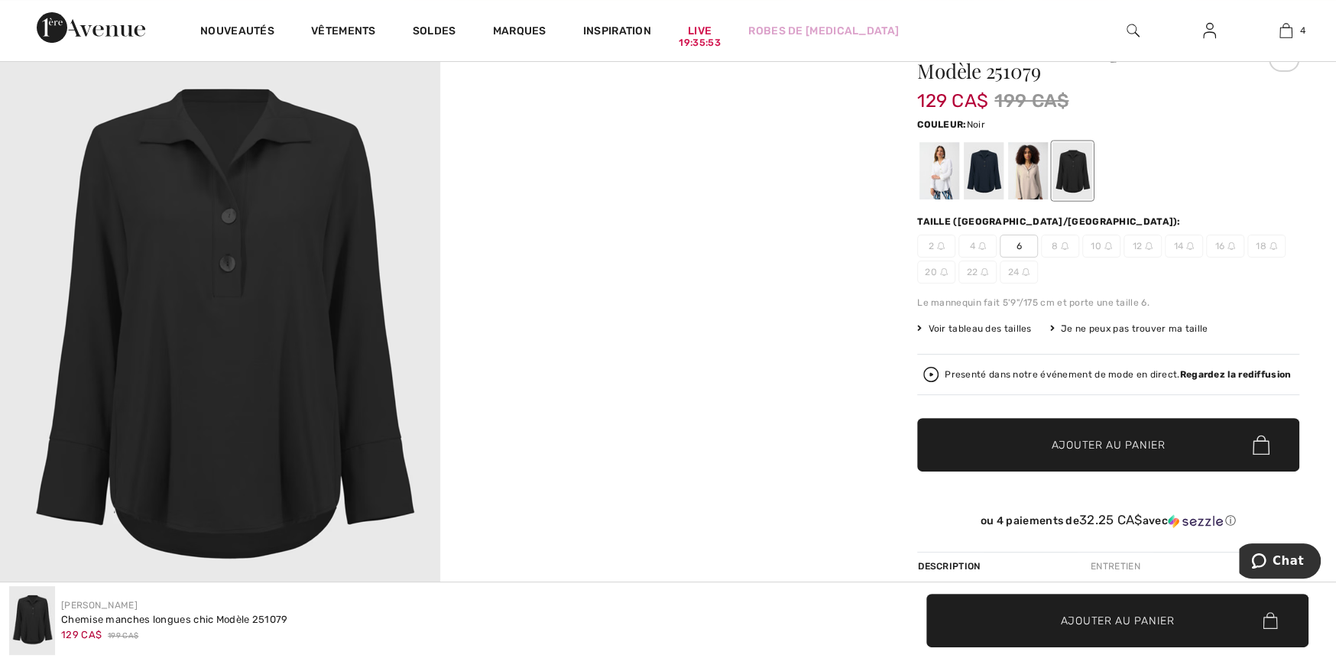
scroll to position [153, 0]
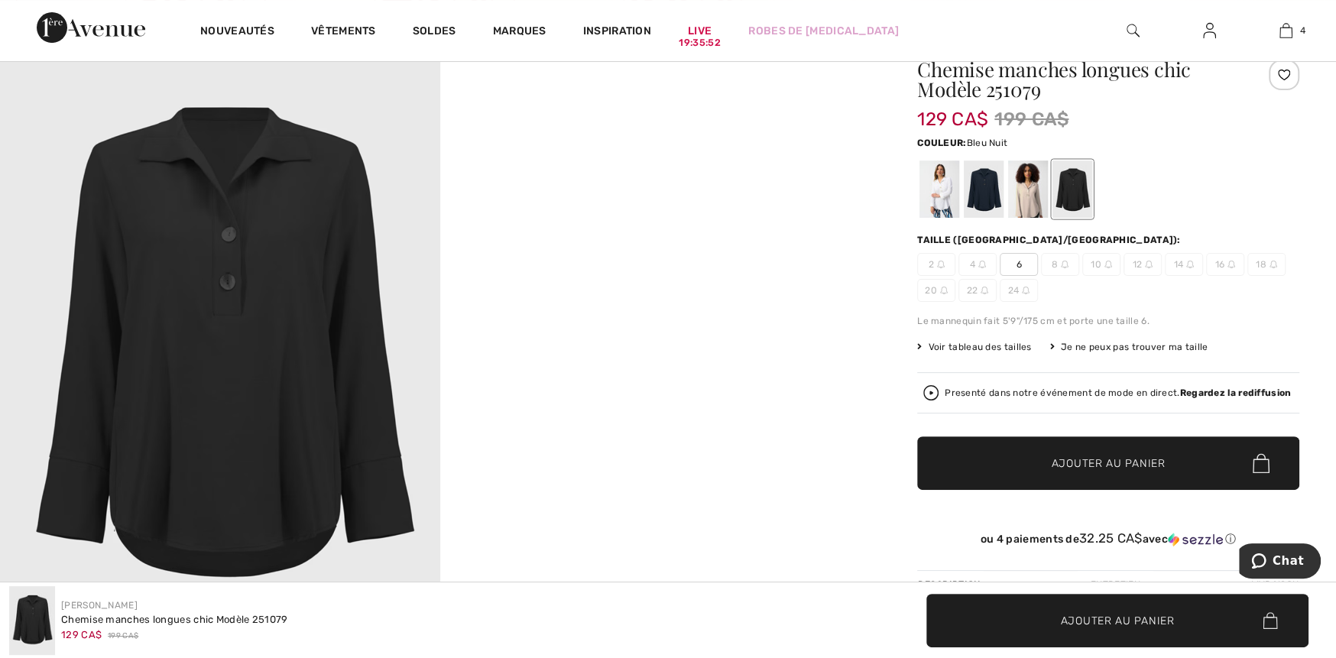
click at [982, 206] on div at bounding box center [984, 189] width 40 height 57
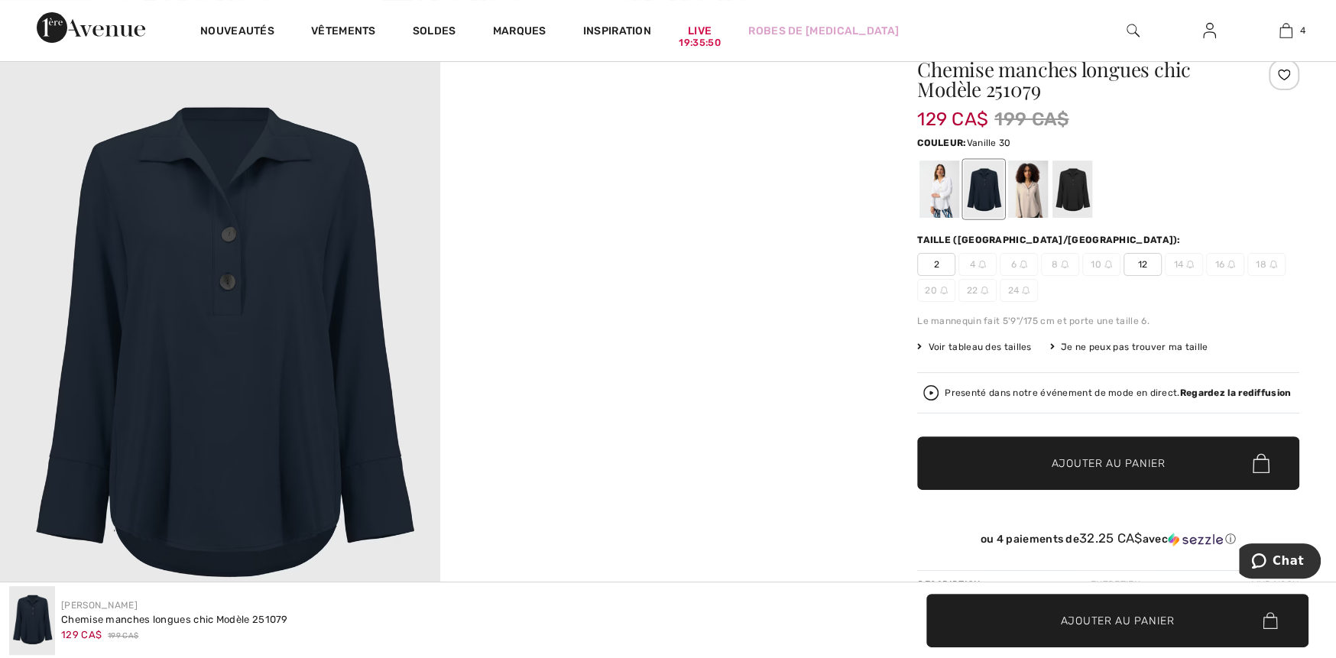
click at [943, 203] on div at bounding box center [940, 189] width 40 height 57
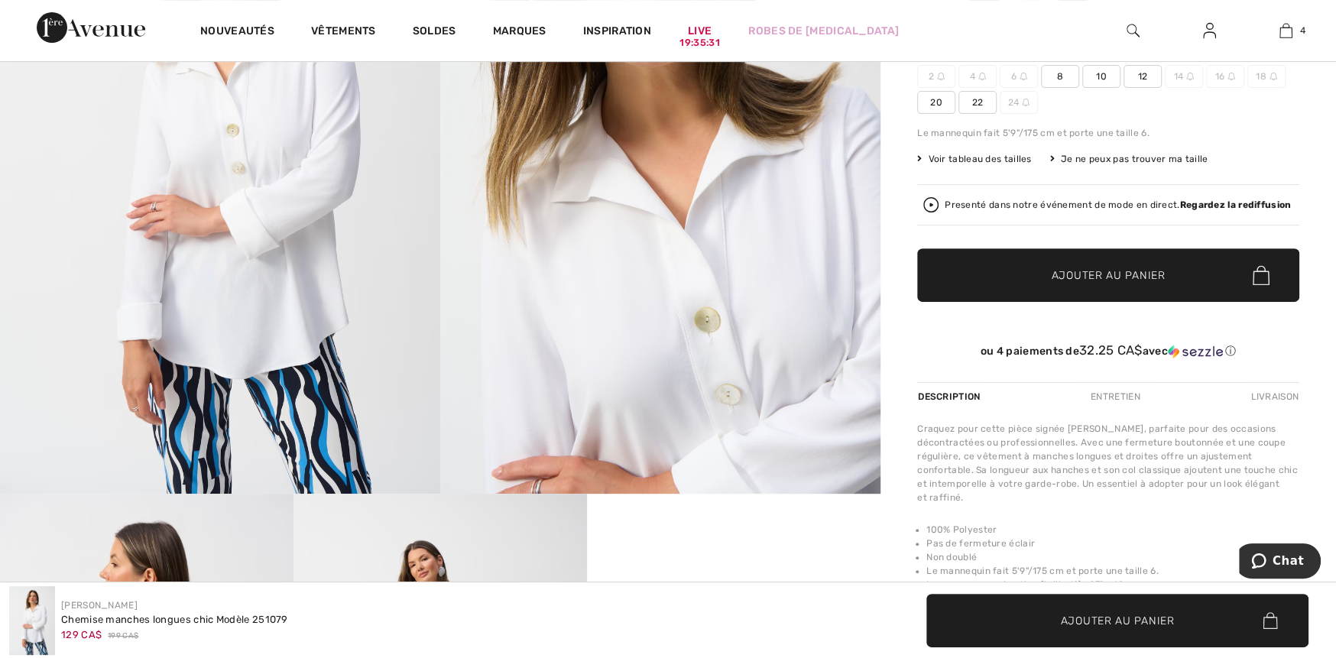
scroll to position [306, 0]
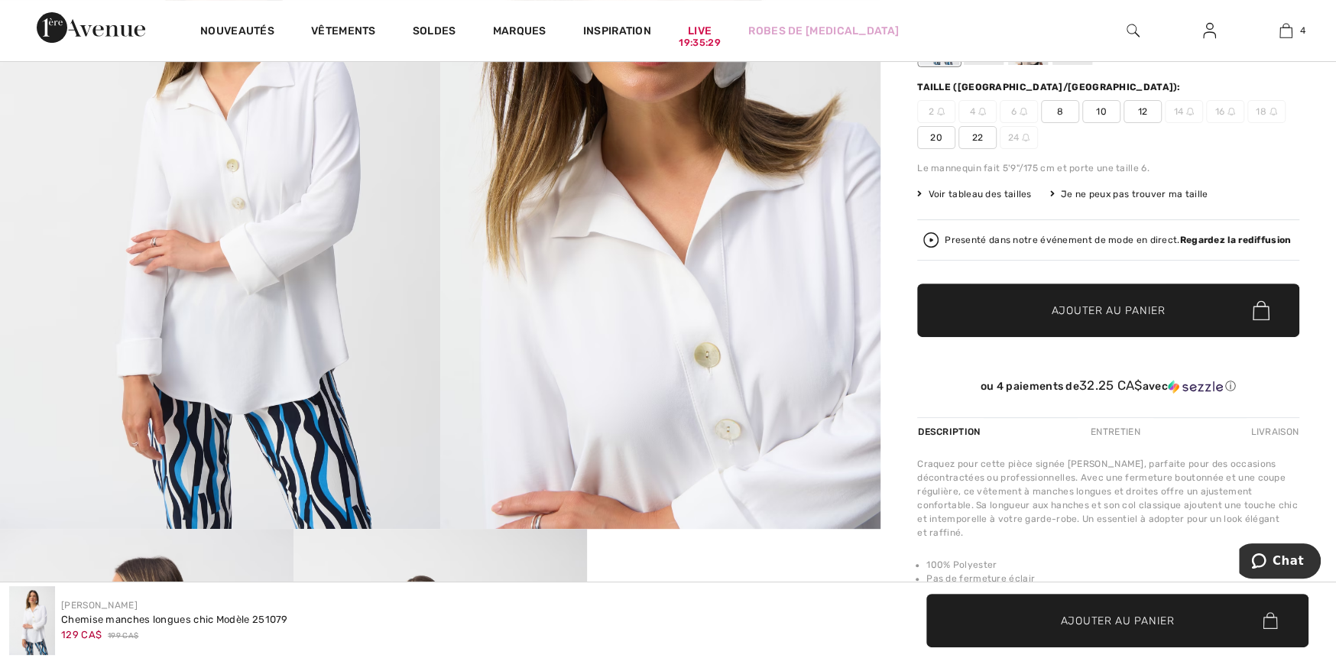
click at [1139, 113] on span "12" at bounding box center [1143, 111] width 38 height 23
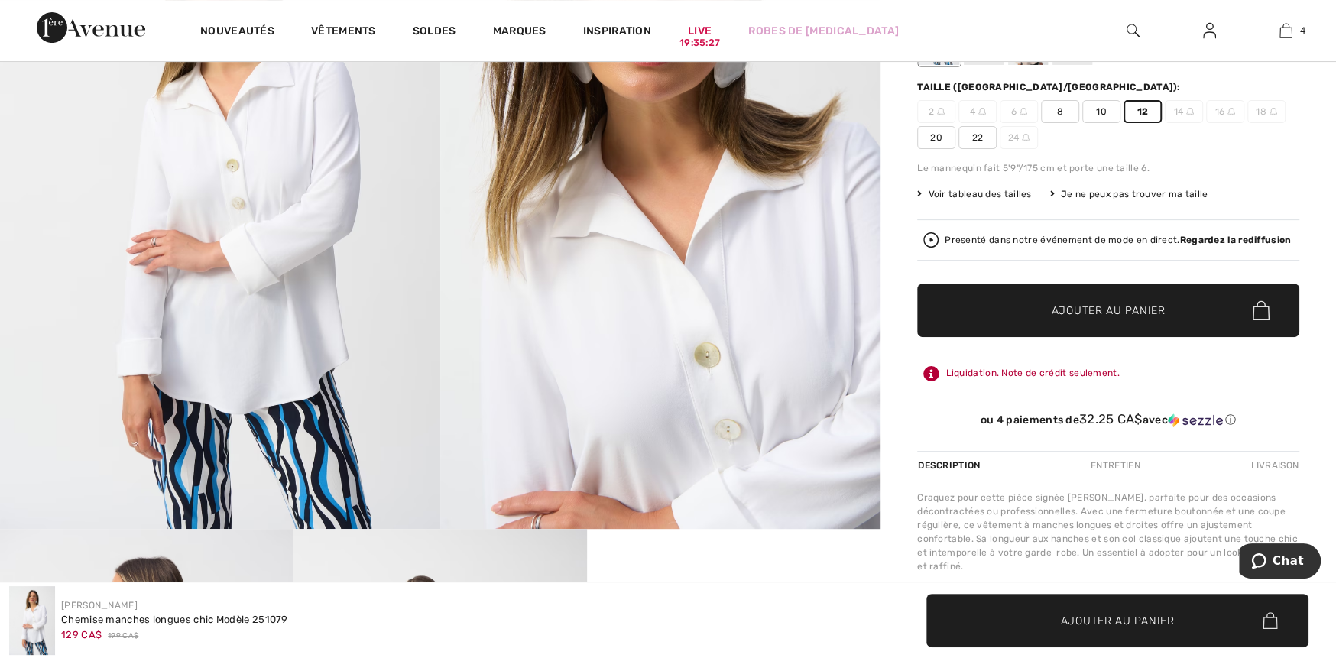
click at [1126, 323] on span "✔ Ajouté au panier Ajouter au panier" at bounding box center [1108, 311] width 382 height 54
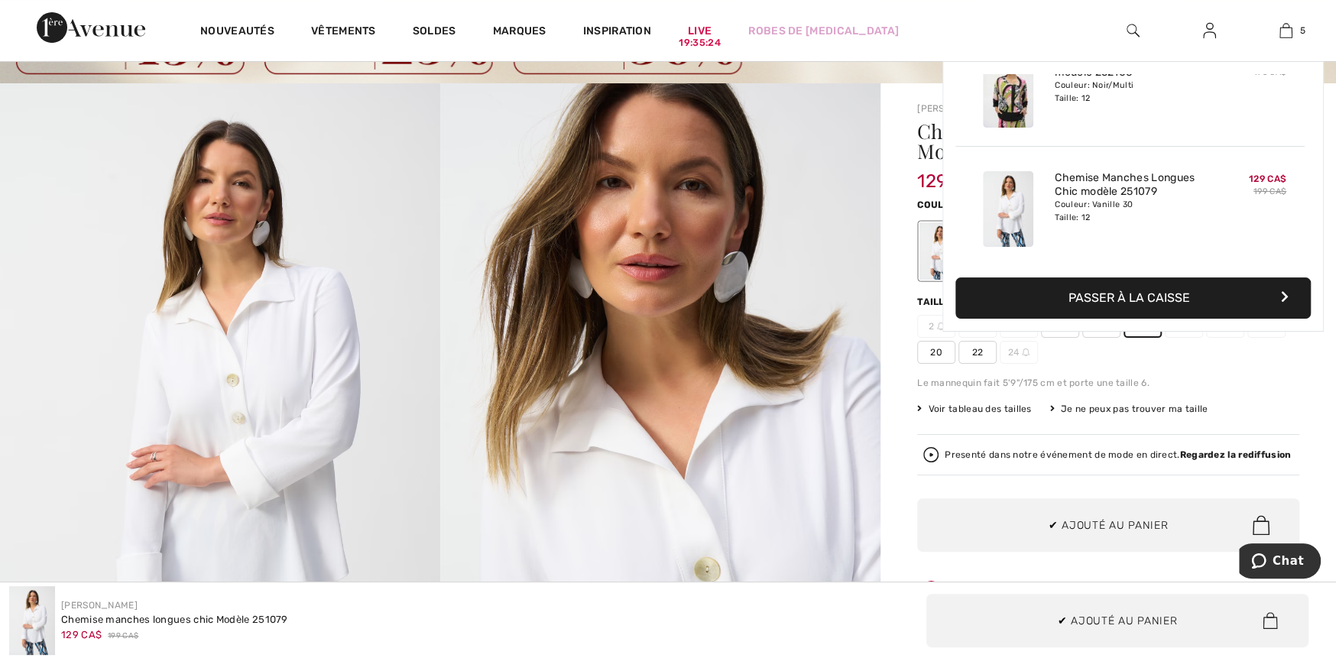
scroll to position [0, 0]
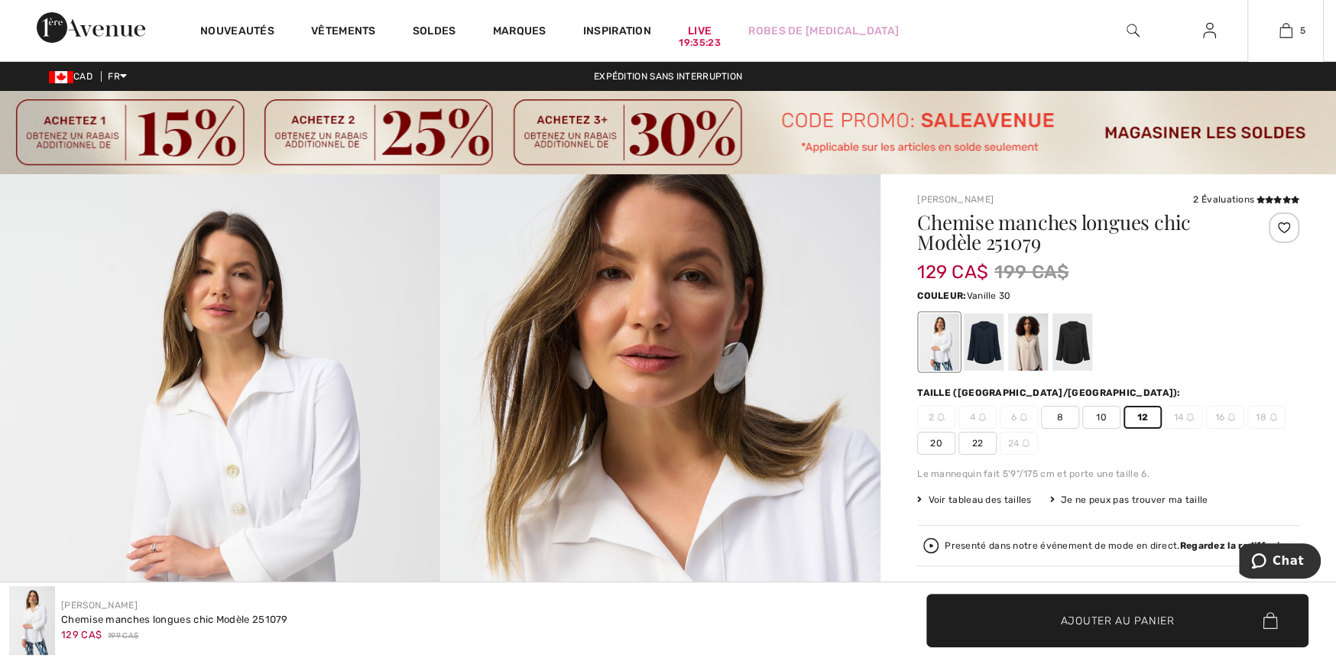
click at [1283, 42] on div "5 Ajouté au panier [PERSON_NAME] Blazer Géométrique à Boutons Modèle 251772 164…" at bounding box center [1286, 30] width 76 height 61
click at [1282, 34] on img at bounding box center [1286, 30] width 13 height 18
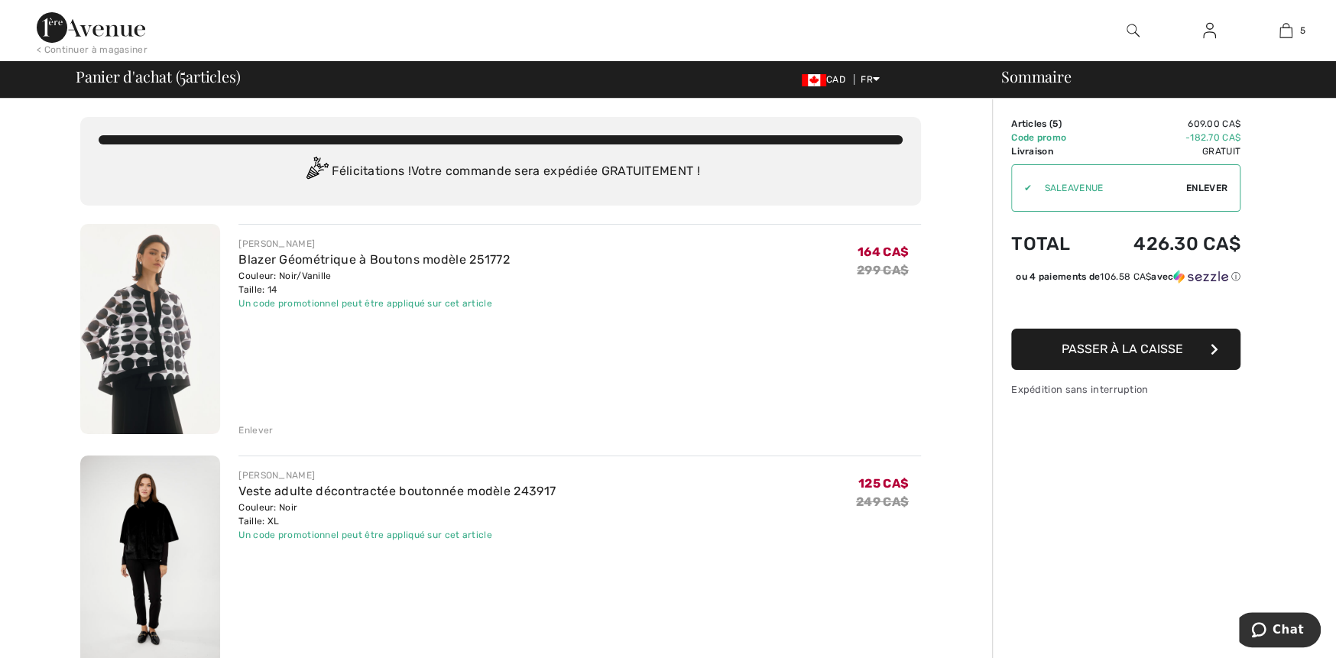
click at [248, 429] on div "Enlever" at bounding box center [255, 430] width 34 height 14
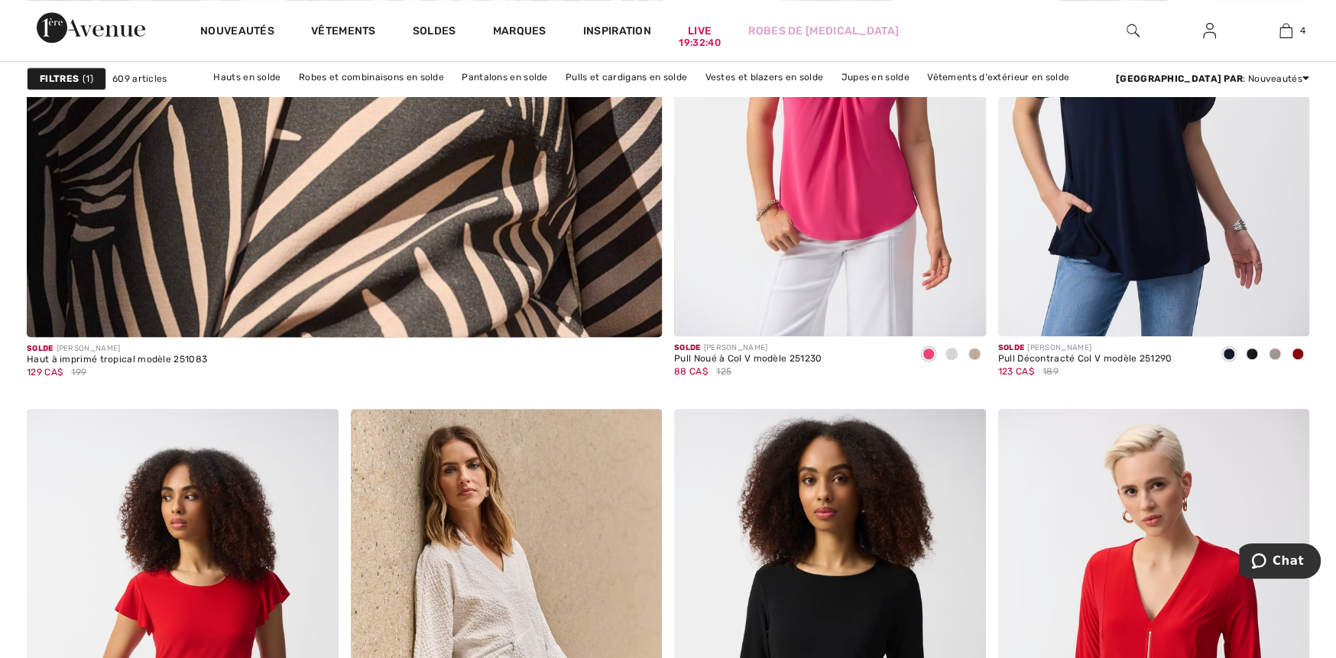
scroll to position [5274, 0]
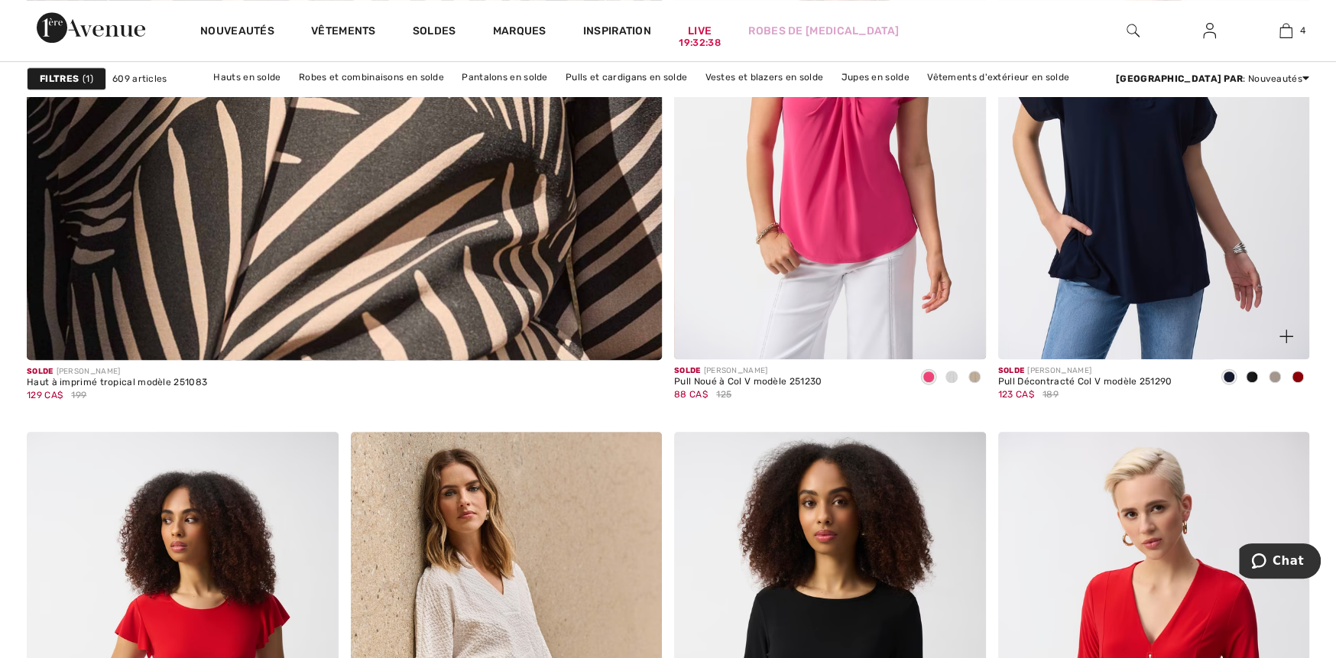
click at [1250, 374] on span at bounding box center [1252, 377] width 12 height 12
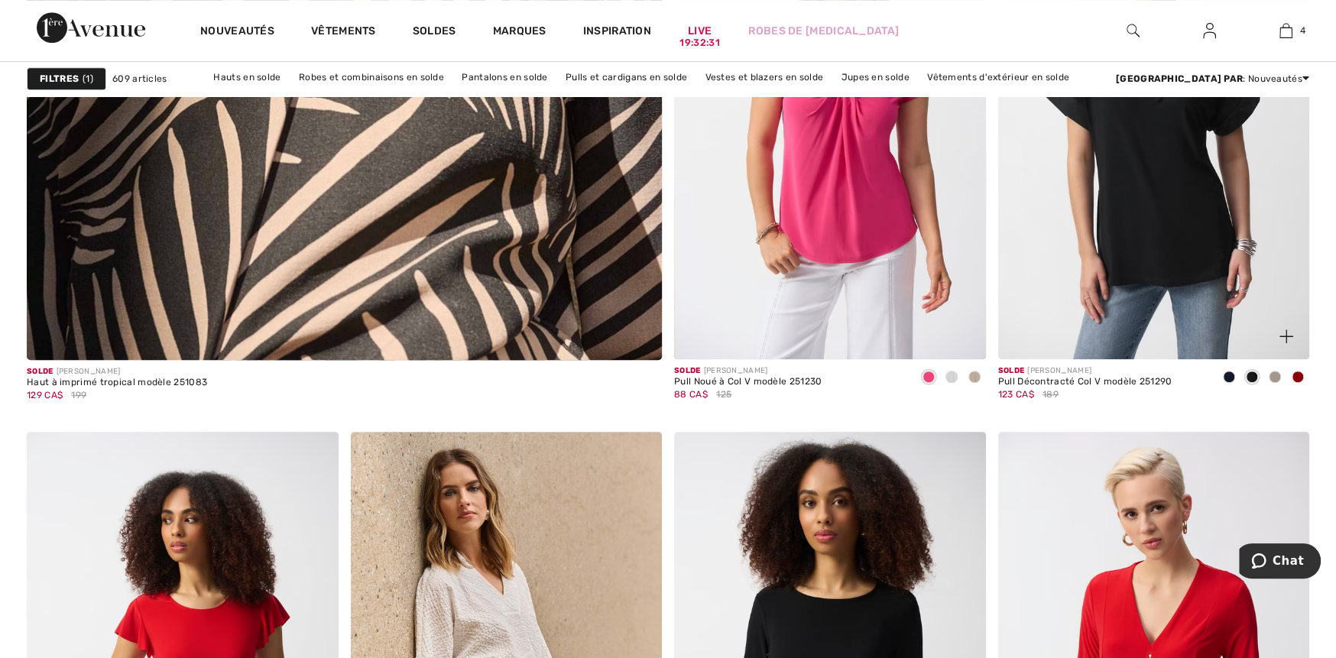
click at [1254, 301] on div at bounding box center [1277, 327] width 63 height 63
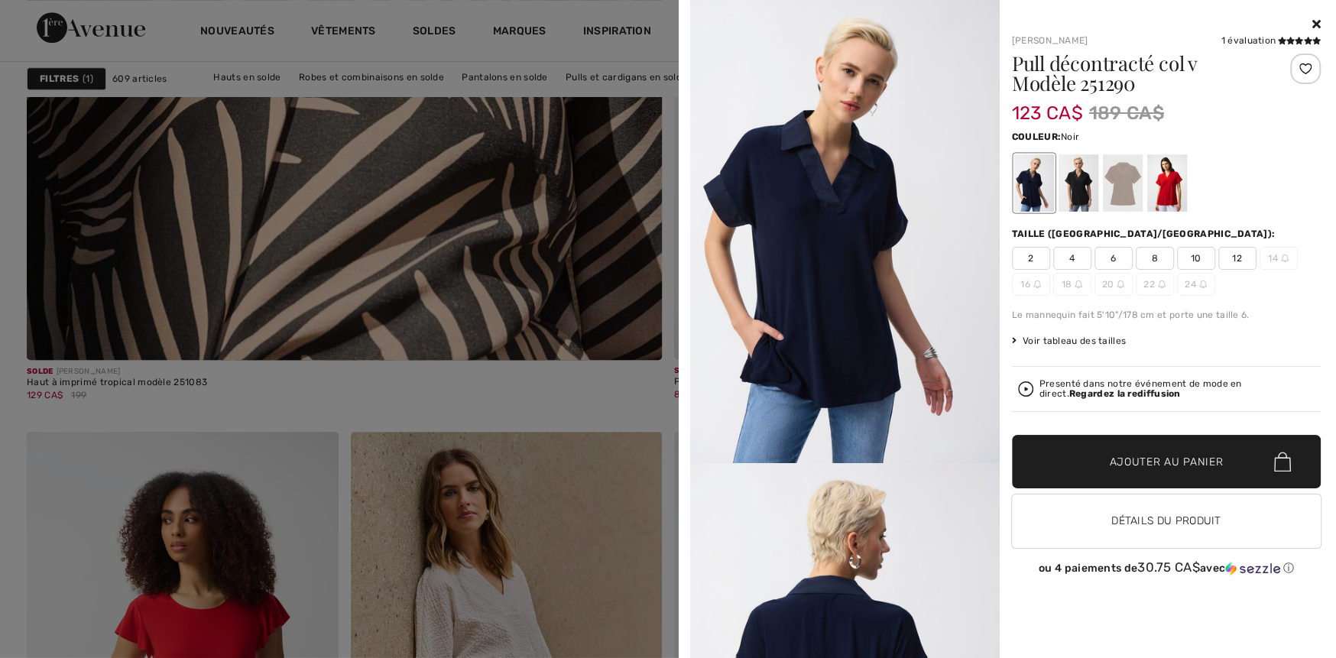
click at [1082, 198] on div at bounding box center [1078, 182] width 40 height 57
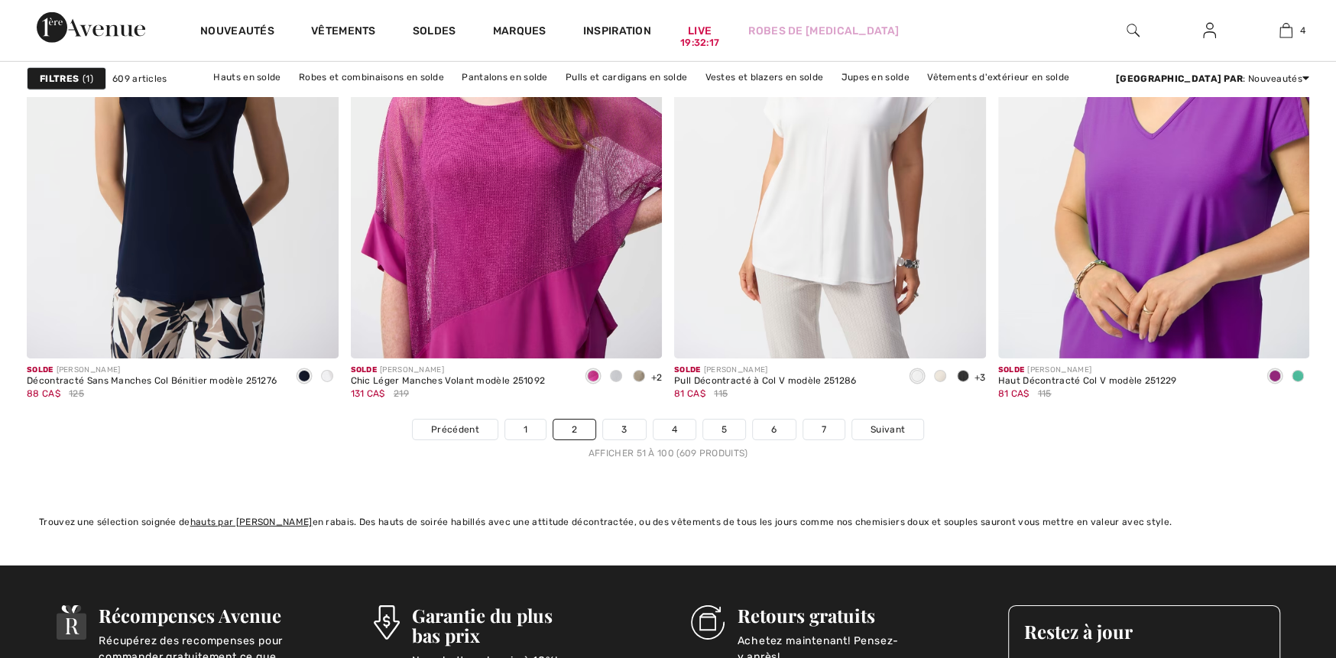
scroll to position [8179, 0]
click at [629, 425] on link "3" at bounding box center [624, 430] width 42 height 20
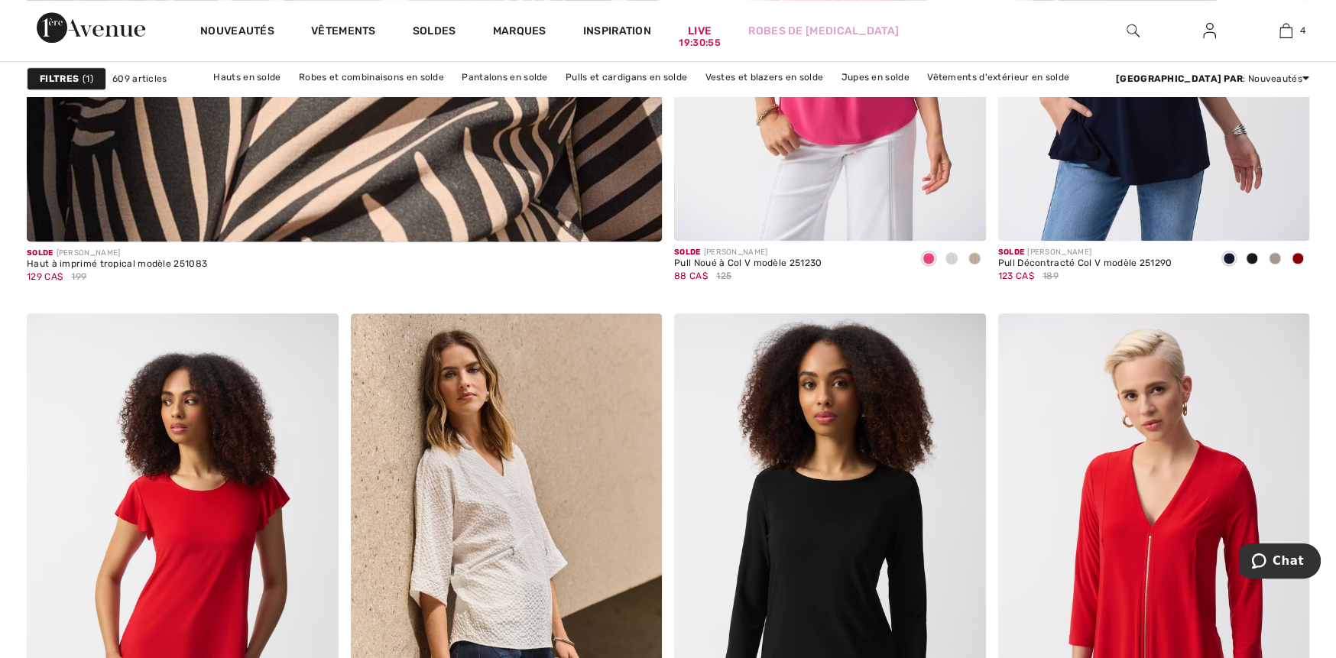
scroll to position [5580, 0]
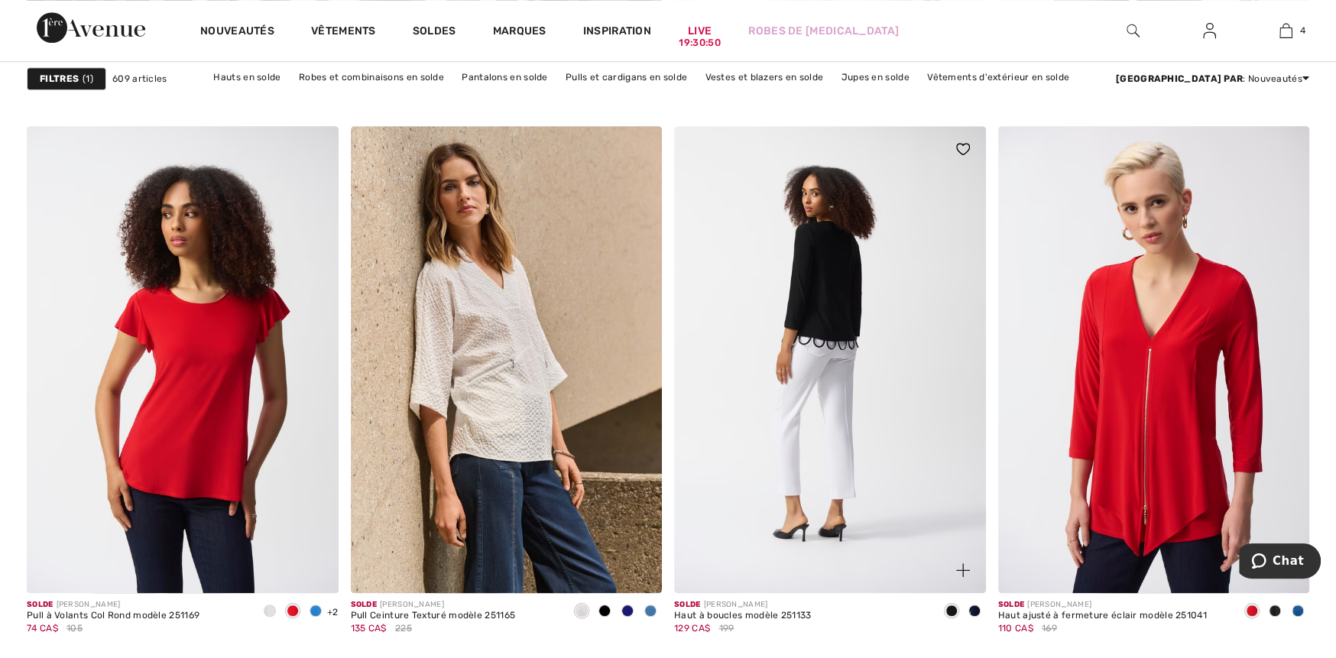
click at [851, 307] on img at bounding box center [830, 359] width 312 height 467
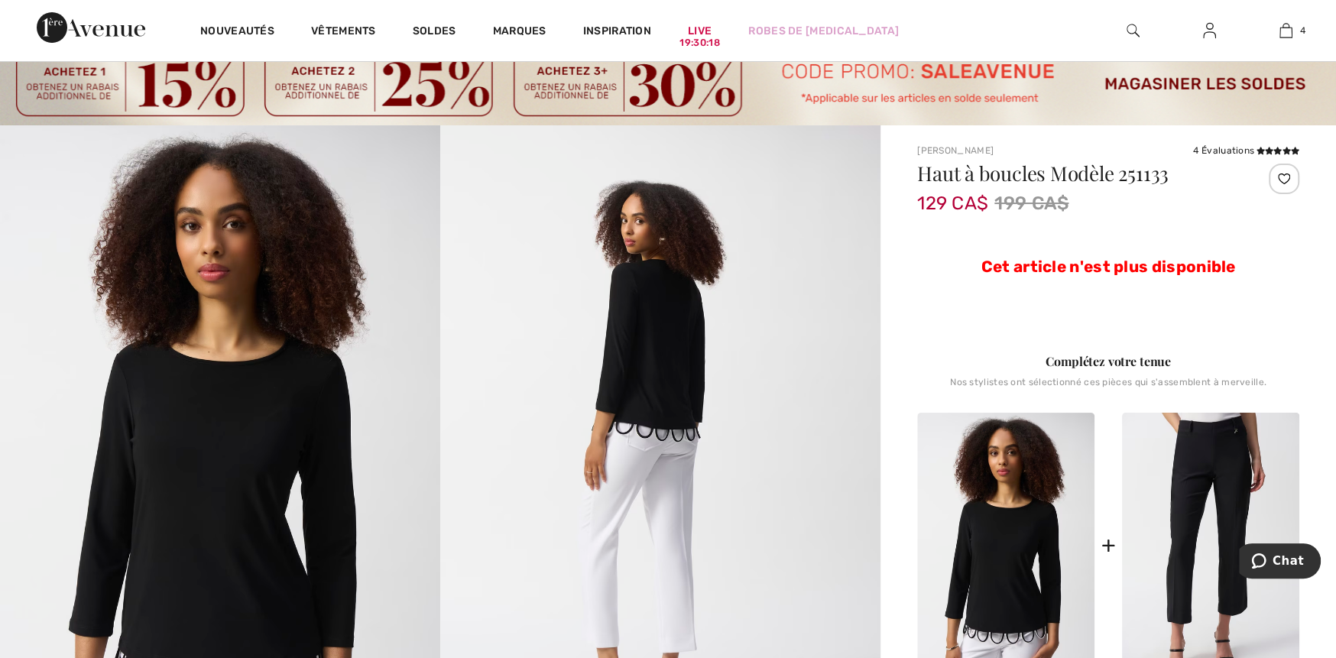
scroll to position [76, 0]
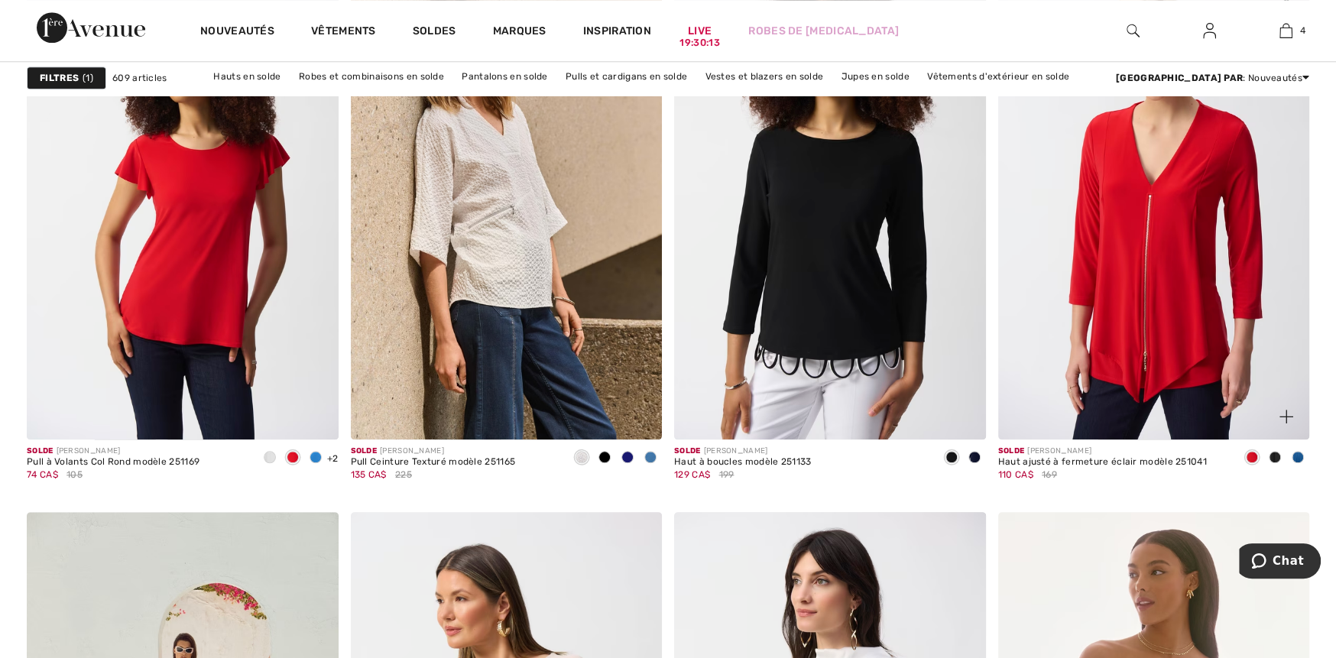
scroll to position [5733, 0]
click at [1272, 459] on span at bounding box center [1275, 458] width 12 height 12
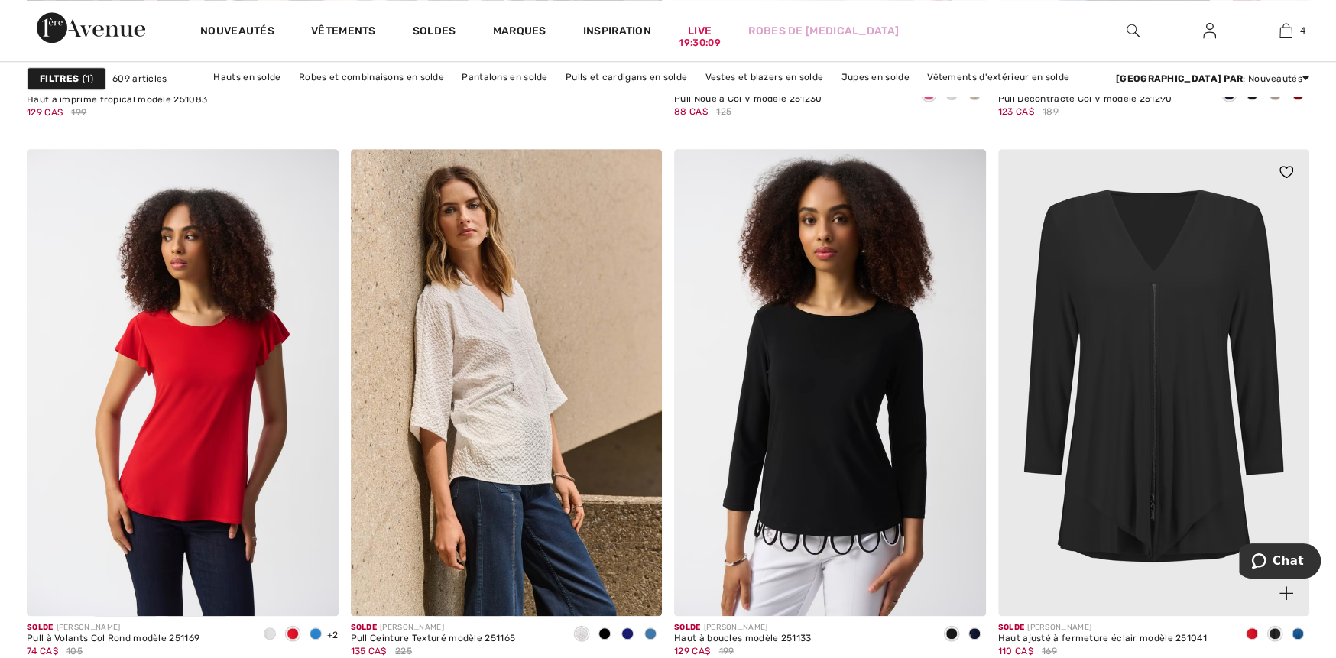
scroll to position [5657, 0]
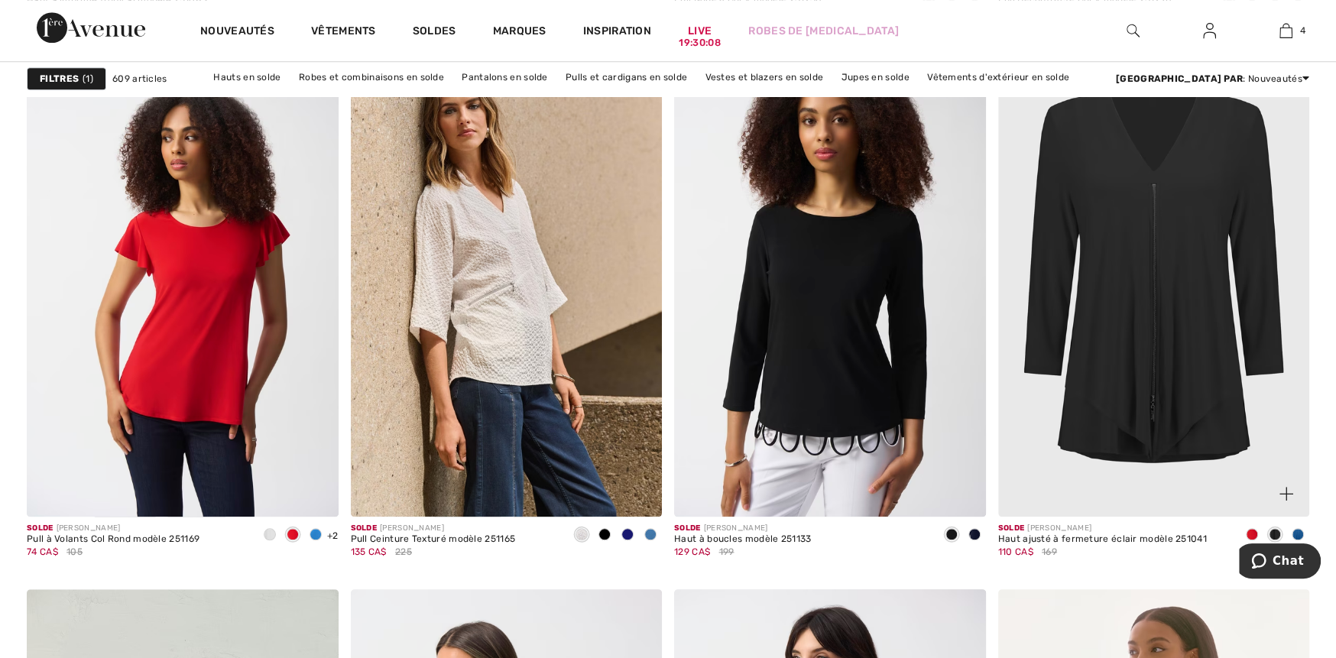
click at [1186, 409] on img at bounding box center [1154, 283] width 312 height 467
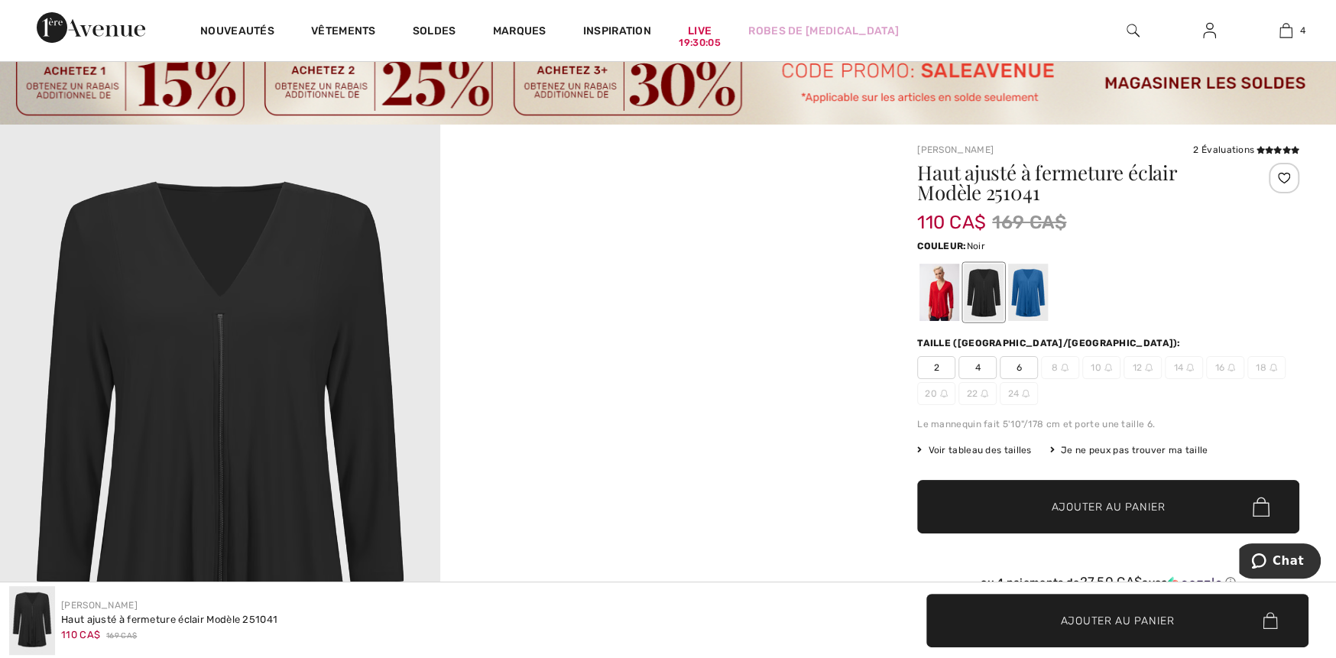
scroll to position [153, 0]
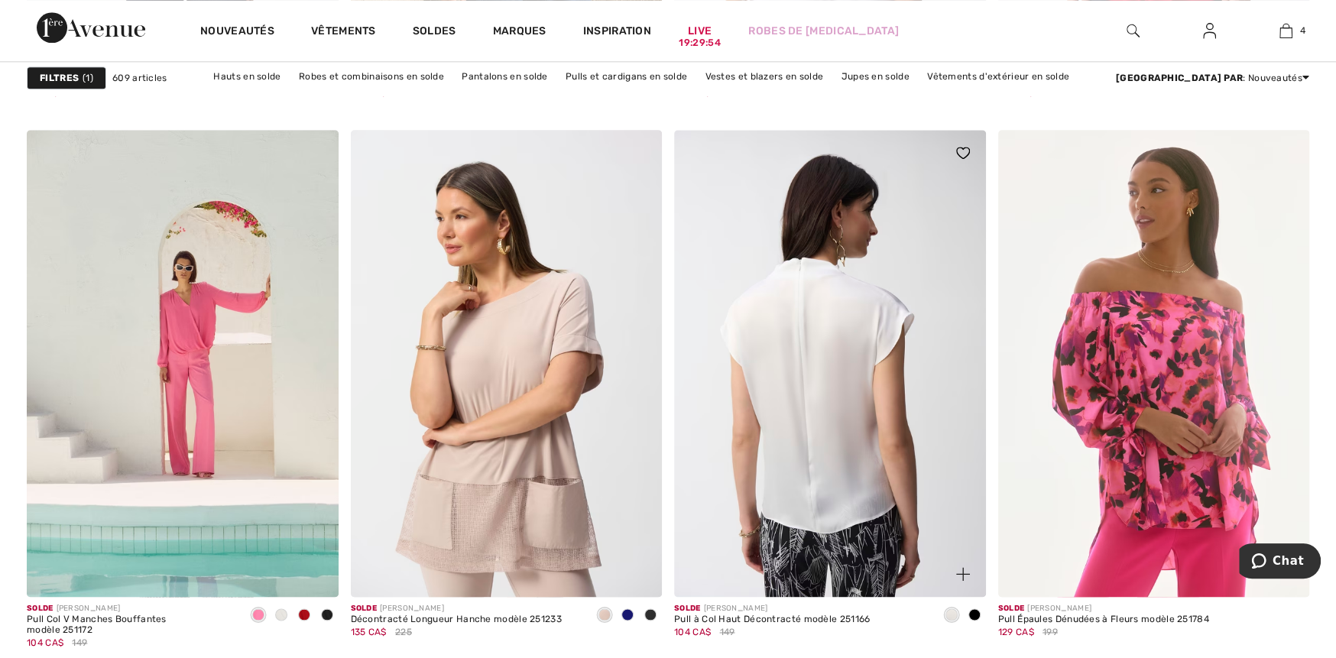
scroll to position [6191, 0]
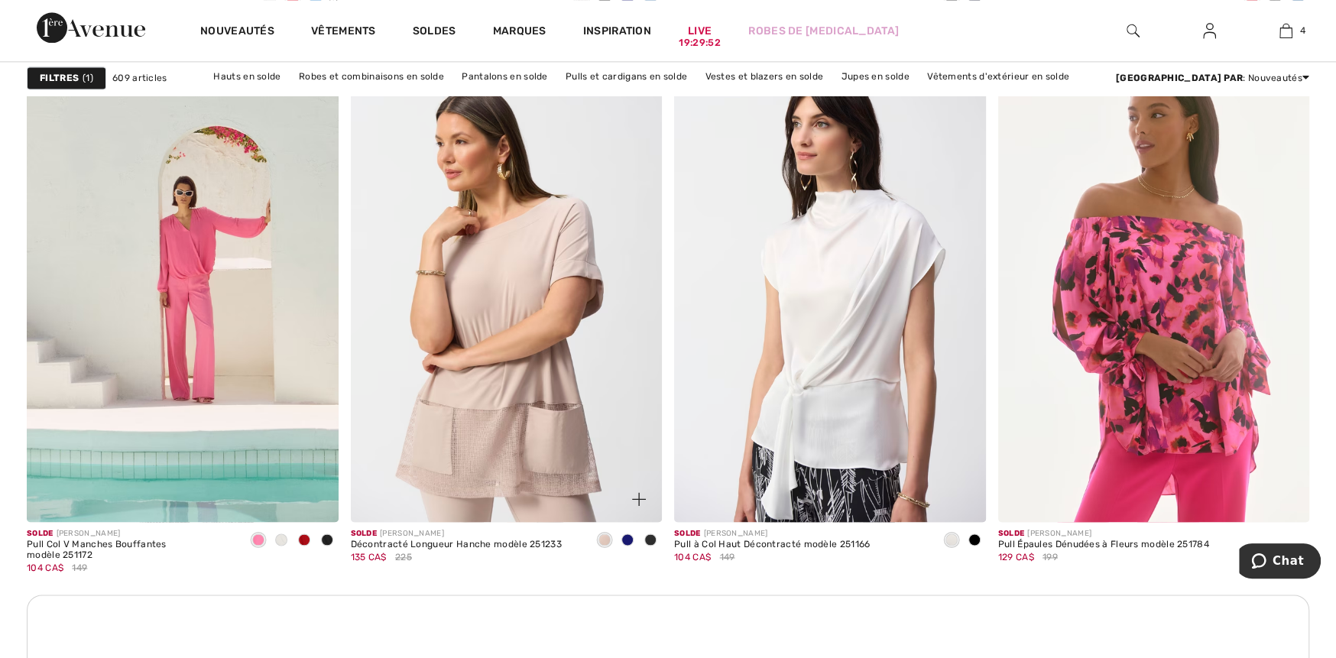
click at [628, 543] on span at bounding box center [627, 540] width 12 height 12
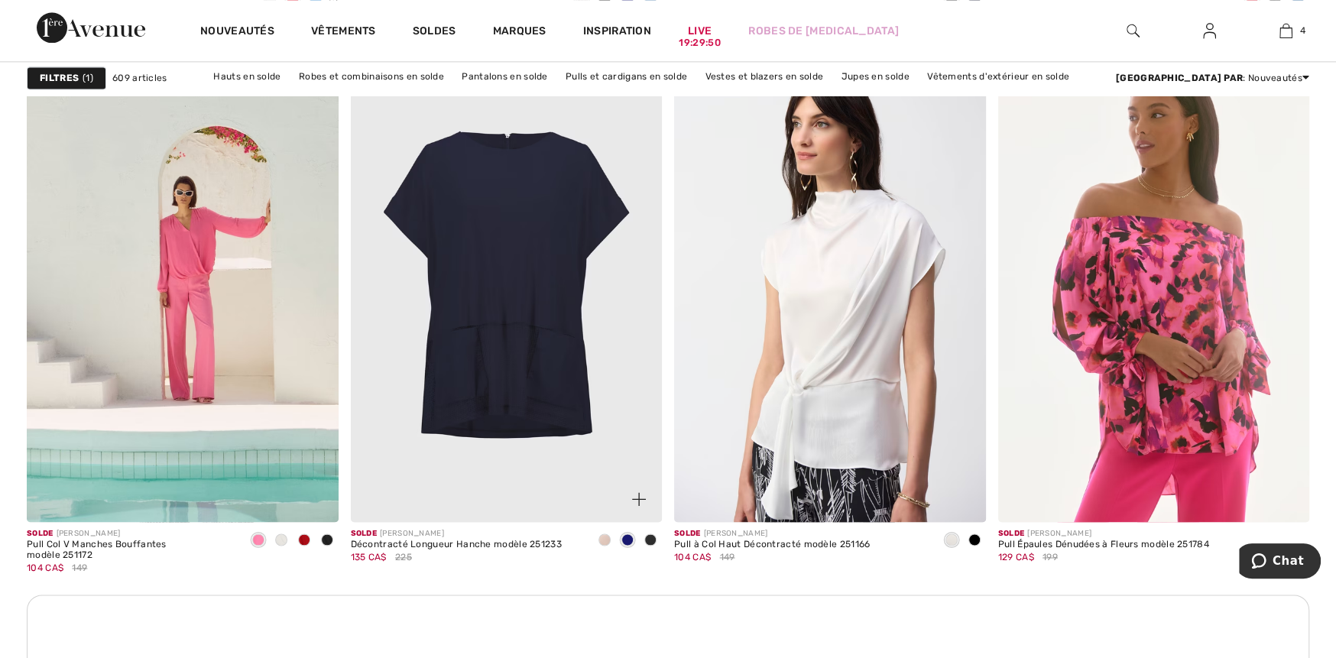
click at [645, 549] on div at bounding box center [650, 540] width 23 height 25
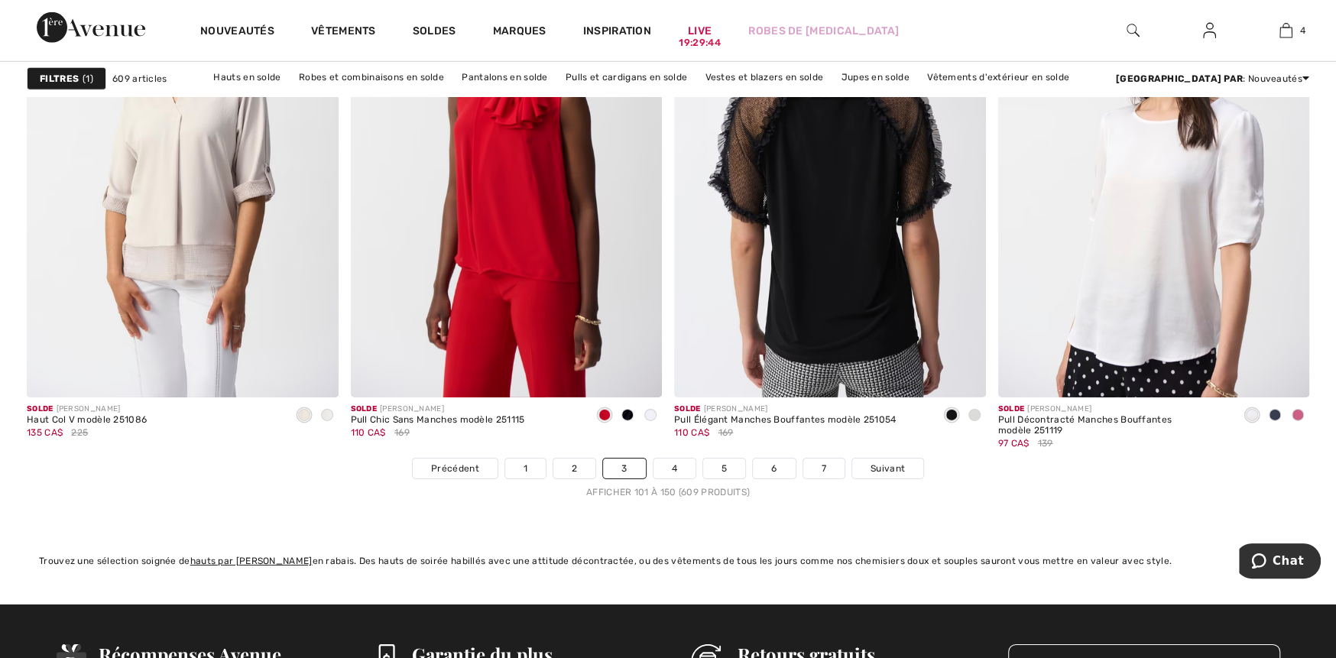
scroll to position [8179, 0]
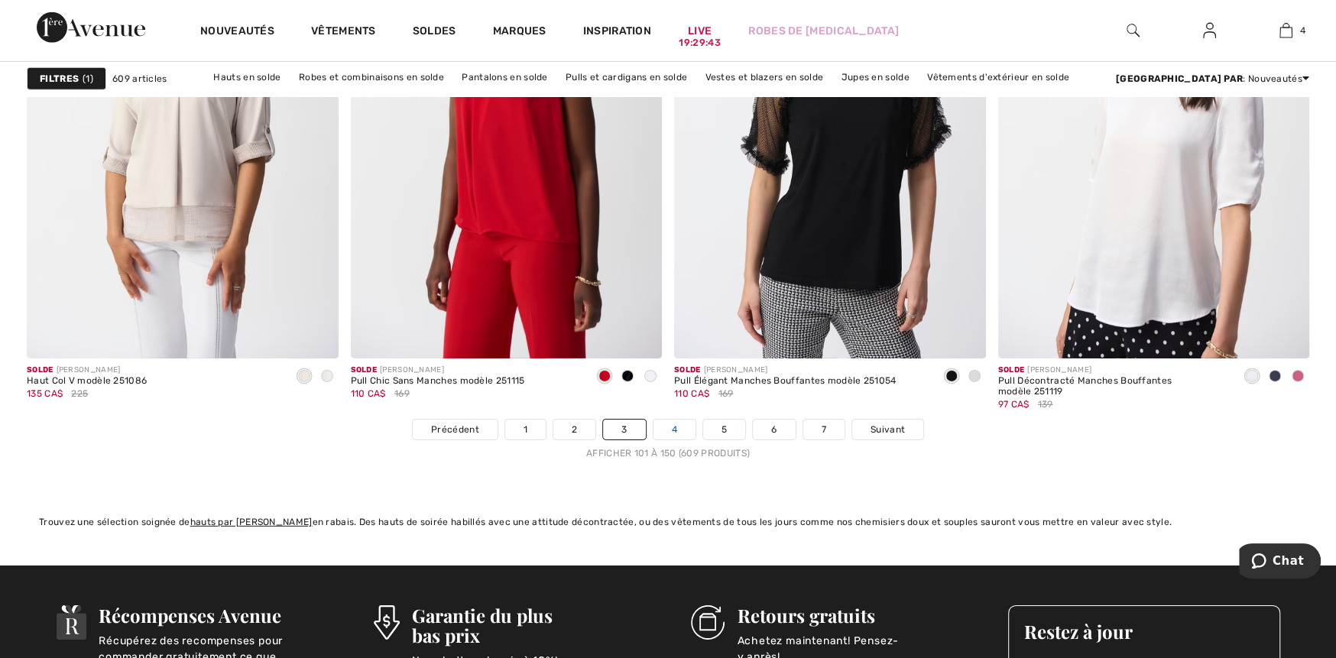
click at [682, 428] on link "4" at bounding box center [675, 430] width 42 height 20
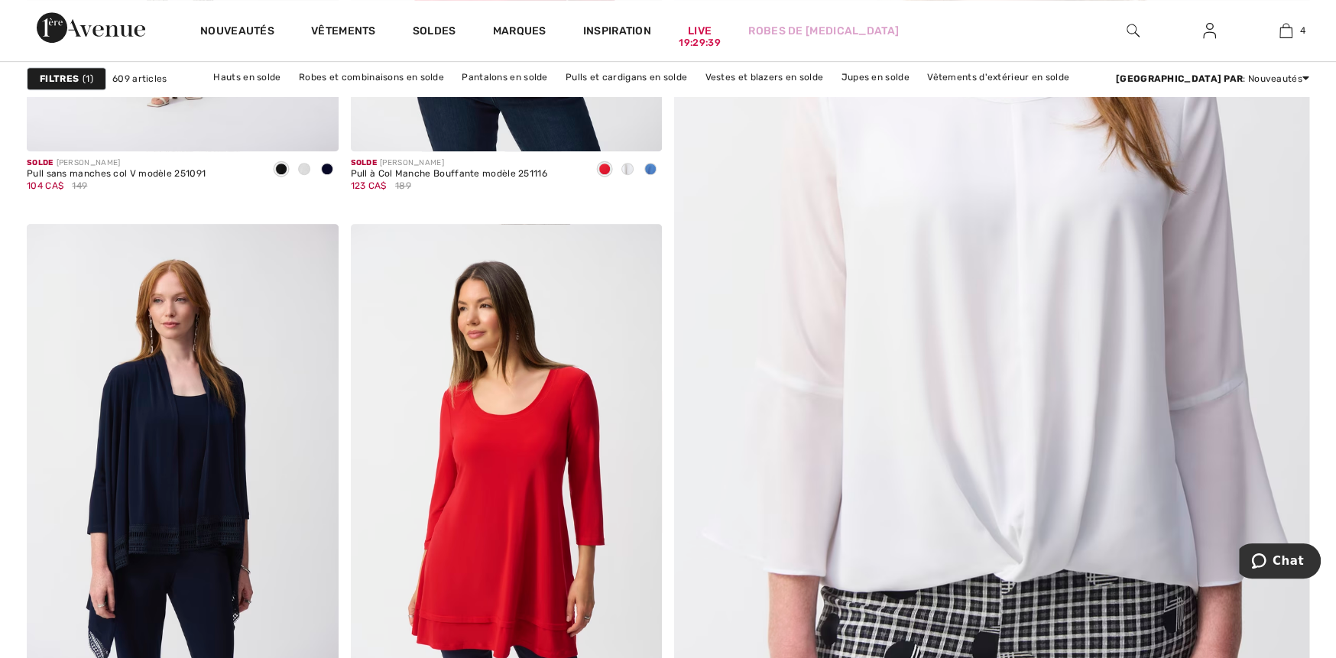
scroll to position [841, 0]
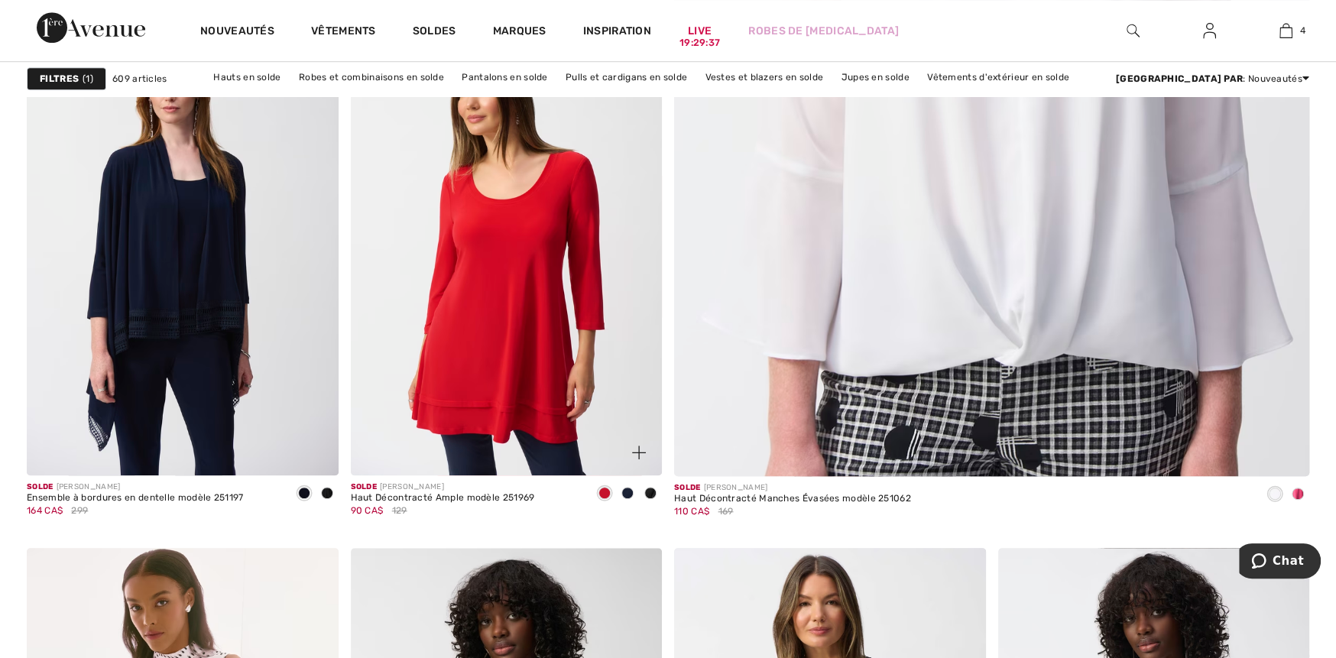
click at [629, 498] on span at bounding box center [627, 493] width 12 height 12
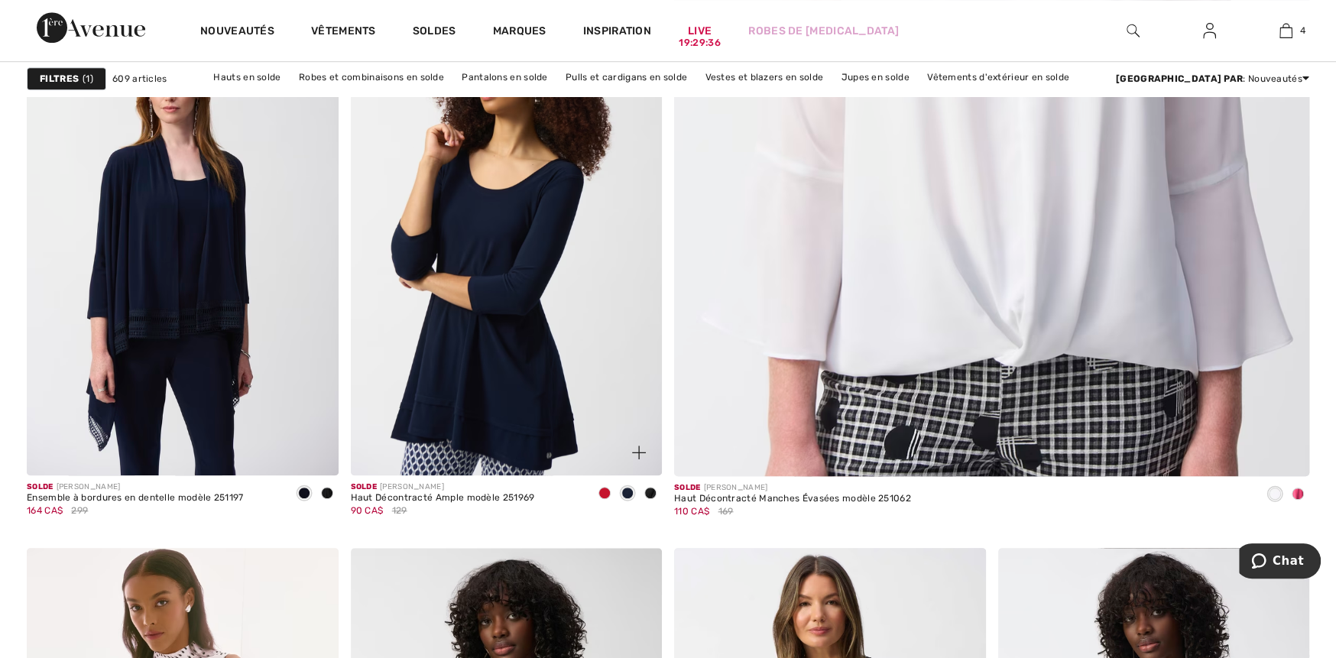
click at [648, 495] on span at bounding box center [650, 493] width 12 height 12
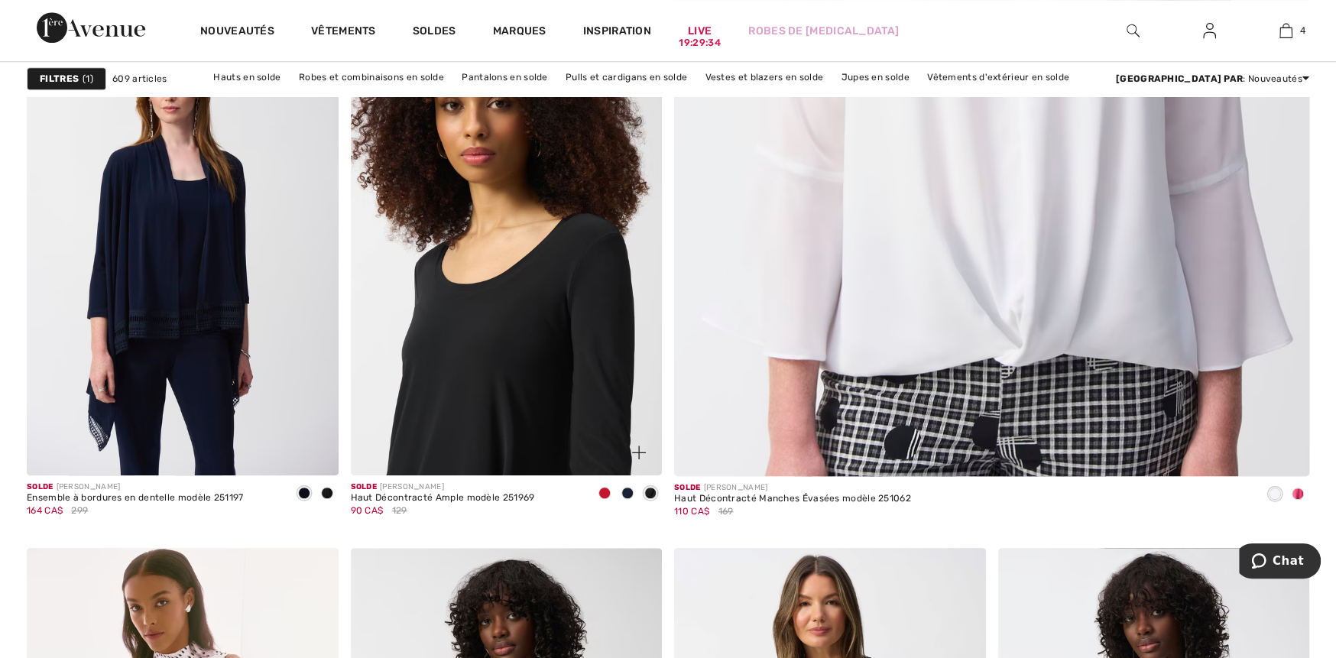
click at [559, 417] on img at bounding box center [507, 241] width 312 height 467
